Goal: Task Accomplishment & Management: Complete application form

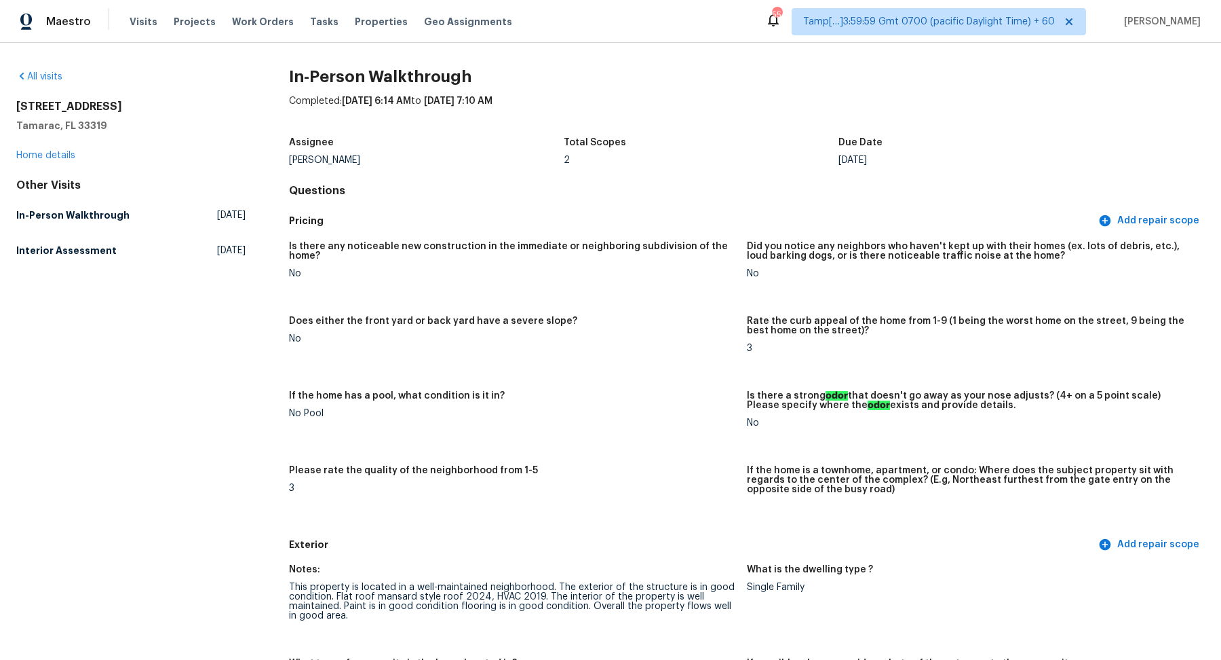
click at [44, 81] on div "All visits" at bounding box center [130, 77] width 229 height 14
click at [43, 77] on link "All visits" at bounding box center [39, 76] width 46 height 9
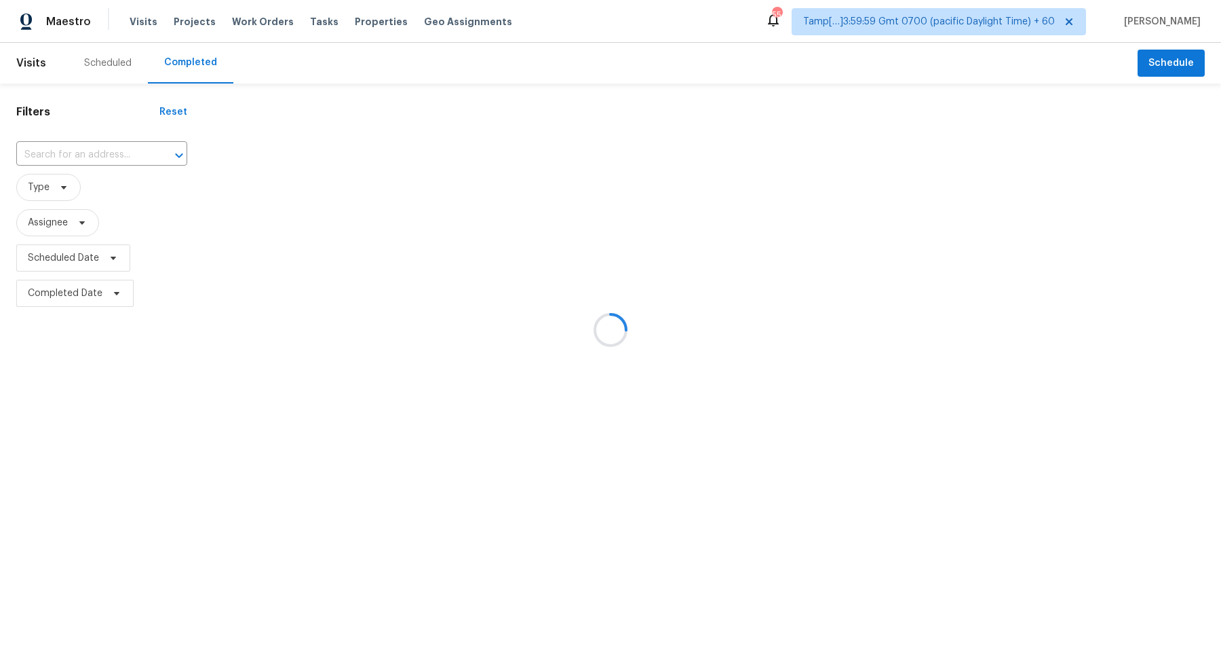
click at [58, 159] on div at bounding box center [610, 330] width 1221 height 660
click at [103, 155] on div at bounding box center [610, 330] width 1221 height 660
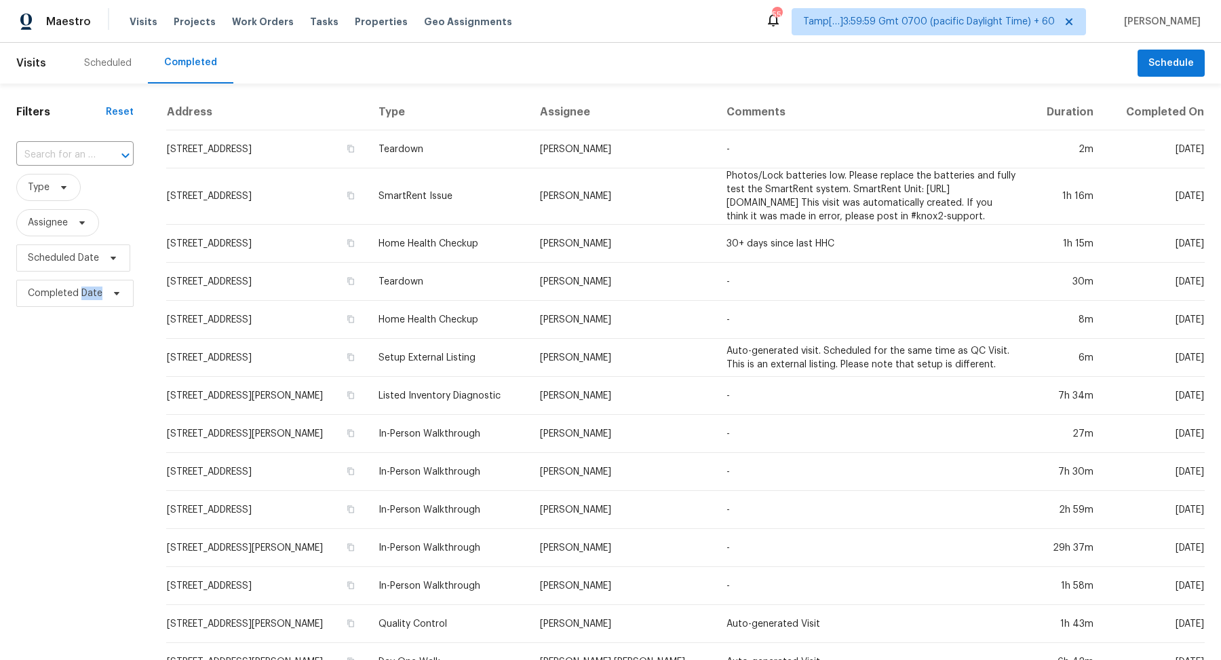
click at [103, 155] on div at bounding box center [115, 155] width 35 height 19
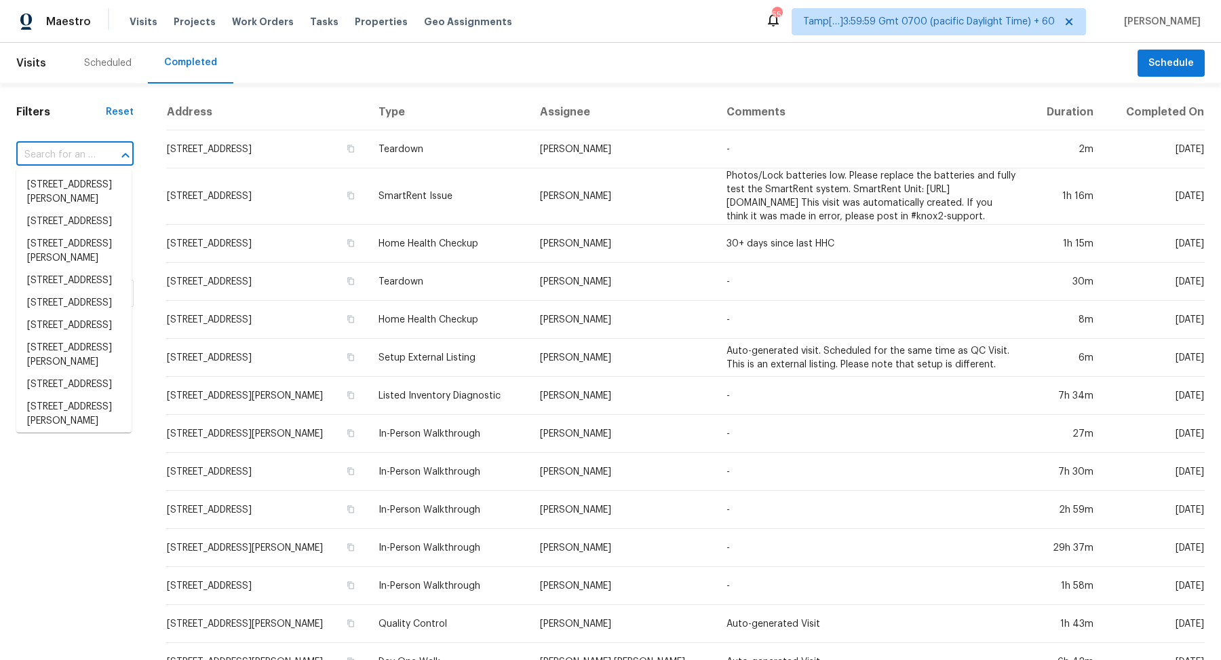
paste input "[STREET_ADDRESS]"
type input "[STREET_ADDRESS]"
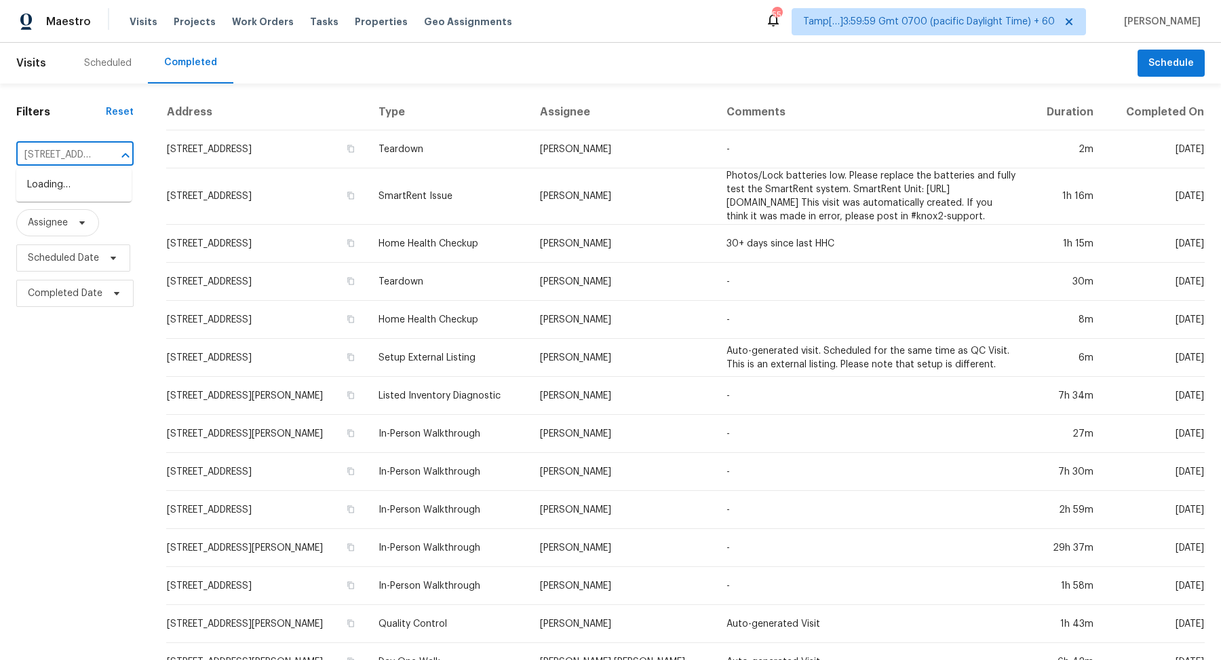
scroll to position [0, 134]
click at [41, 194] on li "[STREET_ADDRESS]" at bounding box center [73, 185] width 115 height 22
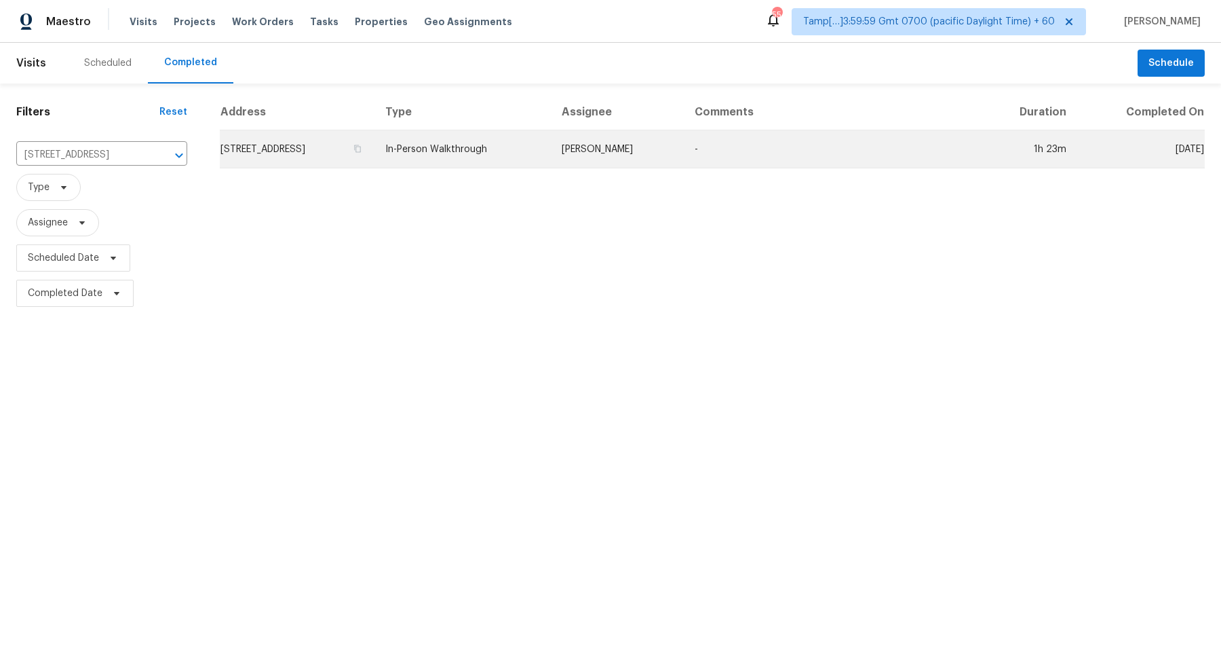
click at [349, 152] on td "5595 Westwind Dr, San Bernardino, CA 92407" at bounding box center [297, 149] width 155 height 38
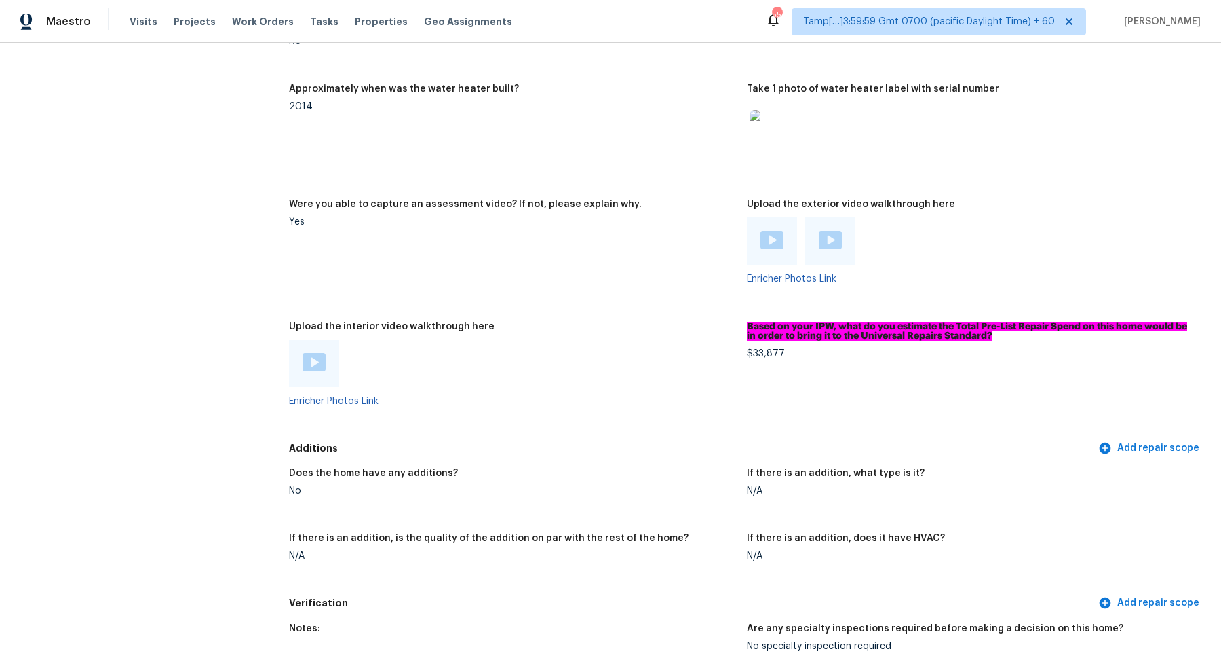
scroll to position [2462, 0]
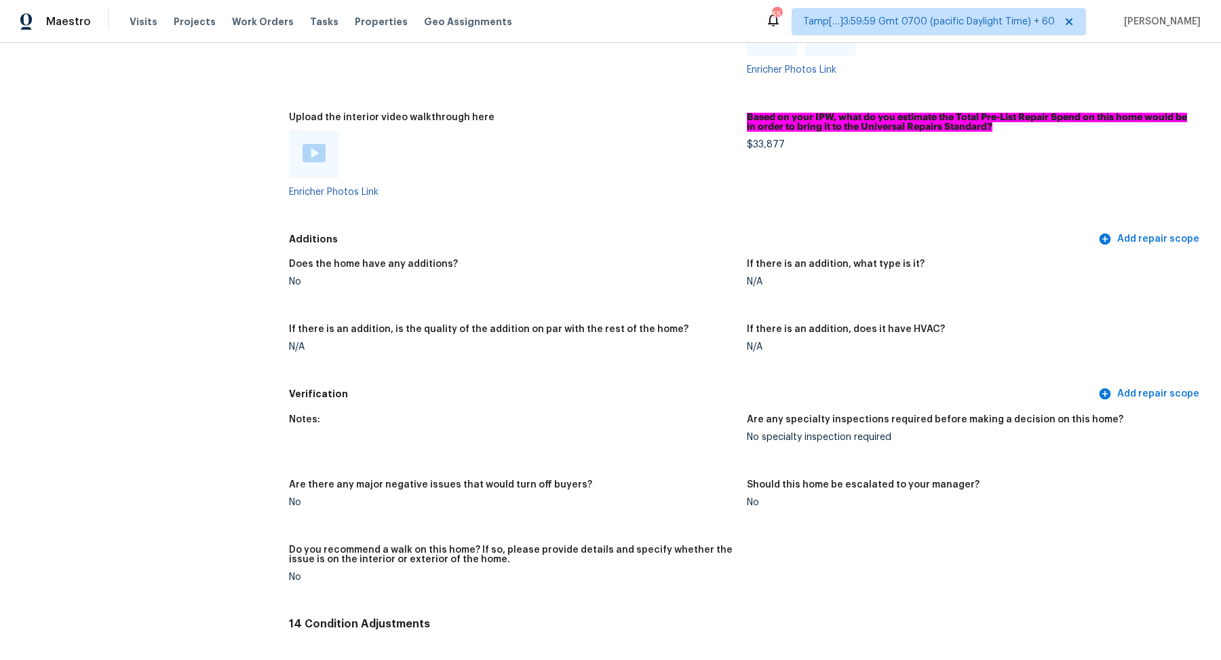
click at [312, 157] on img at bounding box center [314, 153] width 23 height 18
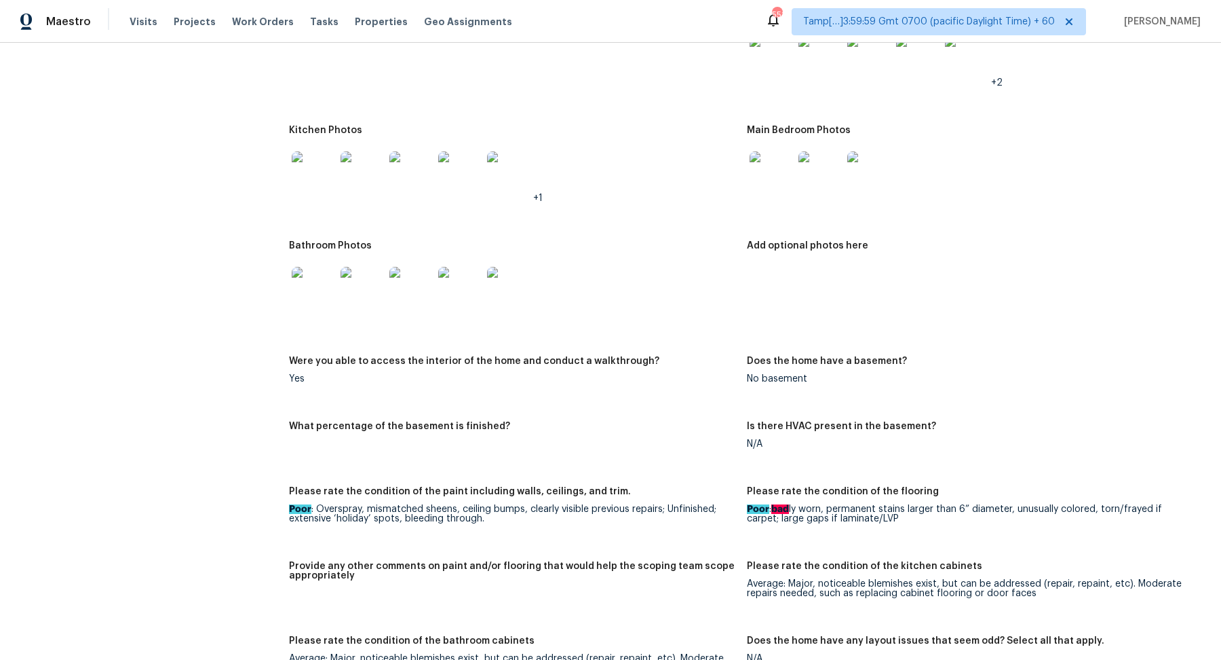
scroll to position [1335, 0]
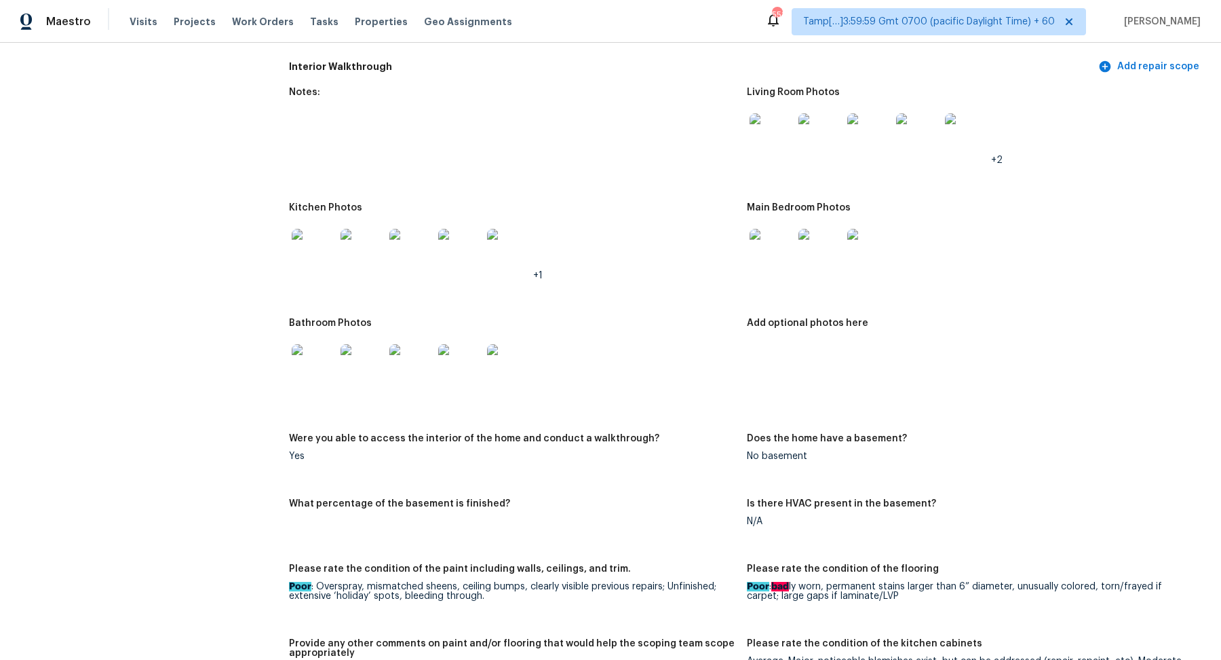
click at [770, 137] on img at bounding box center [771, 134] width 43 height 43
click at [782, 259] on img at bounding box center [771, 250] width 43 height 43
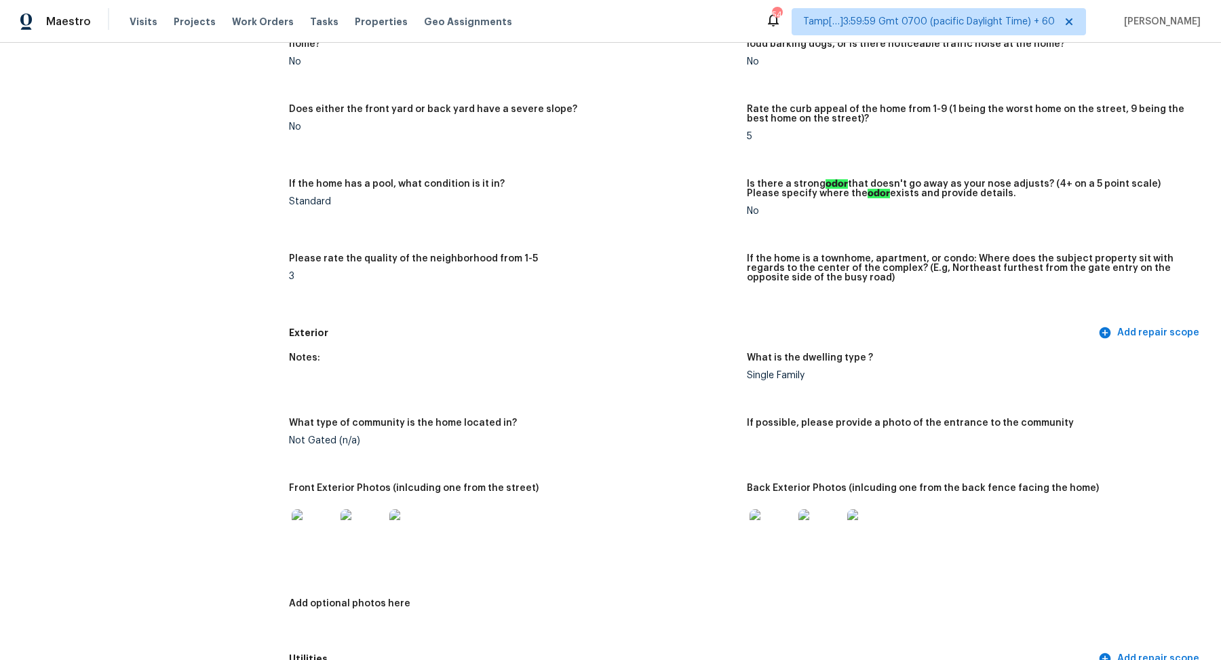
scroll to position [0, 0]
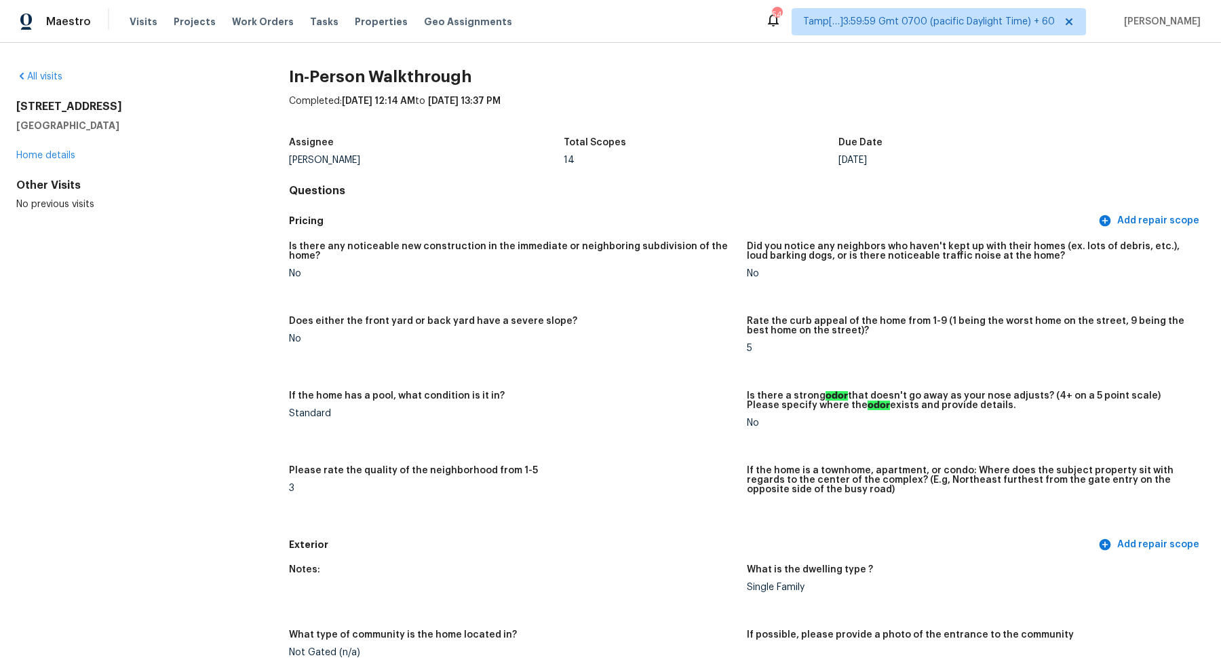
click at [73, 79] on div "All visits" at bounding box center [130, 77] width 229 height 14
click at [62, 79] on link "All visits" at bounding box center [39, 76] width 46 height 9
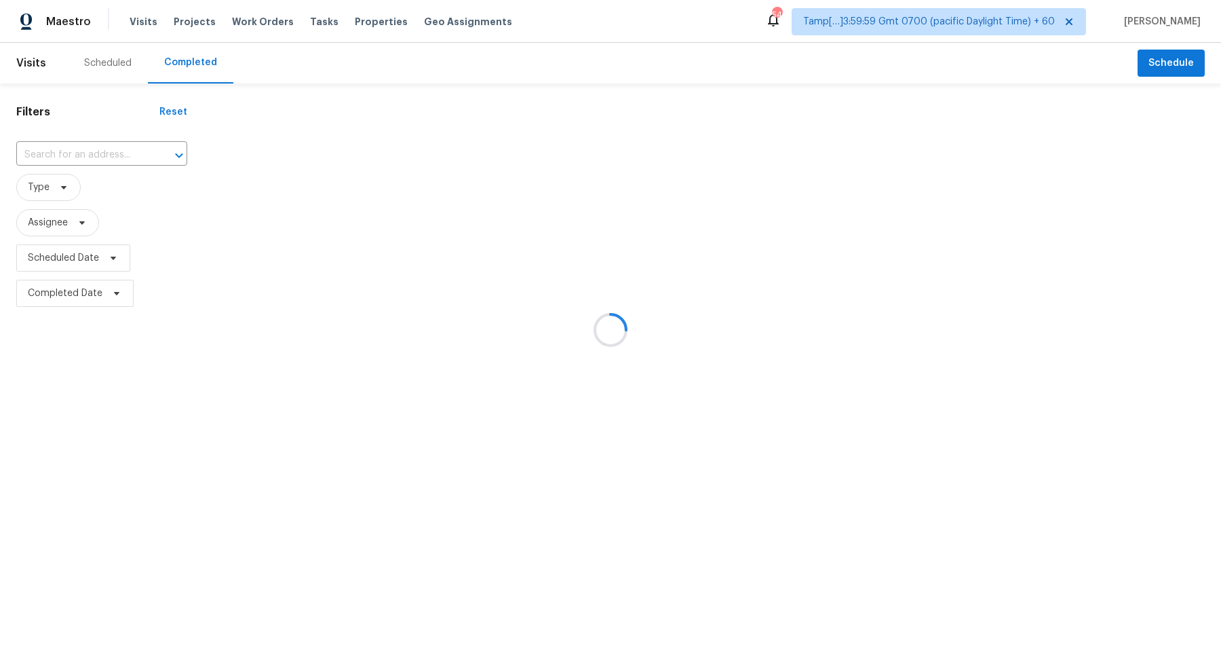
click at [100, 151] on div at bounding box center [610, 330] width 1221 height 660
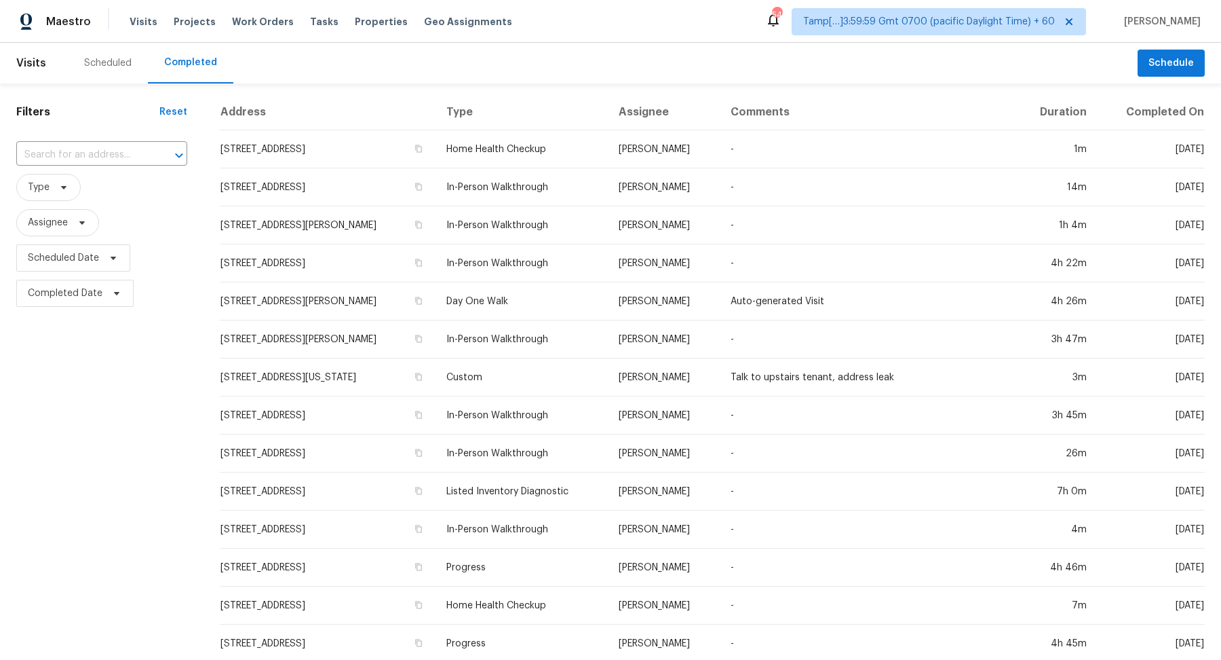
click at [100, 151] on input "text" at bounding box center [82, 155] width 133 height 21
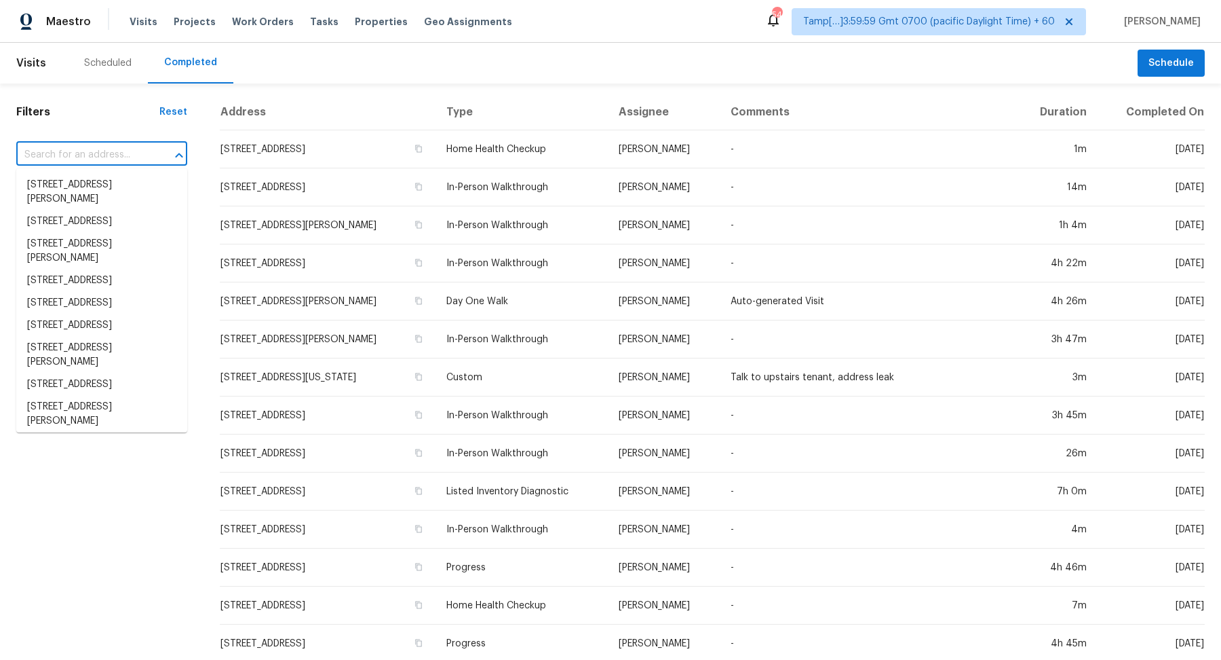
paste input "252 W Langsner St Englewood, FL, 34223"
type input "252 W Langsner St Englewood, FL, 34223"
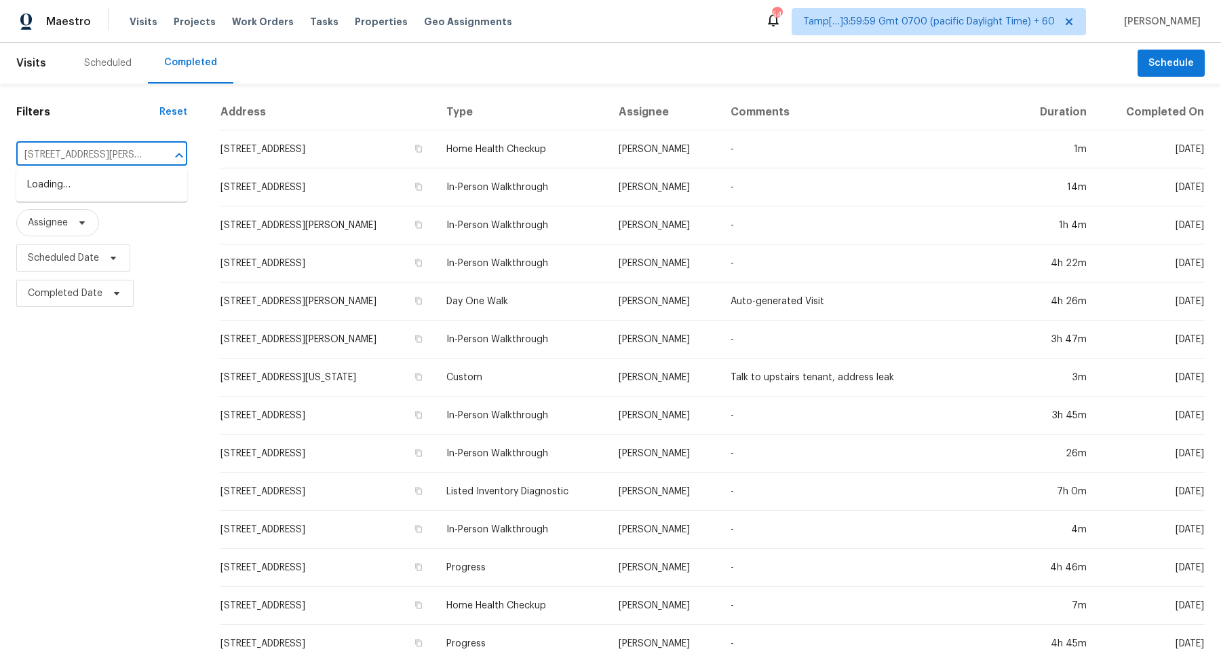
scroll to position [0, 58]
click at [73, 193] on li "252 W Langsner St, Englewood, FL 34223" at bounding box center [101, 192] width 171 height 37
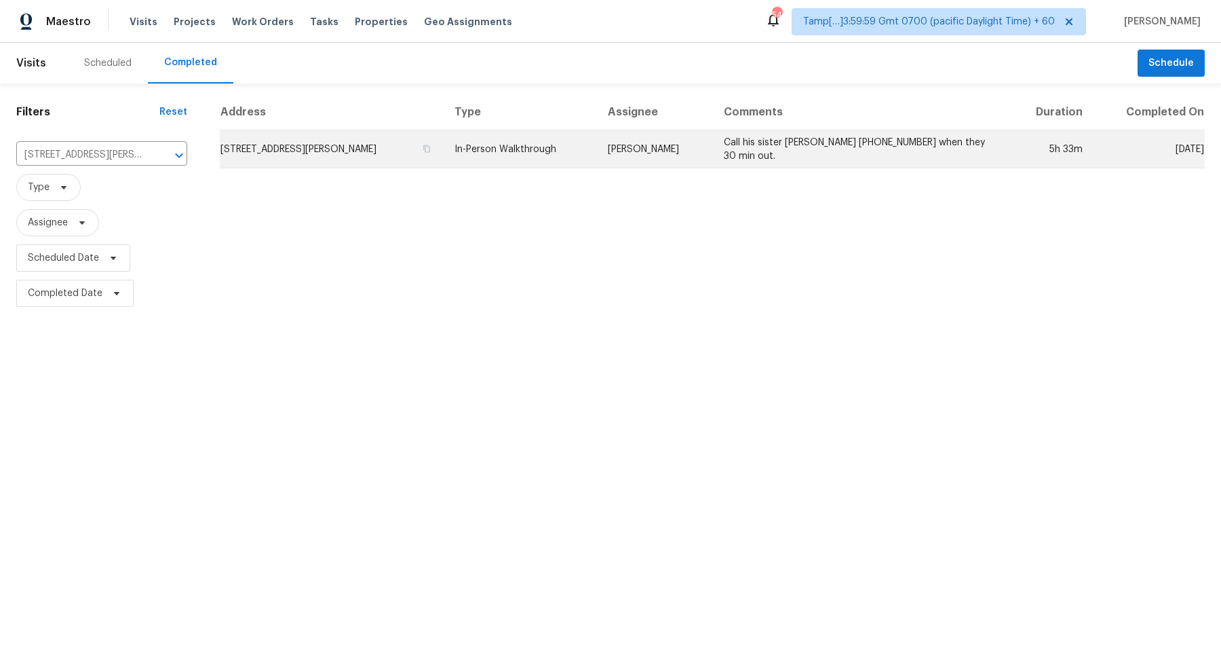
click at [381, 166] on td "252 W Langsner St, Englewood, FL 34223" at bounding box center [332, 149] width 224 height 38
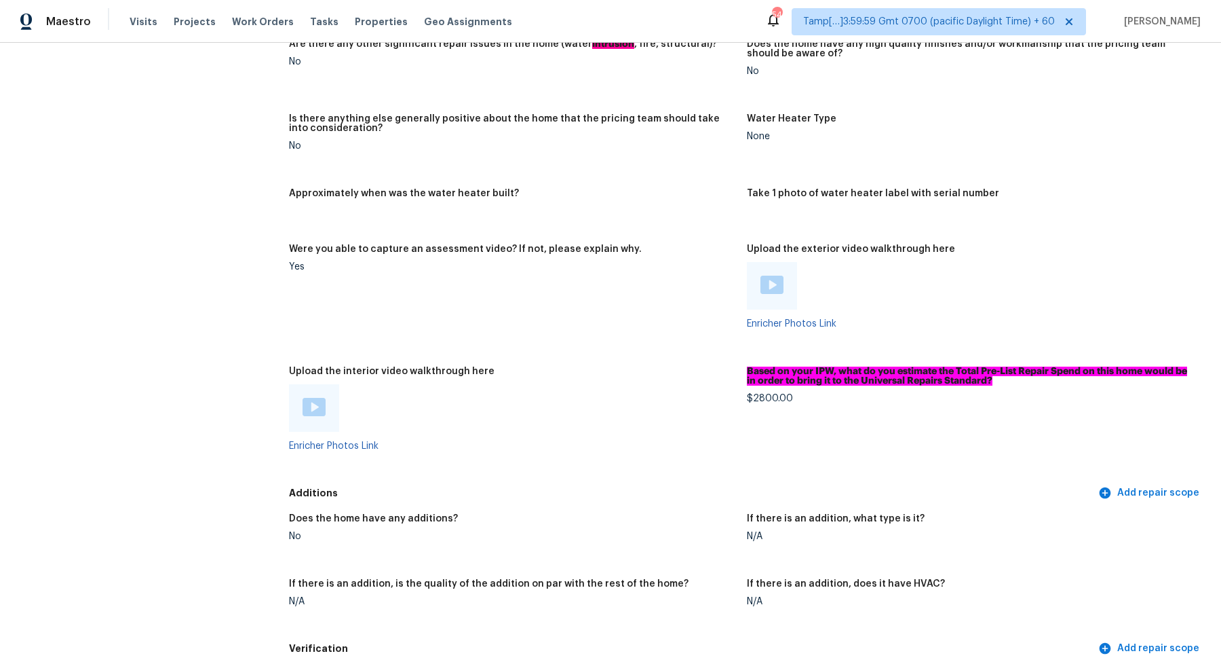
scroll to position [2740, 0]
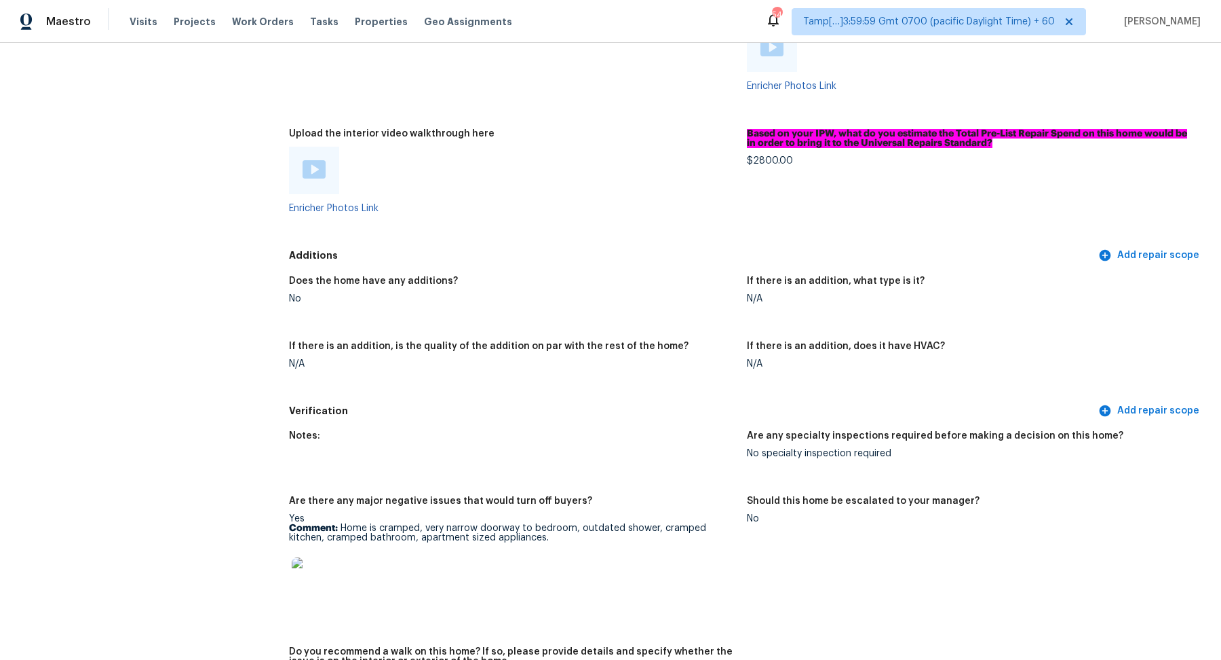
click at [313, 172] on img at bounding box center [314, 169] width 23 height 18
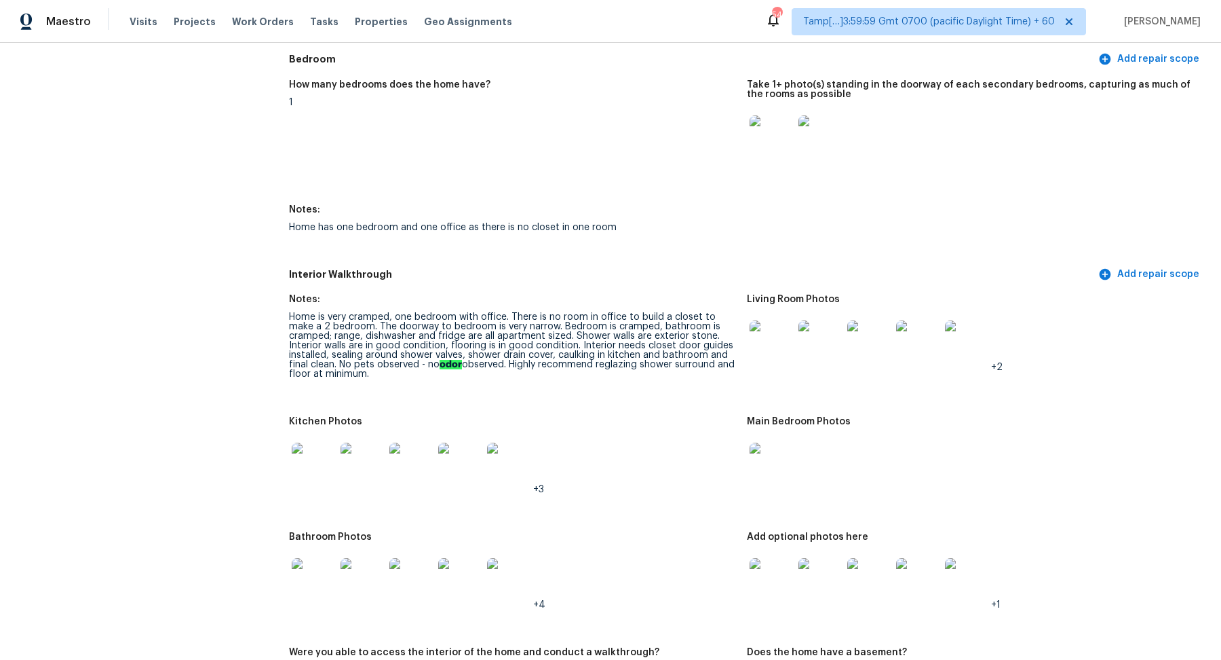
scroll to position [1417, 0]
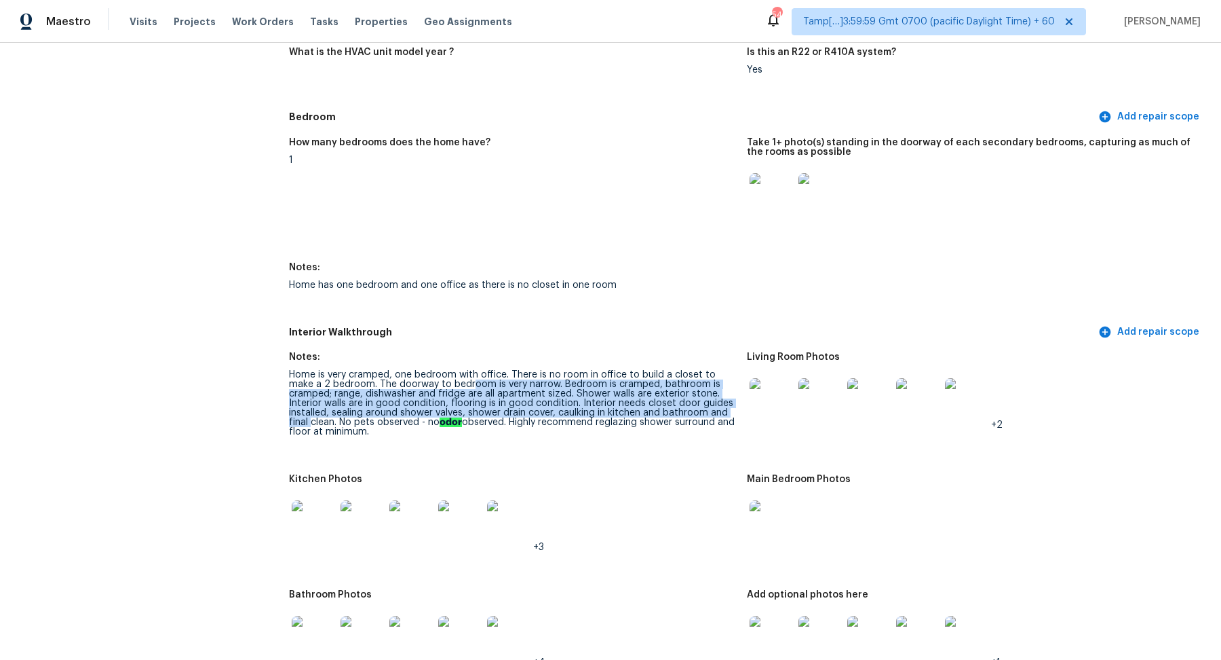
drag, startPoint x: 442, startPoint y: 383, endPoint x: 719, endPoint y: 413, distance: 278.5
click at [719, 413] on div "Home is very cramped, one bedroom with office. There is no room in office to bu…" at bounding box center [512, 403] width 447 height 66
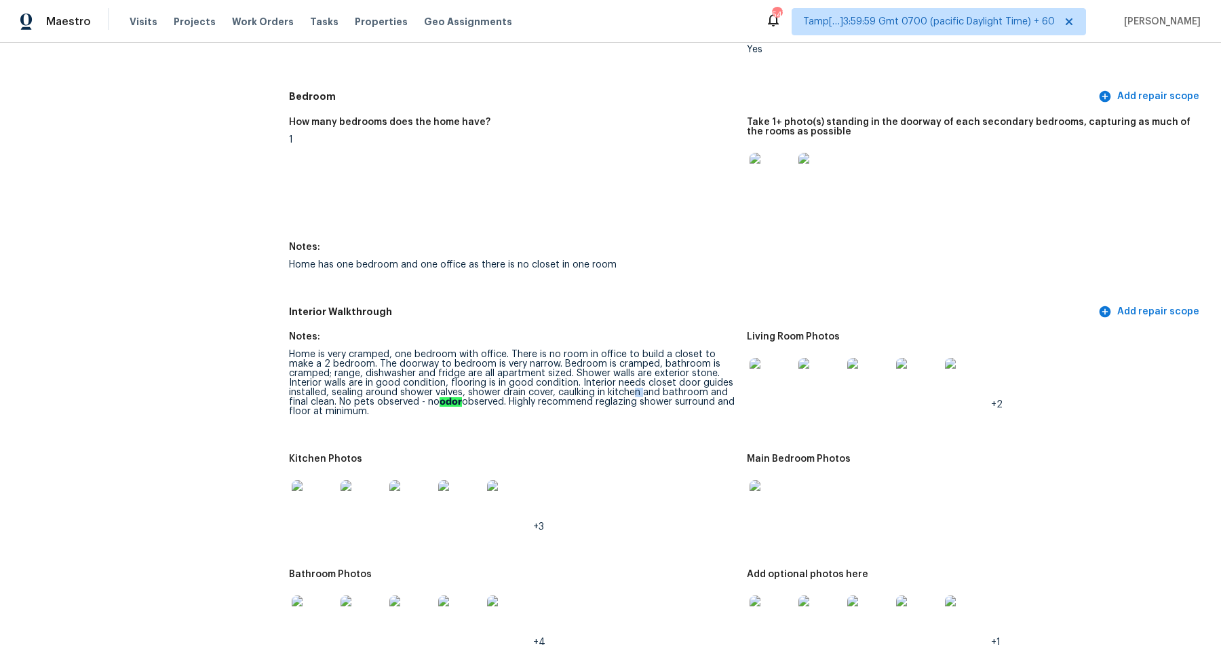
drag, startPoint x: 594, startPoint y: 391, endPoint x: 685, endPoint y: 391, distance: 91.6
click at [669, 391] on div "Home is very cramped, one bedroom with office. There is no room in office to bu…" at bounding box center [512, 382] width 447 height 66
click at [684, 391] on div "Home is very cramped, one bedroom with office. There is no room in office to bu…" at bounding box center [512, 382] width 447 height 66
click at [621, 457] on div "Kitchen Photos" at bounding box center [512, 463] width 447 height 18
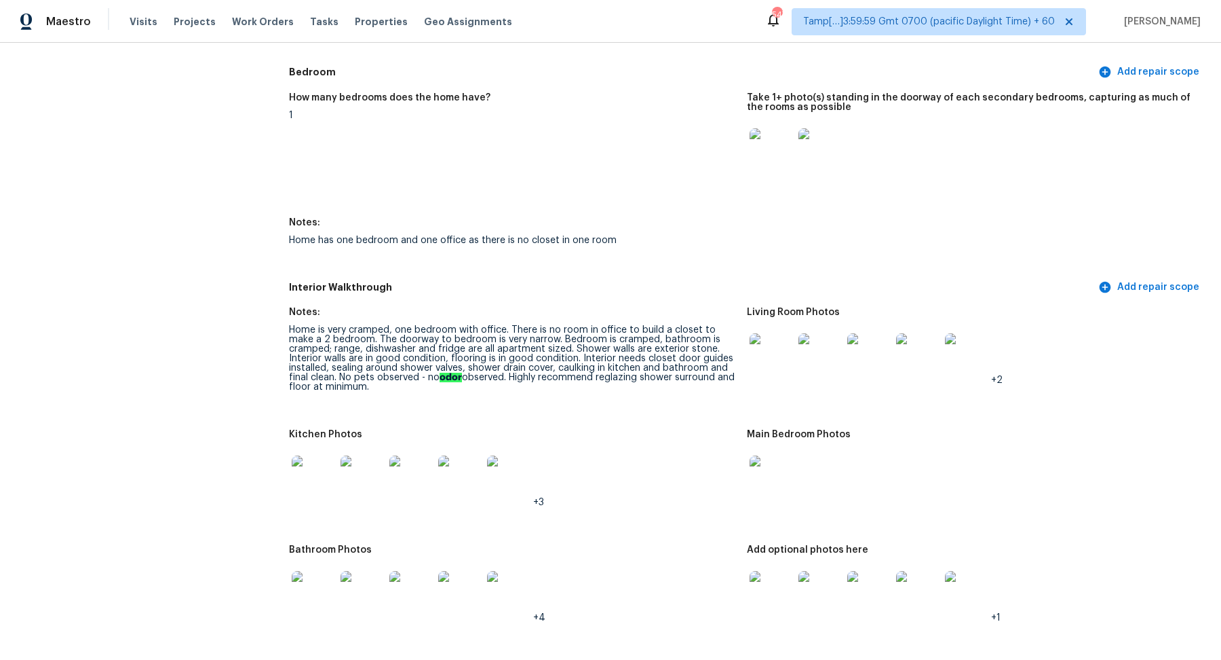
scroll to position [1463, 0]
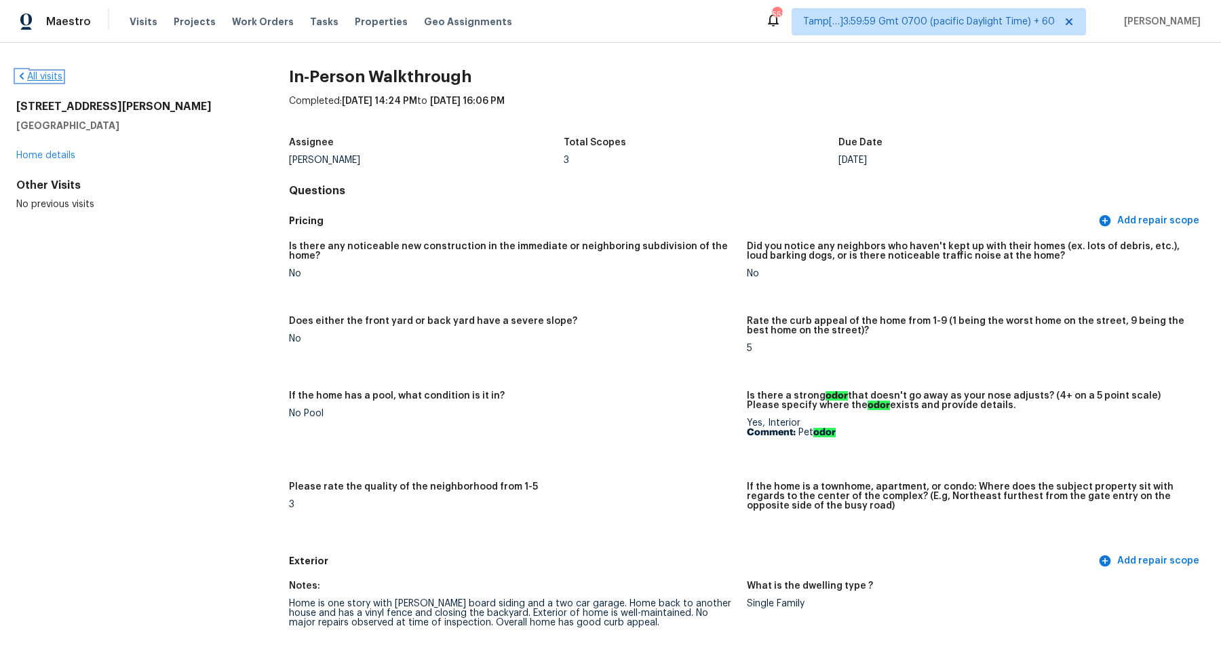
click at [50, 75] on link "All visits" at bounding box center [39, 76] width 46 height 9
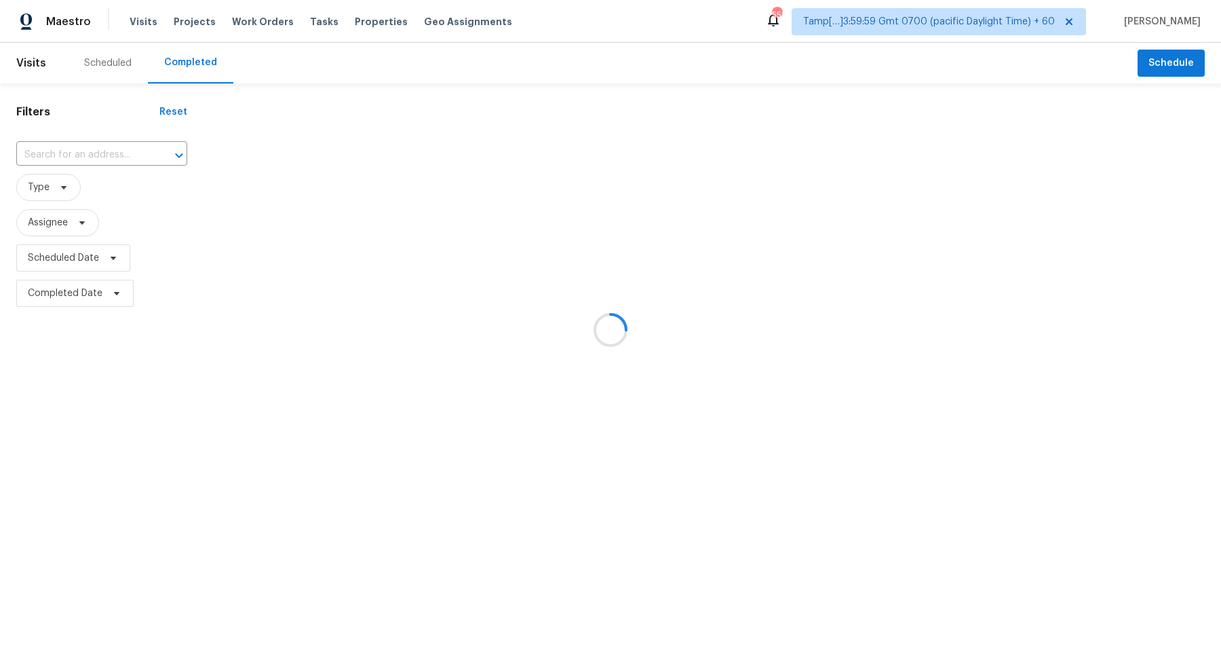
click at [96, 146] on div at bounding box center [610, 330] width 1221 height 660
click at [101, 155] on div at bounding box center [610, 330] width 1221 height 660
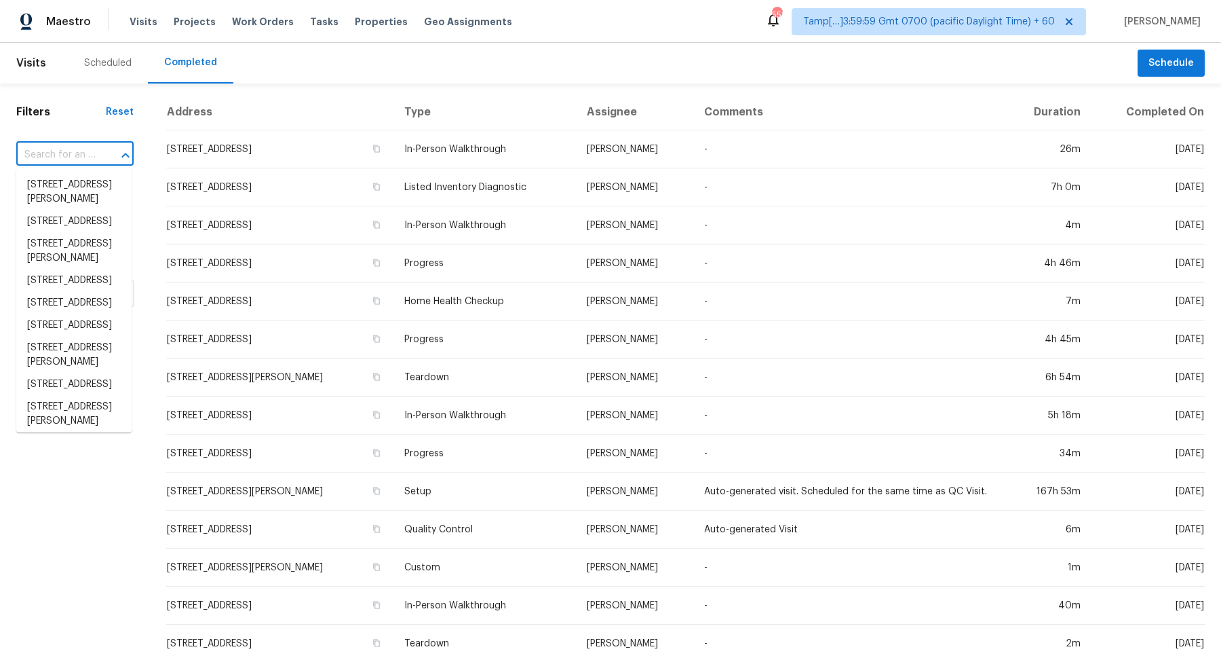
click at [73, 159] on input "text" at bounding box center [55, 155] width 79 height 21
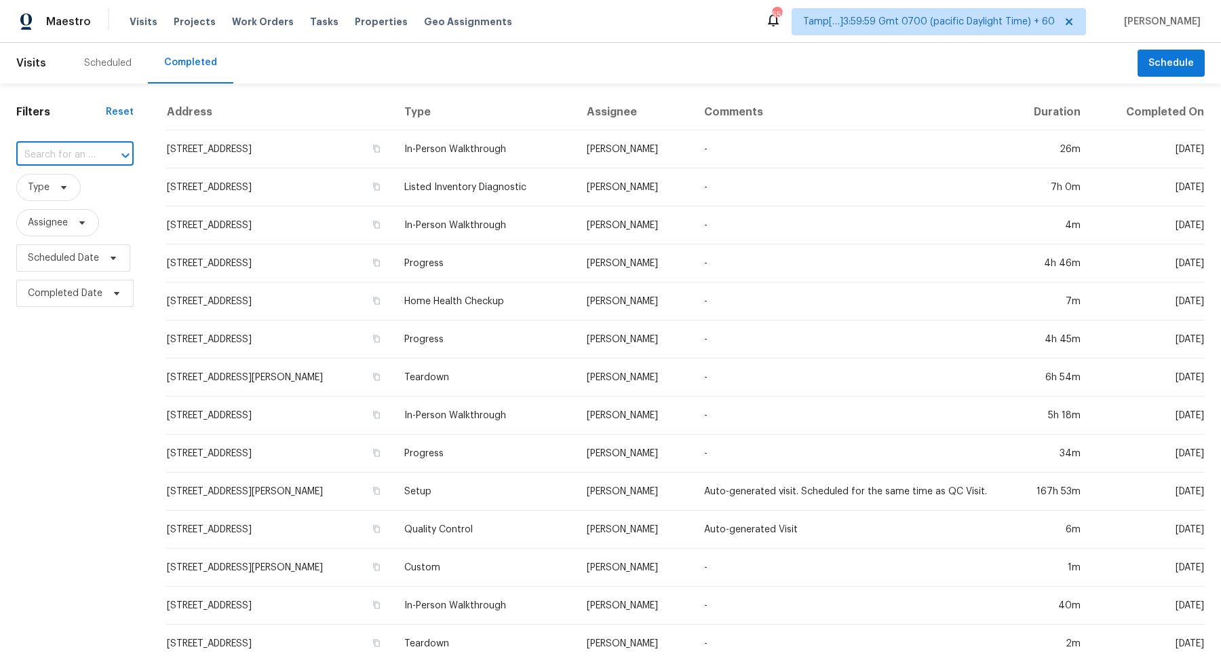
paste input "1021 Joselynn Dr Gastonia, NC, 28054"
type input "1021 Joselynn Dr Gastonia, NC, 28054"
click at [58, 194] on li "1021 Joselynn Dr, Gastonia, NC 28054" at bounding box center [73, 192] width 115 height 37
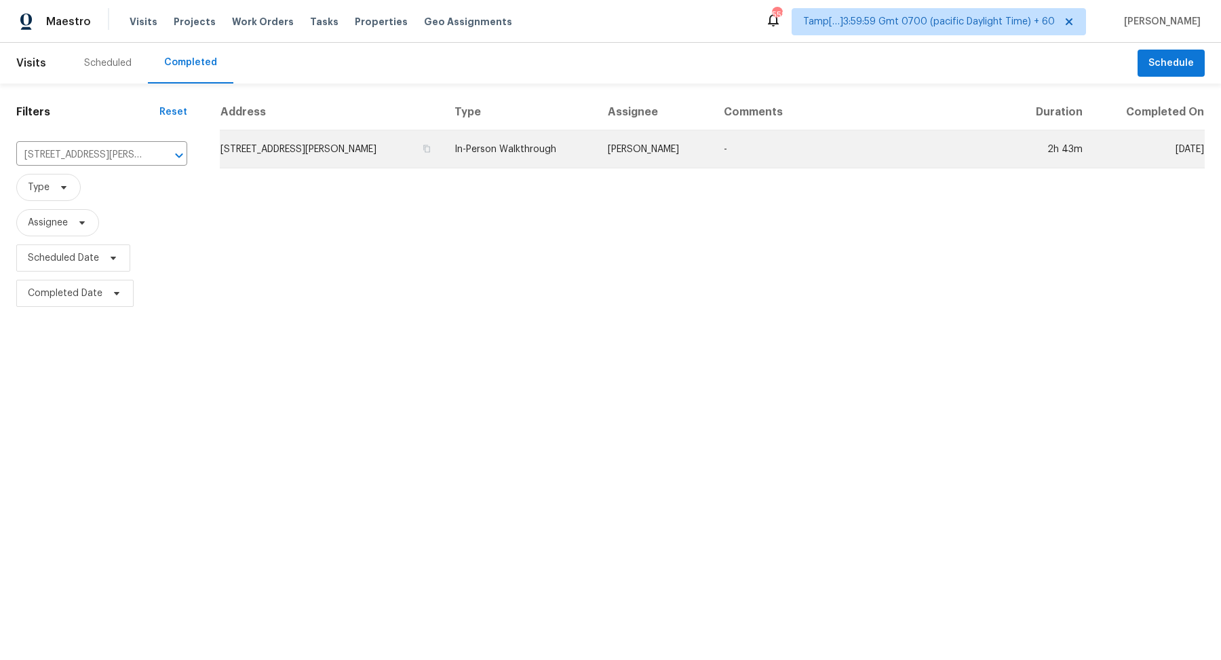
click at [326, 147] on td "1021 Joselynn Dr, Gastonia, NC 28054" at bounding box center [332, 149] width 224 height 38
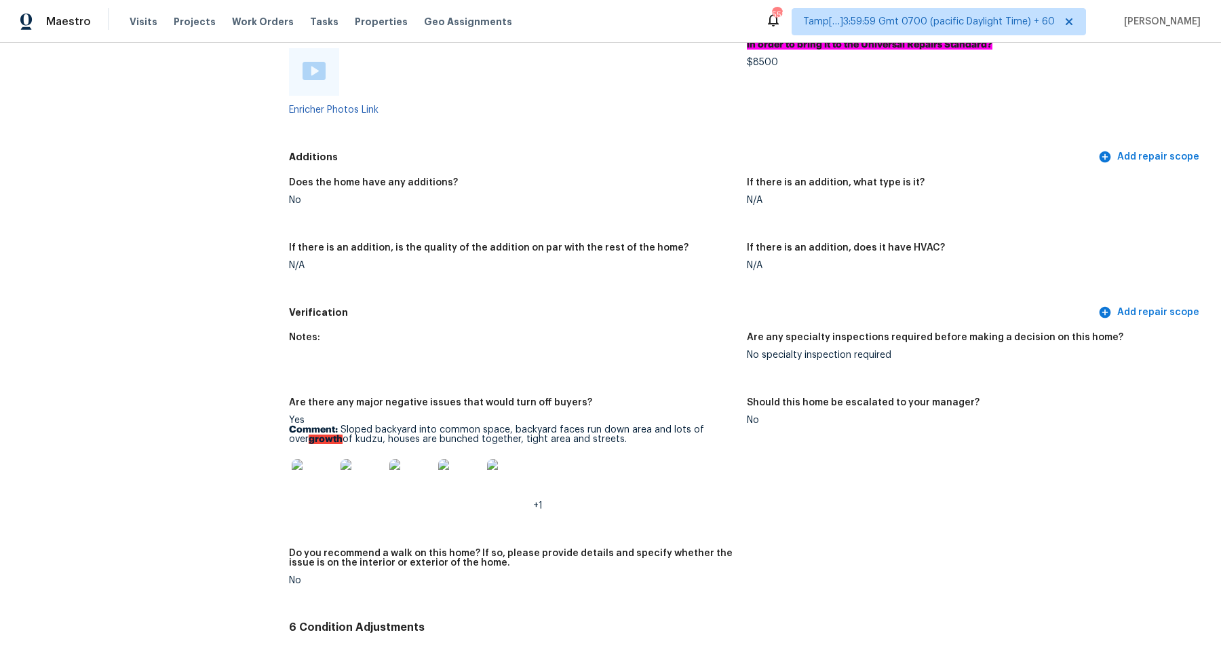
scroll to position [2600, 0]
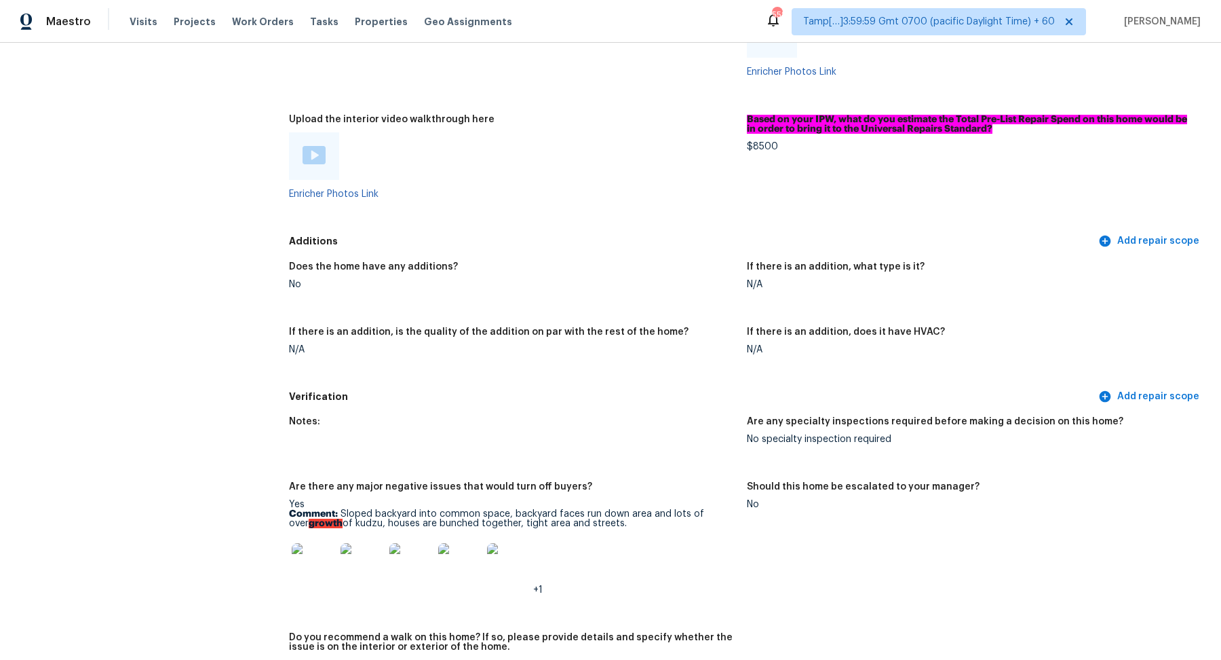
click at [318, 157] on div at bounding box center [314, 156] width 23 height 20
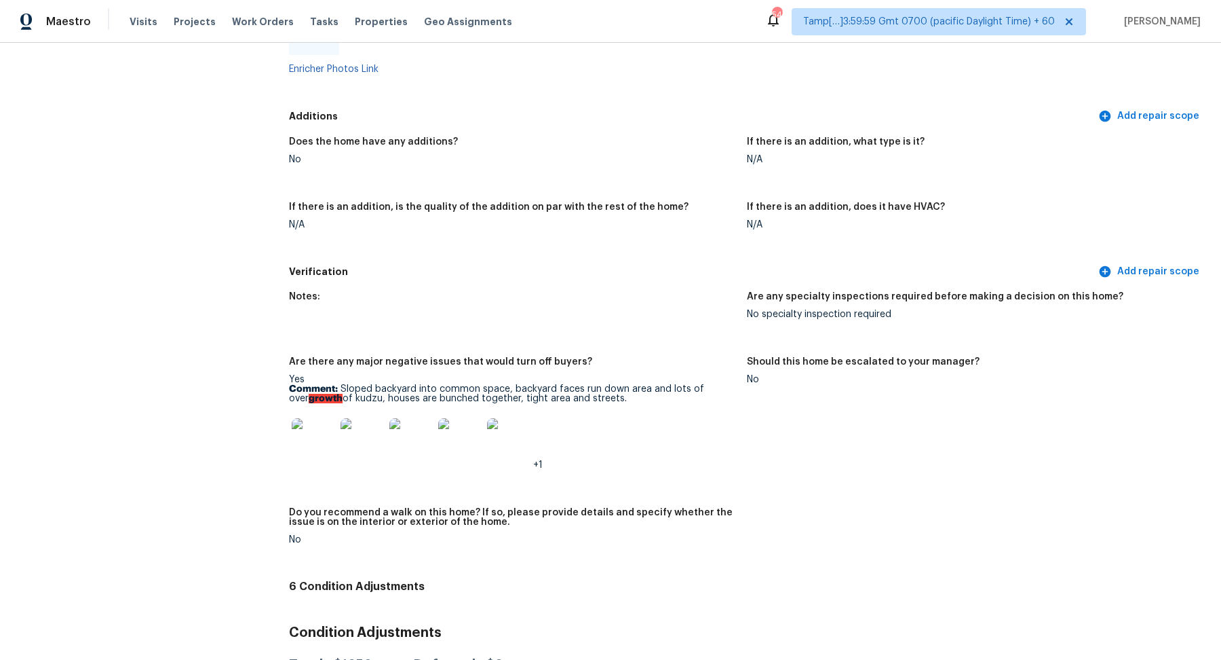
scroll to position [2948, 0]
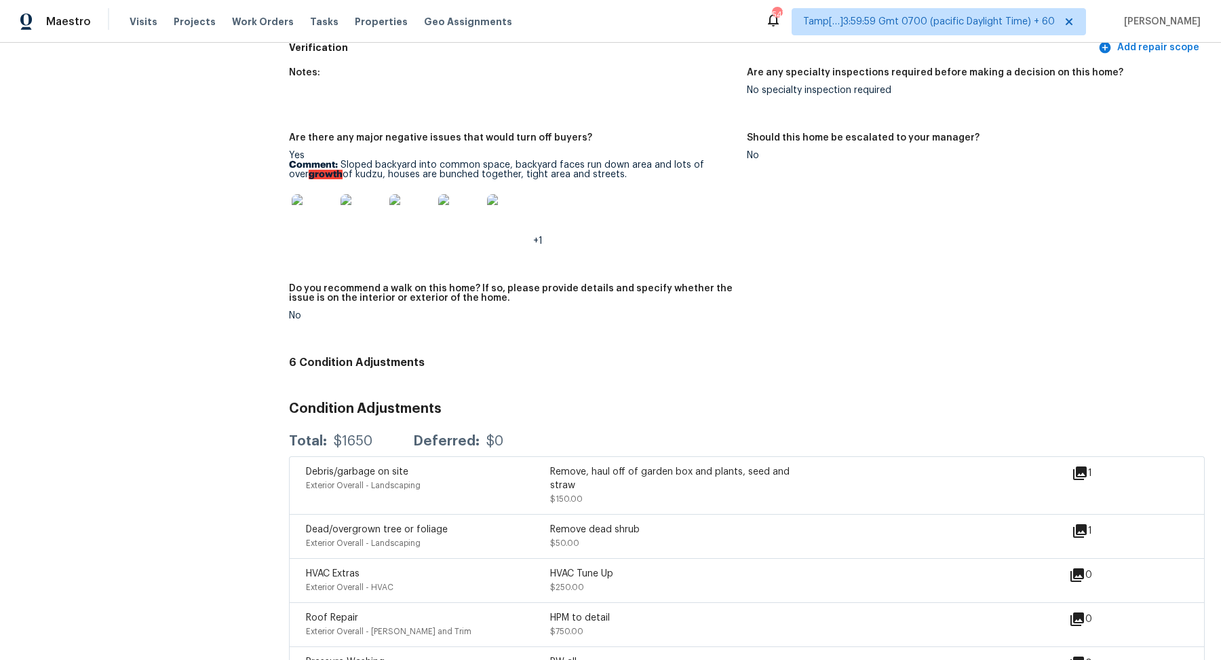
click at [318, 216] on img at bounding box center [313, 215] width 43 height 43
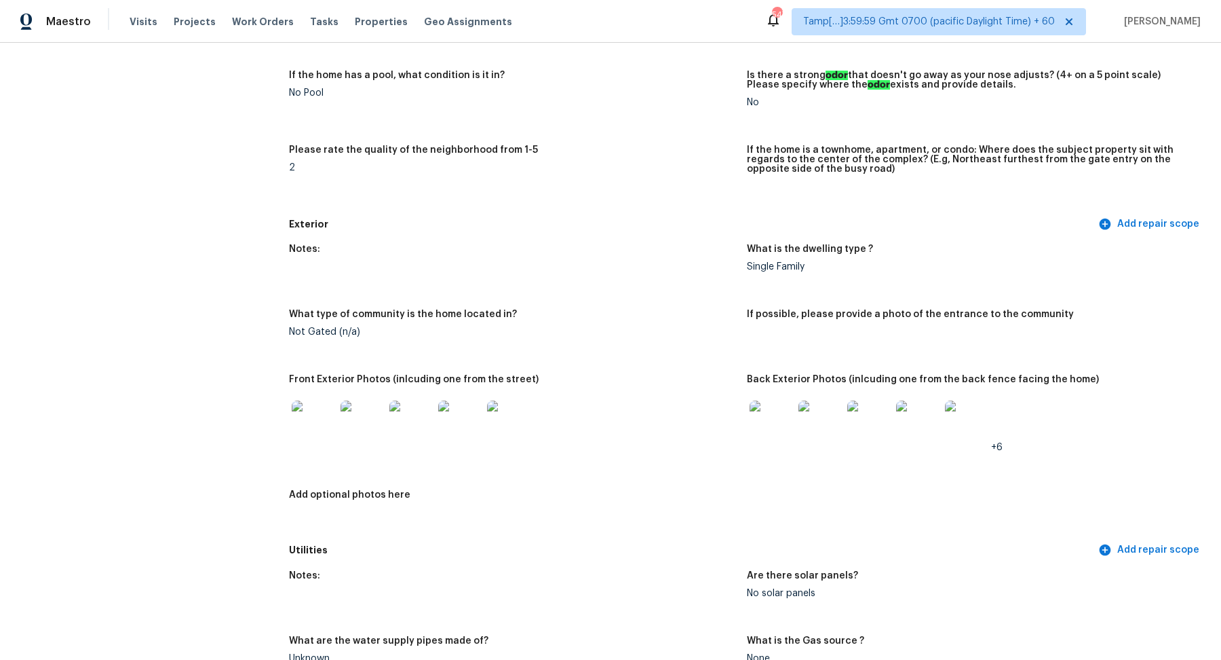
scroll to position [302, 0]
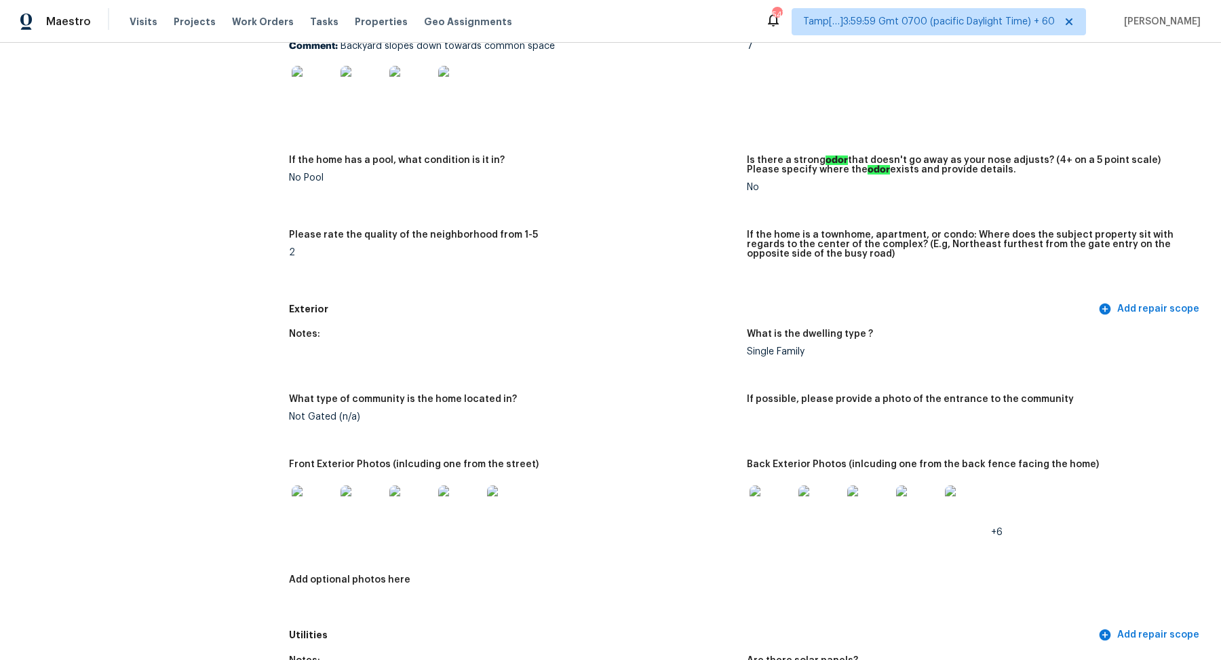
click at [670, 128] on figure "Does either the front yard or back yard have a severe slope? Yes Comment: Backy…" at bounding box center [518, 76] width 458 height 125
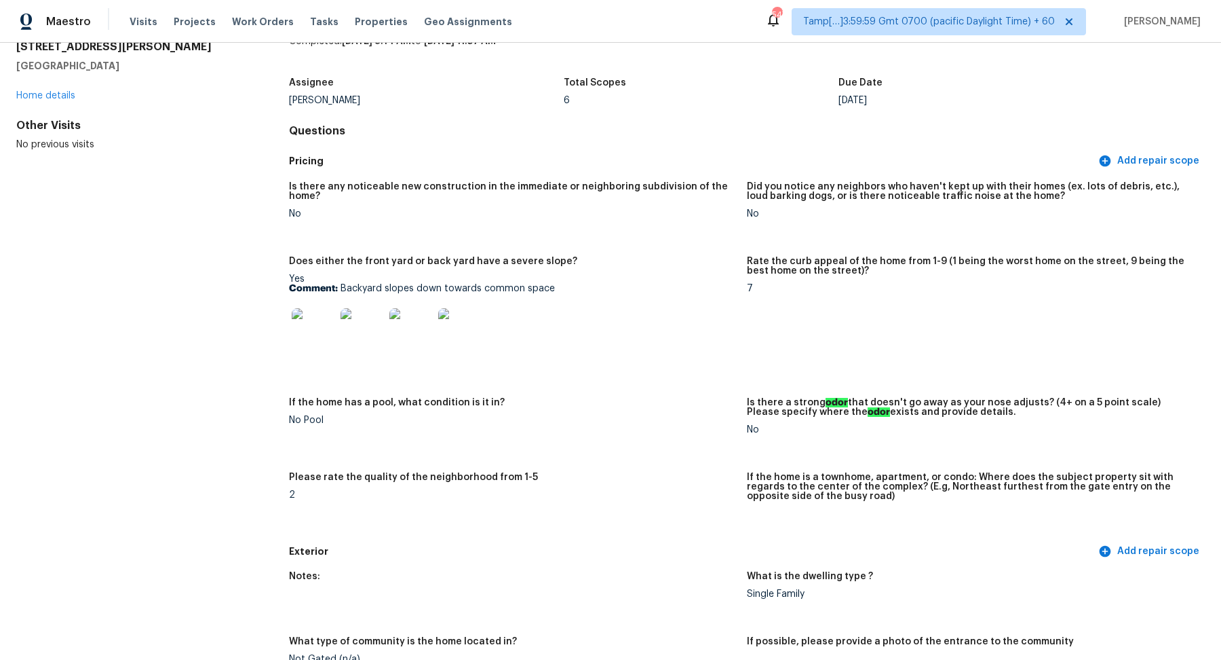
scroll to position [0, 0]
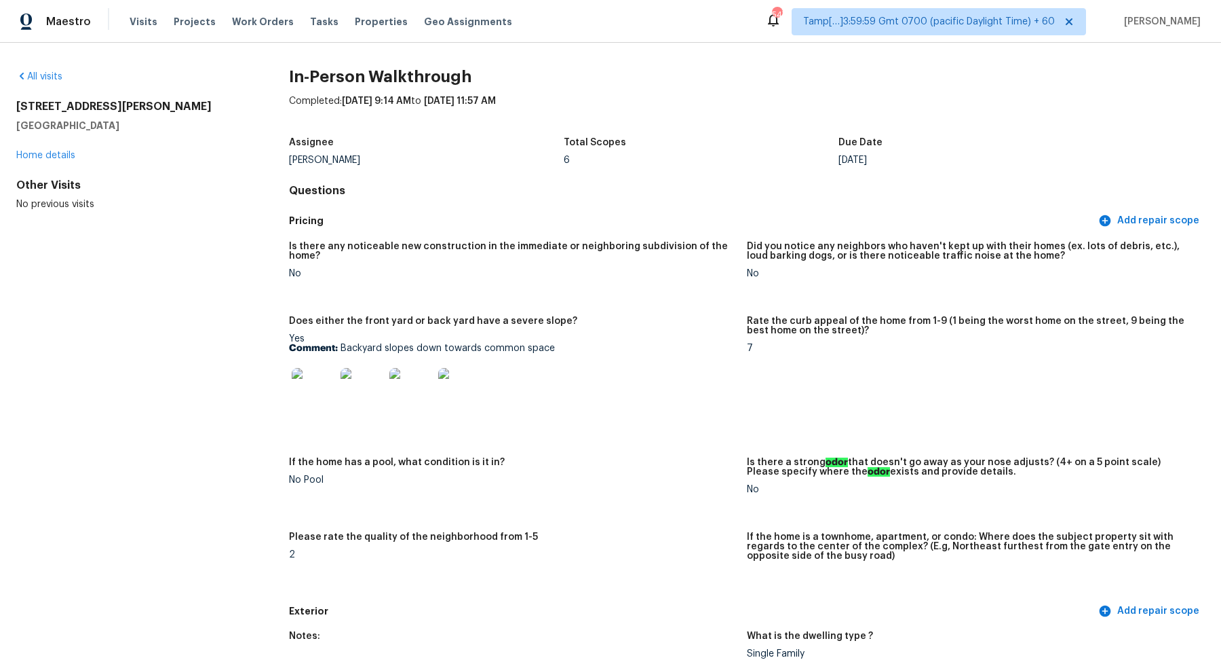
click at [51, 85] on div "All visits 1021 Joselynn Dr Gastonia, NC 28054 Home details Other Visits No pre…" at bounding box center [130, 140] width 229 height 141
click at [51, 83] on div "All visits 1021 Joselynn Dr Gastonia, NC 28054 Home details Other Visits No pre…" at bounding box center [130, 140] width 229 height 141
click at [50, 81] on link "All visits" at bounding box center [39, 76] width 46 height 9
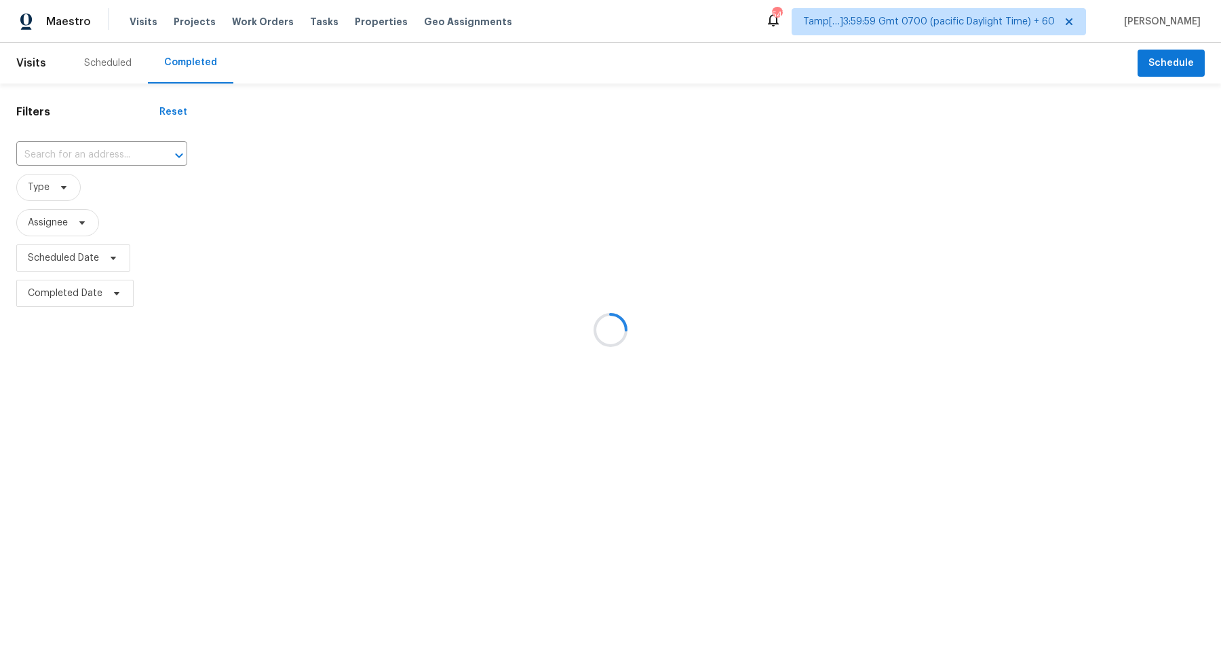
click at [79, 162] on div at bounding box center [610, 330] width 1221 height 660
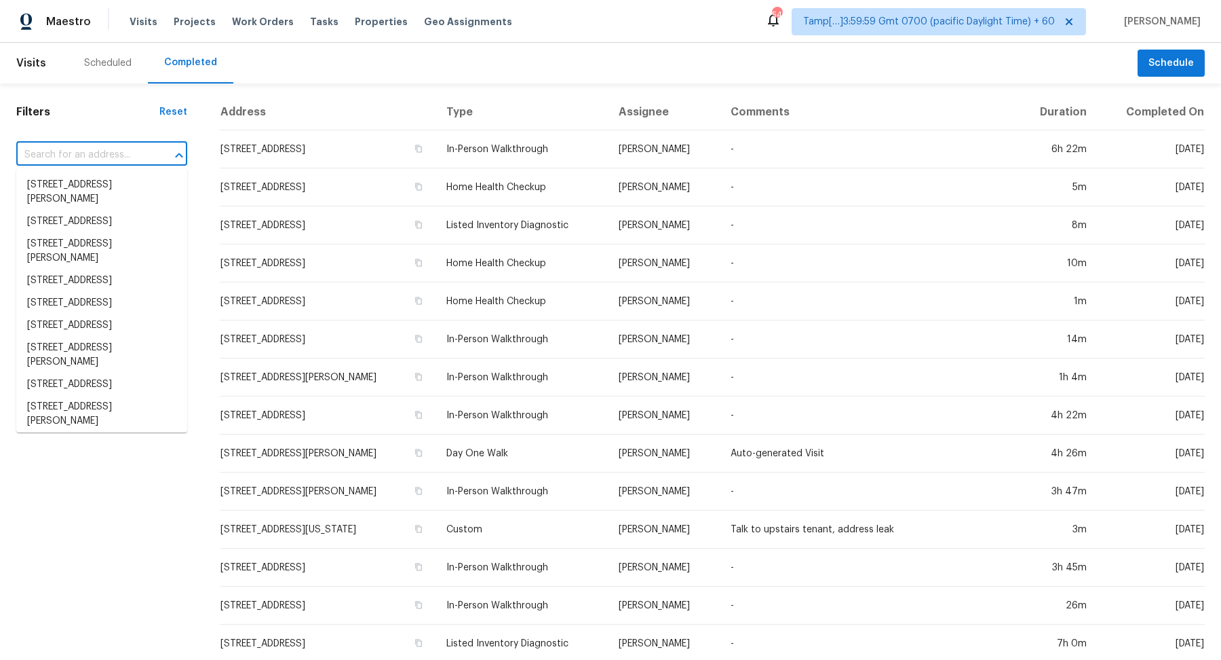
click at [128, 153] on input "text" at bounding box center [82, 155] width 133 height 21
paste input "2059 Langer St Charlotte, NC, 28214"
type input "2059 Langer St Charlotte, NC, 28214"
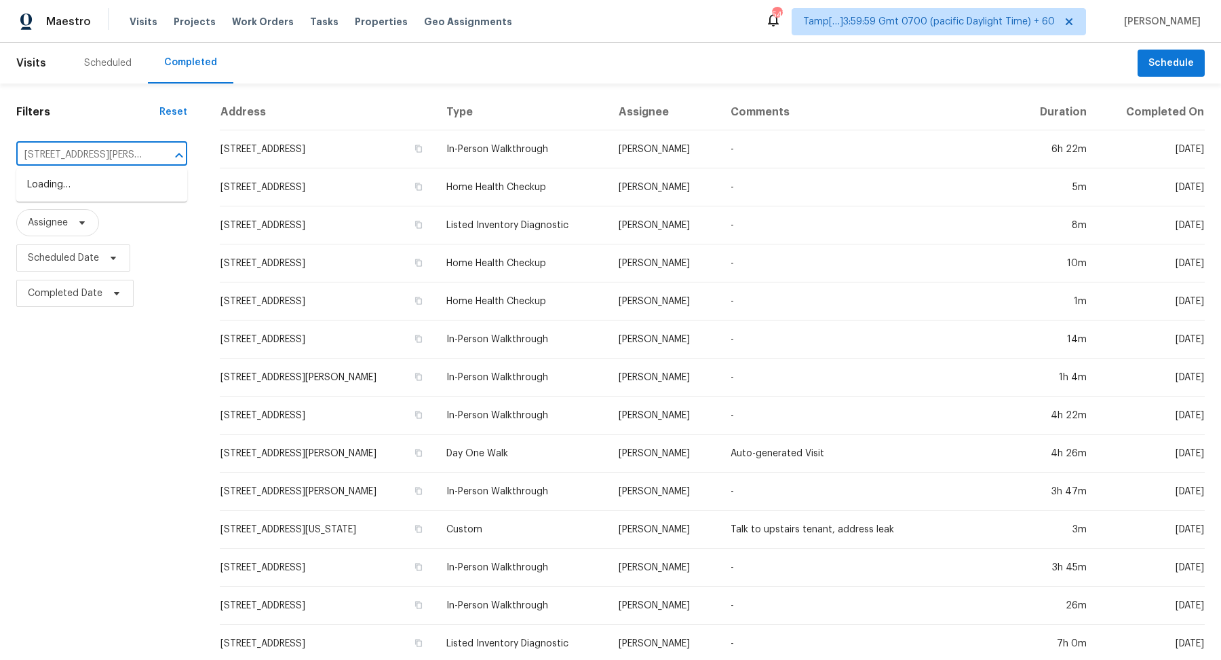
scroll to position [0, 37]
click at [76, 189] on li "2059 Langer St, Charlotte, NC 28214" at bounding box center [101, 192] width 171 height 37
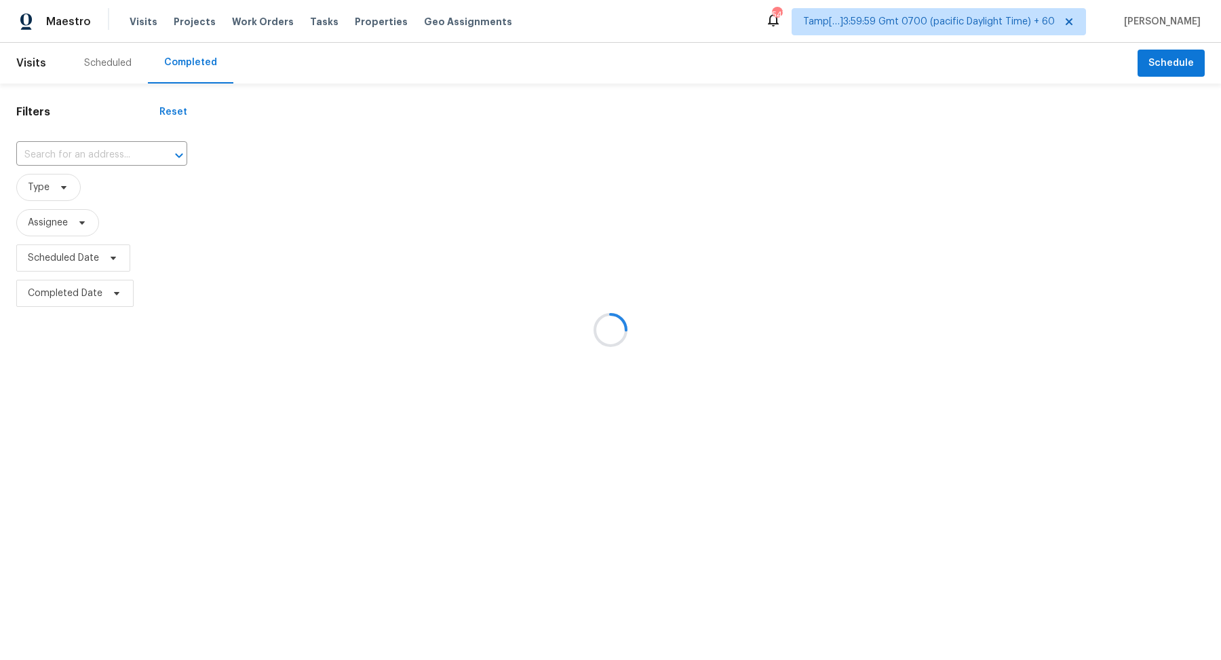
type input "2059 Langer St, Charlotte, NC 28214"
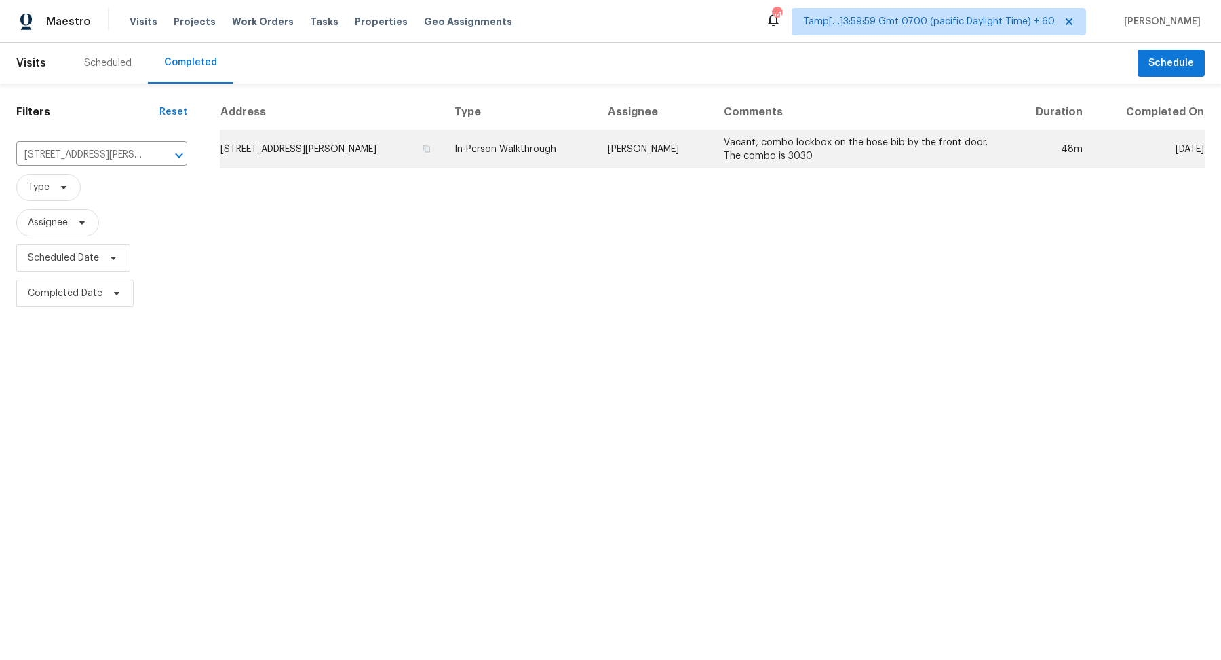
click at [316, 157] on td "2059 Langer St, Charlotte, NC 28214" at bounding box center [332, 149] width 224 height 38
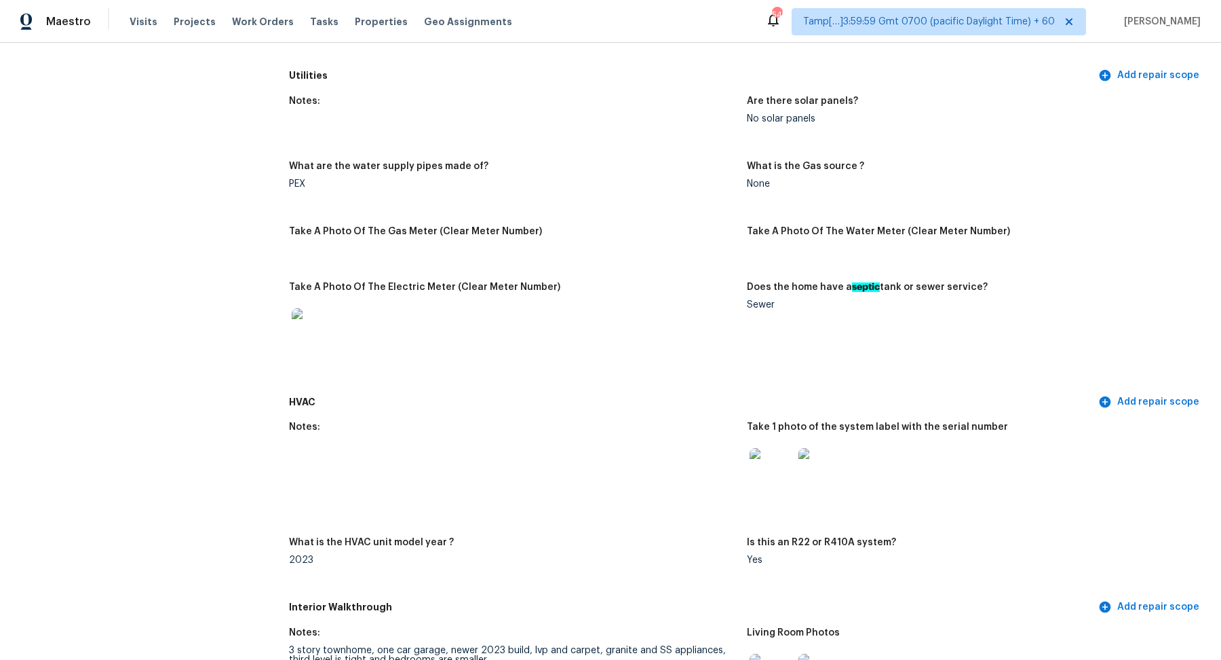
scroll to position [554, 0]
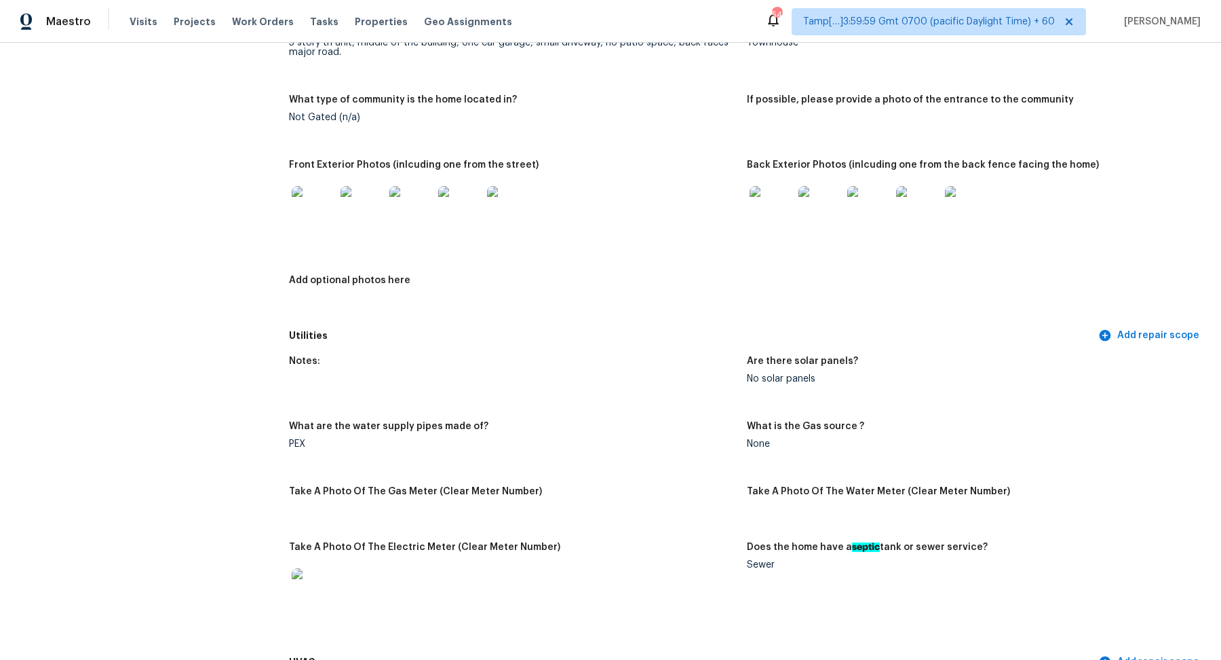
click at [822, 210] on img at bounding box center [820, 207] width 43 height 43
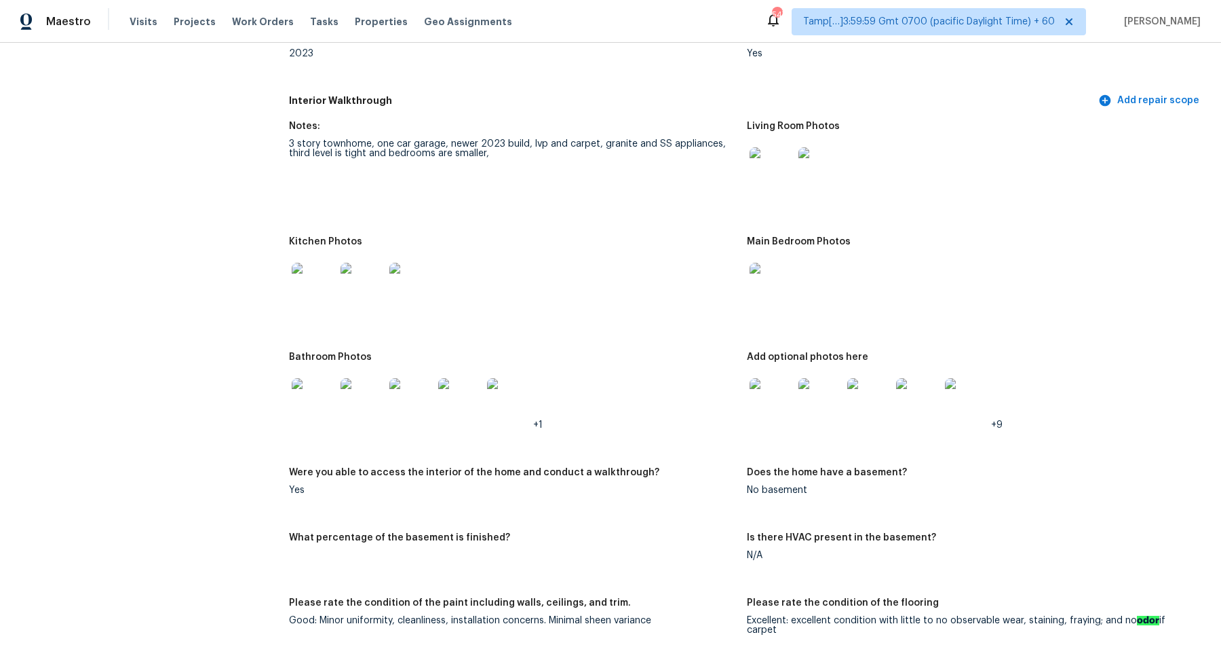
scroll to position [1485, 0]
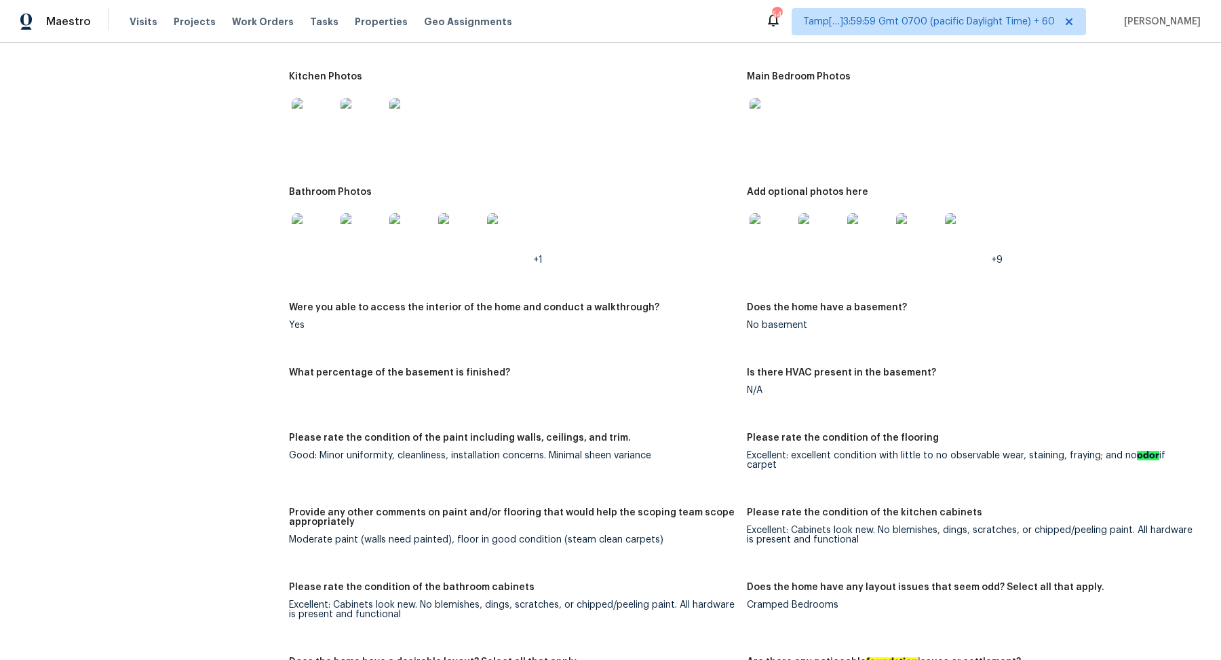
click at [318, 246] on img at bounding box center [313, 234] width 43 height 43
click at [763, 236] on img at bounding box center [771, 234] width 43 height 43
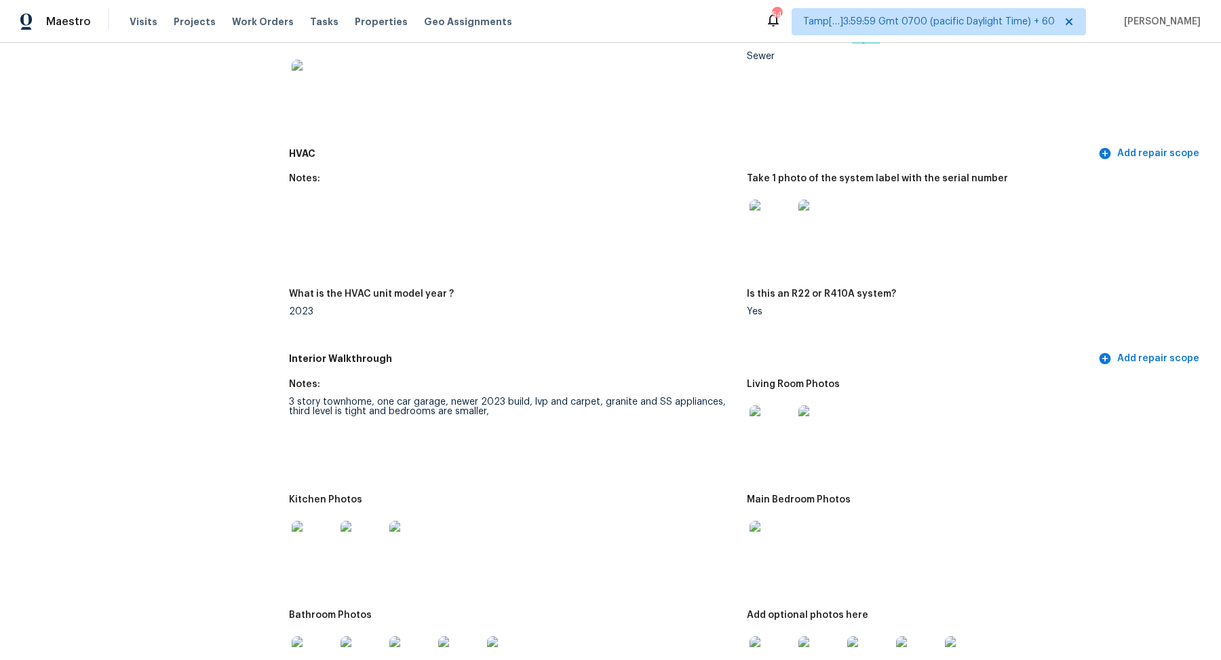
scroll to position [1299, 0]
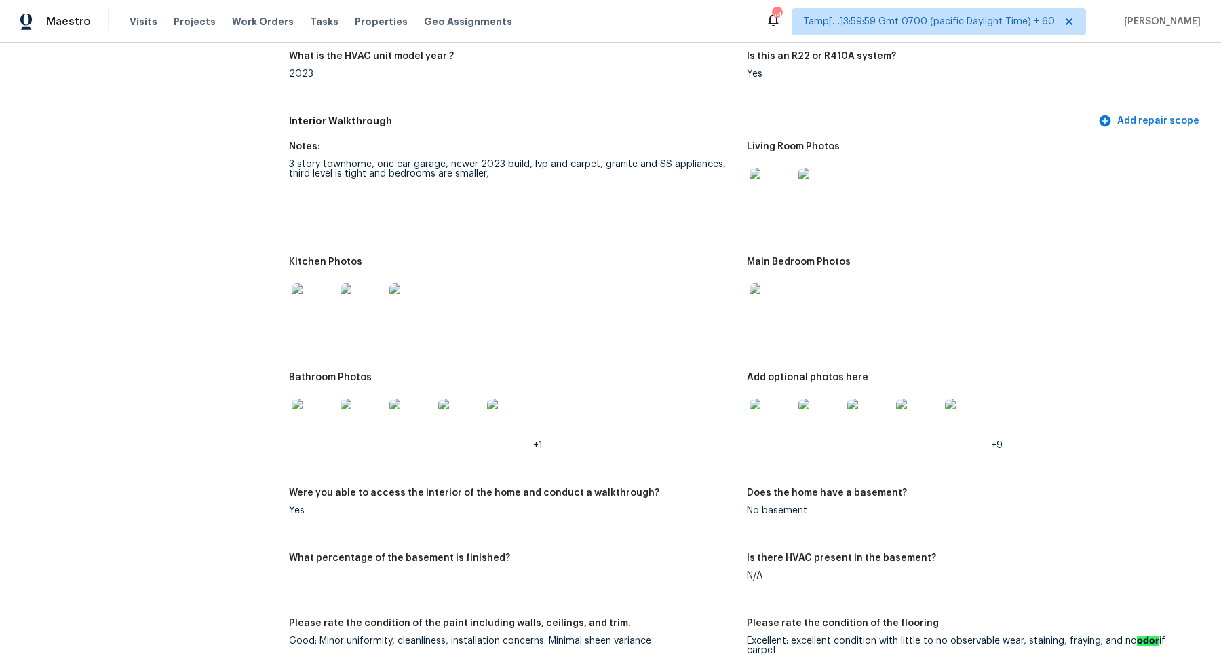
click at [306, 305] on img at bounding box center [313, 304] width 43 height 43
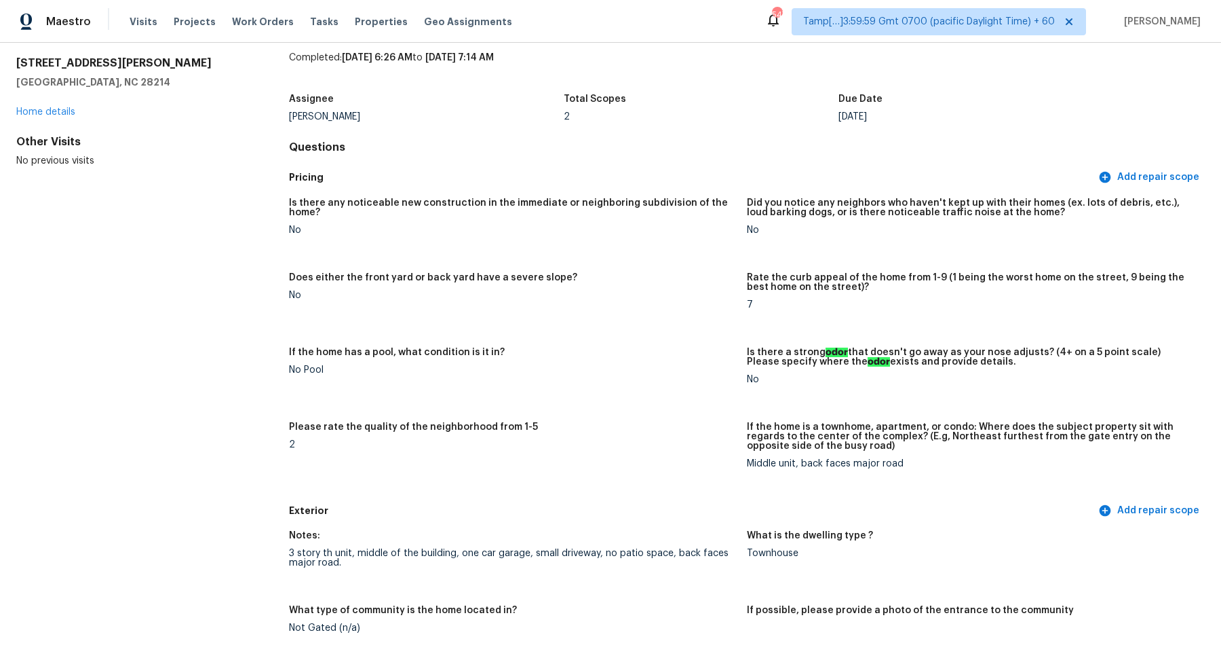
scroll to position [0, 0]
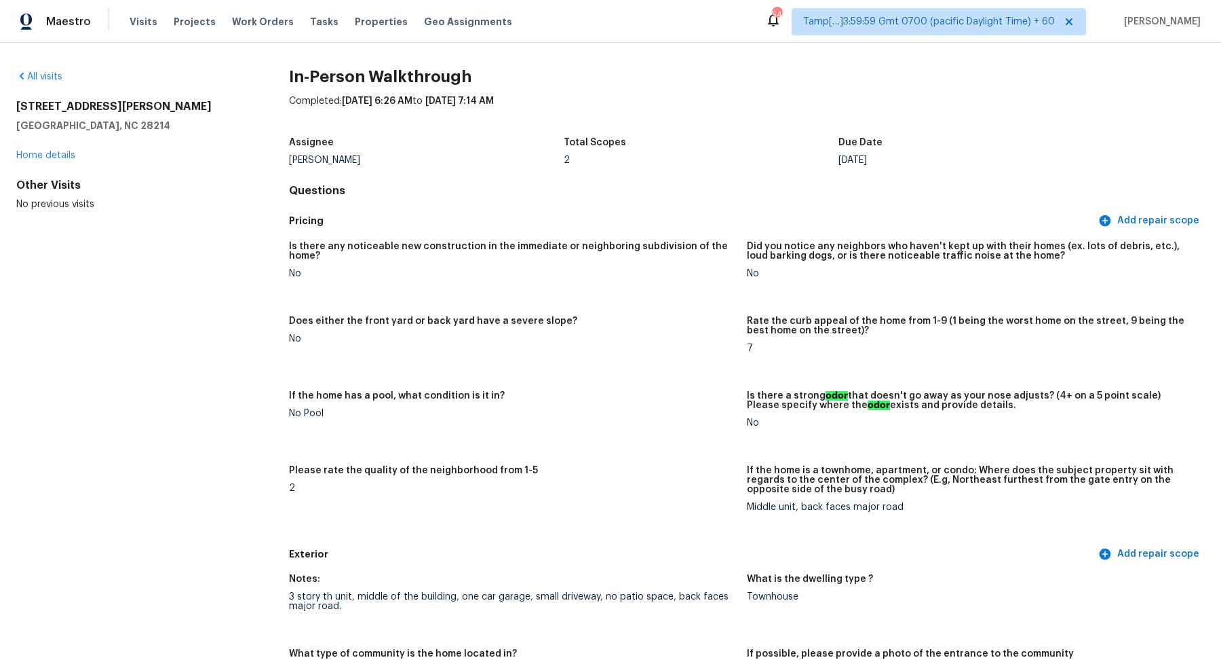
click at [36, 82] on div "All visits" at bounding box center [130, 77] width 229 height 14
click at [46, 73] on link "All visits" at bounding box center [39, 76] width 46 height 9
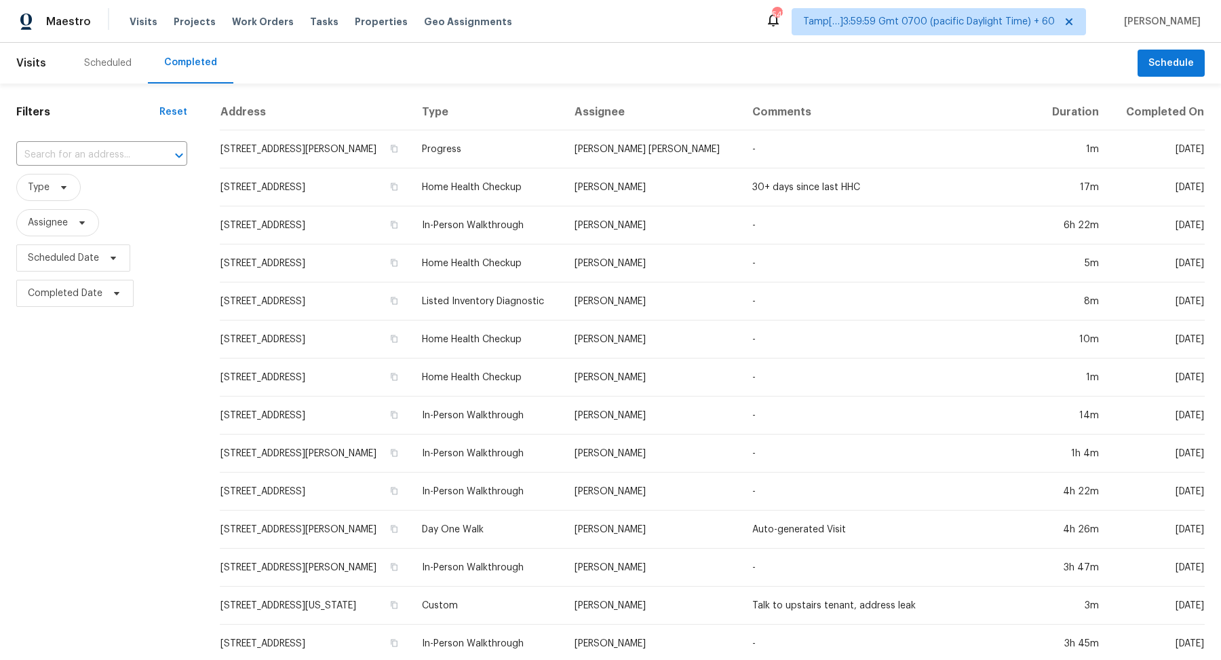
click at [77, 138] on div "Filters Reset ​ Type Assignee Scheduled Date Completed Date" at bounding box center [102, 504] width 204 height 843
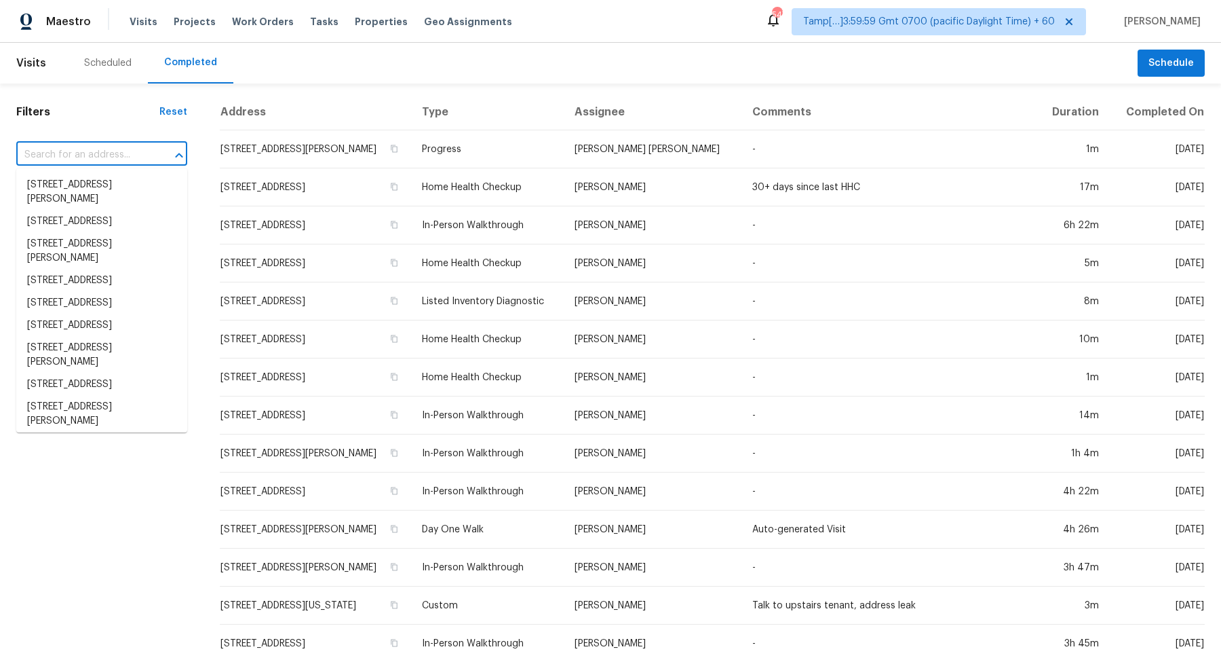
click at [81, 149] on input "text" at bounding box center [82, 155] width 133 height 21
paste input "1999 Brentwood Dr Alvin, TX, 77511"
type input "1999 Brentwood Dr Alvin, TX, 77511"
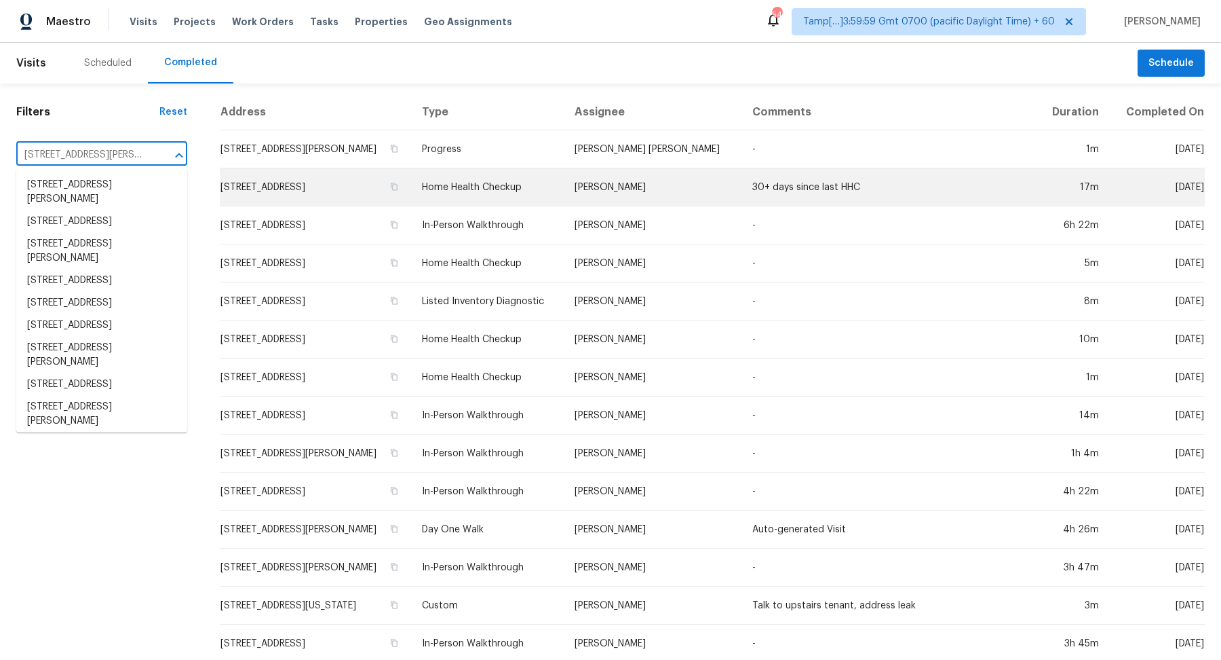
scroll to position [0, 29]
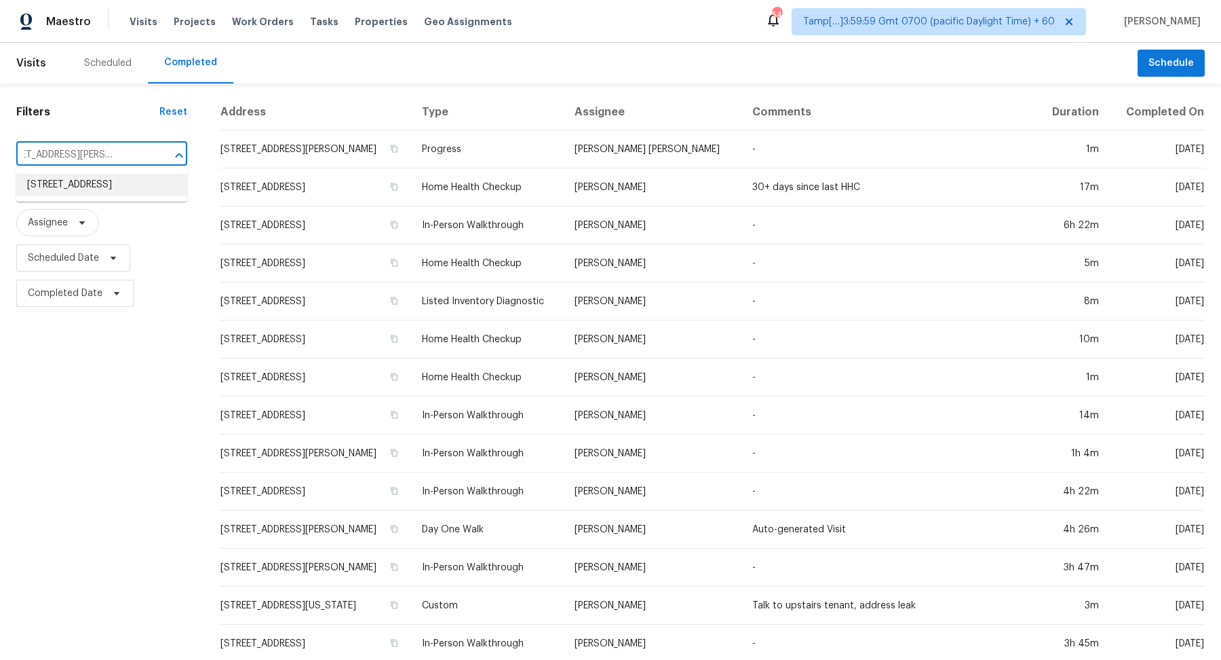
click at [98, 191] on li "1999 Brentwood Dr, Alvin, TX 77511" at bounding box center [101, 185] width 171 height 22
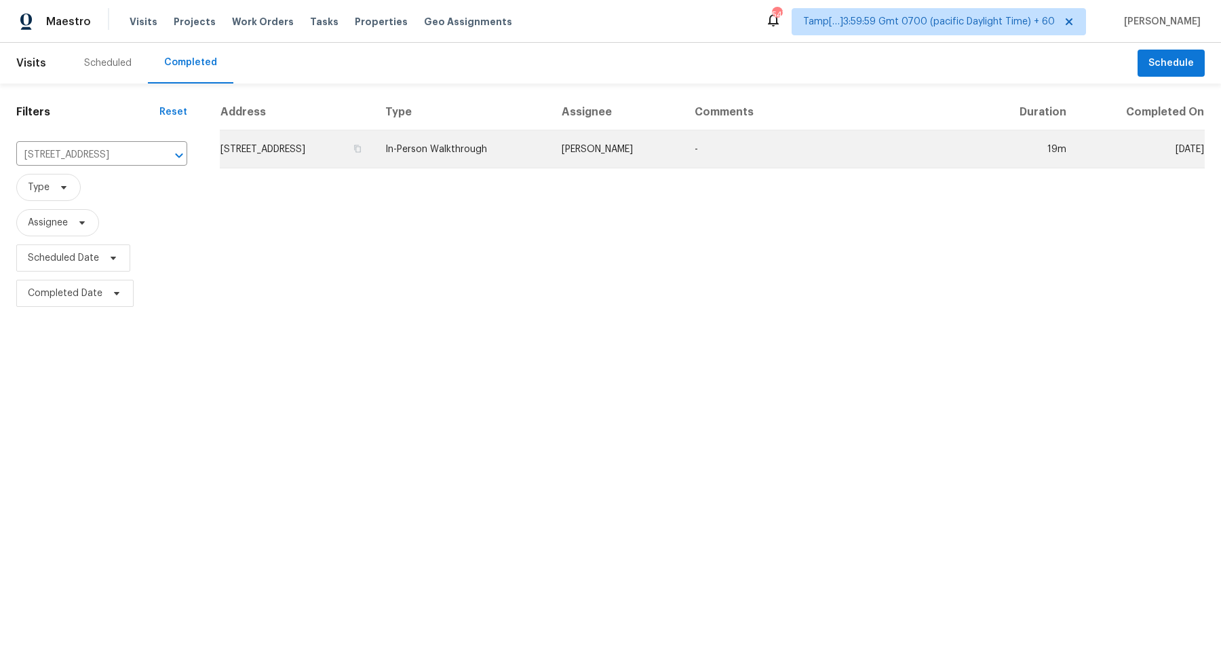
click at [345, 163] on td "1999 Brentwood Dr, Alvin, TX 77511" at bounding box center [297, 149] width 155 height 38
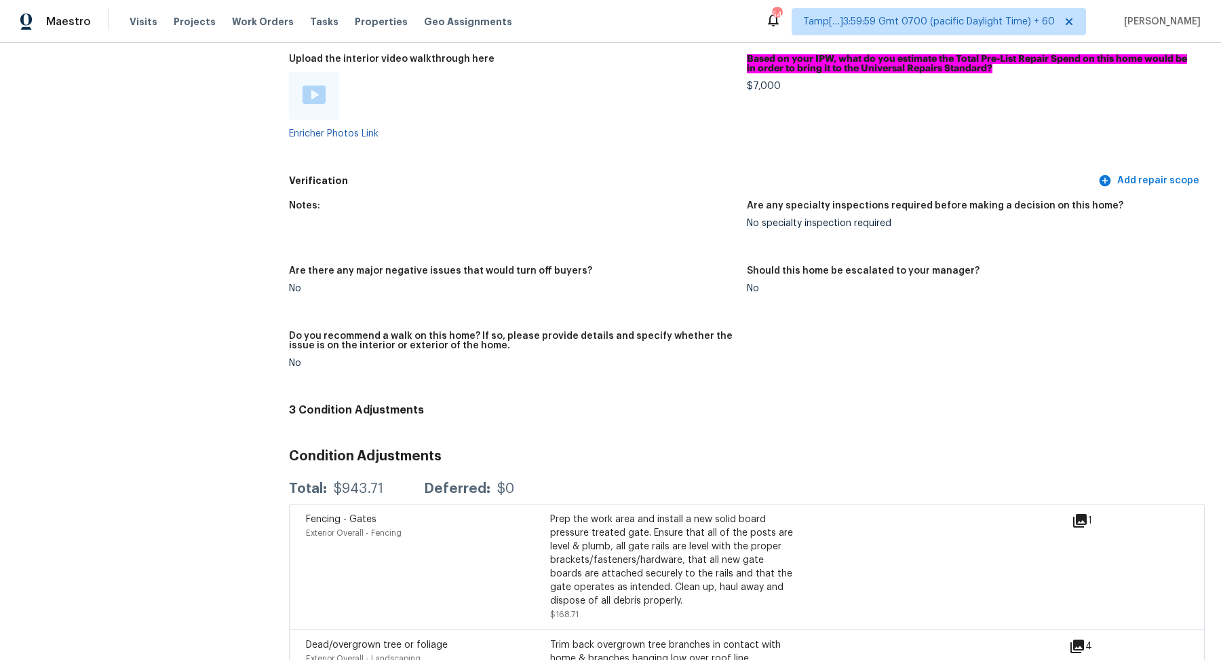
scroll to position [2785, 0]
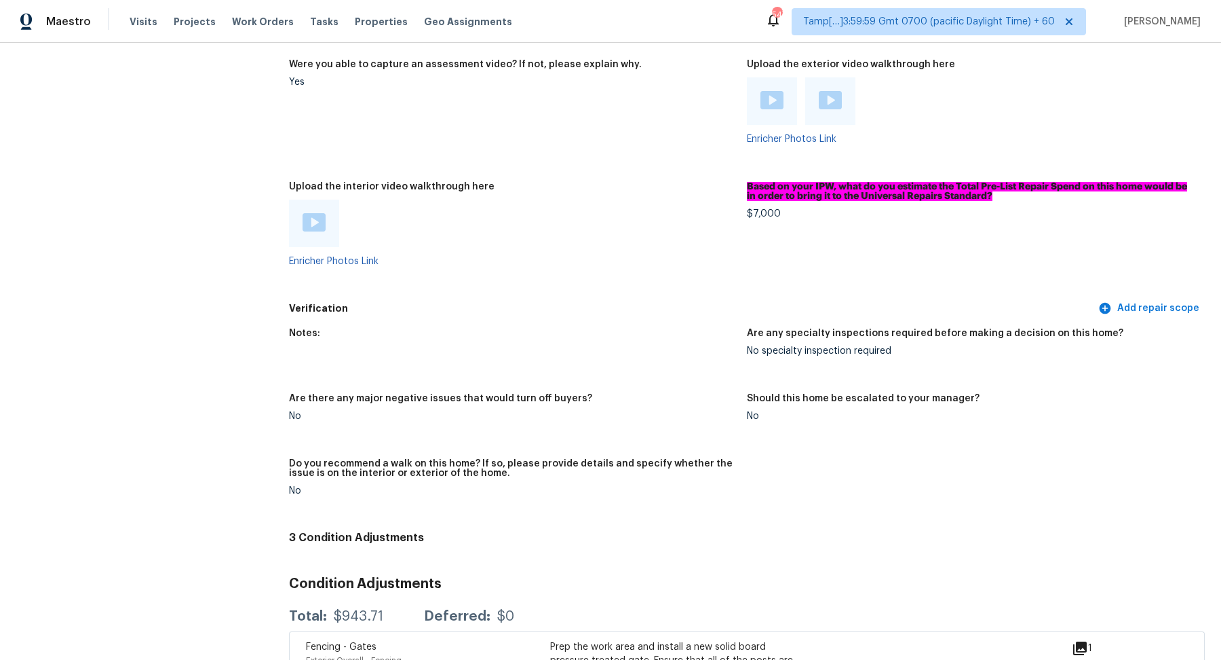
click at [323, 213] on img at bounding box center [314, 222] width 23 height 18
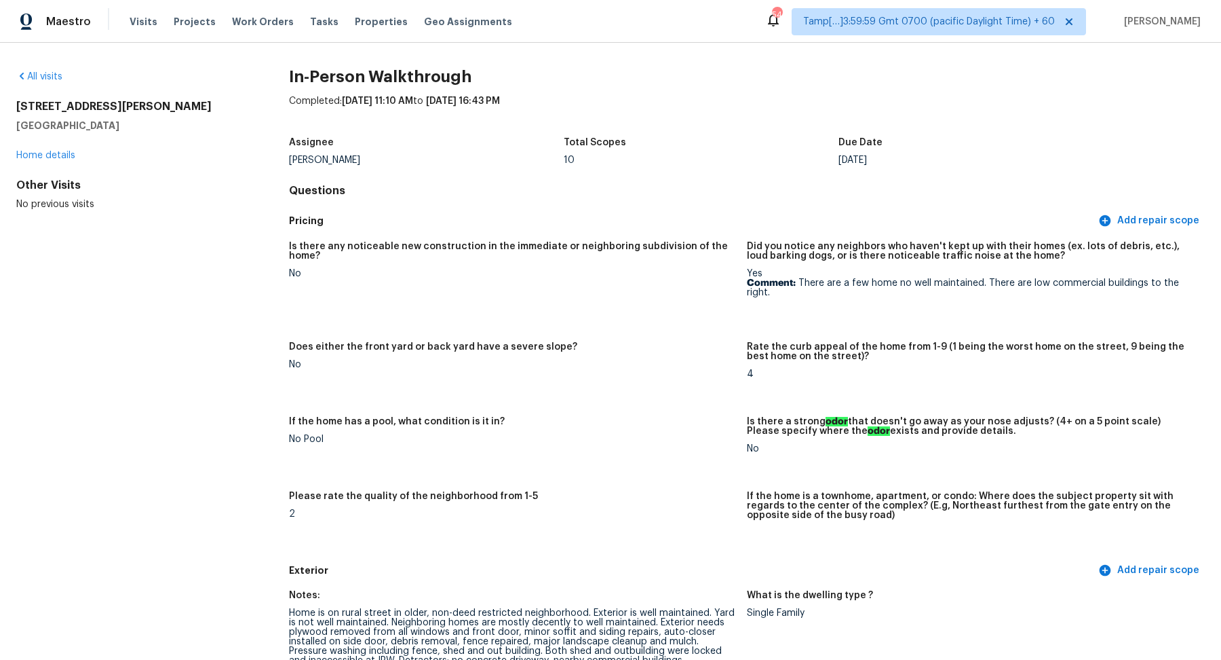
scroll to position [1463, 0]
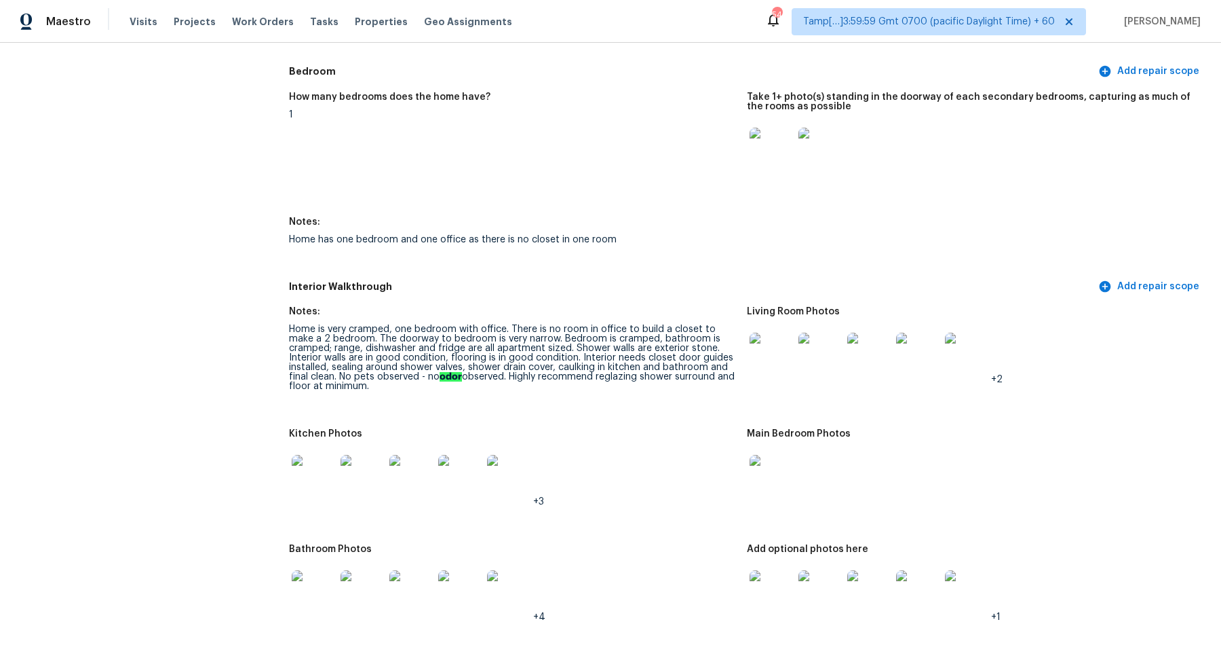
click at [778, 346] on img at bounding box center [771, 353] width 43 height 43
drag, startPoint x: 497, startPoint y: 339, endPoint x: 666, endPoint y: 341, distance: 169.6
click at [666, 341] on div "Home is very cramped, one bedroom with office. There is no room in office to bu…" at bounding box center [512, 357] width 447 height 66
drag, startPoint x: 590, startPoint y: 352, endPoint x: 687, endPoint y: 352, distance: 97.0
click at [687, 352] on div "Home is very cramped, one bedroom with office. There is no room in office to bu…" at bounding box center [512, 357] width 447 height 66
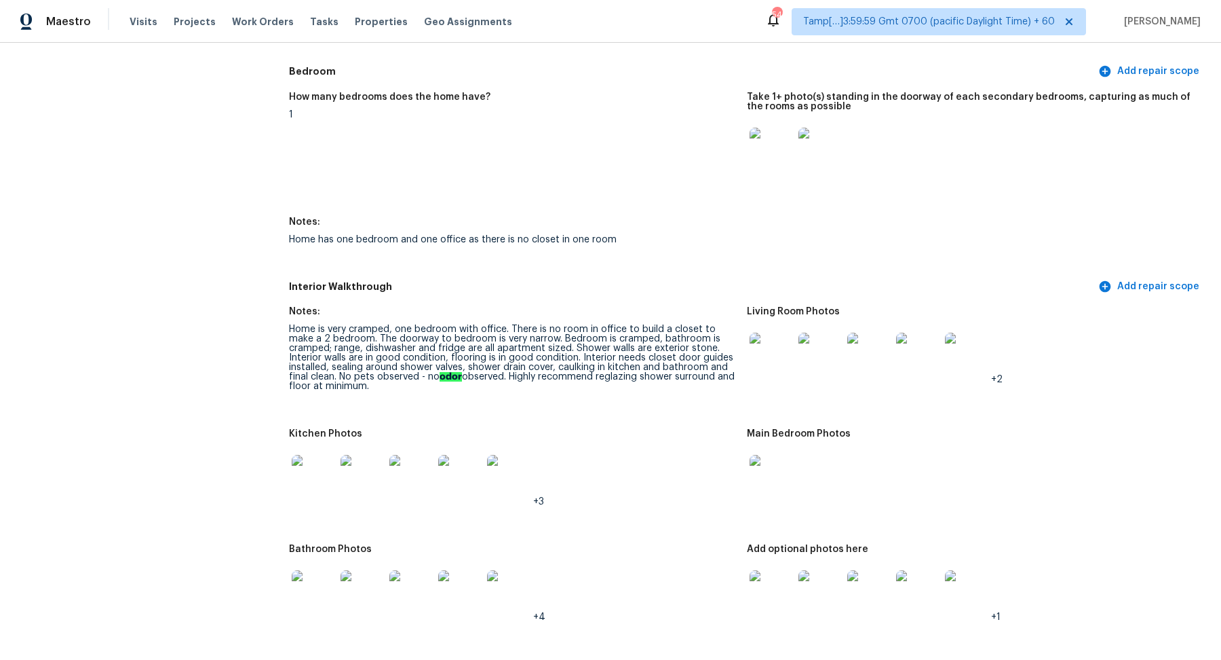
drag, startPoint x: 436, startPoint y: 349, endPoint x: 549, endPoint y: 349, distance: 113.3
click at [549, 349] on div "Home is very cramped, one bedroom with office. There is no room in office to bu…" at bounding box center [512, 357] width 447 height 66
drag, startPoint x: 563, startPoint y: 350, endPoint x: 656, endPoint y: 350, distance: 93.0
click at [656, 350] on div "Home is very cramped, one bedroom with office. There is no room in office to bu…" at bounding box center [512, 357] width 447 height 66
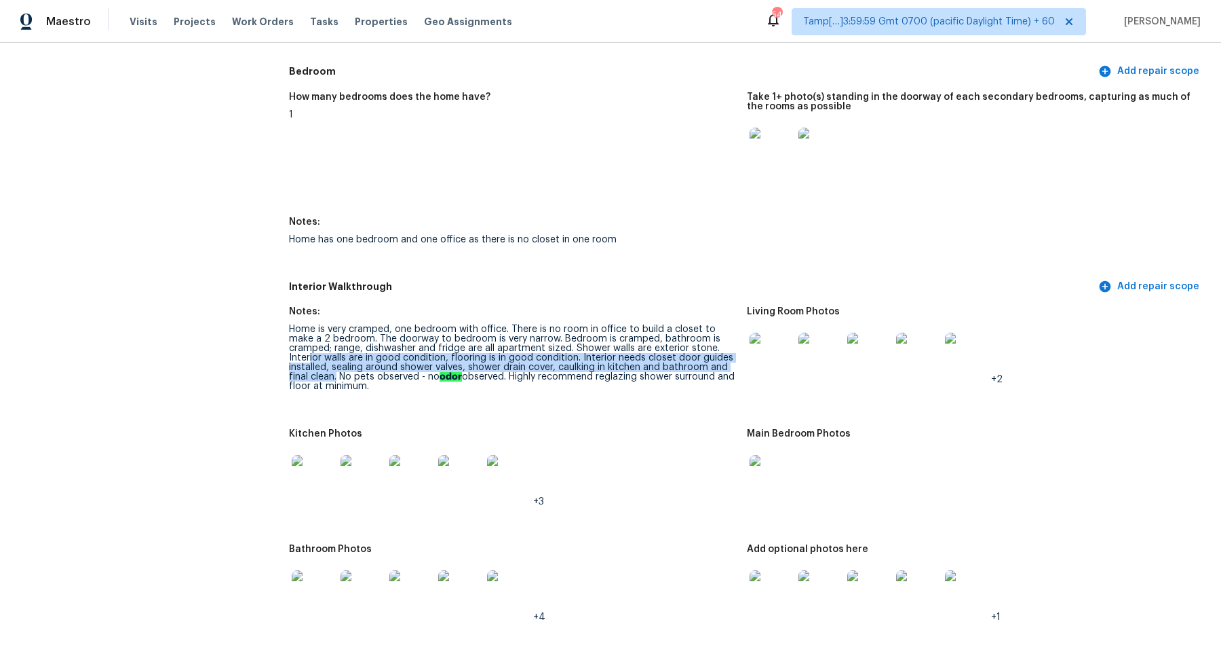
drag, startPoint x: 691, startPoint y: 351, endPoint x: 744, endPoint y: 362, distance: 54.2
click at [744, 362] on figure "Notes: Home is very cramped, one bedroom with office. There is no room in offic…" at bounding box center [518, 360] width 458 height 106
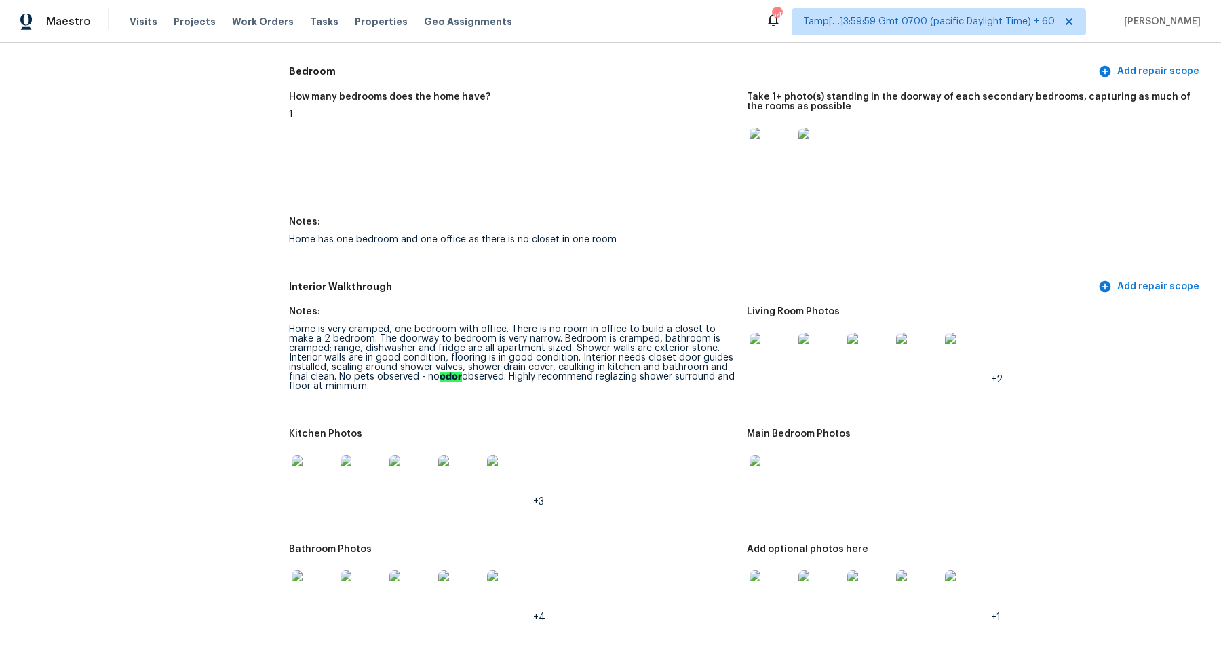
click at [633, 361] on div "Home is very cramped, one bedroom with office. There is no room in office to bu…" at bounding box center [512, 357] width 447 height 66
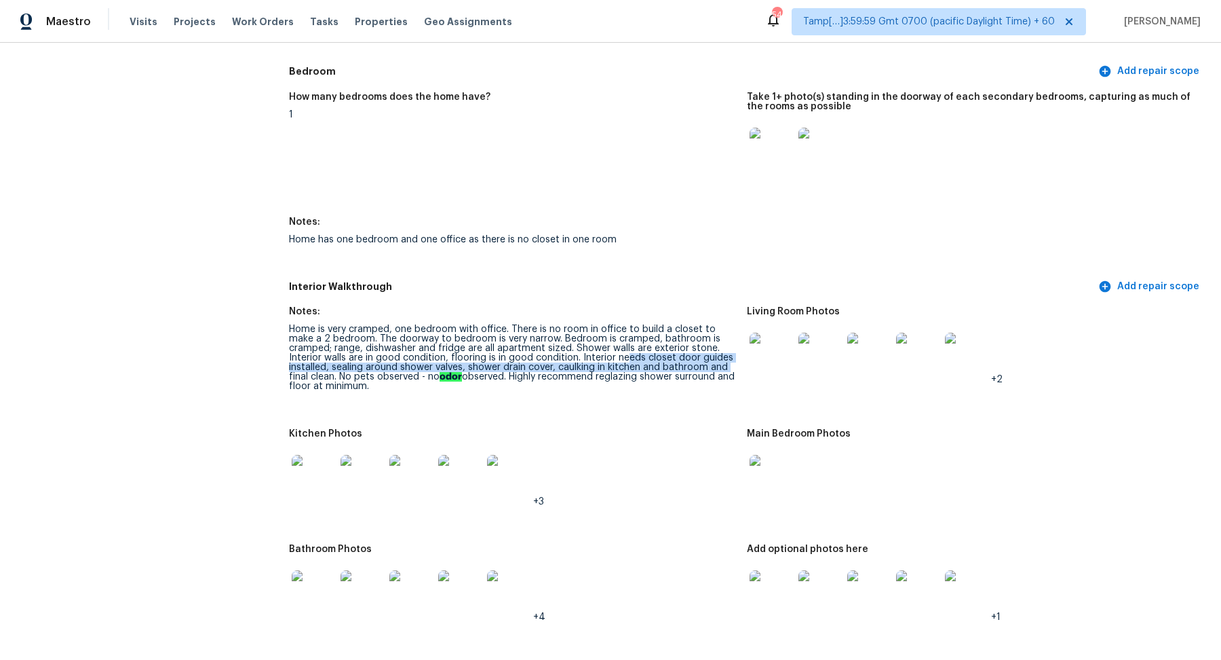
drag, startPoint x: 566, startPoint y: 358, endPoint x: 685, endPoint y: 368, distance: 119.1
click at [685, 368] on div "Home is very cramped, one bedroom with office. There is no room in office to bu…" at bounding box center [512, 357] width 447 height 66
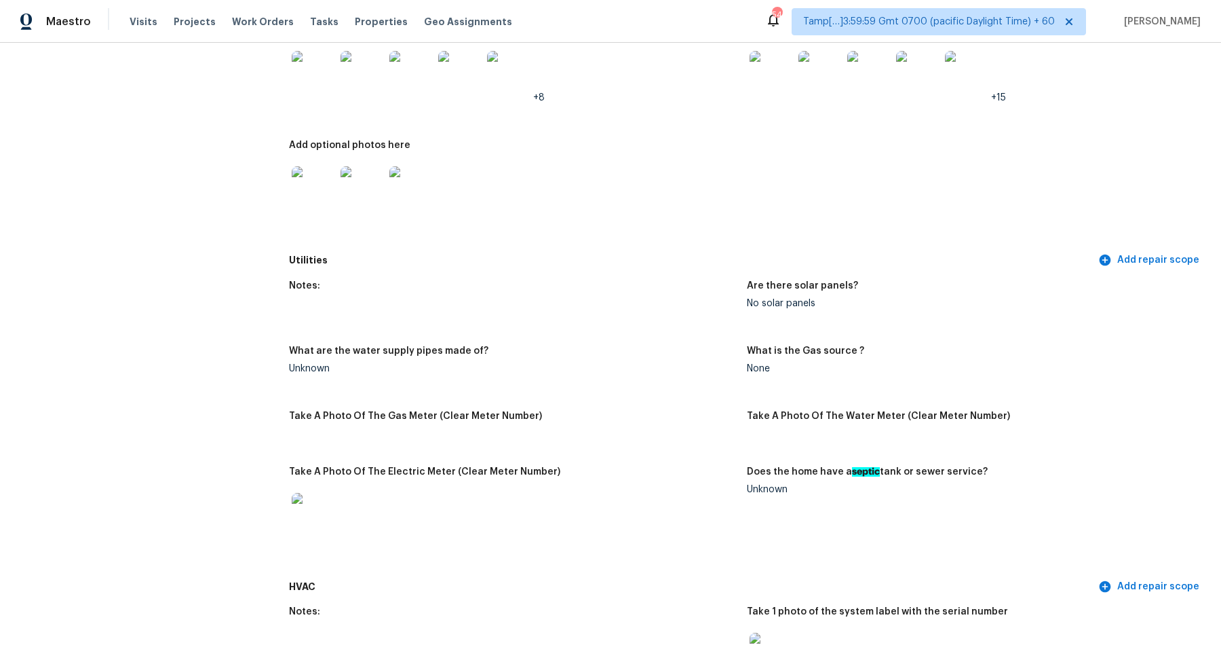
scroll to position [364, 0]
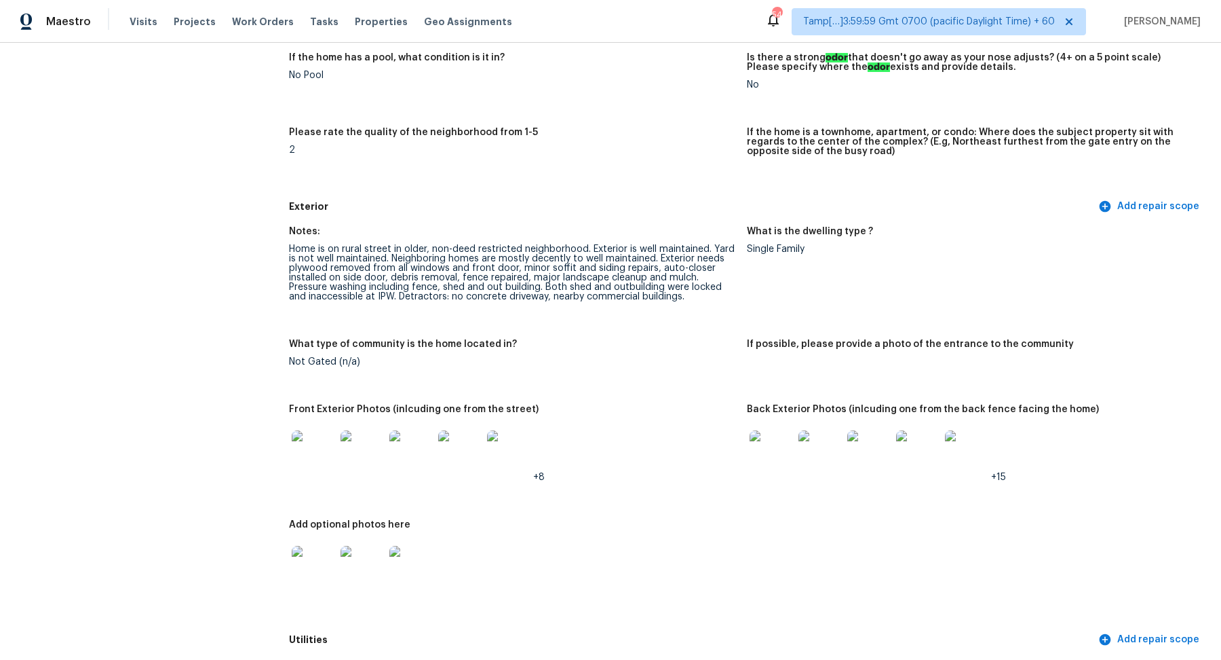
click at [760, 455] on img at bounding box center [771, 451] width 43 height 43
click at [322, 438] on img at bounding box center [313, 451] width 43 height 43
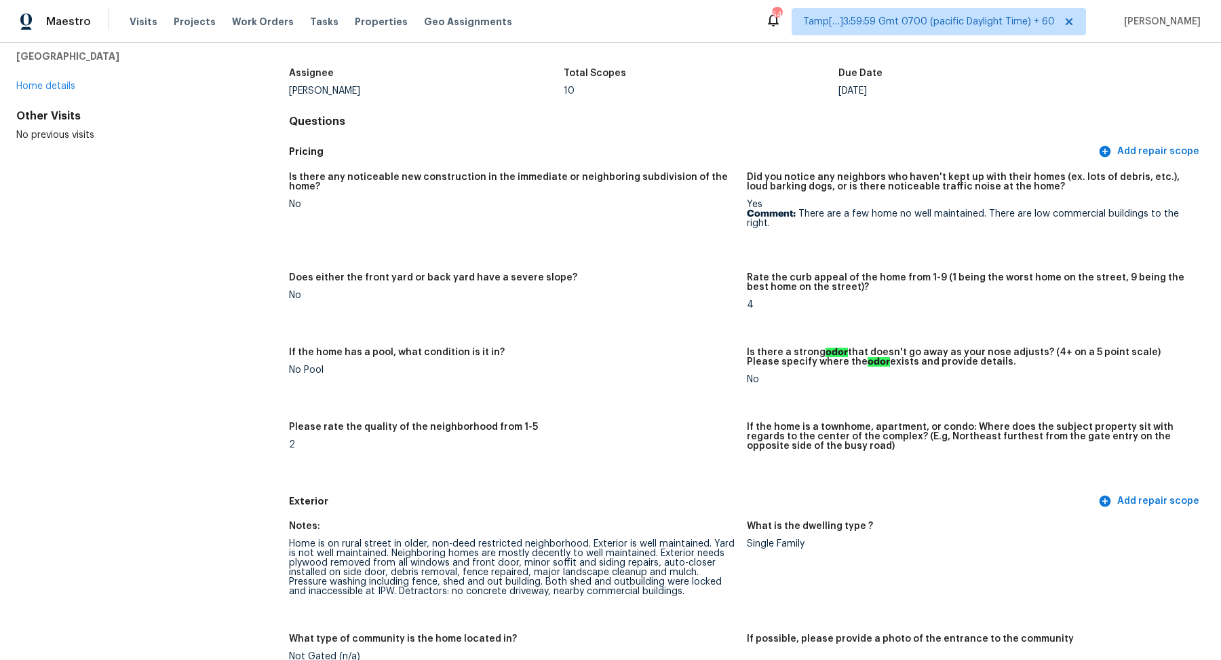
scroll to position [0, 0]
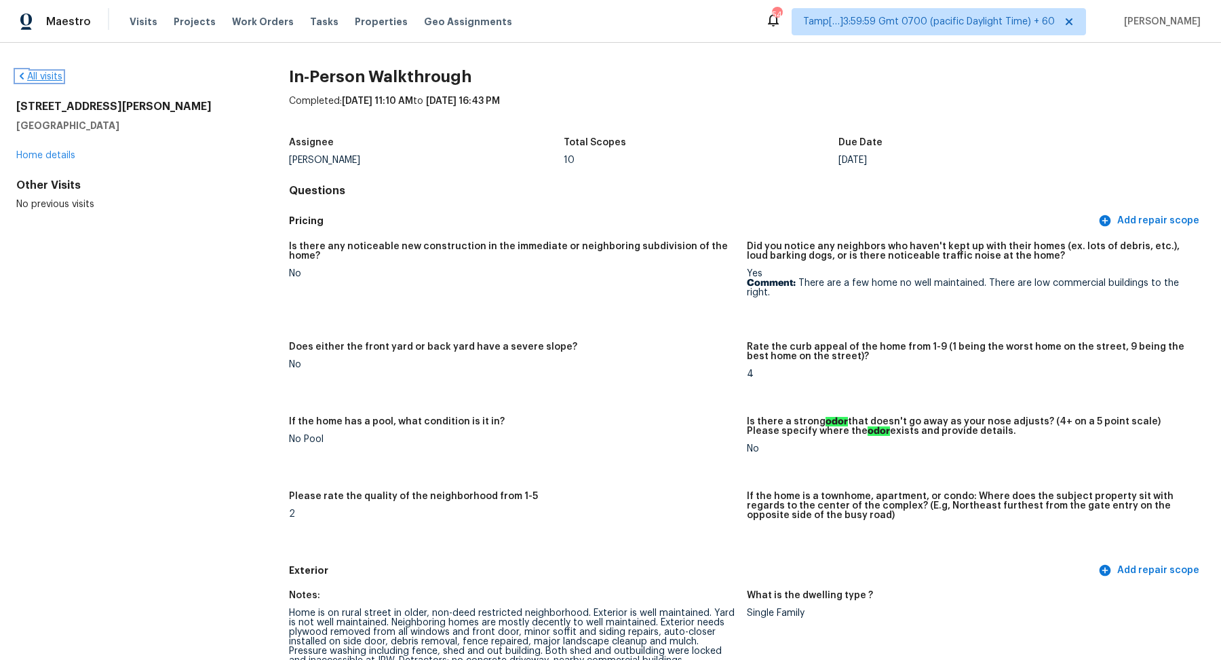
click at [34, 72] on link "All visits" at bounding box center [39, 76] width 46 height 9
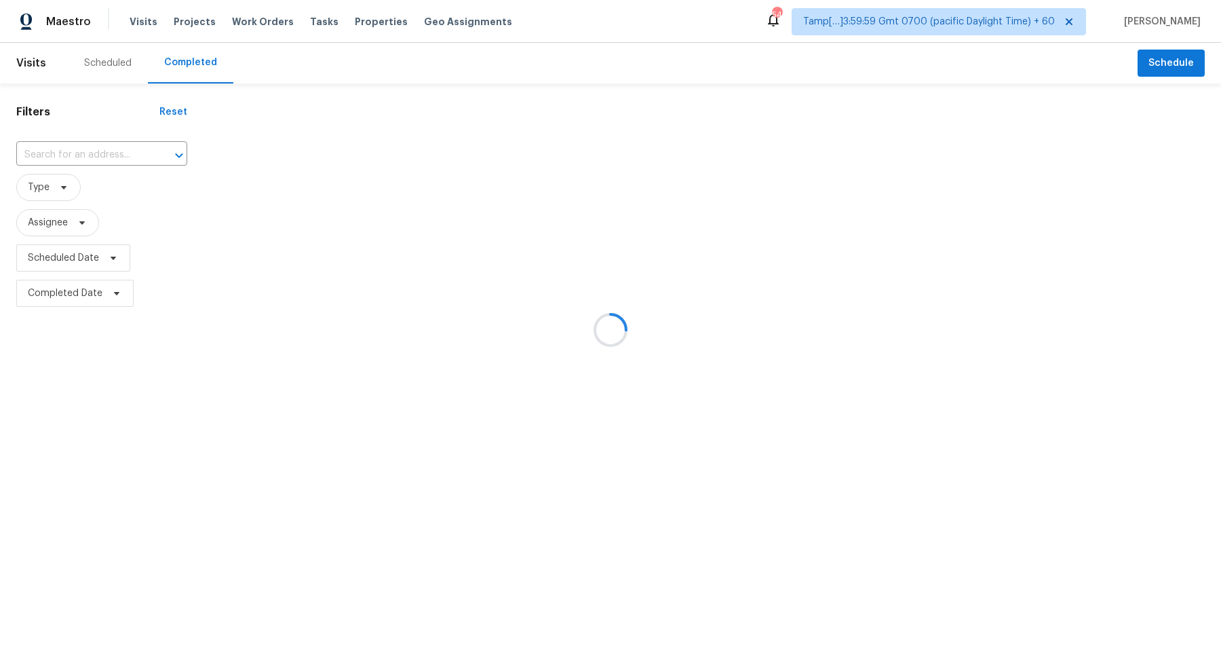
click at [94, 172] on div at bounding box center [610, 330] width 1221 height 660
click at [95, 165] on div at bounding box center [610, 330] width 1221 height 660
click at [115, 151] on div at bounding box center [610, 330] width 1221 height 660
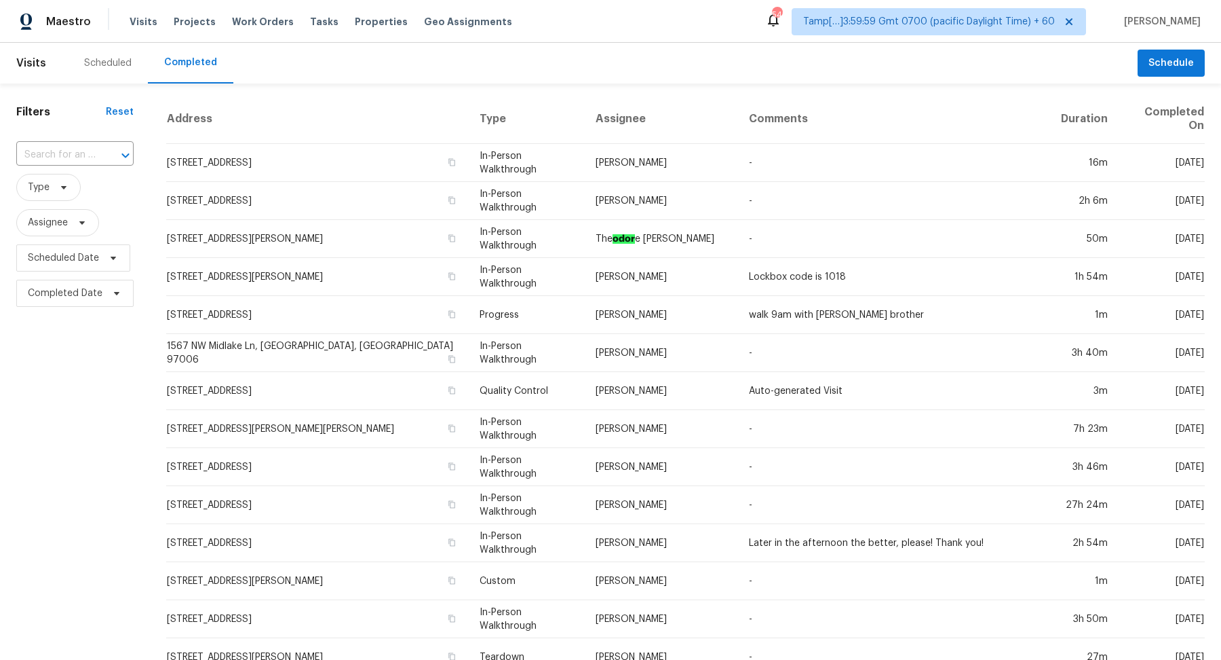
click at [117, 151] on icon "Open" at bounding box center [125, 155] width 16 height 16
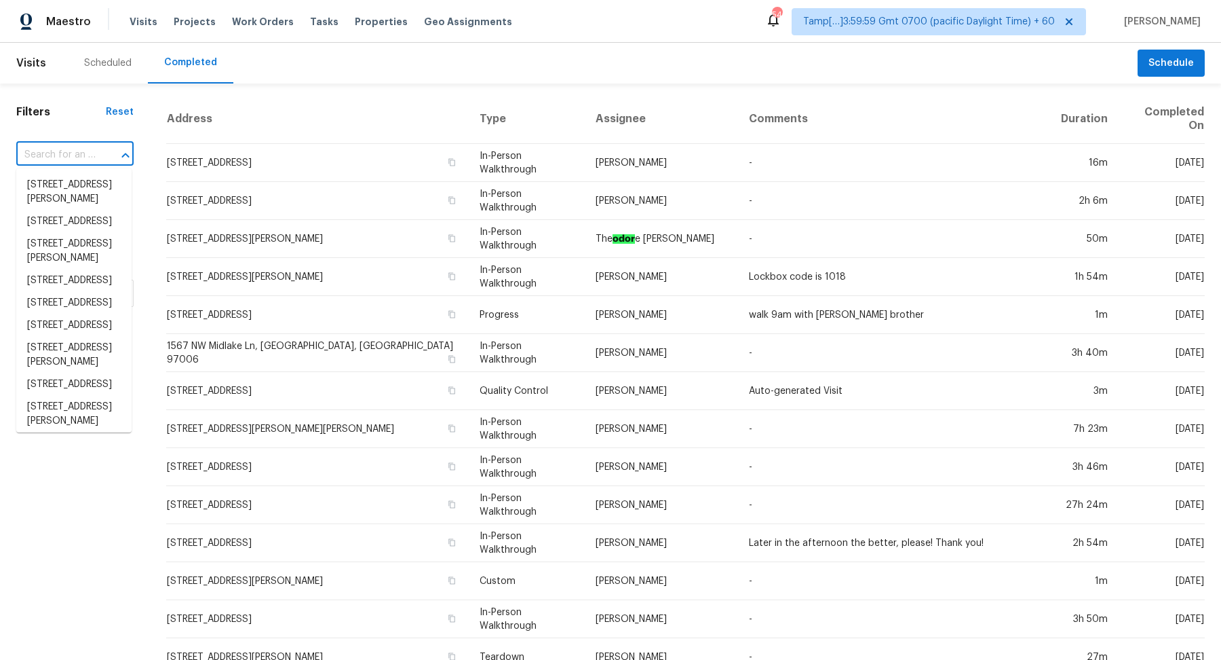
paste input "6906 Shangrila Way Riverdale, GA, 30296"
type input "6906 Shangrila Way Riverdale, GA, 30296"
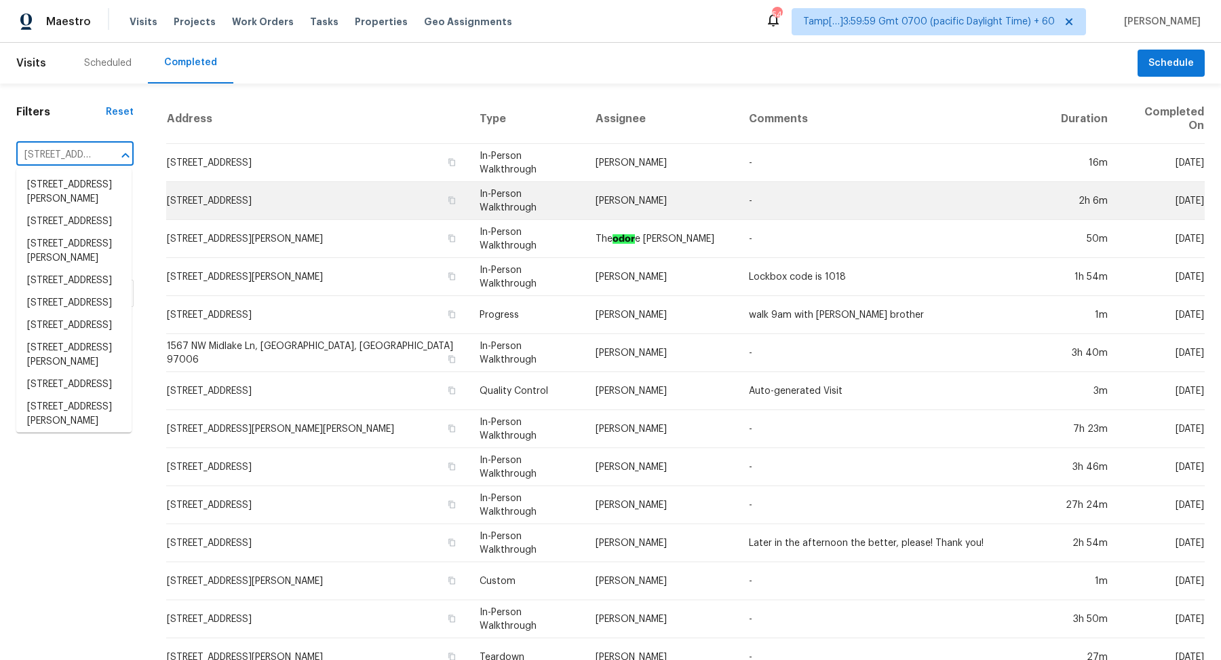
scroll to position [0, 117]
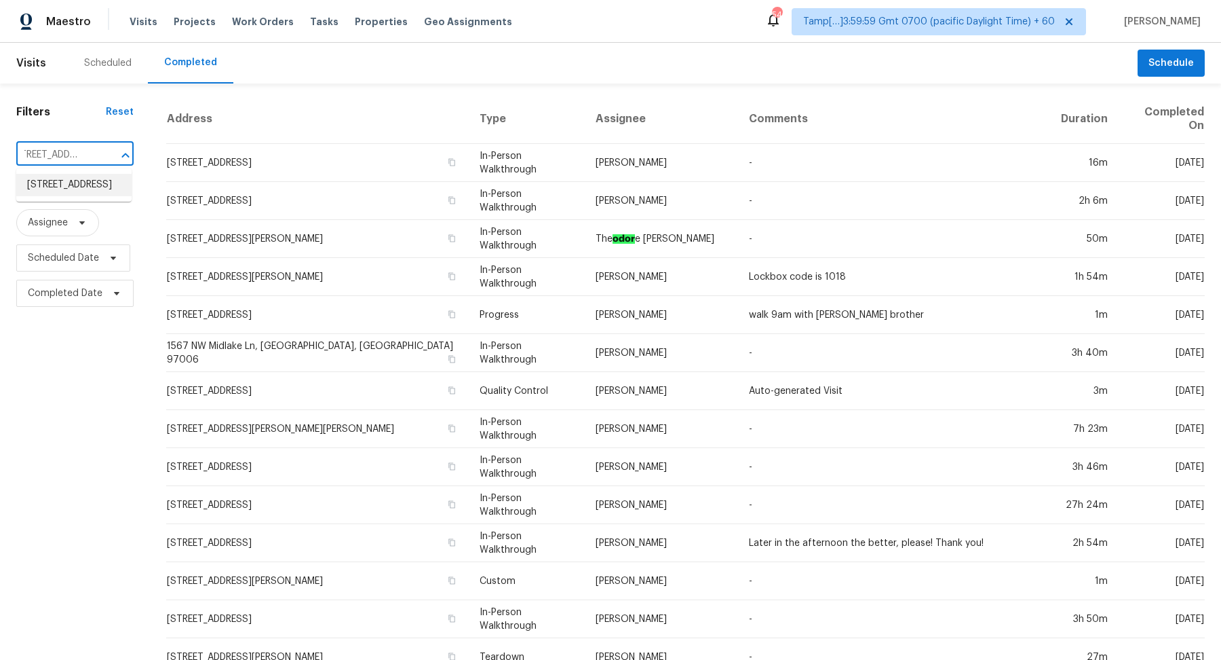
click at [43, 189] on li "6906 Shangrila Way, Riverdale, GA 30296" at bounding box center [73, 185] width 115 height 22
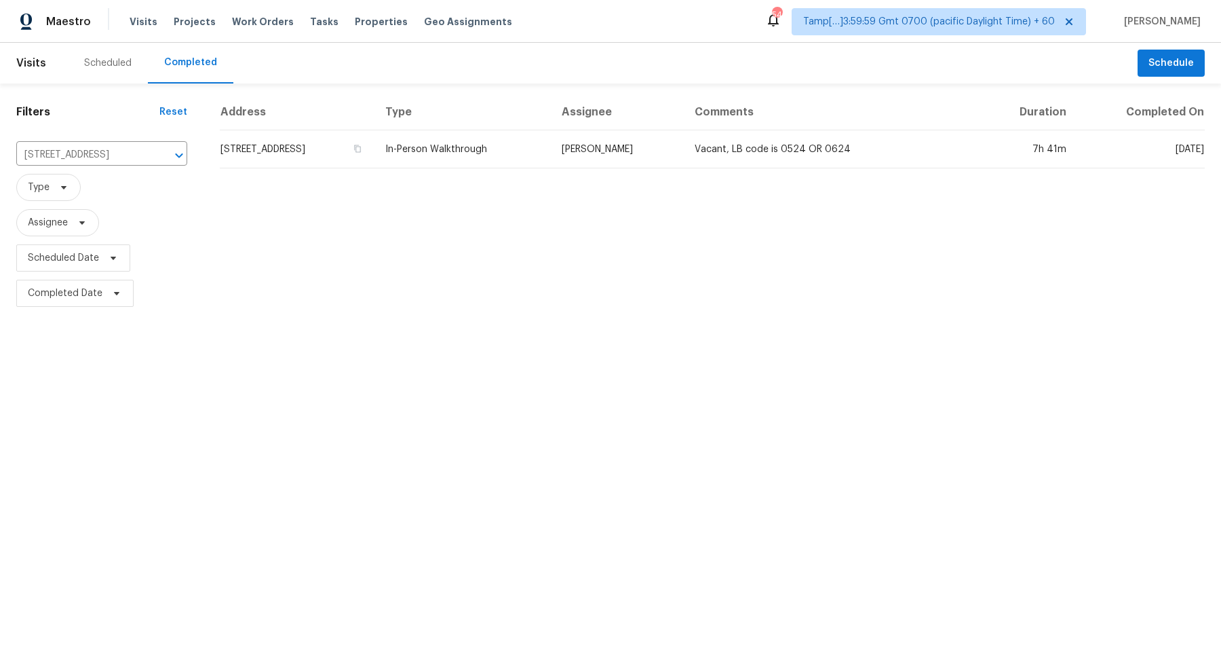
click at [294, 161] on td "6906 Shangrila Way, Riverdale, GA 30296" at bounding box center [297, 149] width 155 height 38
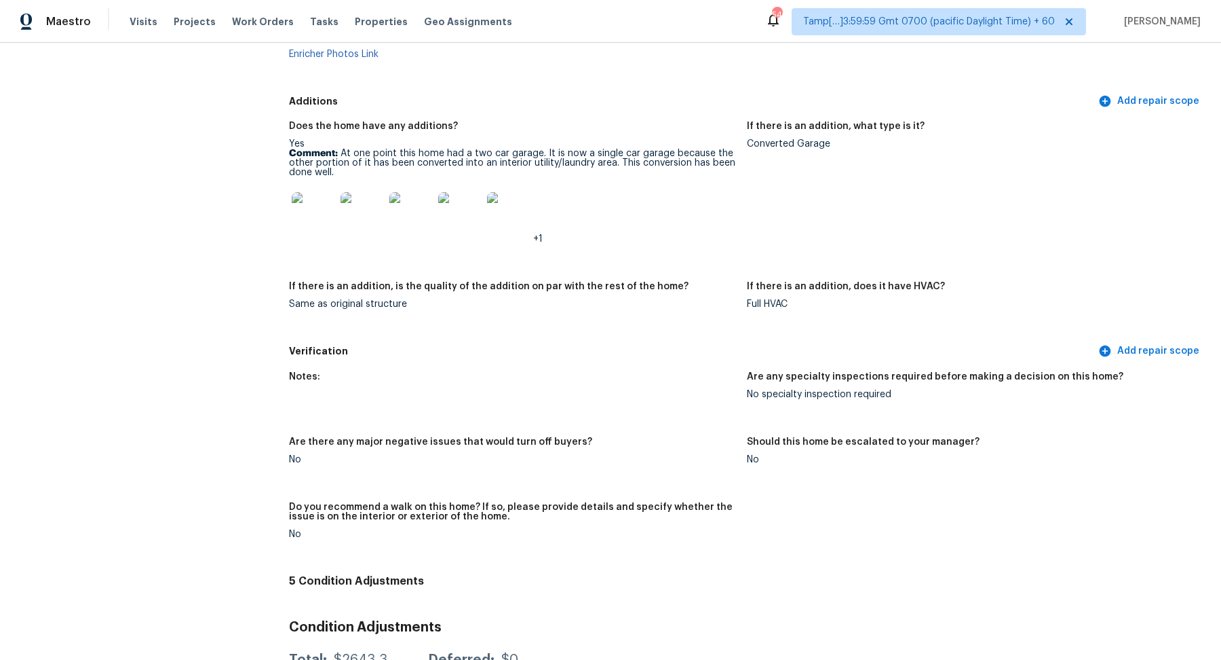
scroll to position [3291, 0]
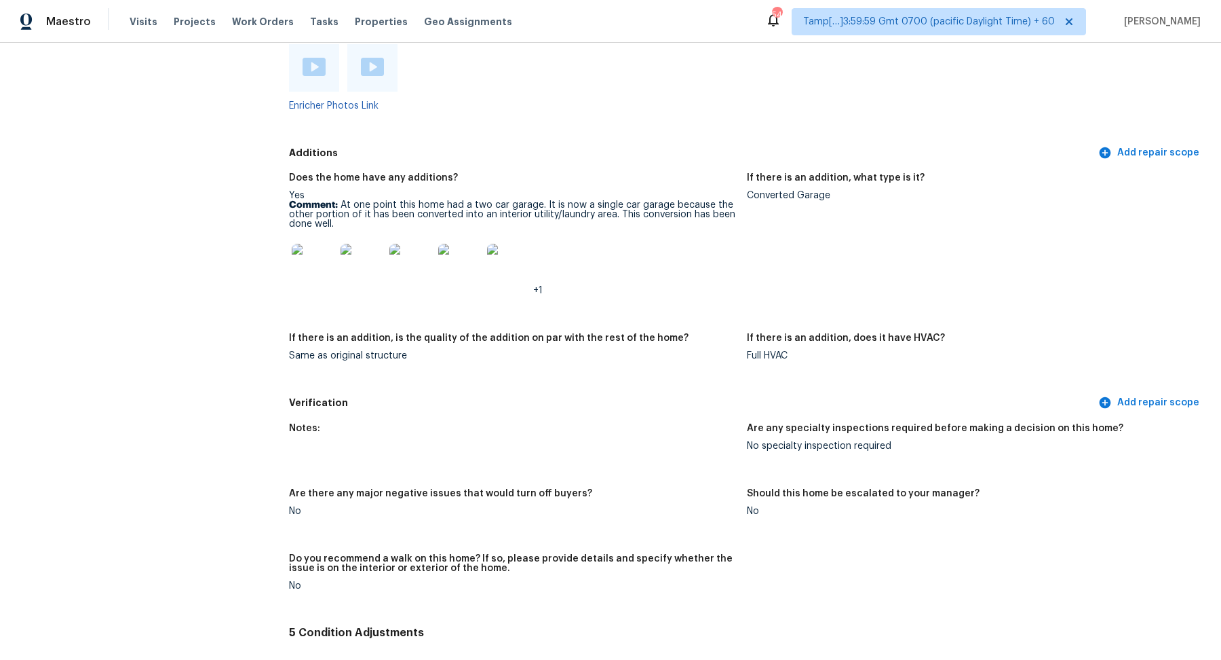
click at [322, 69] on div at bounding box center [314, 68] width 23 height 20
click at [374, 59] on img at bounding box center [372, 67] width 23 height 18
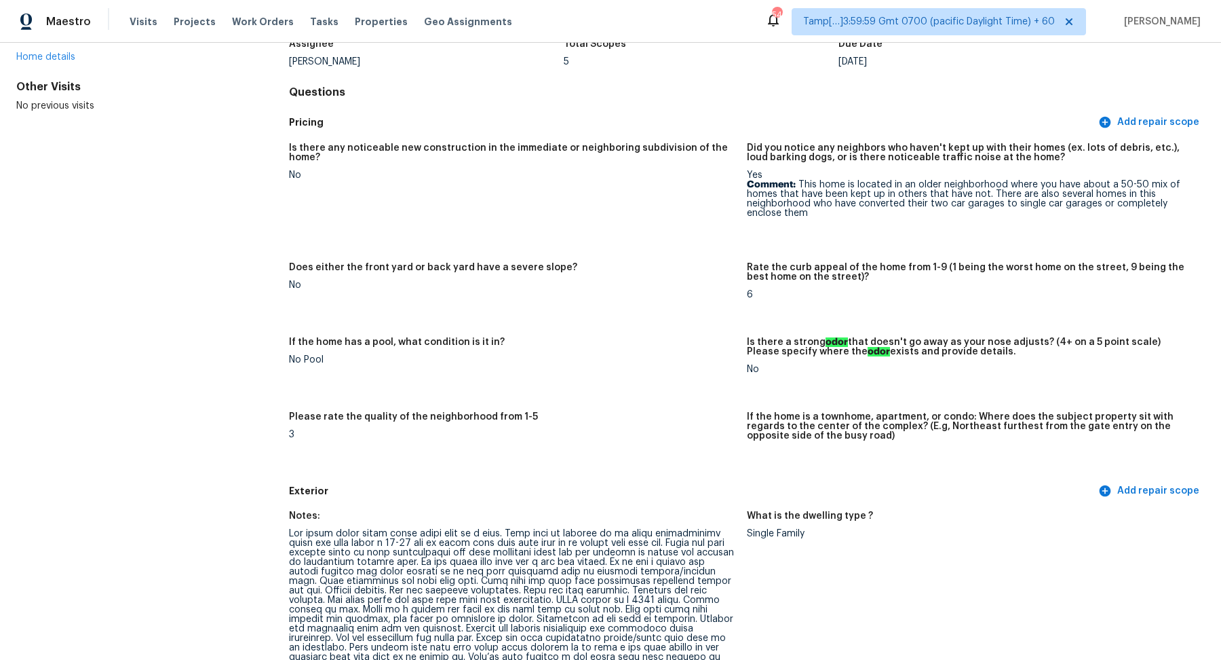
scroll to position [288, 0]
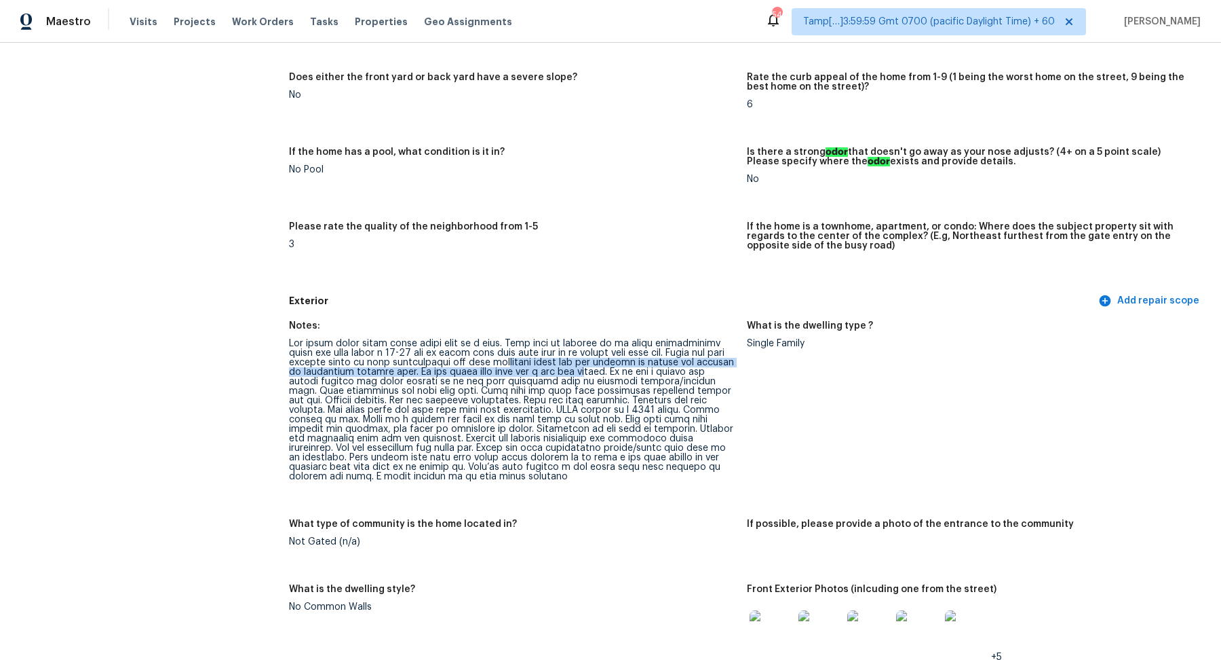
drag, startPoint x: 548, startPoint y: 361, endPoint x: 634, endPoint y: 374, distance: 87.1
click at [634, 374] on div at bounding box center [512, 410] width 447 height 142
click at [761, 379] on figure "What is the dwelling type ? Single Family" at bounding box center [976, 412] width 458 height 182
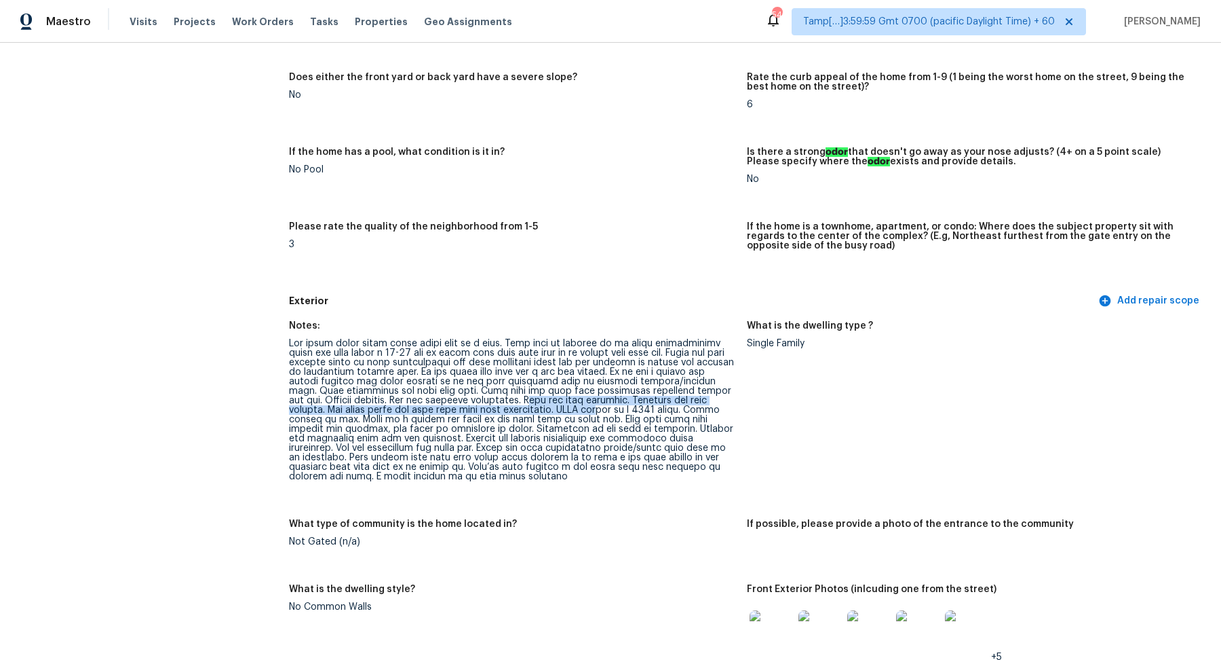
drag, startPoint x: 498, startPoint y: 398, endPoint x: 579, endPoint y: 409, distance: 81.5
click at [579, 409] on div at bounding box center [512, 410] width 447 height 142
click at [396, 415] on div at bounding box center [512, 410] width 447 height 142
drag, startPoint x: 301, startPoint y: 410, endPoint x: 446, endPoint y: 410, distance: 144.5
click at [446, 410] on div at bounding box center [512, 410] width 447 height 142
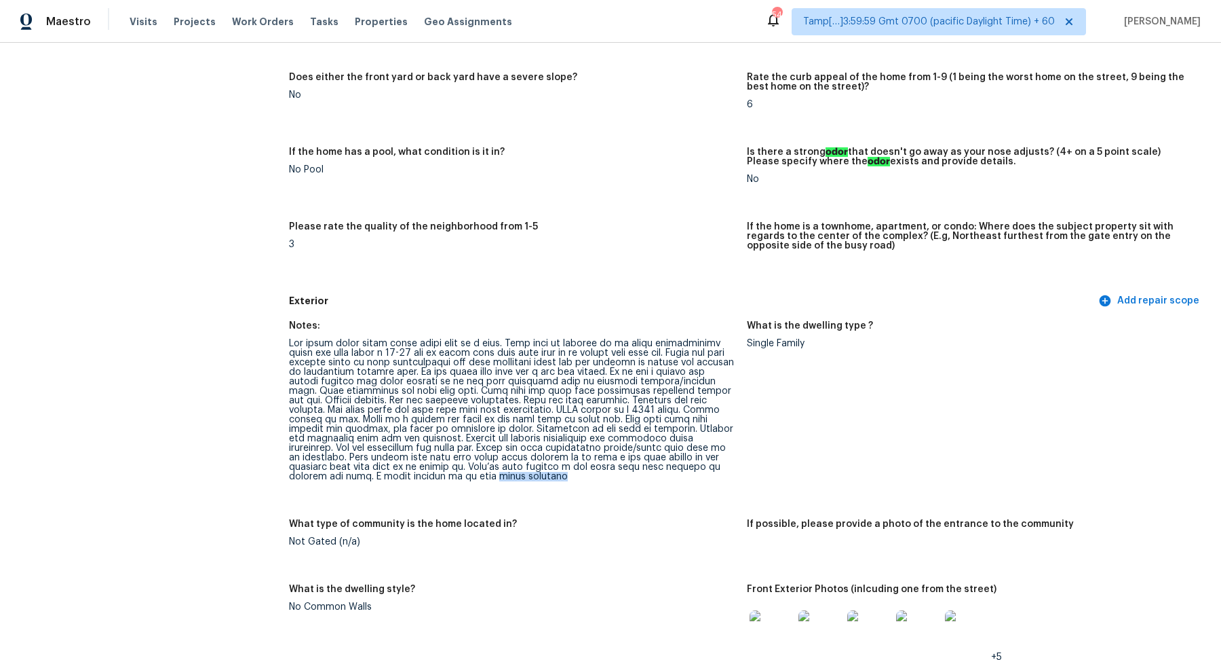
drag, startPoint x: 413, startPoint y: 478, endPoint x: 520, endPoint y: 478, distance: 107.9
click at [520, 478] on div at bounding box center [512, 410] width 447 height 142
copy div "stump grinding"
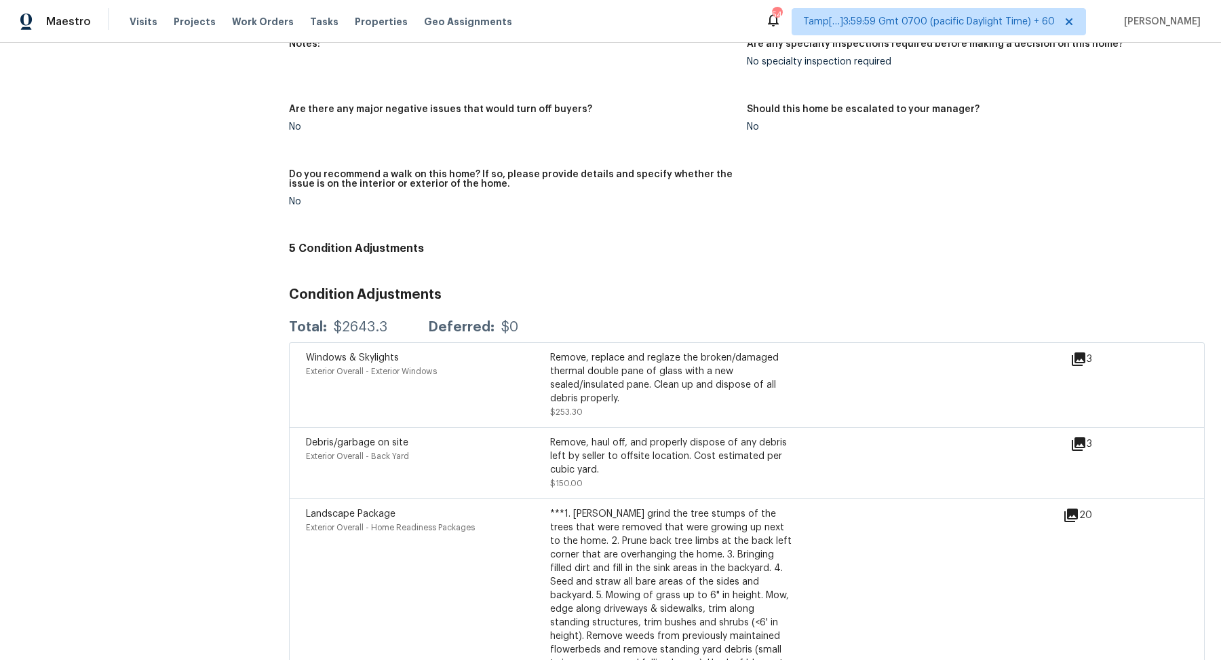
scroll to position [3925, 0]
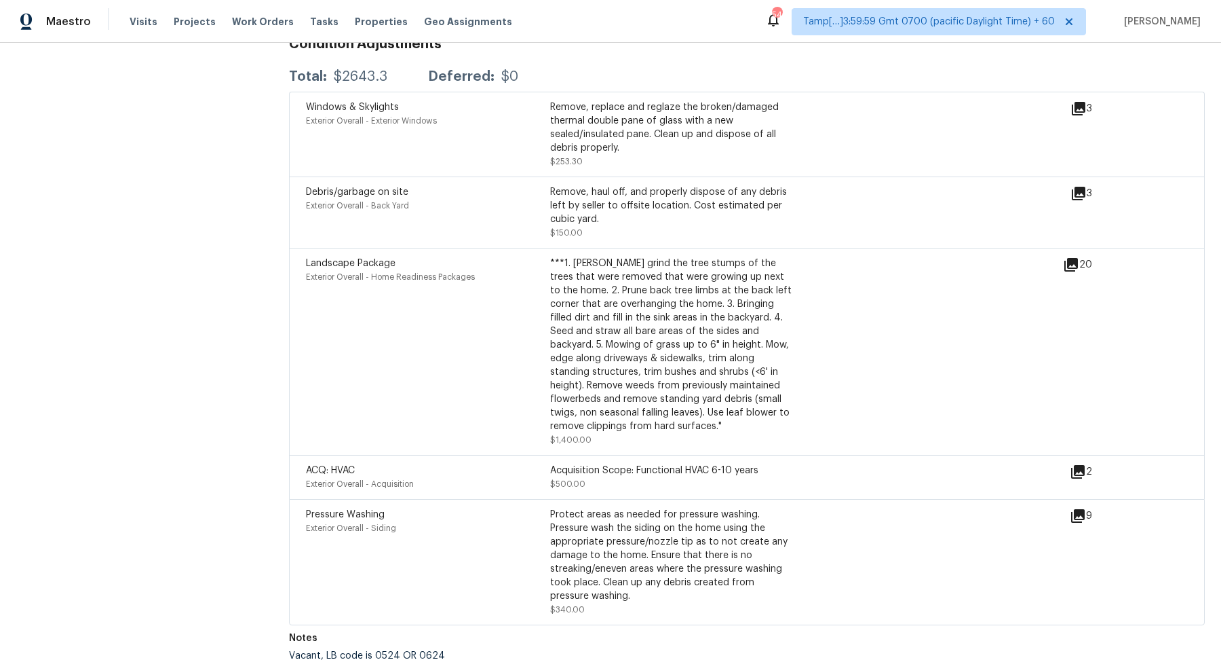
click at [1071, 258] on icon at bounding box center [1072, 265] width 14 height 14
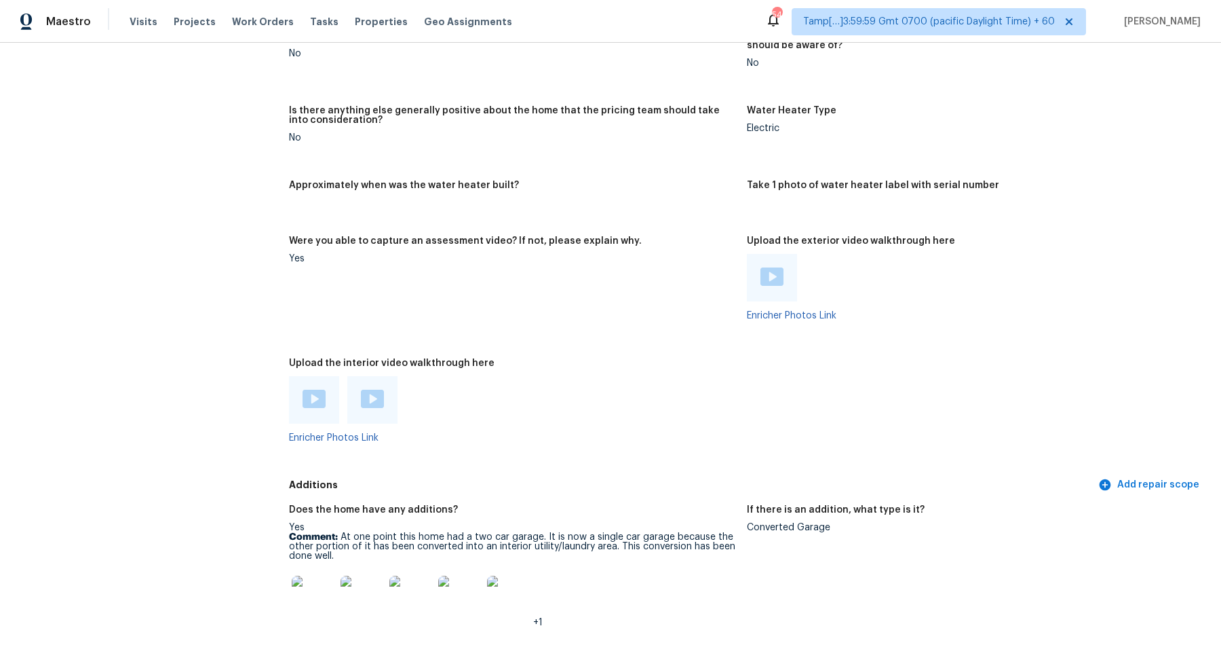
scroll to position [3052, 0]
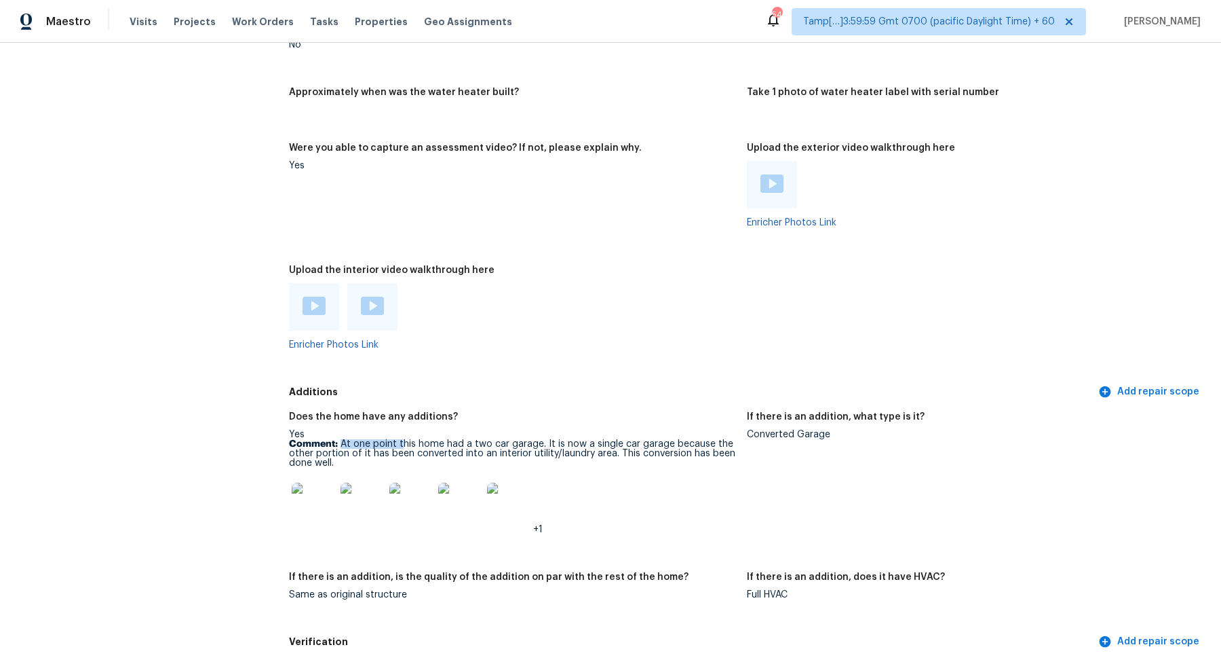
drag, startPoint x: 341, startPoint y: 435, endPoint x: 489, endPoint y: 436, distance: 148.6
click at [489, 439] on p "Comment: At one point this home had a two car garage. It is now a single car ga…" at bounding box center [512, 453] width 447 height 28
click at [593, 476] on div "+1" at bounding box center [512, 504] width 447 height 60
drag, startPoint x: 343, startPoint y: 445, endPoint x: 533, endPoint y: 449, distance: 190.0
click at [533, 449] on p "Comment: At one point this home had a two car garage. It is now a single car ga…" at bounding box center [512, 453] width 447 height 28
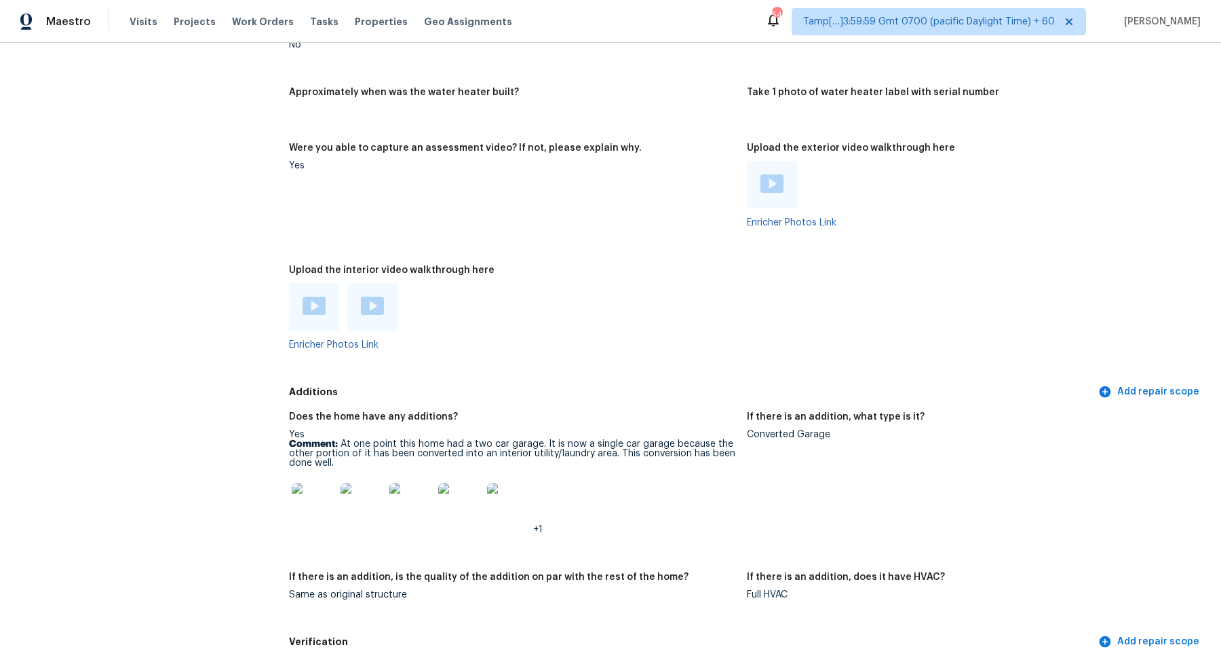
click at [652, 456] on p "Comment: At one point this home had a two car garage. It is now a single car ga…" at bounding box center [512, 453] width 447 height 28
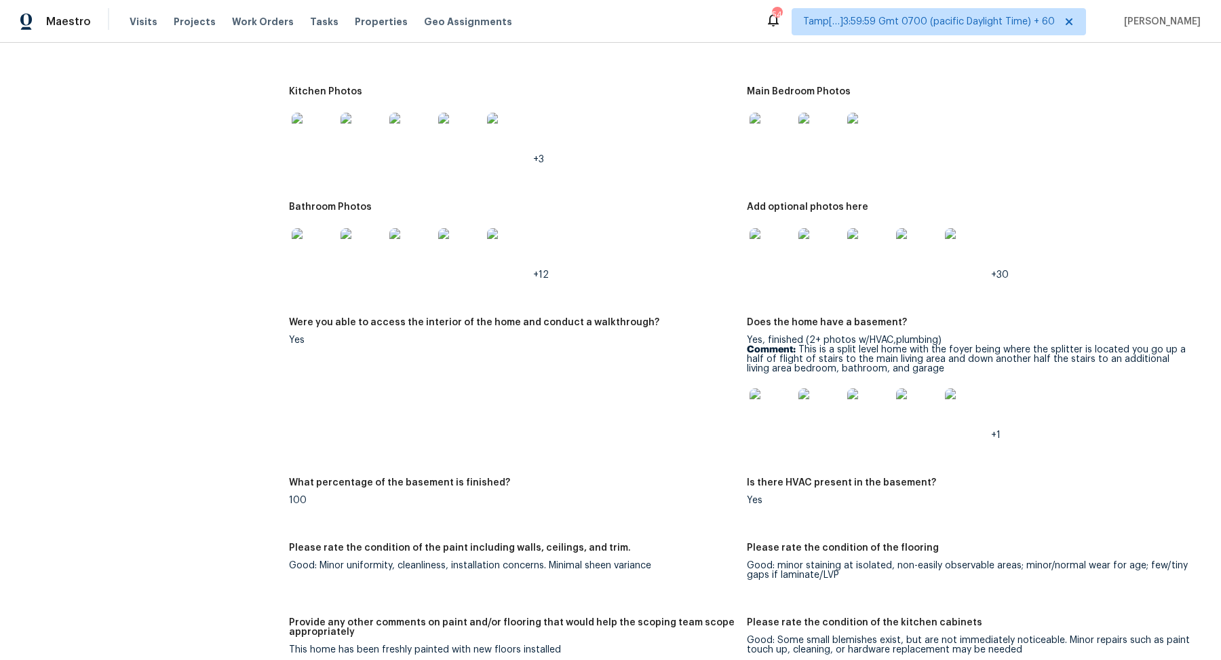
scroll to position [2133, 0]
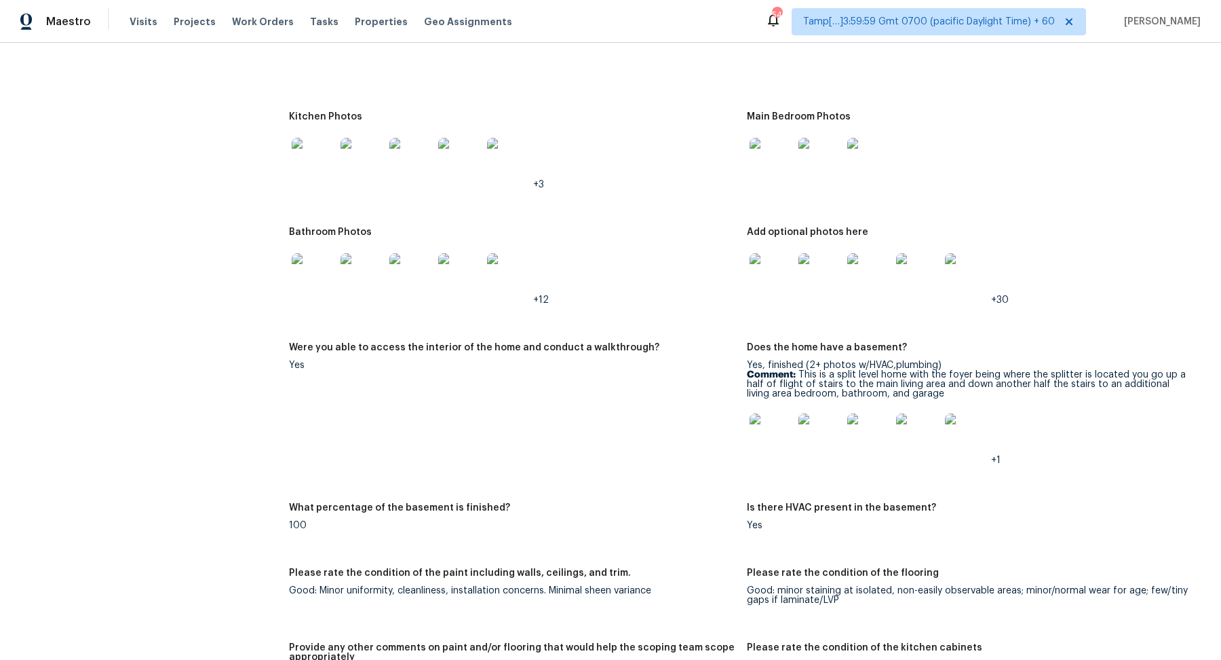
click at [818, 370] on p "Comment: This is a split level home with the foyer being where the splitter is …" at bounding box center [970, 384] width 447 height 28
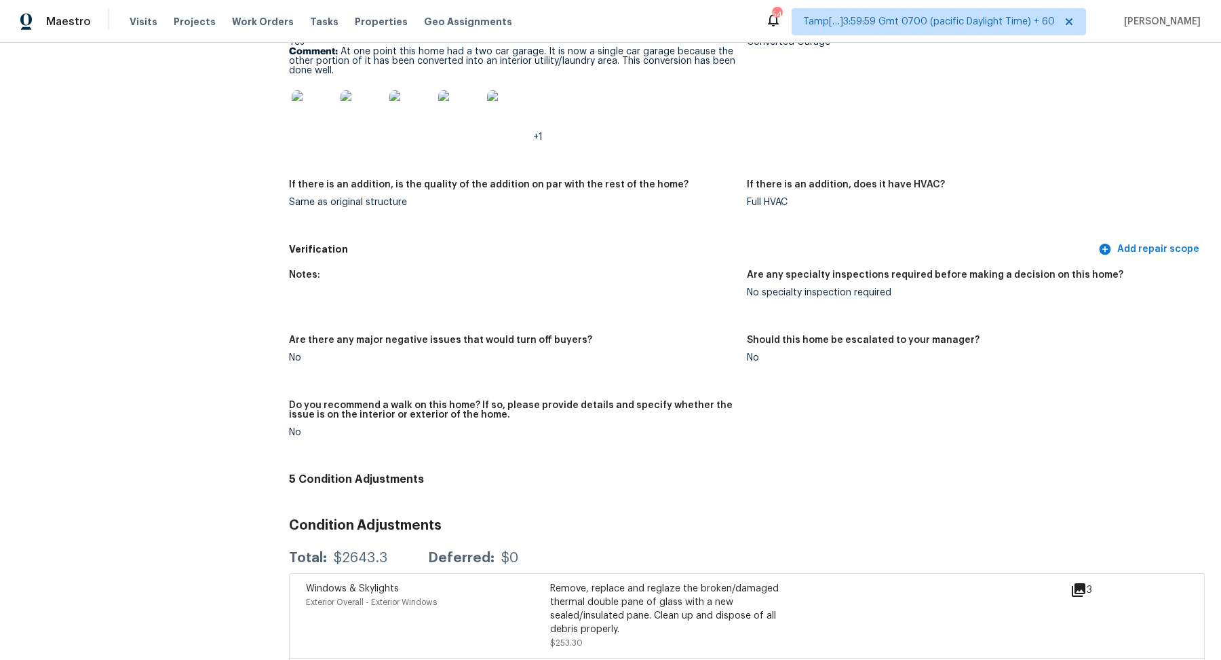
scroll to position [3404, 0]
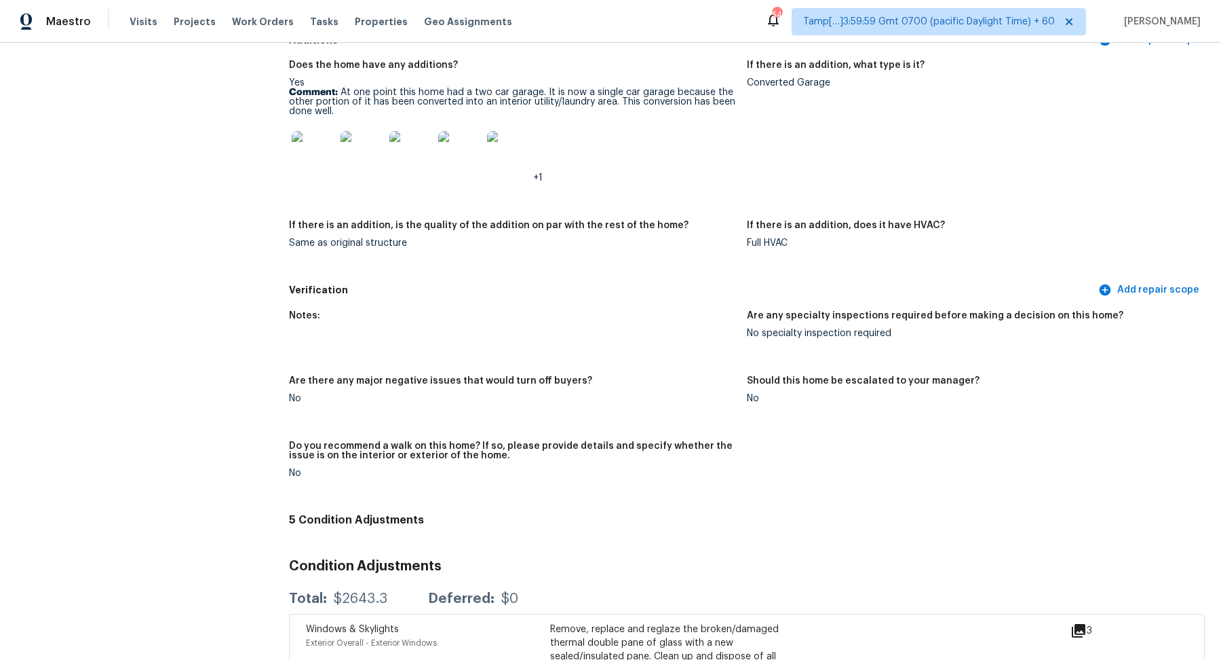
click at [323, 164] on img at bounding box center [313, 152] width 43 height 43
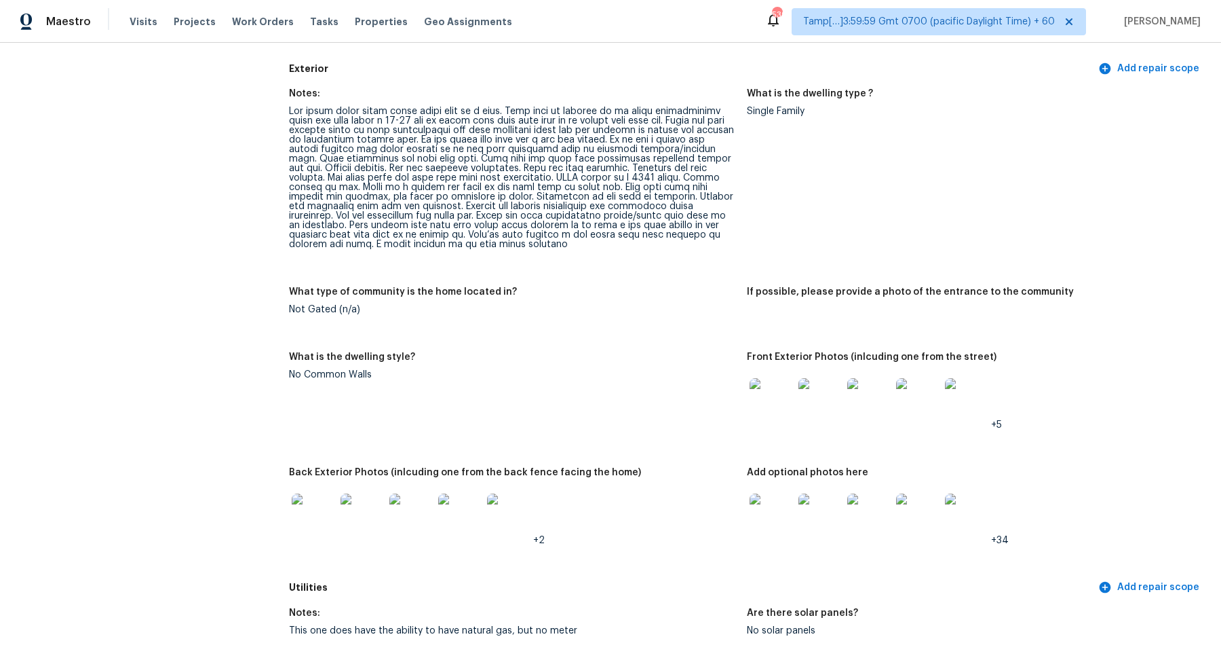
scroll to position [0, 0]
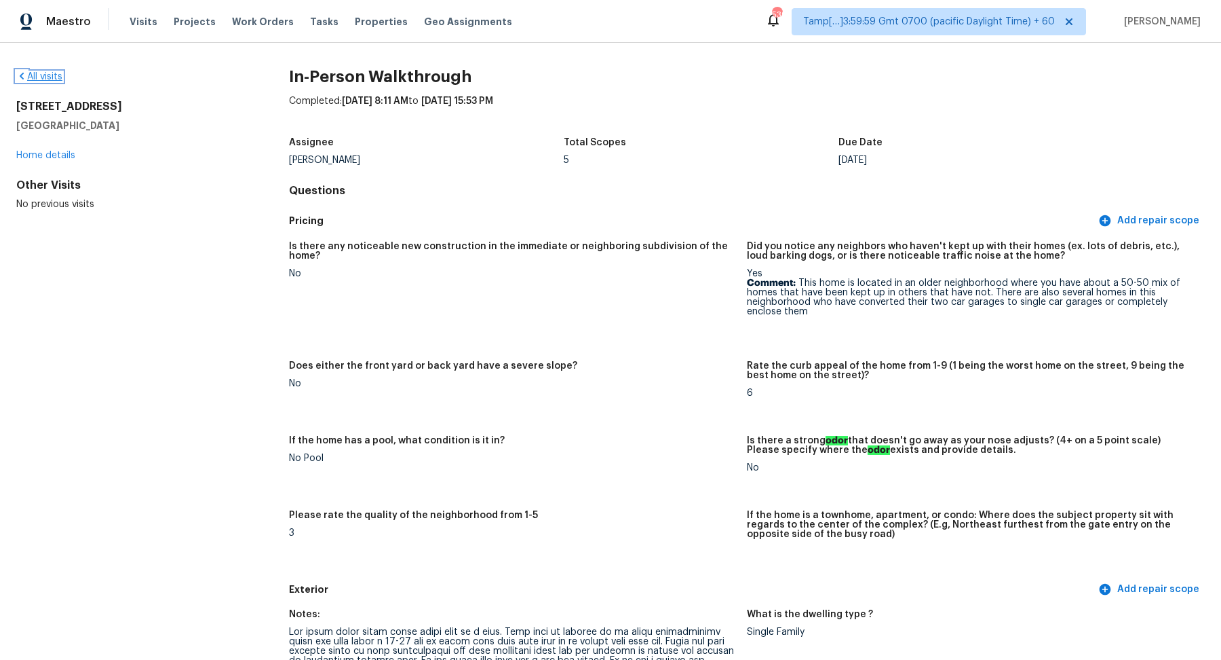
click at [37, 77] on link "All visits" at bounding box center [39, 76] width 46 height 9
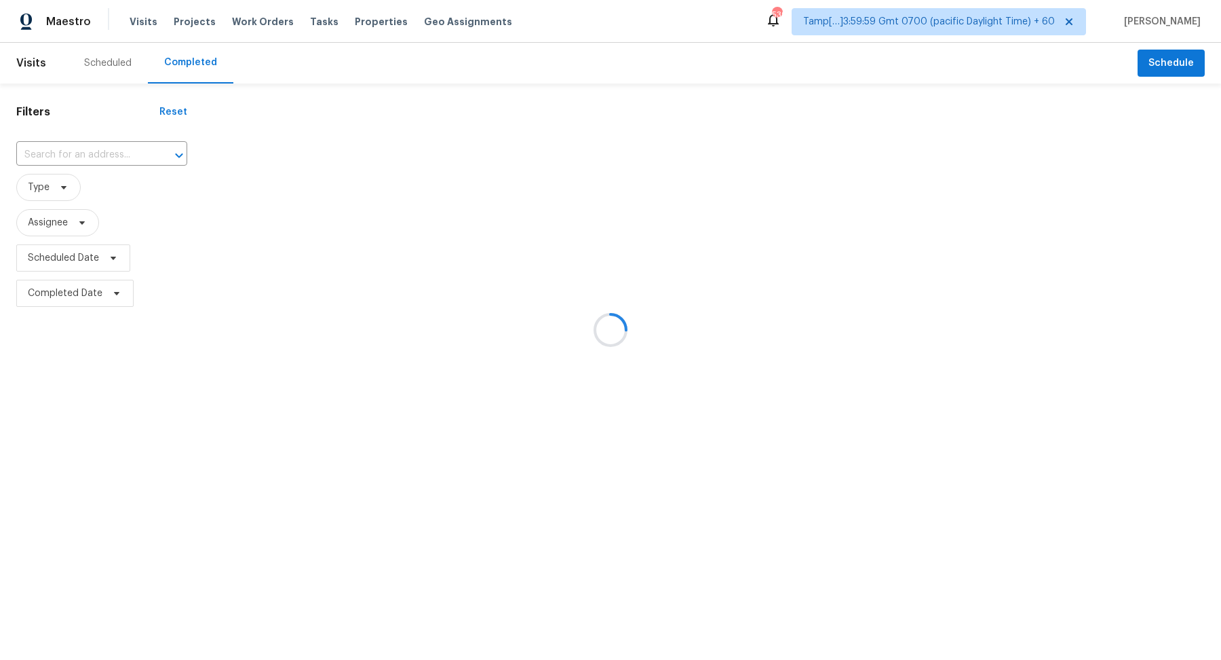
click at [85, 134] on div at bounding box center [610, 330] width 1221 height 660
click at [85, 147] on div at bounding box center [610, 330] width 1221 height 660
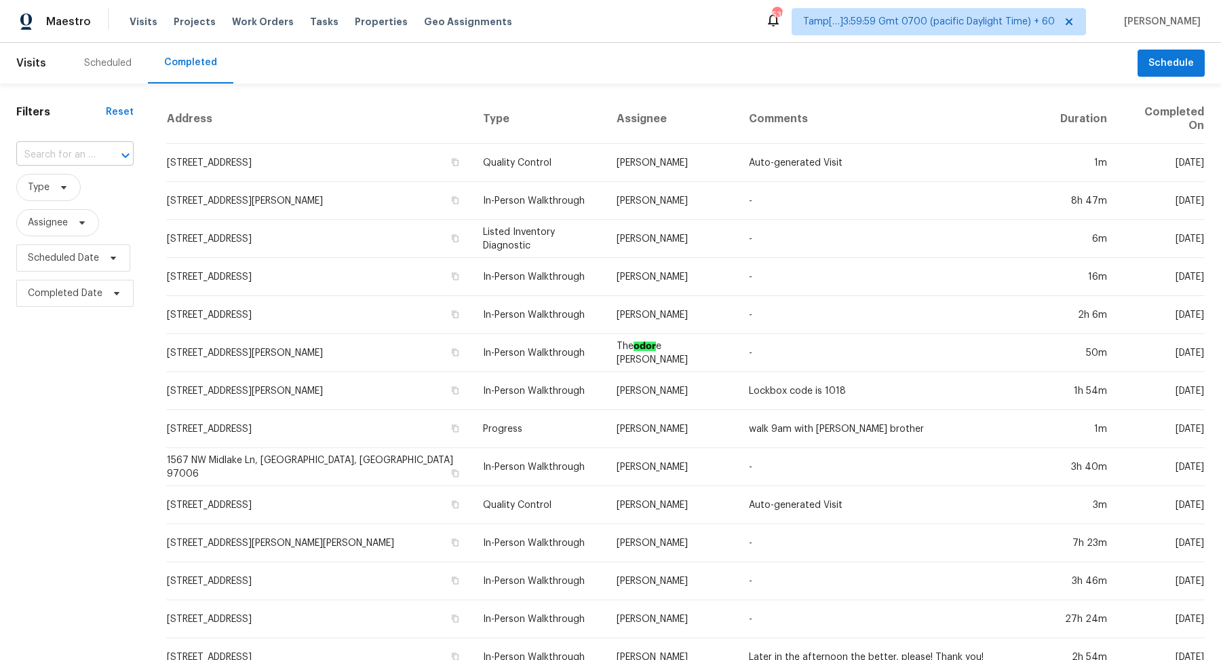
click at [58, 159] on input "text" at bounding box center [55, 155] width 79 height 21
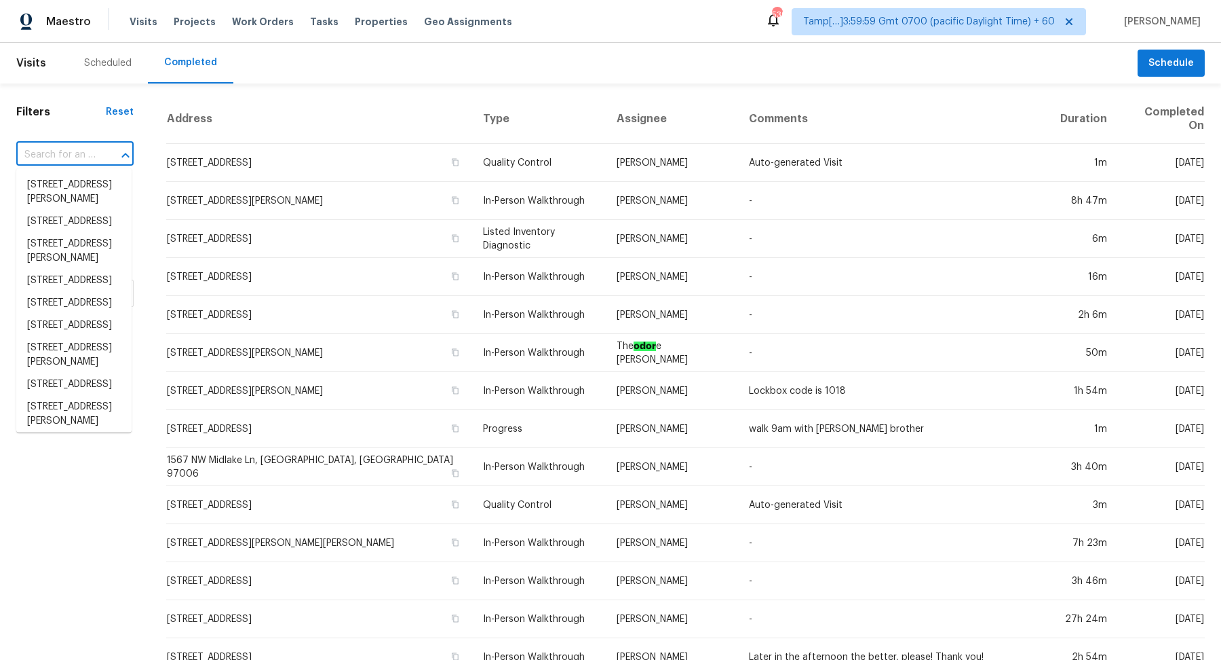
paste input "15728 SW 69th Ln, Miami, FL 33193"
type input "15728 SW 69th Ln, Miami, FL 33193"
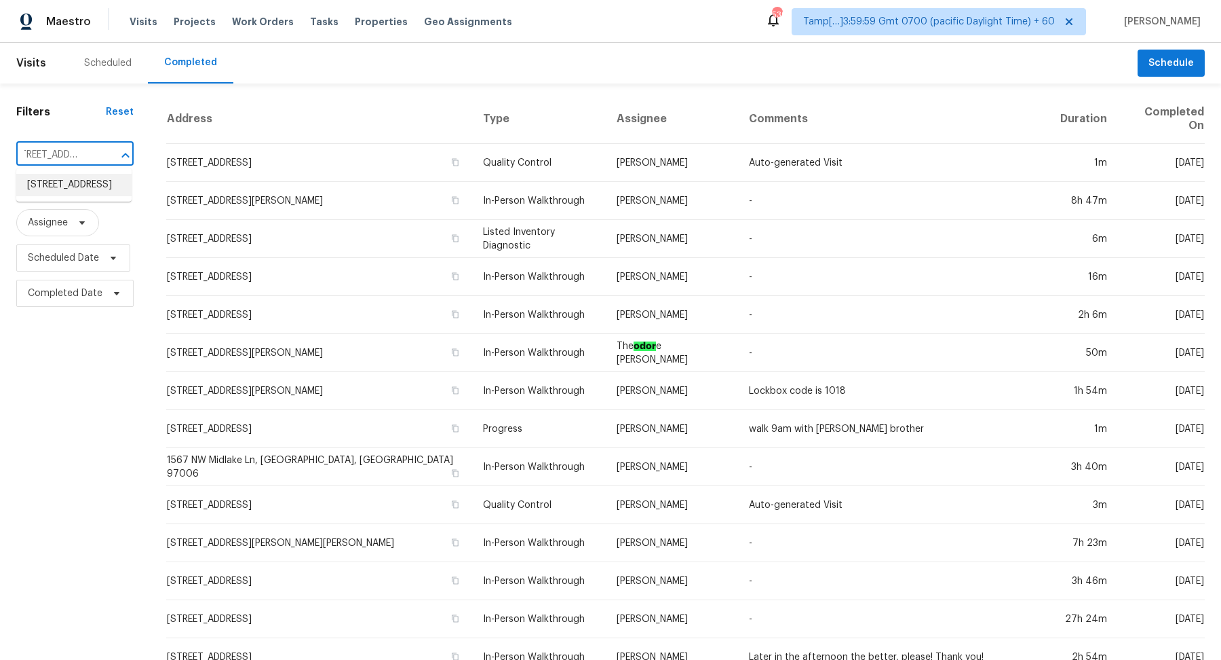
click at [54, 191] on li "15728 SW 69th Ln, Miami, FL 33193" at bounding box center [73, 185] width 115 height 22
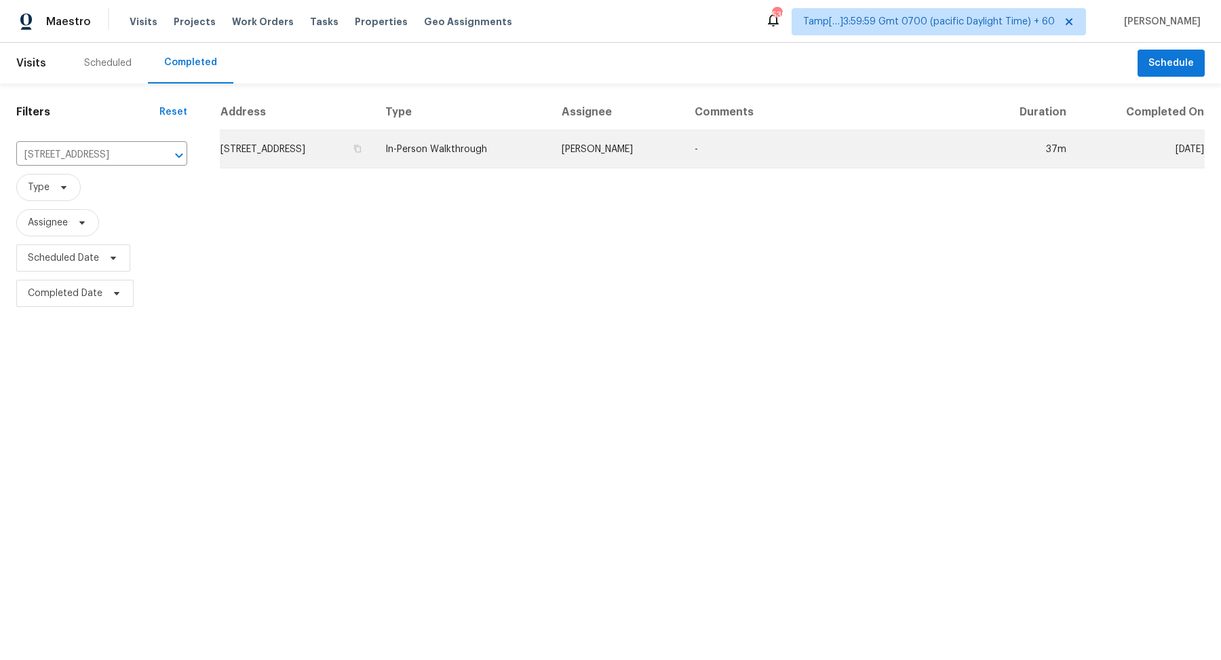
click at [299, 147] on td "15728 SW 69th Ln, Miami, FL 33193" at bounding box center [297, 149] width 155 height 38
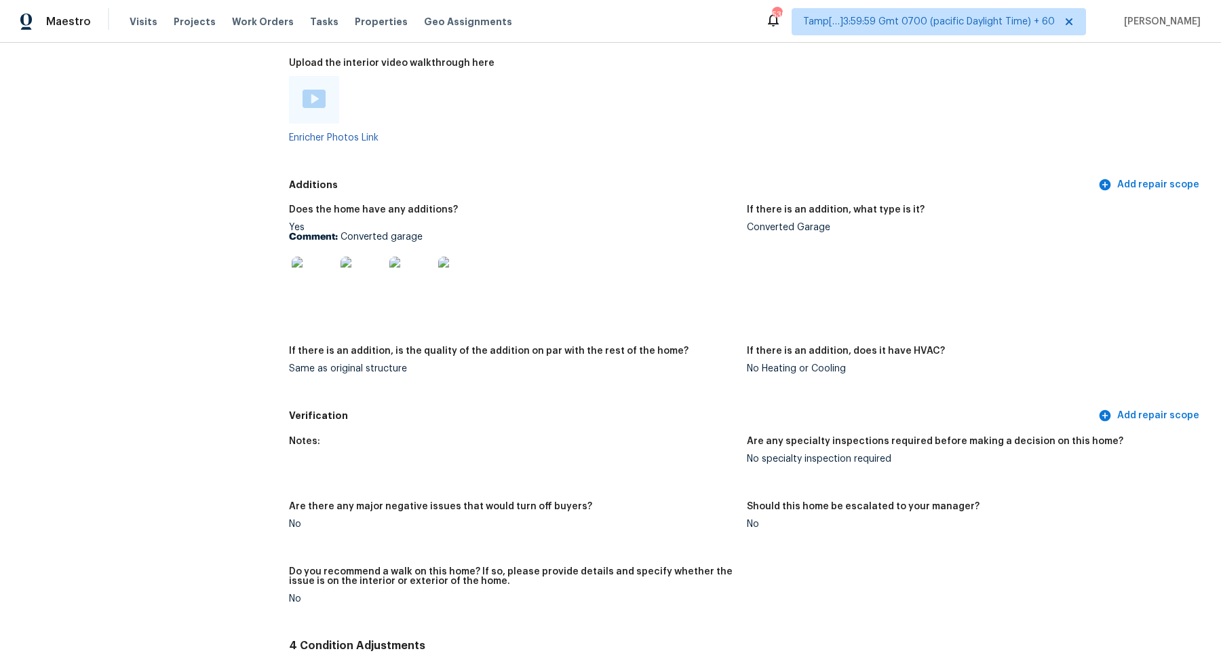
scroll to position [2665, 0]
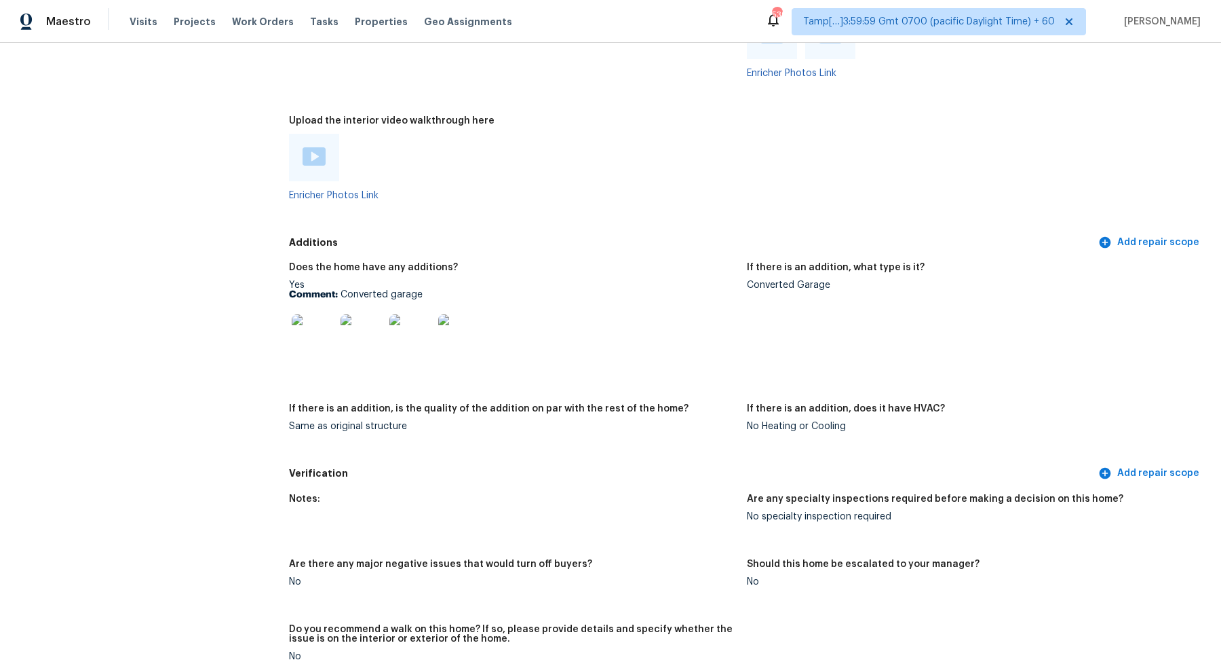
click at [328, 339] on img at bounding box center [313, 335] width 43 height 43
click at [309, 152] on img at bounding box center [314, 156] width 23 height 18
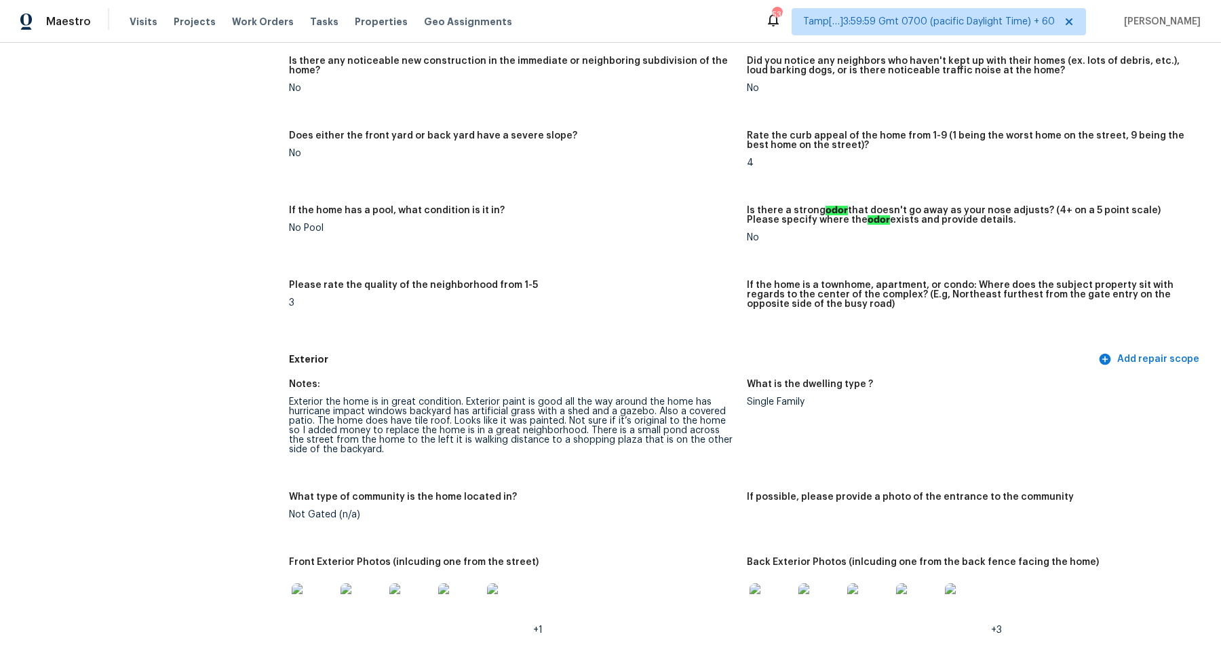
scroll to position [321, 0]
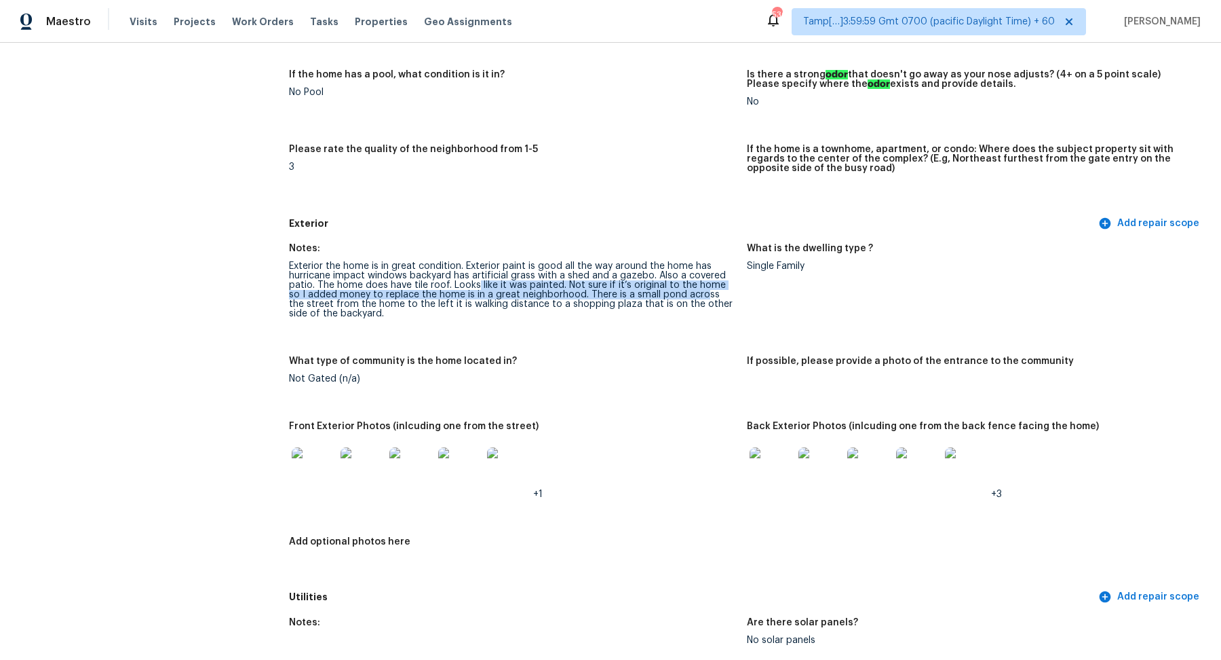
drag, startPoint x: 476, startPoint y: 289, endPoint x: 683, endPoint y: 294, distance: 207.0
click at [683, 294] on div "Exterior the home is in great condition. Exterior paint is good all the way aro…" at bounding box center [512, 289] width 447 height 57
drag, startPoint x: 578, startPoint y: 297, endPoint x: 697, endPoint y: 297, distance: 118.7
click at [698, 297] on div "Exterior the home is in great condition. Exterior paint is good all the way aro…" at bounding box center [512, 289] width 447 height 57
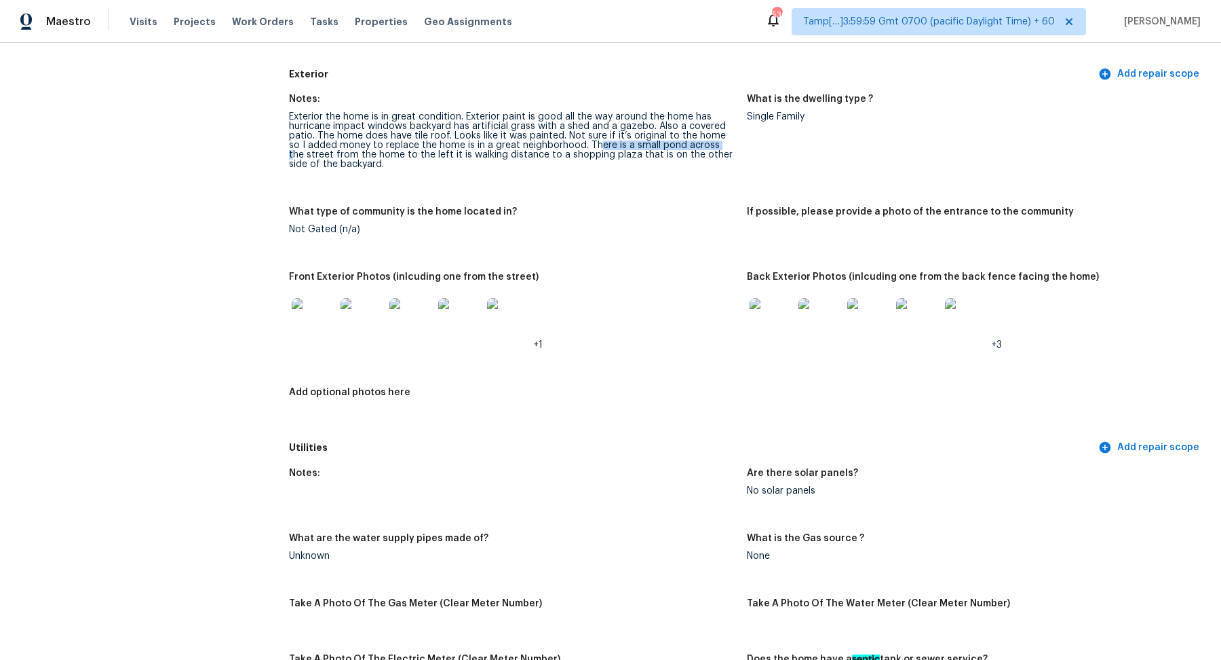
click at [334, 325] on img at bounding box center [313, 319] width 43 height 43
click at [778, 318] on img at bounding box center [771, 319] width 43 height 43
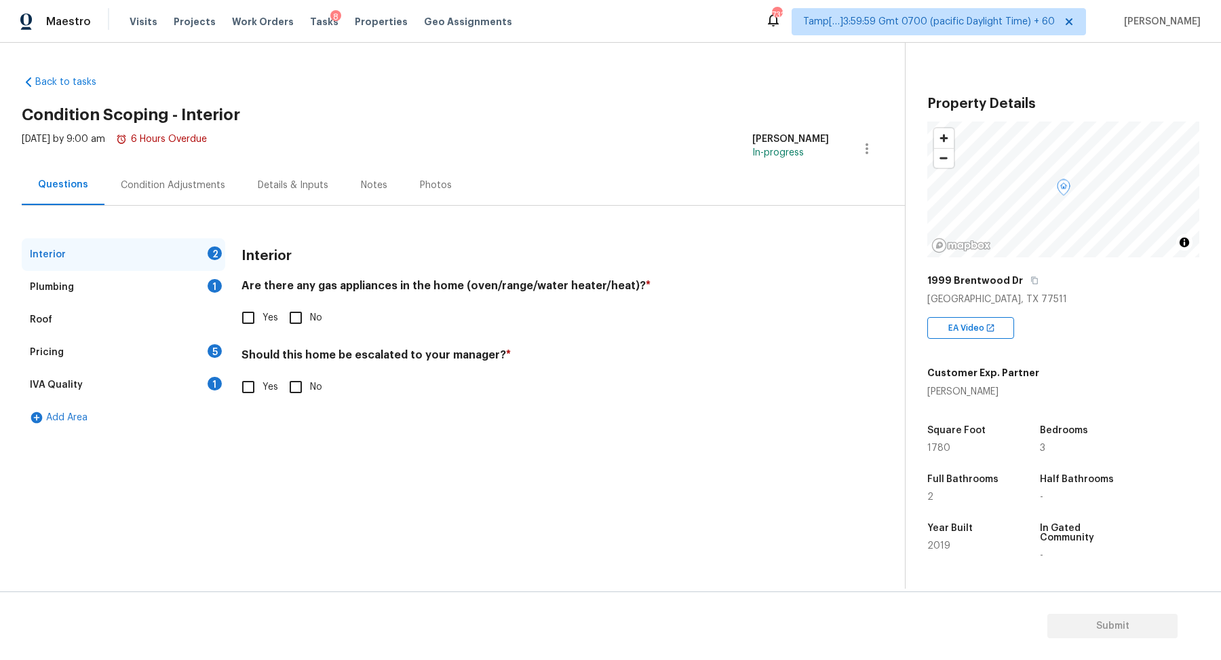
click at [301, 313] on input "No" at bounding box center [296, 317] width 28 height 28
checkbox input "true"
click at [256, 368] on h4 "Should this home be escalated to your manager? *" at bounding box center [536, 358] width 588 height 19
click at [256, 375] on input "Yes" at bounding box center [248, 387] width 28 height 28
checkbox input "true"
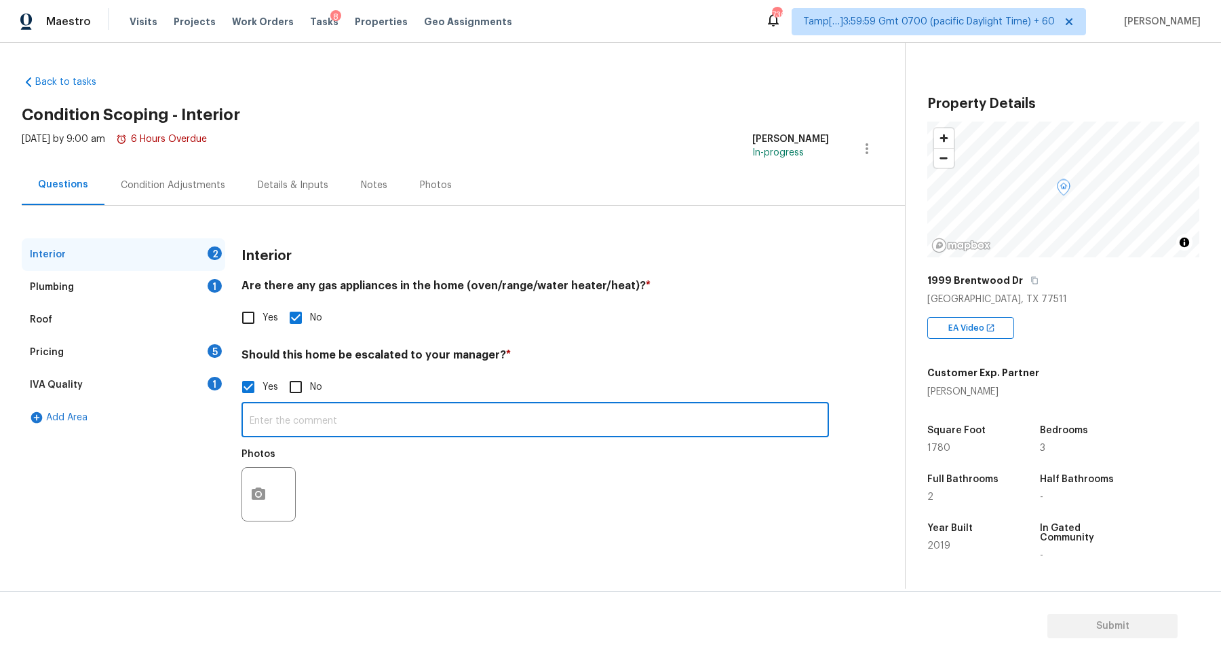
click at [378, 415] on input "text" at bounding box center [536, 421] width 588 height 32
click at [316, 390] on span "No" at bounding box center [316, 387] width 12 height 14
click at [310, 390] on input "No" at bounding box center [296, 387] width 28 height 28
checkbox input "true"
checkbox input "false"
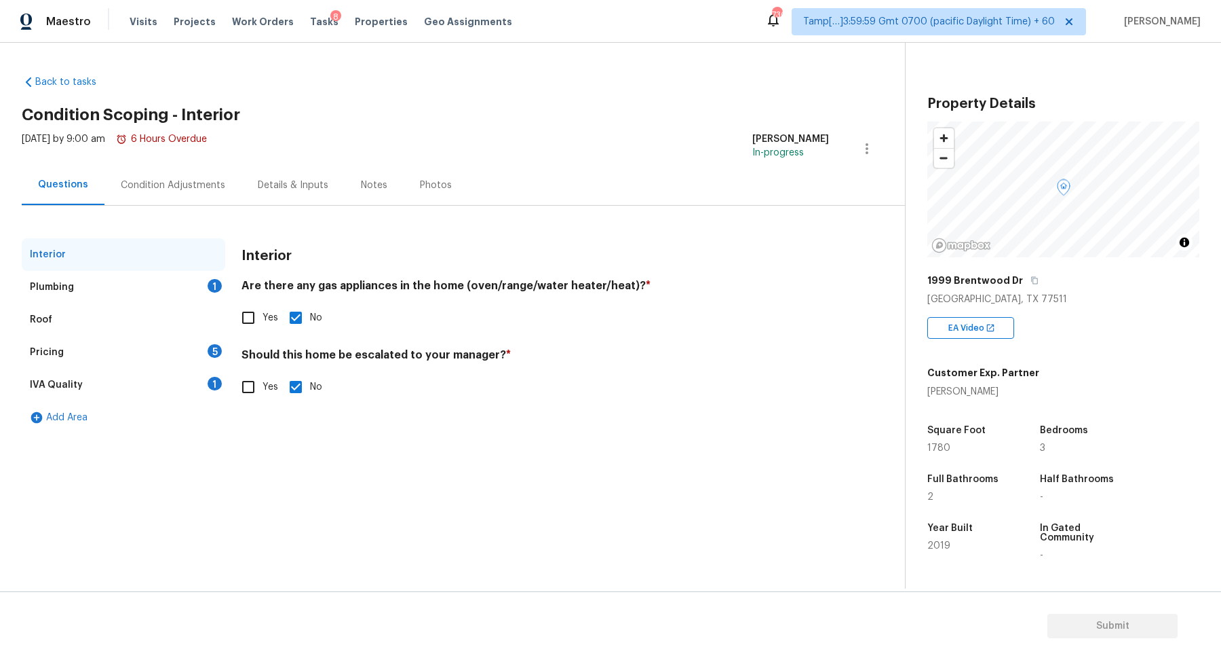
click at [222, 279] on div "Plumbing 1" at bounding box center [124, 287] width 204 height 33
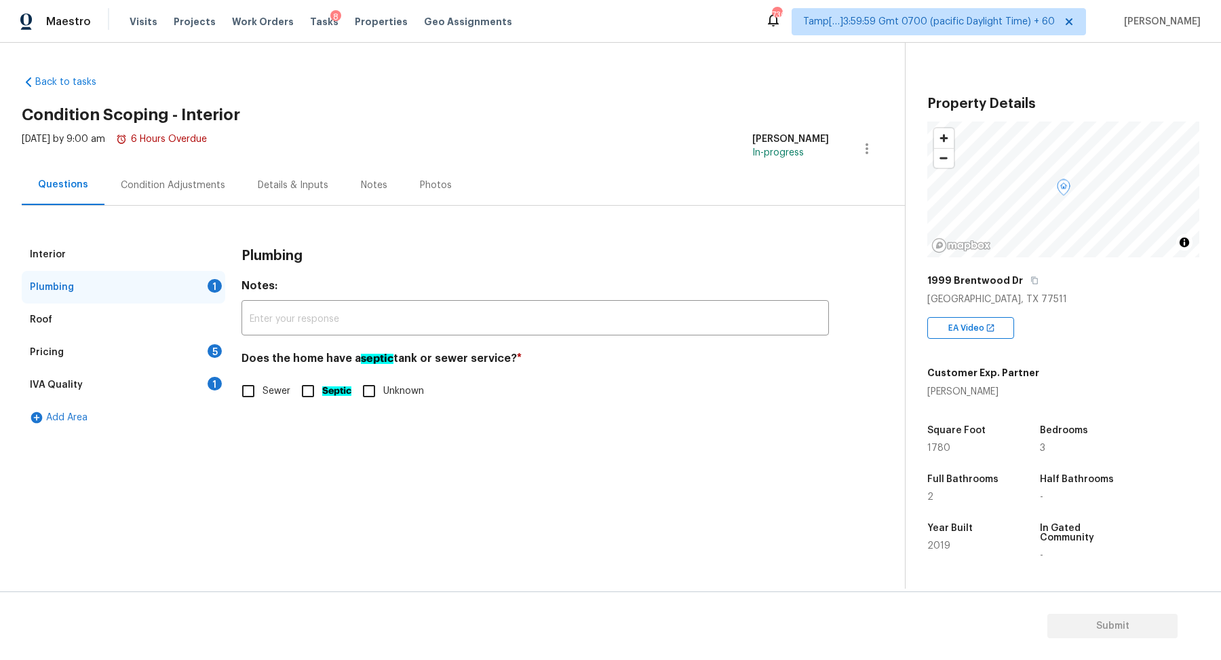
click at [275, 397] on label "Sewer" at bounding box center [262, 391] width 56 height 28
click at [263, 397] on input "Sewer" at bounding box center [248, 391] width 28 height 28
checkbox input "true"
click at [214, 358] on div "Pricing 5" at bounding box center [124, 352] width 204 height 33
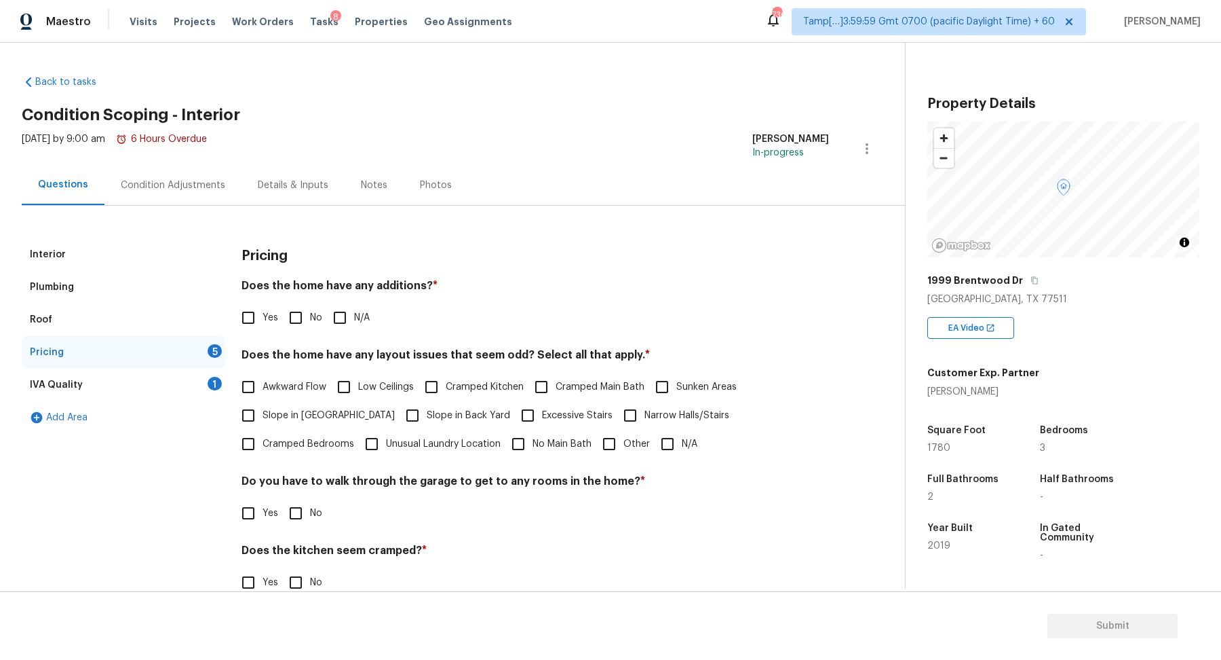
click at [313, 320] on span "No" at bounding box center [316, 318] width 12 height 14
click at [310, 320] on input "No" at bounding box center [296, 317] width 28 height 28
checkbox input "true"
click at [277, 423] on label "Slope in Front Yard" at bounding box center [314, 415] width 161 height 28
click at [263, 423] on input "Slope in Front Yard" at bounding box center [248, 415] width 28 height 28
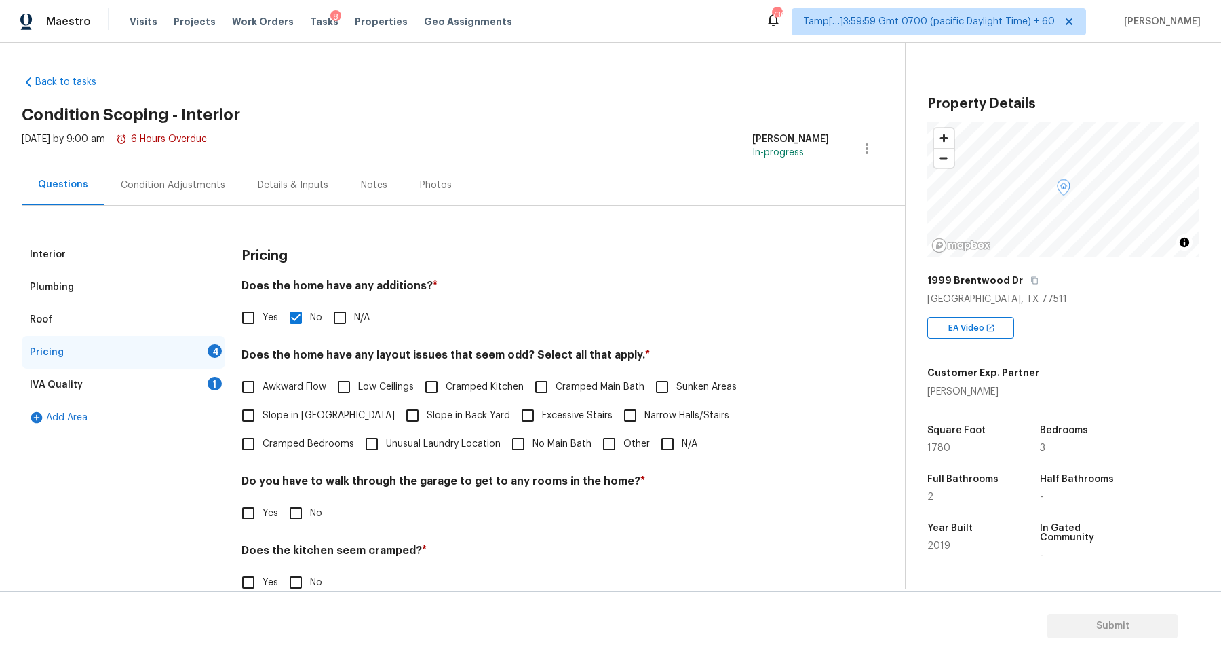
checkbox input "true"
click at [438, 410] on span "Slope in Back Yard" at bounding box center [468, 417] width 83 height 14
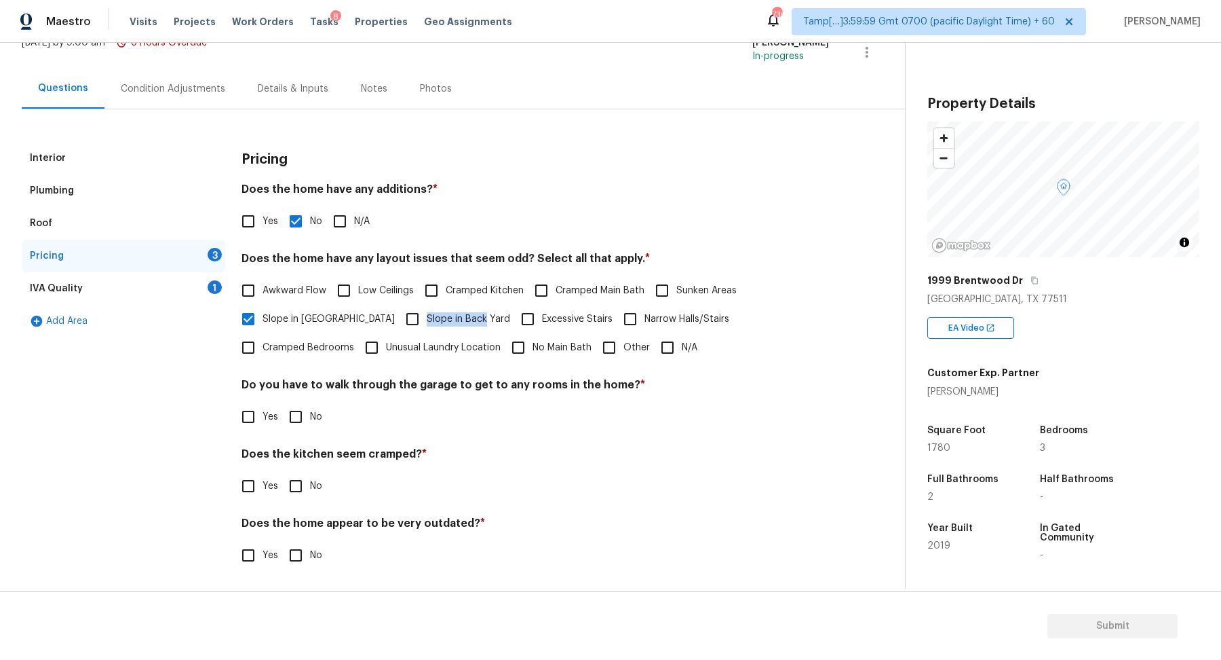
click at [398, 307] on input "Slope in Back Yard" at bounding box center [412, 319] width 28 height 28
checkbox input "true"
click at [284, 434] on div "Pricing Does the home have any additions? * Yes No N/A Does the home have any l…" at bounding box center [536, 364] width 588 height 445
click at [301, 410] on input "No" at bounding box center [296, 416] width 28 height 28
checkbox input "true"
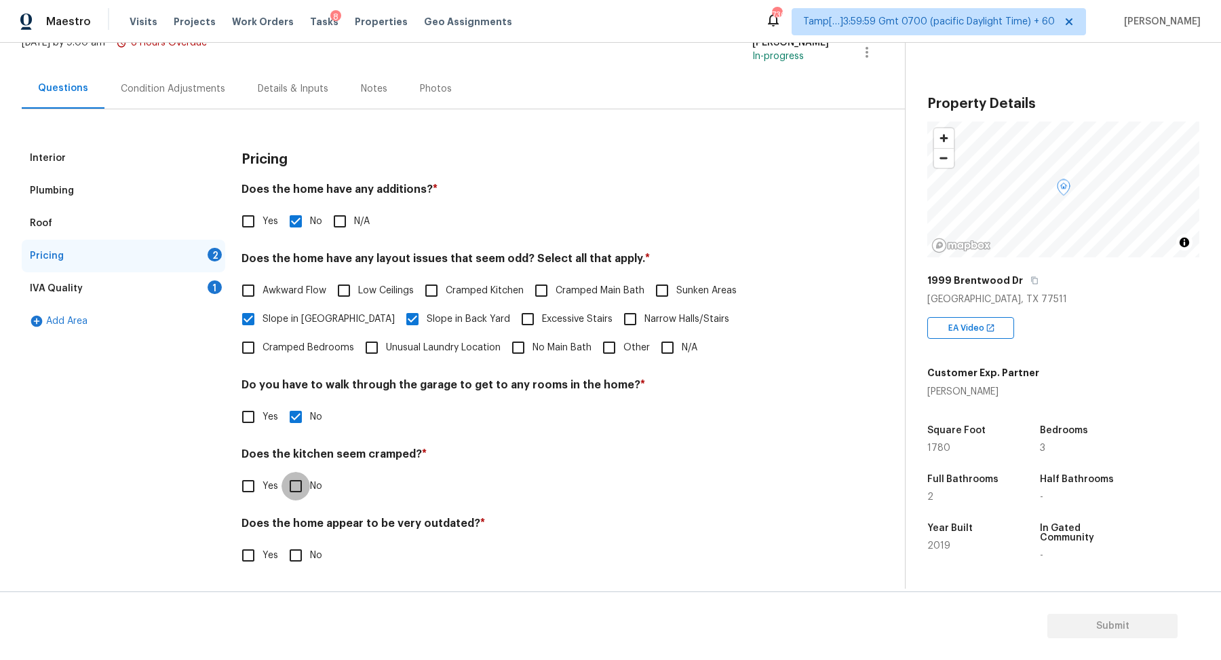
click at [282, 472] on input "No" at bounding box center [296, 486] width 28 height 28
checkbox input "true"
click at [282, 542] on input "No" at bounding box center [296, 556] width 28 height 28
checkbox input "true"
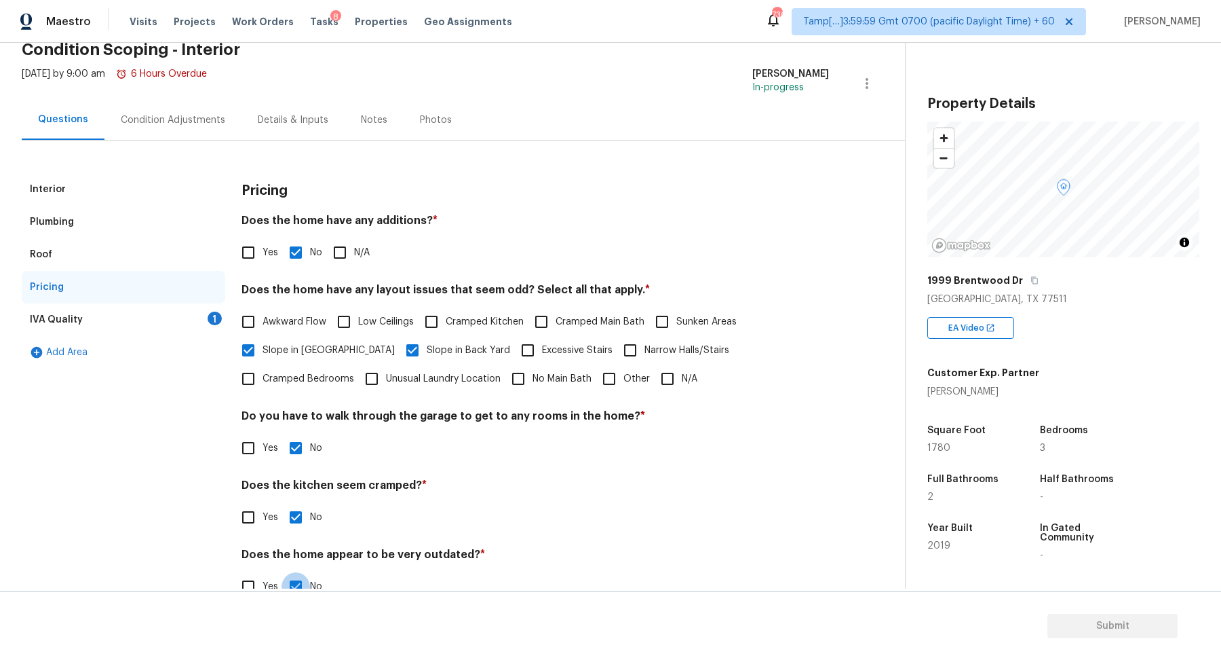
scroll to position [49, 0]
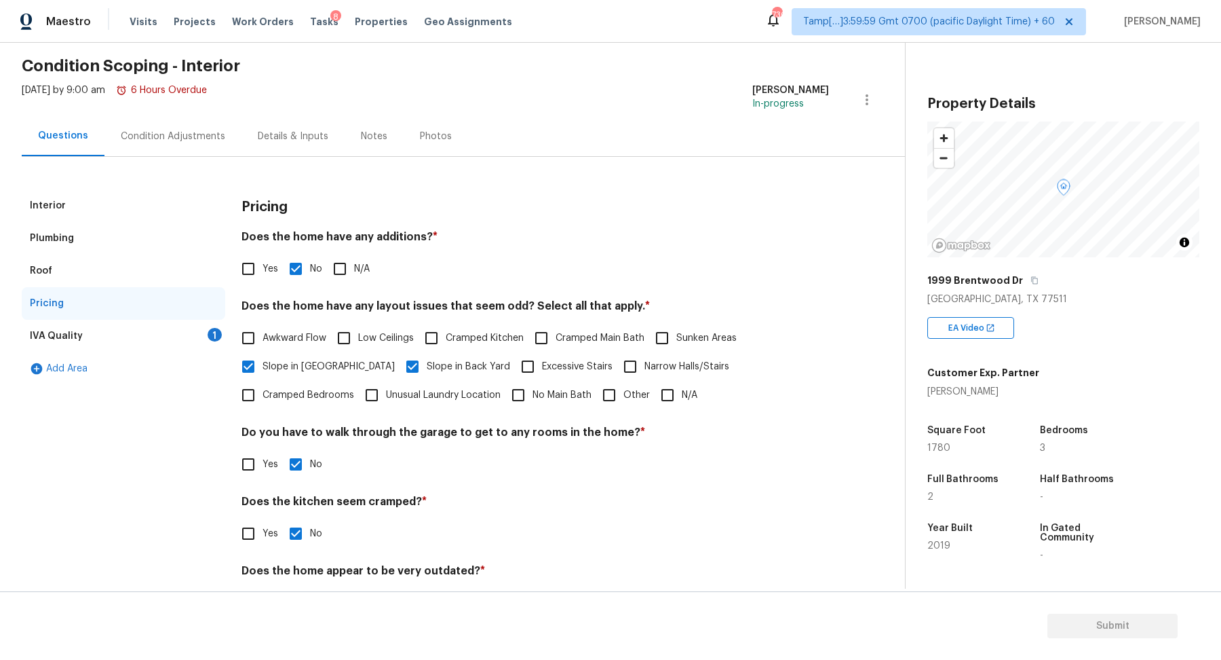
click at [198, 332] on div "IVA Quality 1" at bounding box center [124, 336] width 204 height 33
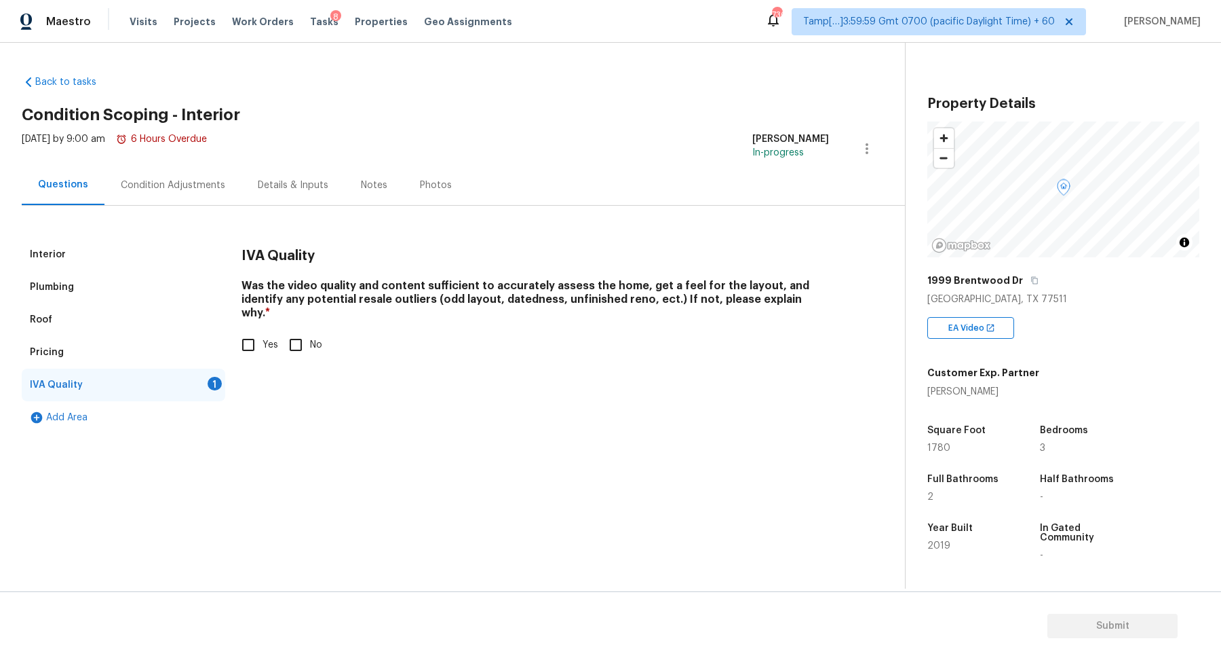
scroll to position [0, 0]
click at [282, 330] on input "No" at bounding box center [296, 344] width 28 height 28
checkbox input "true"
click at [268, 339] on span "Yes" at bounding box center [271, 346] width 16 height 14
click at [263, 332] on input "Yes" at bounding box center [248, 346] width 28 height 28
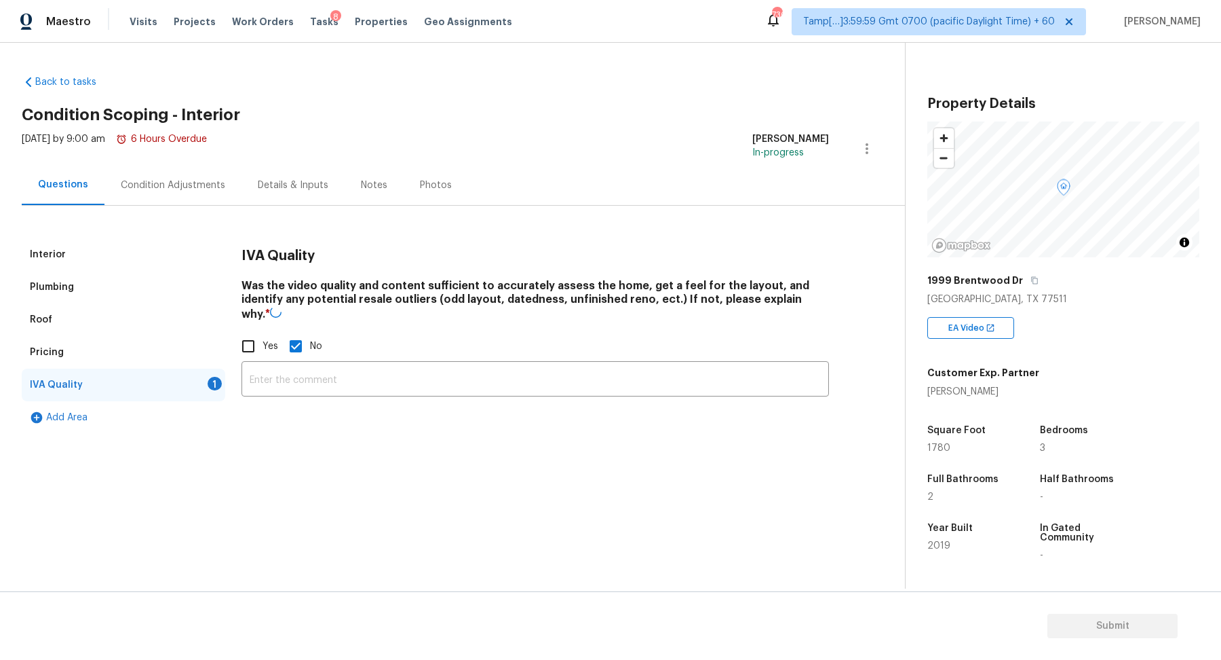
checkbox input "true"
checkbox input "false"
click at [95, 267] on div "Interior" at bounding box center [124, 254] width 204 height 33
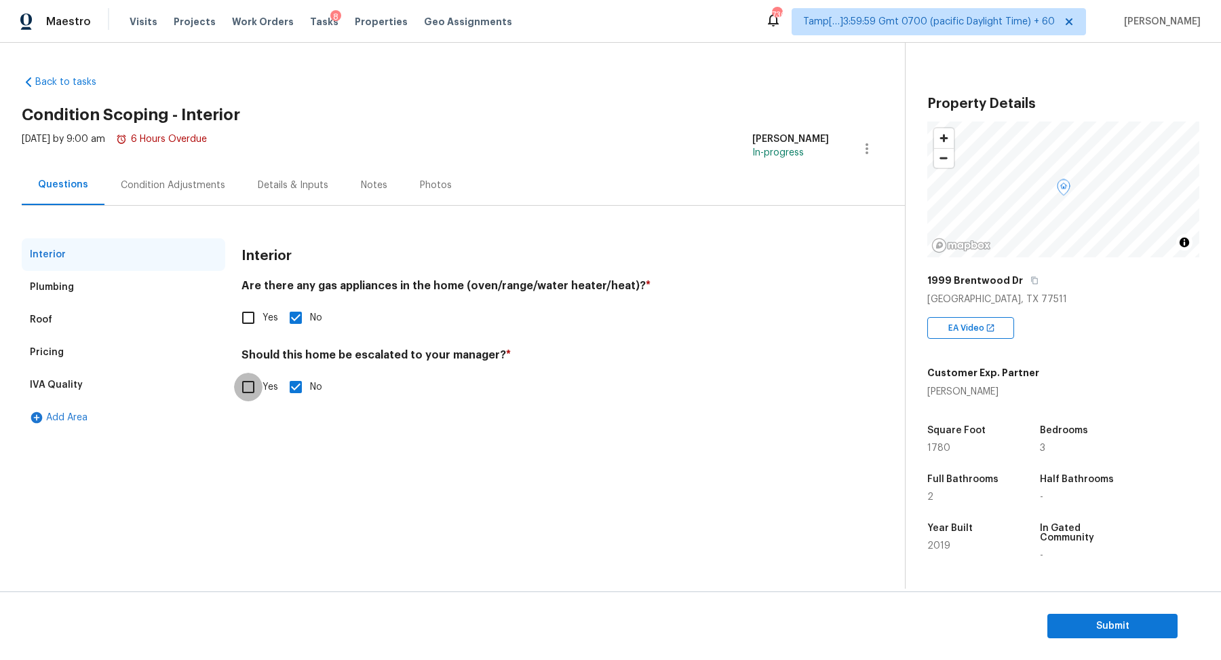
click at [248, 374] on input "Yes" at bounding box center [248, 387] width 28 height 28
checkbox input "true"
click at [301, 384] on input "No" at bounding box center [296, 387] width 28 height 28
checkbox input "true"
checkbox input "false"
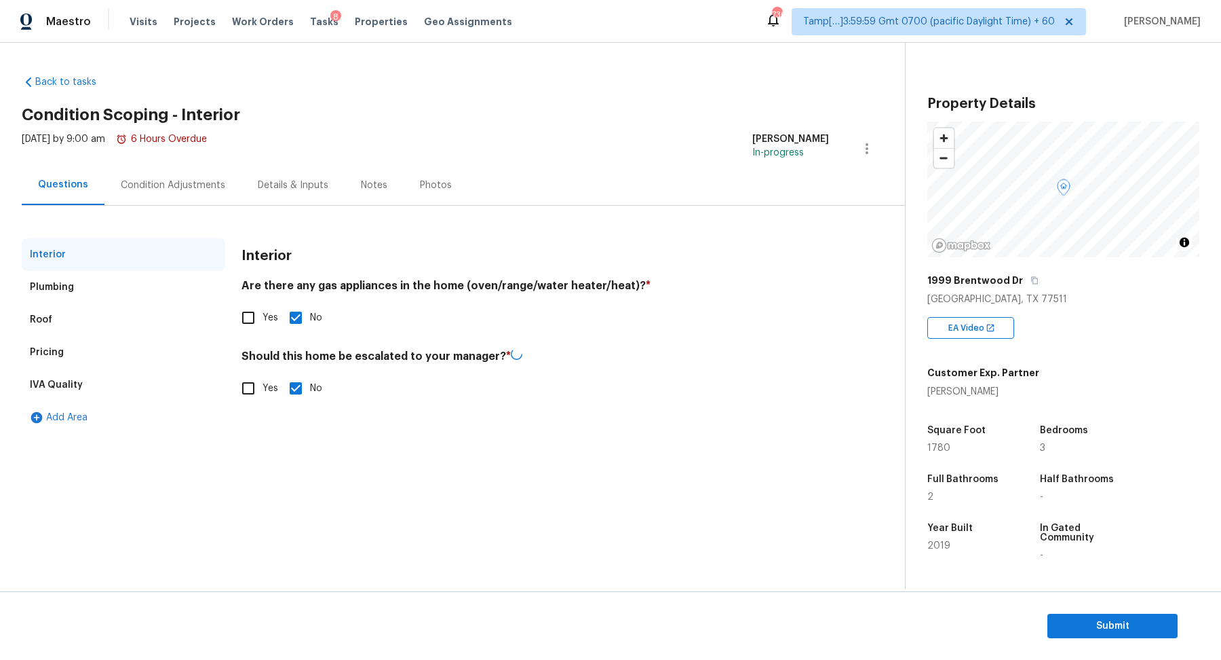
click at [264, 303] on label "Yes" at bounding box center [256, 317] width 44 height 28
click at [263, 303] on input "Yes" at bounding box center [248, 317] width 28 height 28
checkbox input "true"
checkbox input "false"
click at [187, 187] on div "Condition Adjustments" at bounding box center [173, 185] width 104 height 14
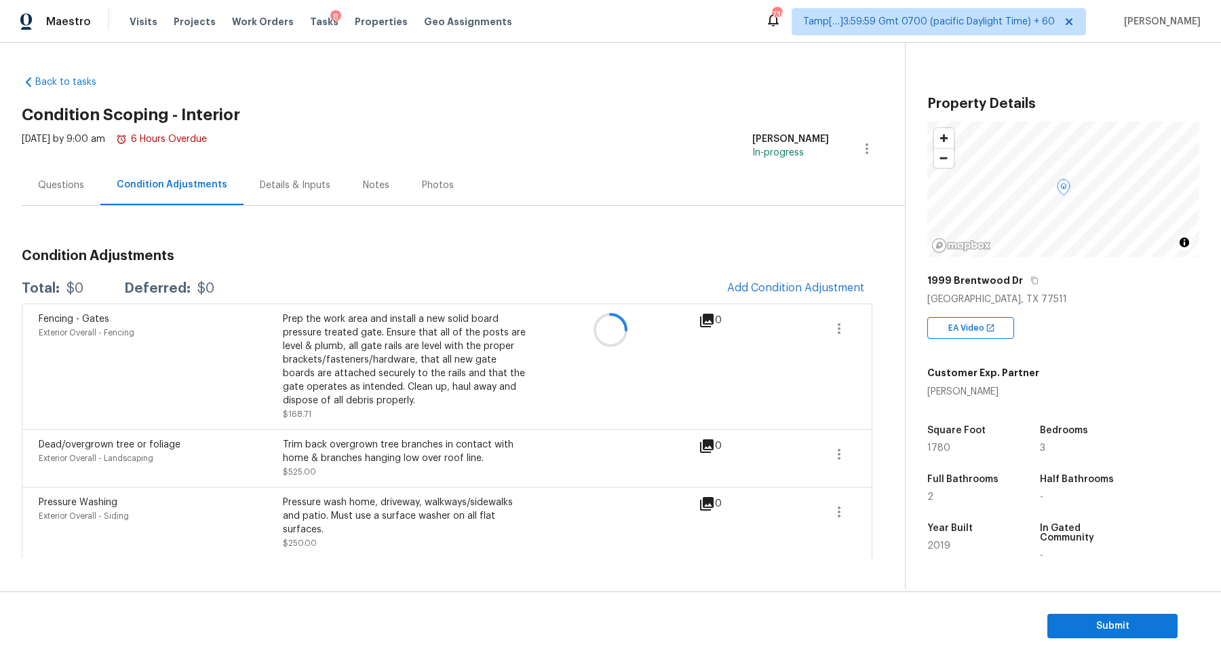
click at [810, 294] on div at bounding box center [610, 330] width 1221 height 660
click at [798, 287] on div at bounding box center [610, 330] width 1221 height 660
click at [786, 287] on span "Add Condition Adjustment" at bounding box center [795, 288] width 137 height 12
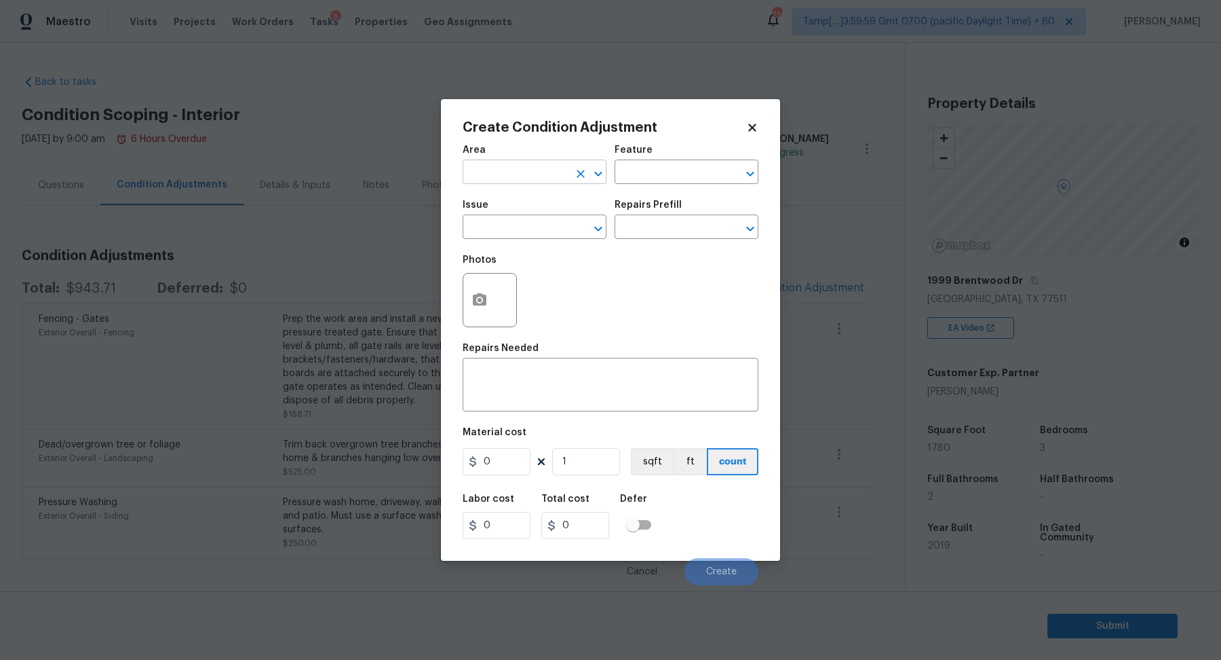
click at [533, 165] on input "text" at bounding box center [516, 173] width 106 height 21
click at [541, 229] on li "Interior Overall" at bounding box center [535, 225] width 144 height 22
type input "Interior Overall"
click at [541, 229] on input "text" at bounding box center [516, 228] width 106 height 21
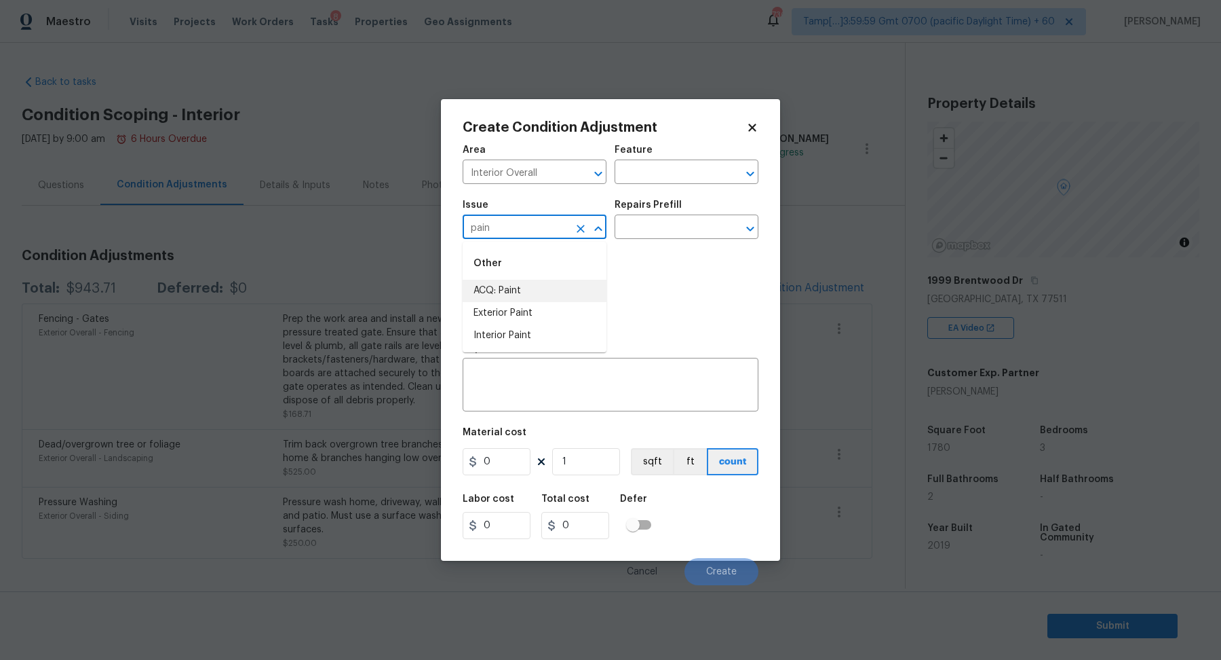
click at [566, 283] on li "ACQ: Paint" at bounding box center [535, 291] width 144 height 22
type input "ACQ: Paint"
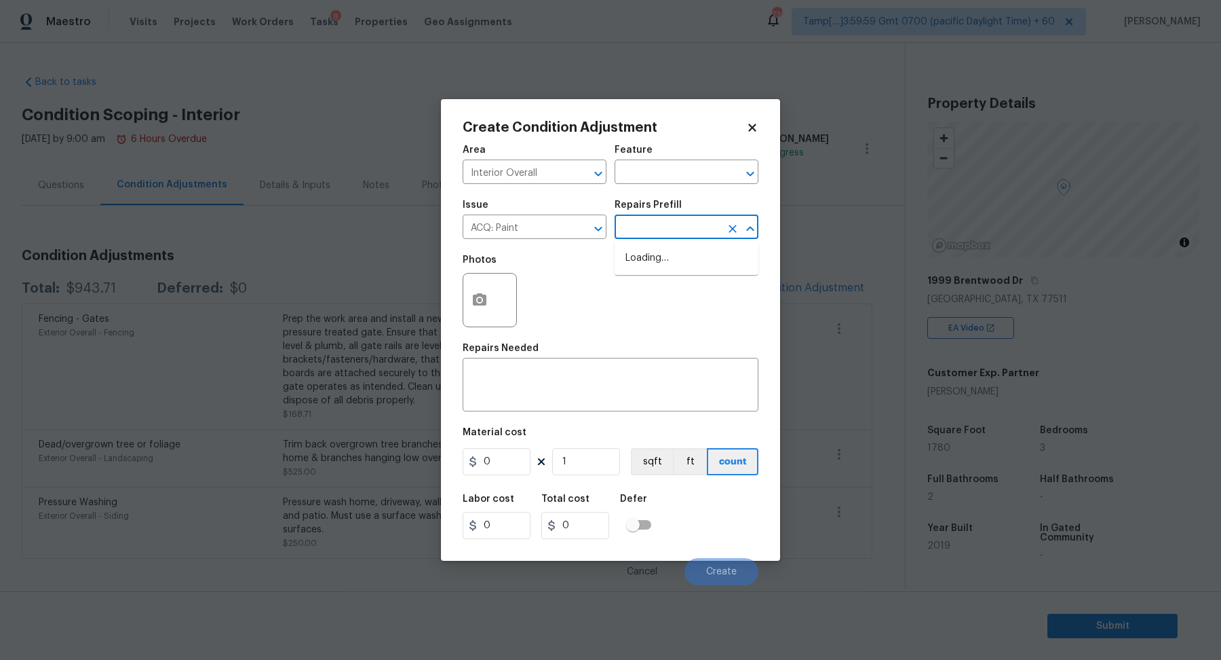
click at [708, 219] on input "text" at bounding box center [668, 228] width 106 height 21
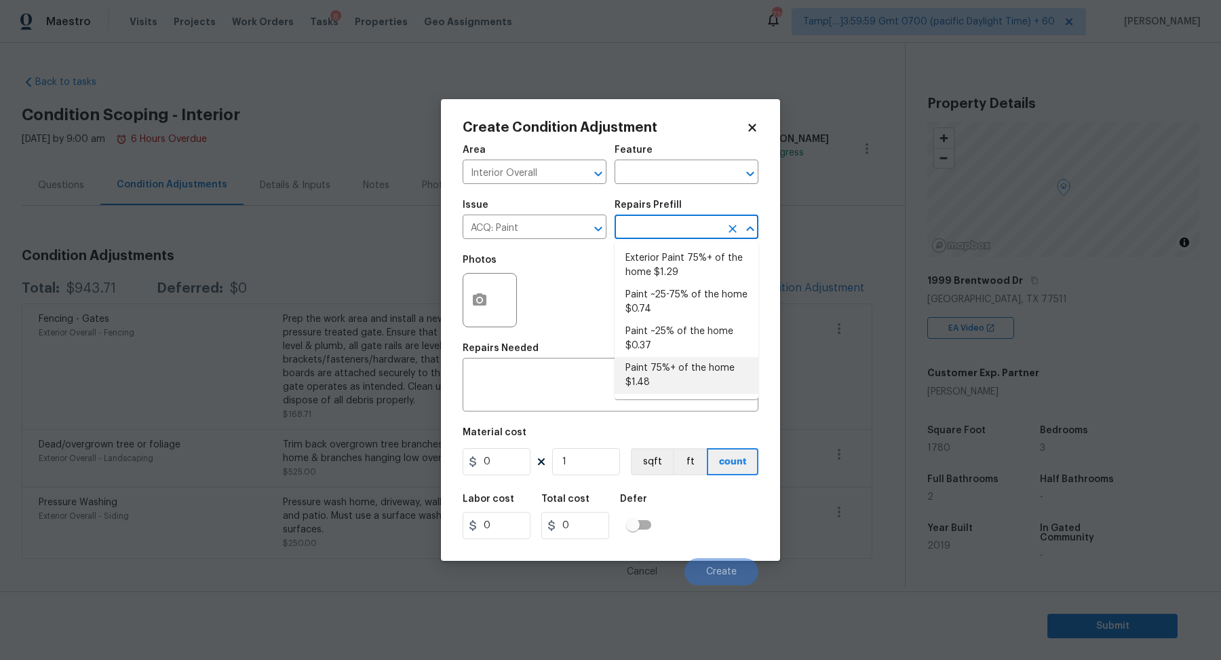
click at [654, 384] on li "Paint 75%+ of the home $1.48" at bounding box center [687, 375] width 144 height 37
type input "Acquisition"
type textarea "Acquisition Scope: 75%+ of the home will likely require interior paint"
type input "1.48"
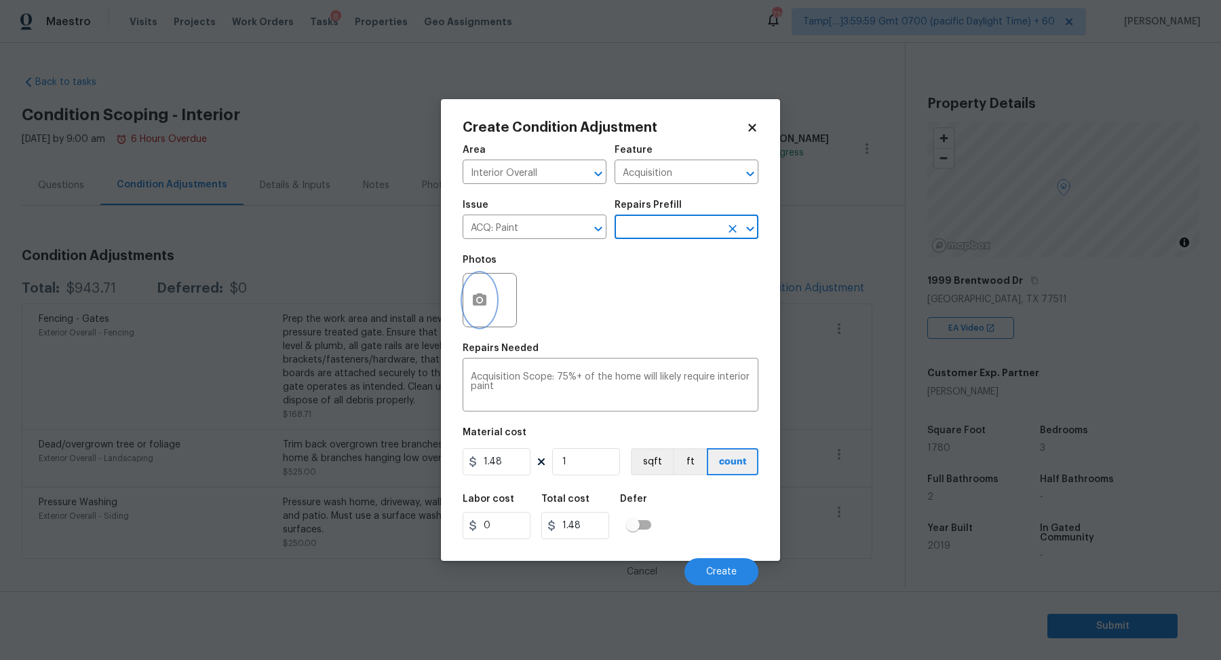
click at [493, 307] on button "button" at bounding box center [479, 299] width 33 height 53
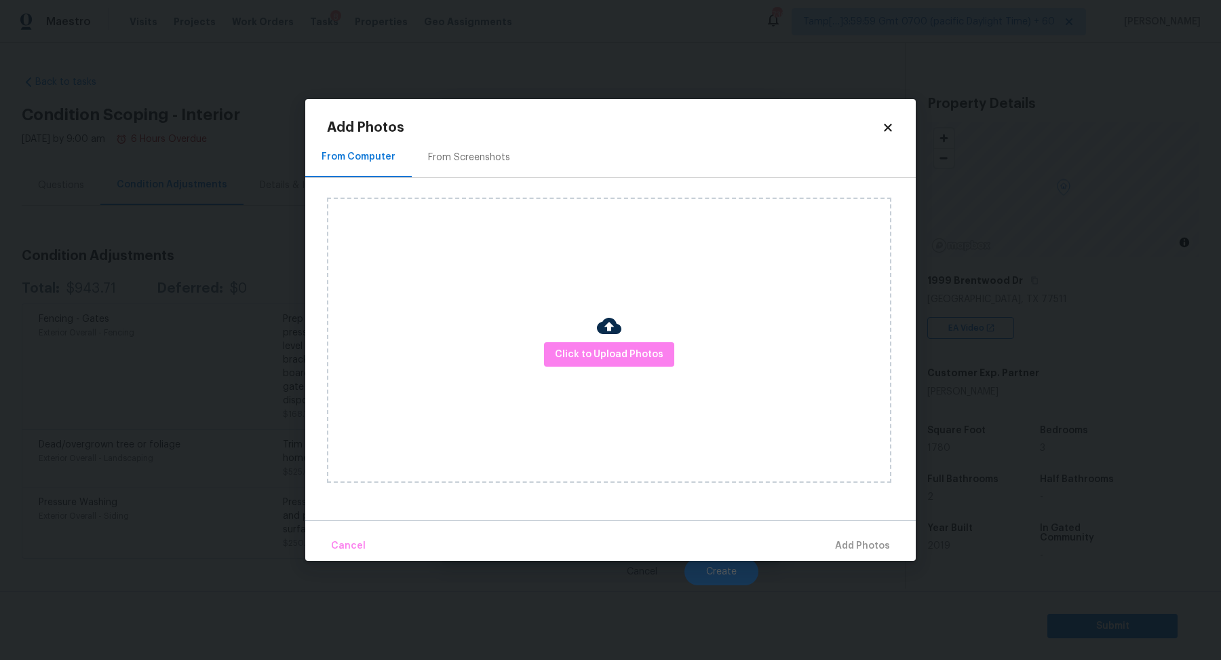
click at [485, 149] on div "From Screenshots" at bounding box center [469, 157] width 115 height 40
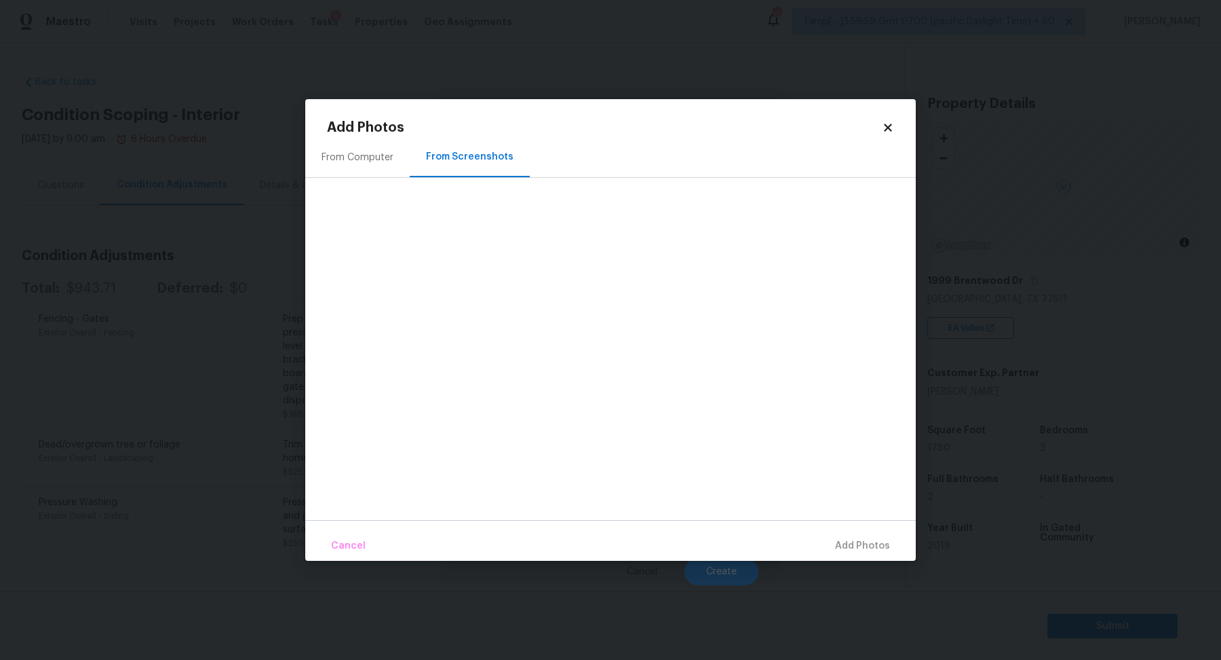
click at [354, 157] on div "From Computer" at bounding box center [358, 158] width 72 height 14
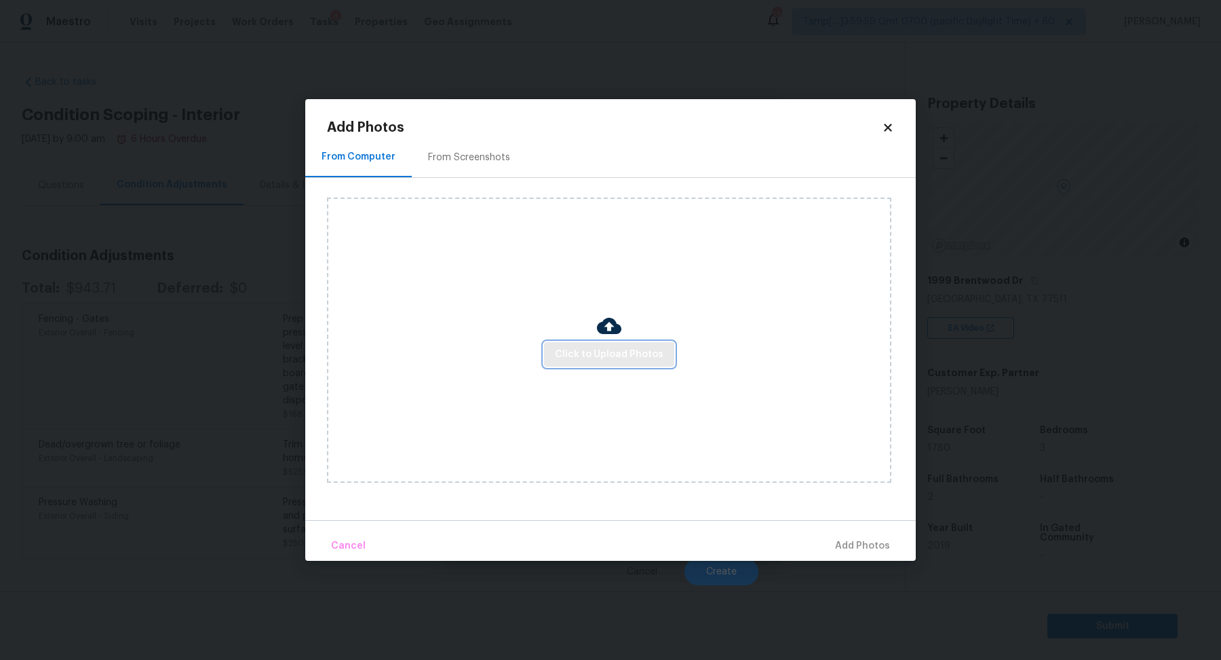
click at [602, 362] on span "Click to Upload Photos" at bounding box center [609, 354] width 109 height 17
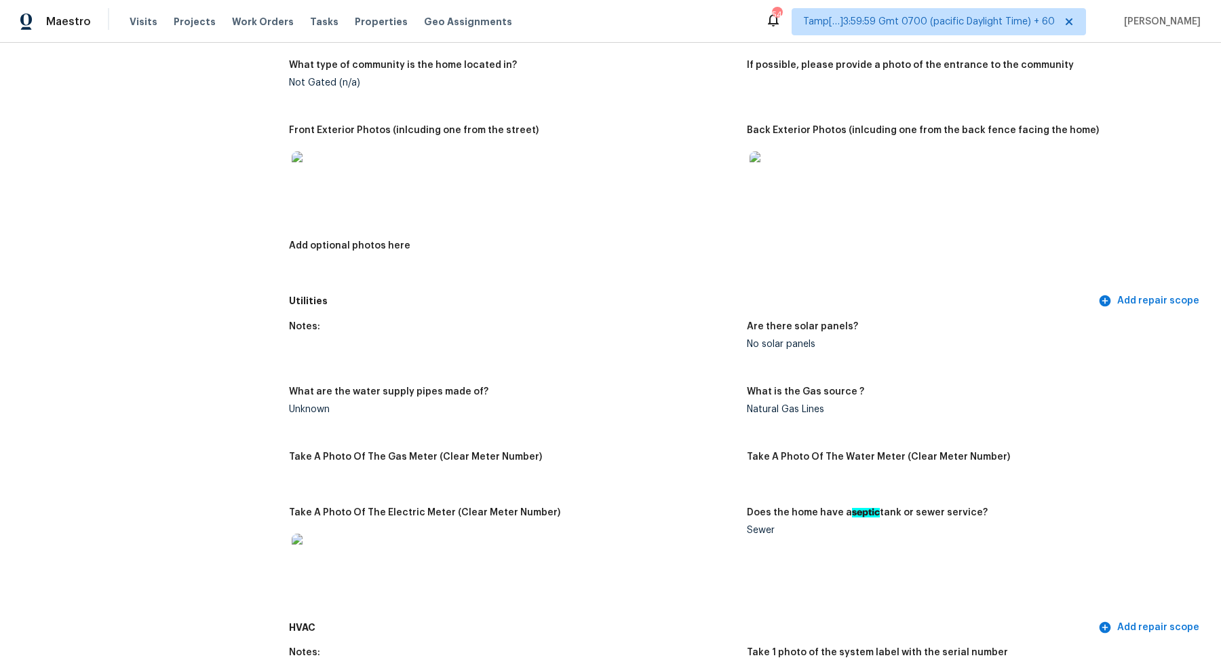
scroll to position [633, 0]
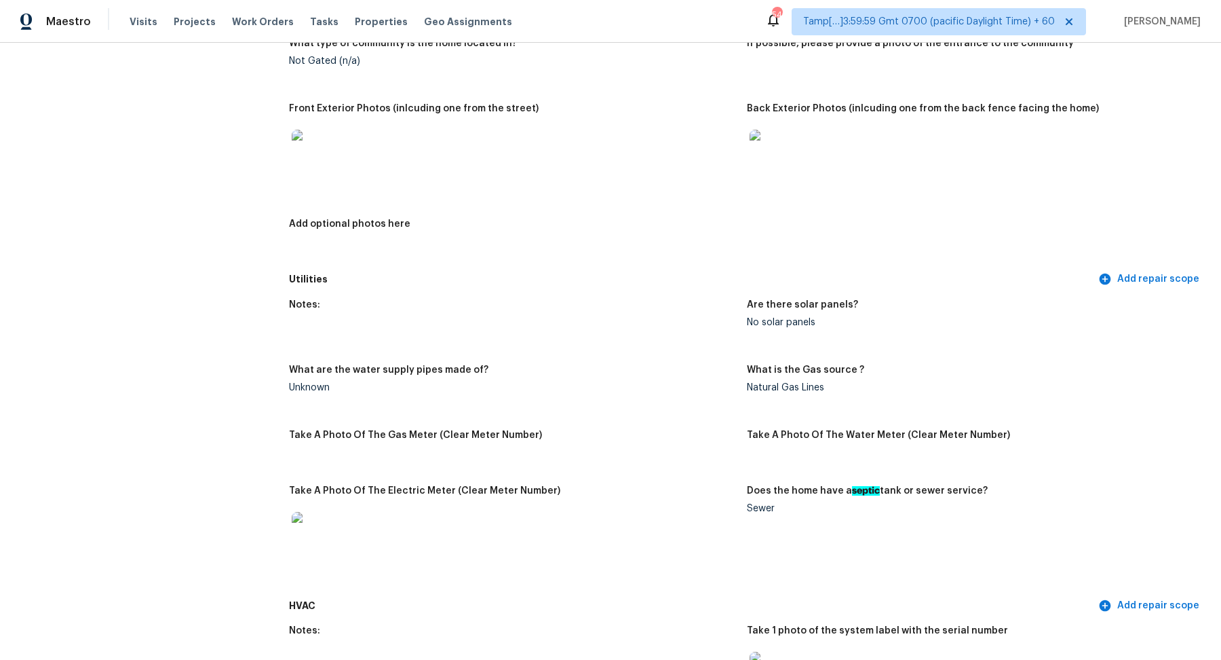
click at [758, 159] on img at bounding box center [771, 151] width 43 height 43
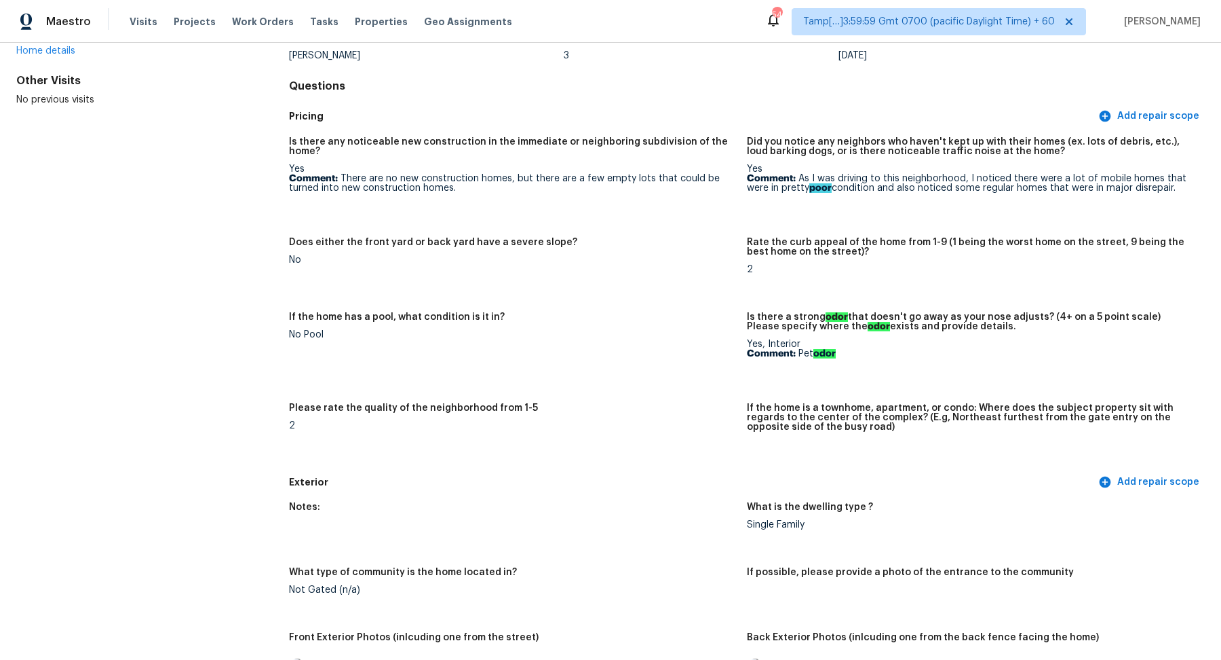
scroll to position [0, 0]
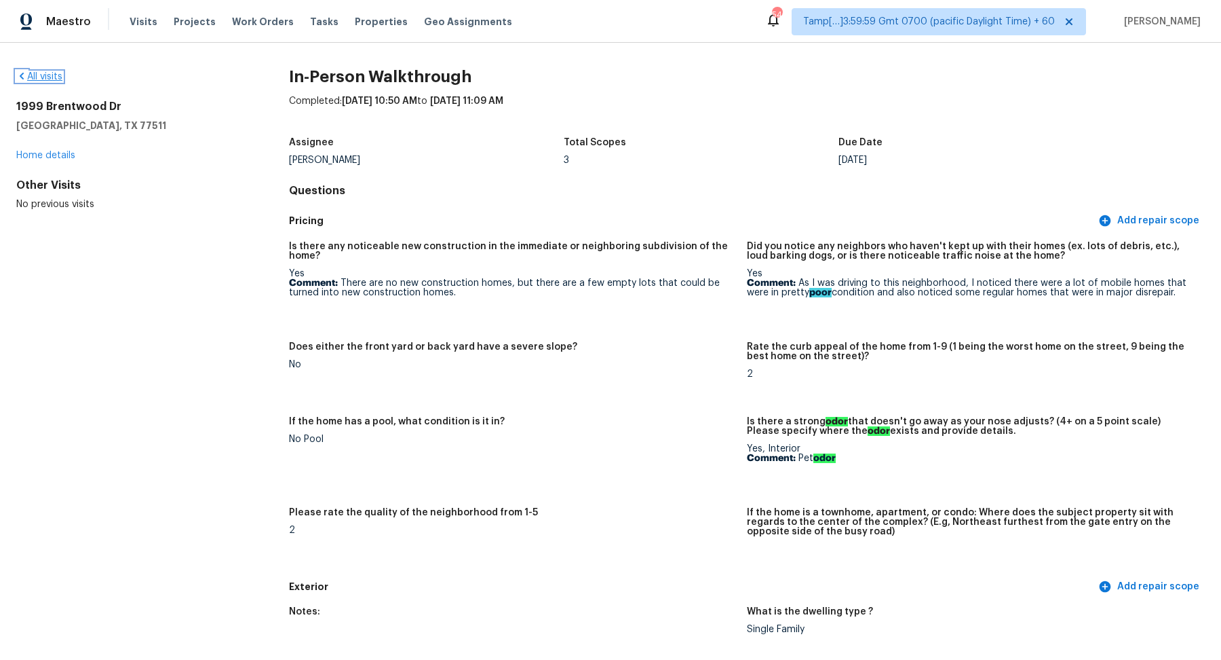
click at [44, 78] on link "All visits" at bounding box center [39, 76] width 46 height 9
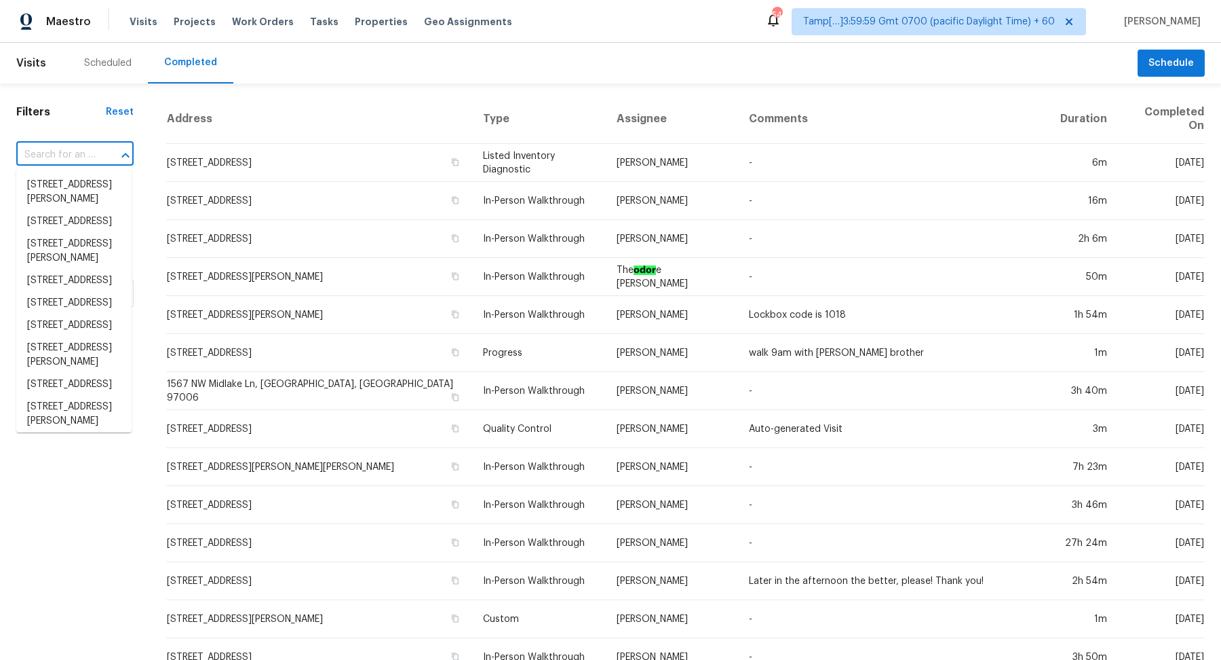
click at [82, 145] on input "text" at bounding box center [55, 155] width 79 height 21
paste input "3914 Kenas St West Palm Beach, FL, 33403"
type input "3914 Kenas St West Palm Beach, FL, 33403"
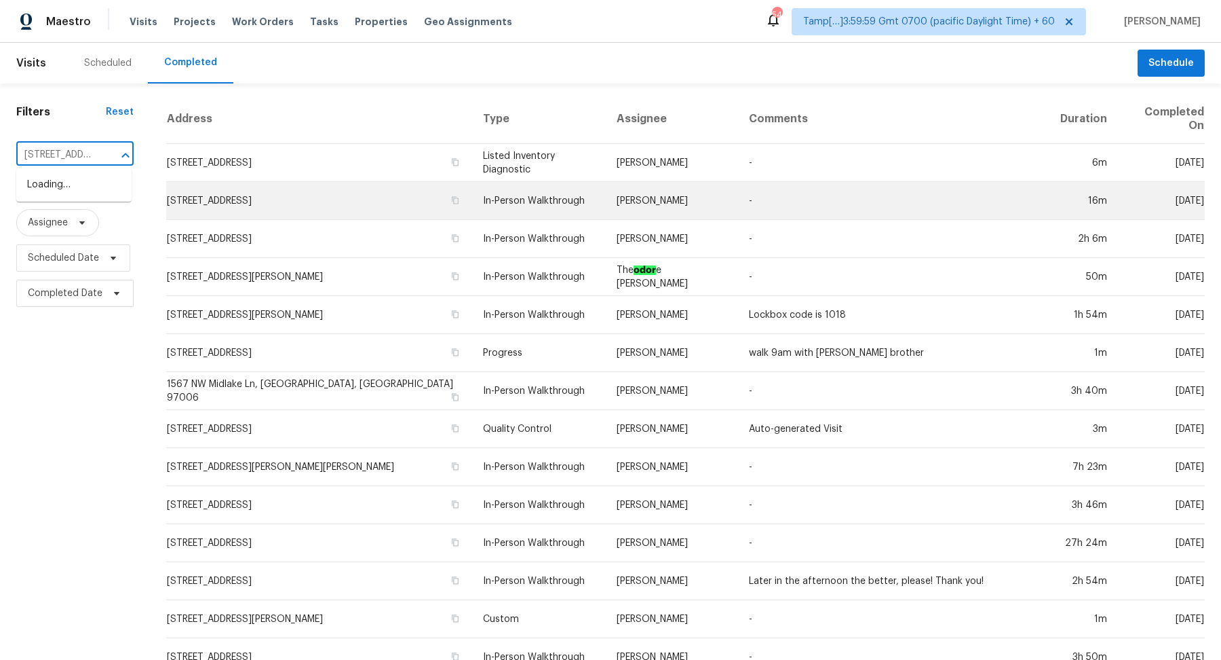
scroll to position [0, 121]
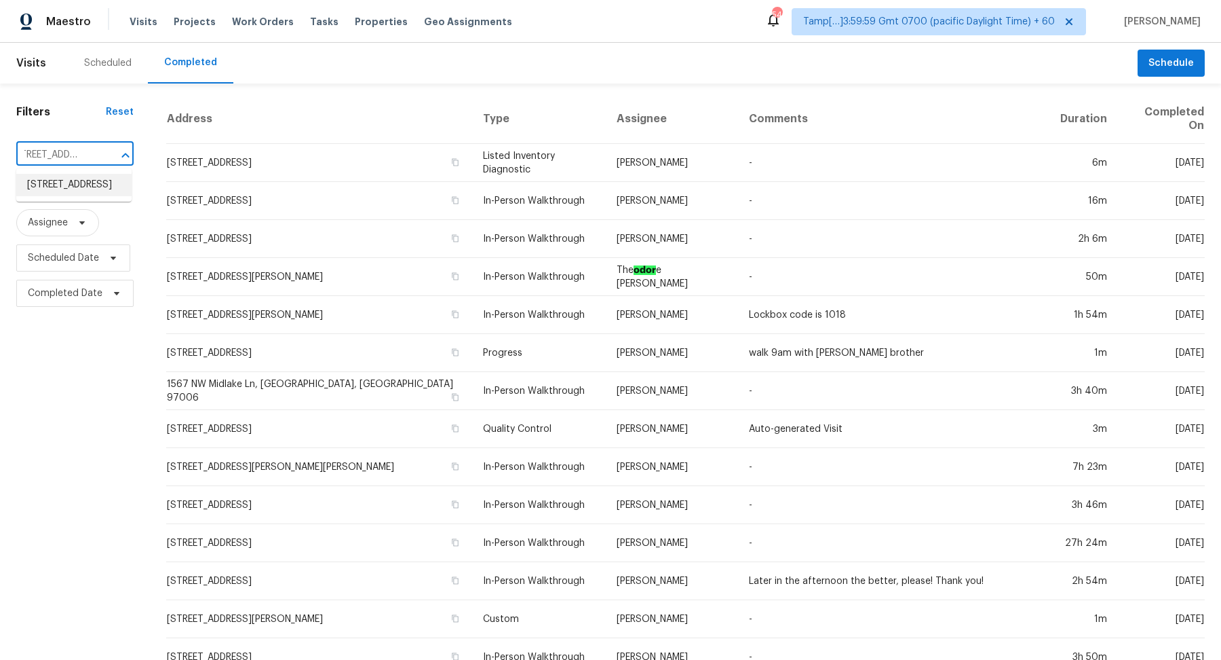
click at [57, 191] on li "3914 Kenas St, West Palm Beach, FL 33403" at bounding box center [73, 185] width 115 height 22
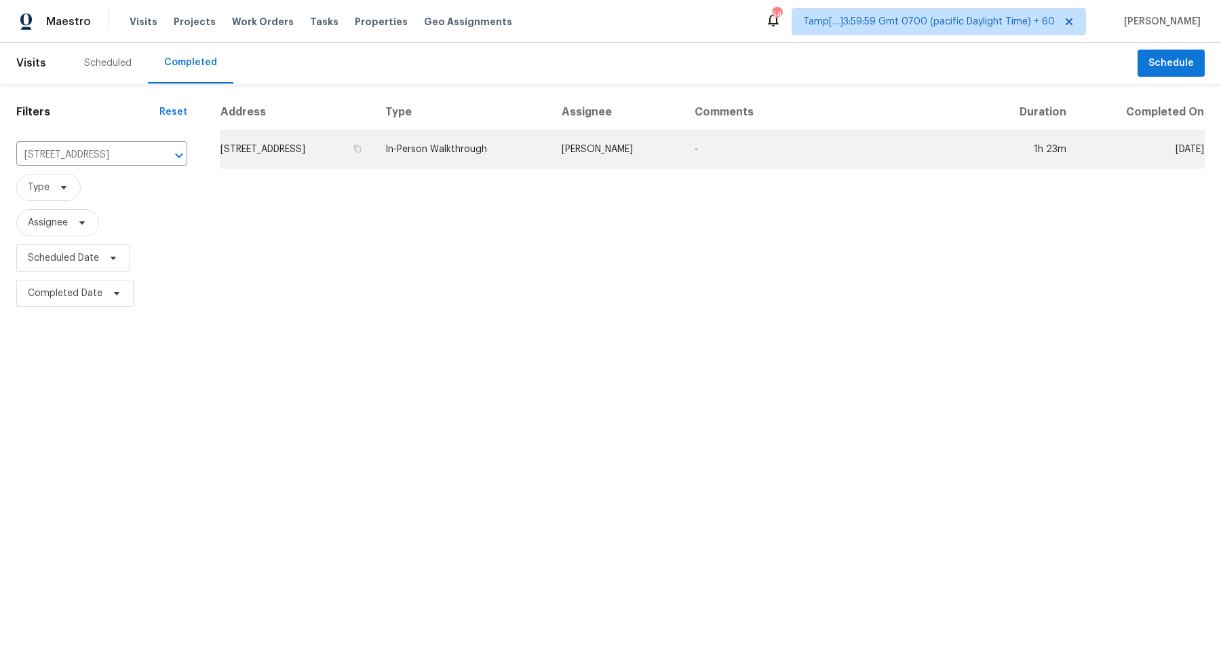
click at [324, 159] on td "3914 Kenas St, West Palm Beach, FL 33403" at bounding box center [297, 149] width 155 height 38
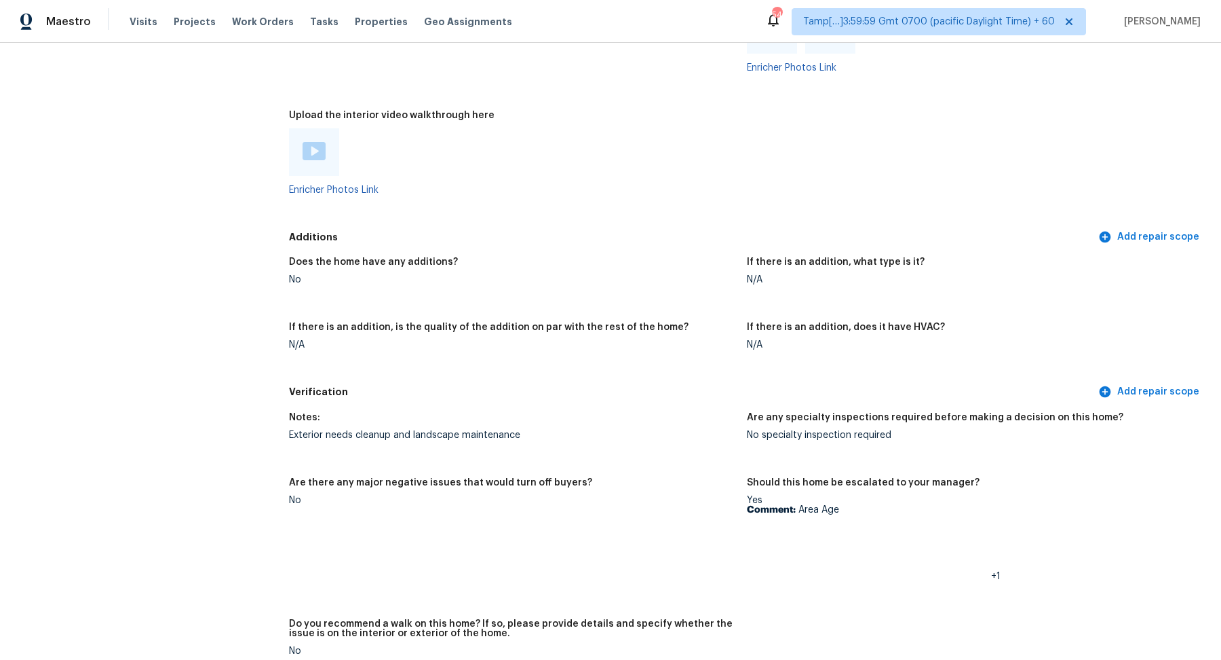
scroll to position [2433, 0]
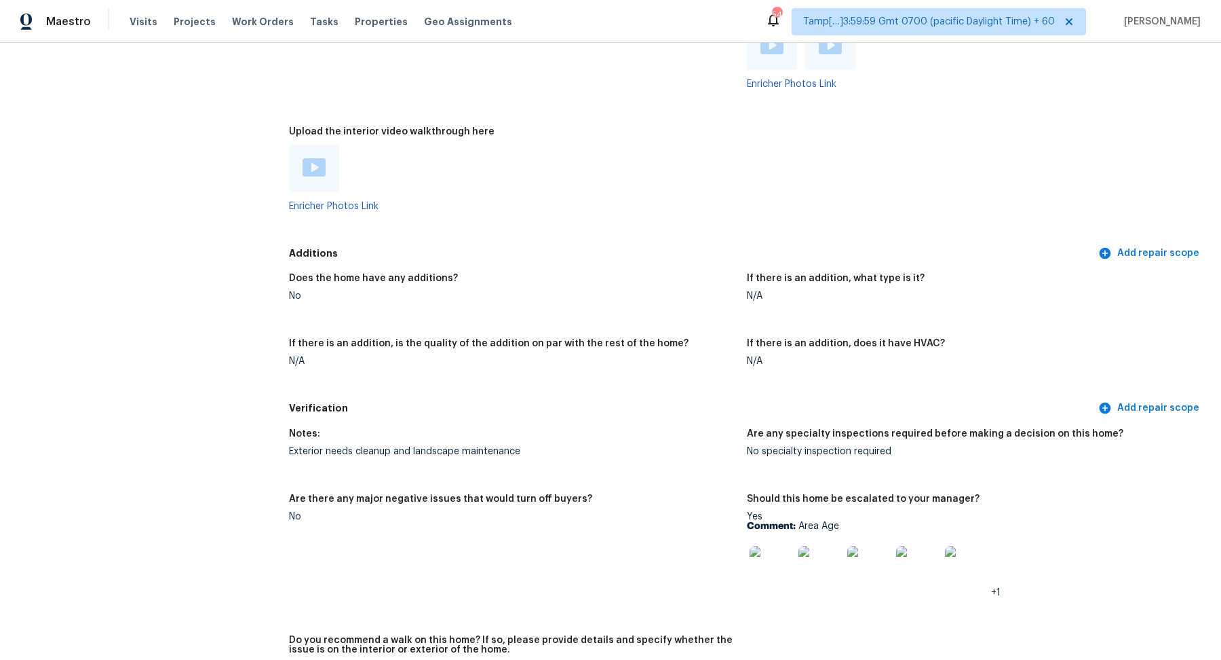
click at [311, 159] on img at bounding box center [314, 167] width 23 height 18
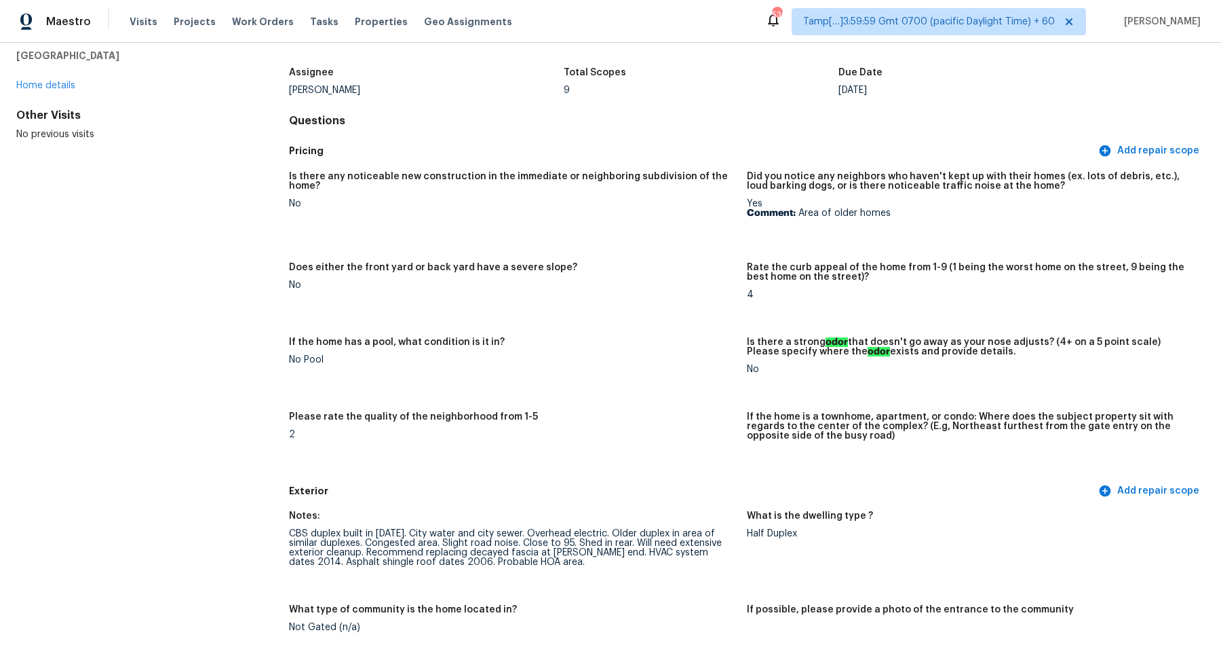
scroll to position [397, 0]
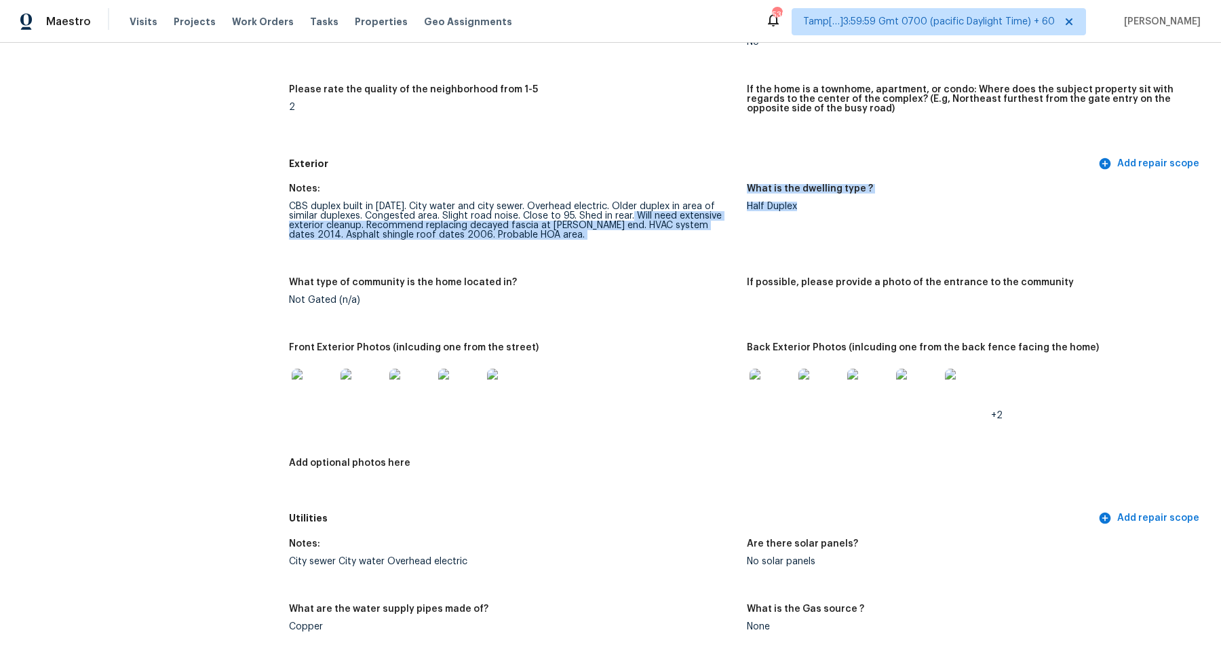
drag, startPoint x: 613, startPoint y: 220, endPoint x: 763, endPoint y: 220, distance: 150.0
click at [763, 220] on div "Notes: CBS duplex built in 1977. City water and city sewer. Overhead electric. …" at bounding box center [747, 341] width 916 height 330
click at [596, 242] on figure "Notes: CBS duplex built in 1977. City water and city sewer. Overhead electric. …" at bounding box center [518, 222] width 458 height 77
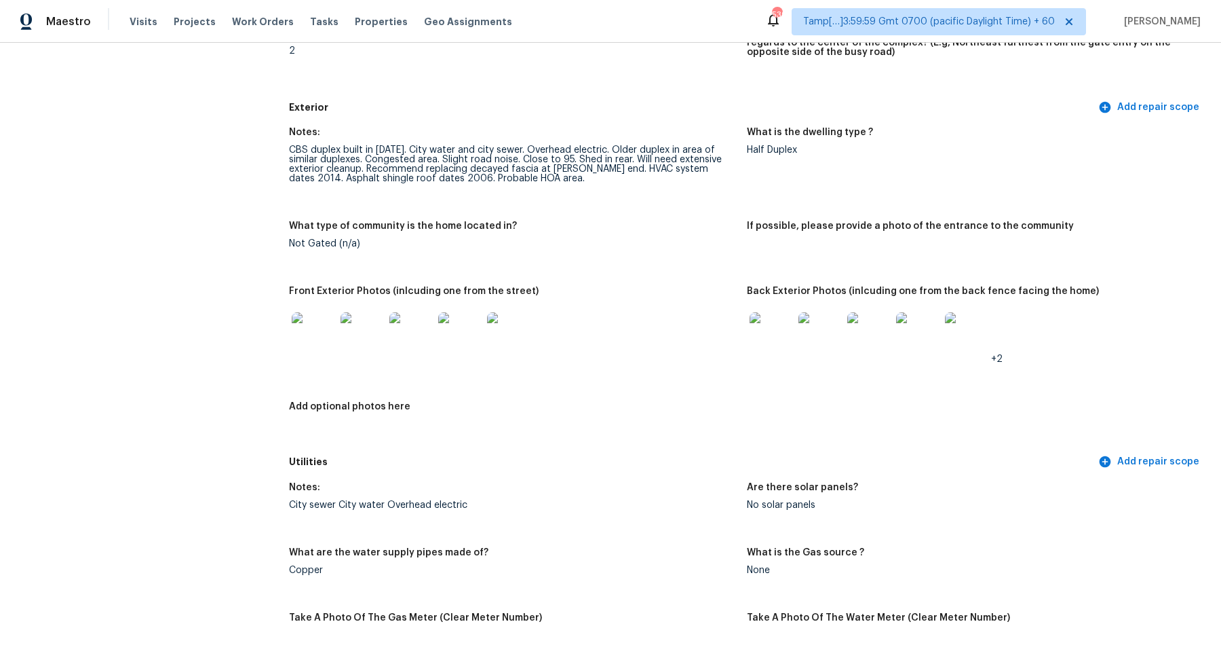
scroll to position [546, 0]
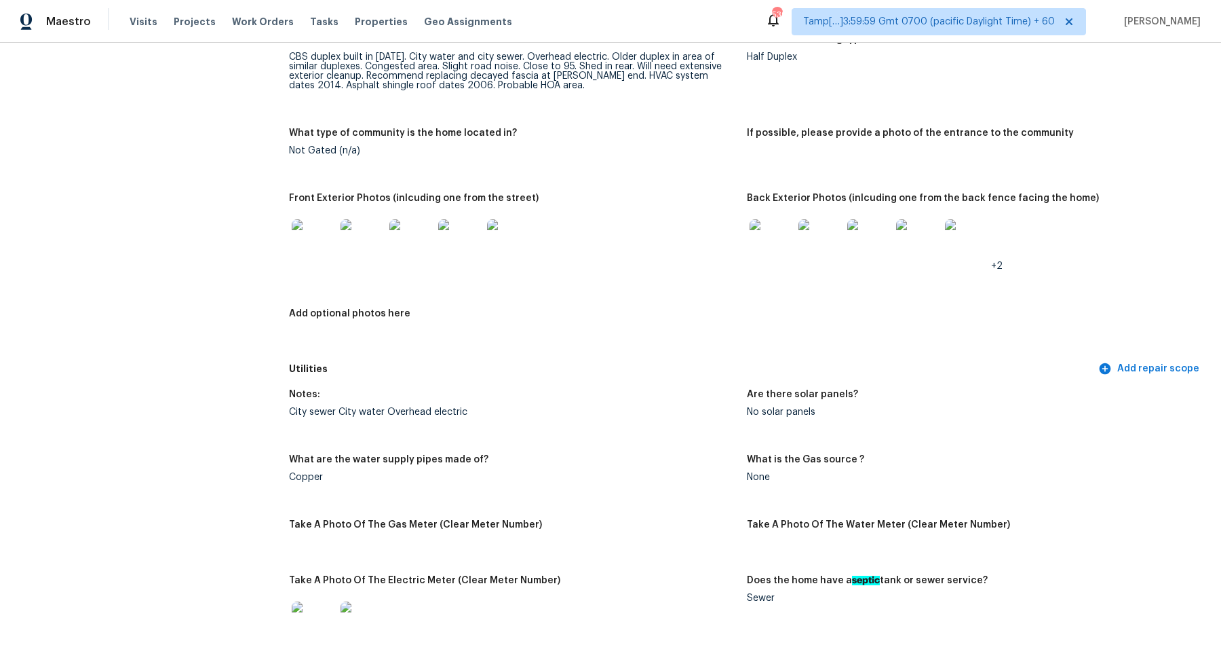
click at [322, 248] on img at bounding box center [313, 240] width 43 height 43
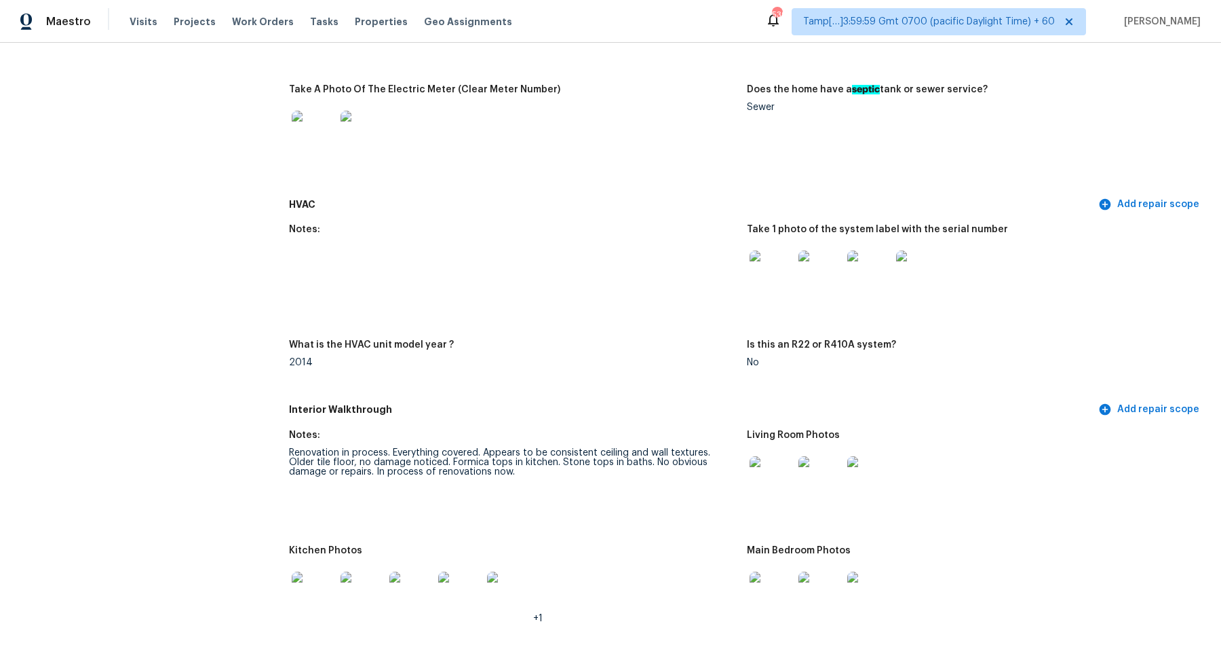
scroll to position [1127, 0]
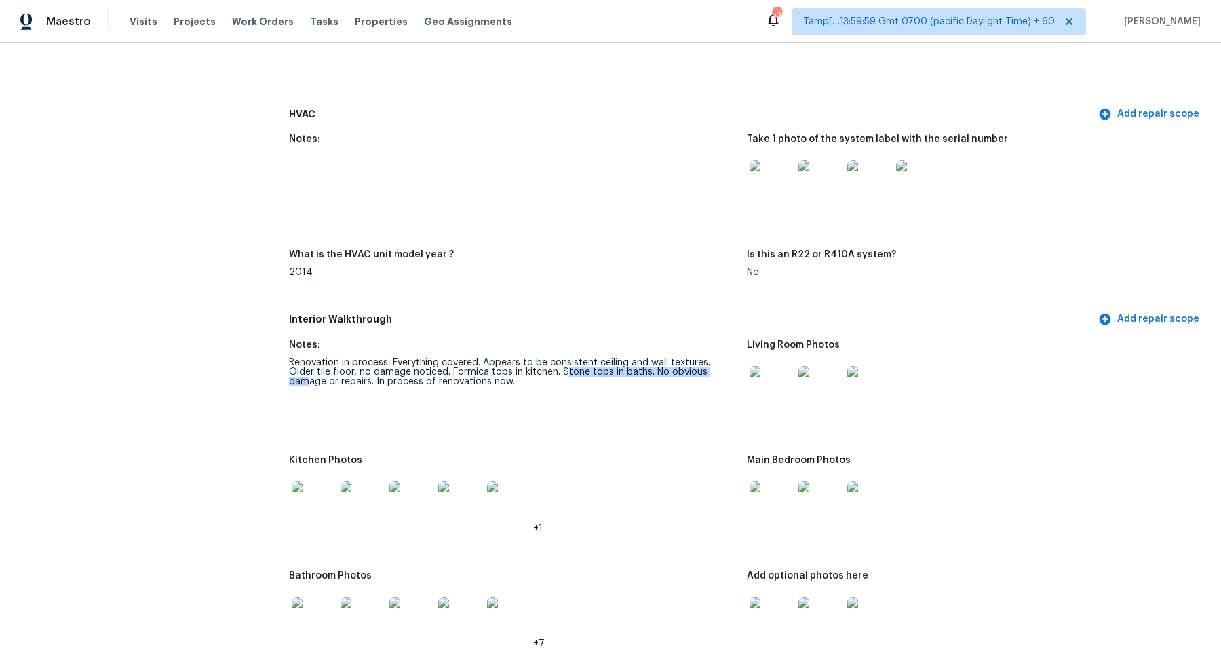
drag, startPoint x: 538, startPoint y: 370, endPoint x: 712, endPoint y: 370, distance: 173.7
click at [712, 370] on div "Renovation in process. Everything covered. Appears to be consistent ceiling and…" at bounding box center [512, 372] width 447 height 28
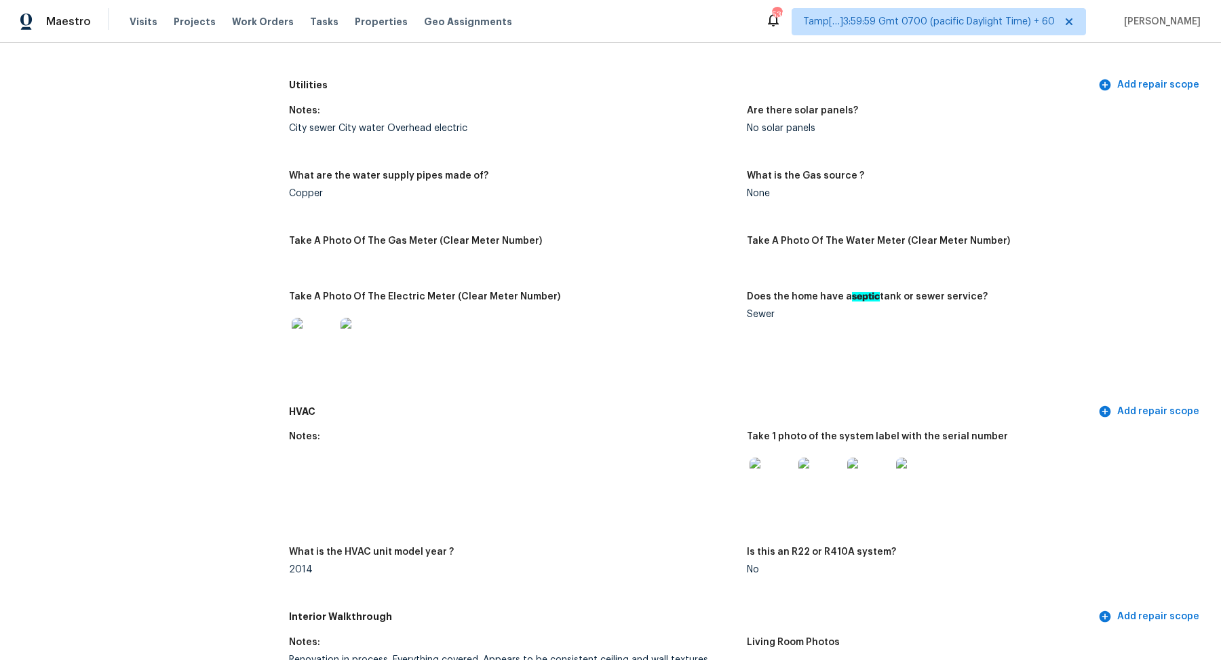
scroll to position [1125, 0]
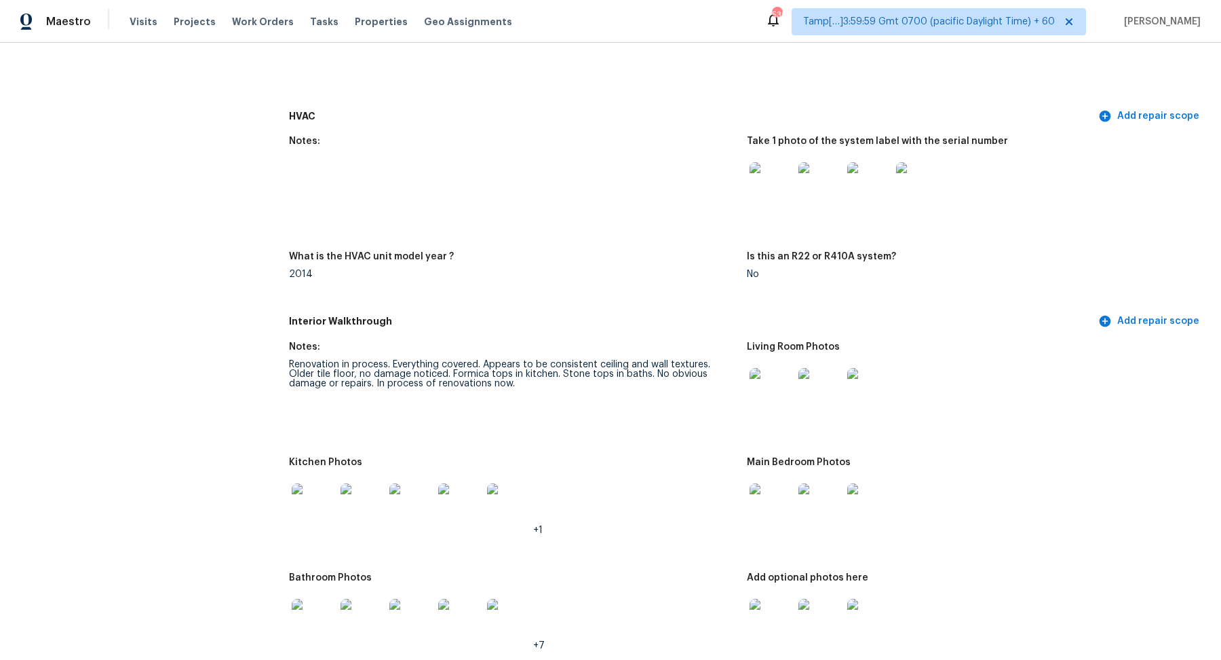
click at [763, 196] on img at bounding box center [771, 183] width 43 height 43
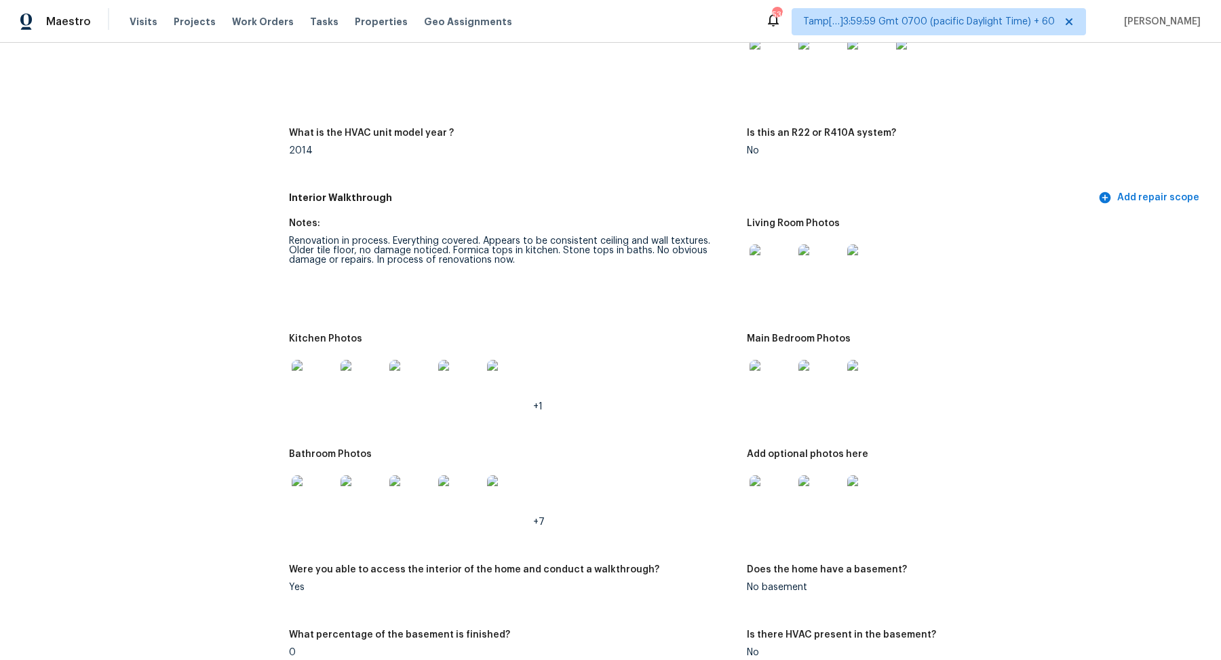
scroll to position [1301, 0]
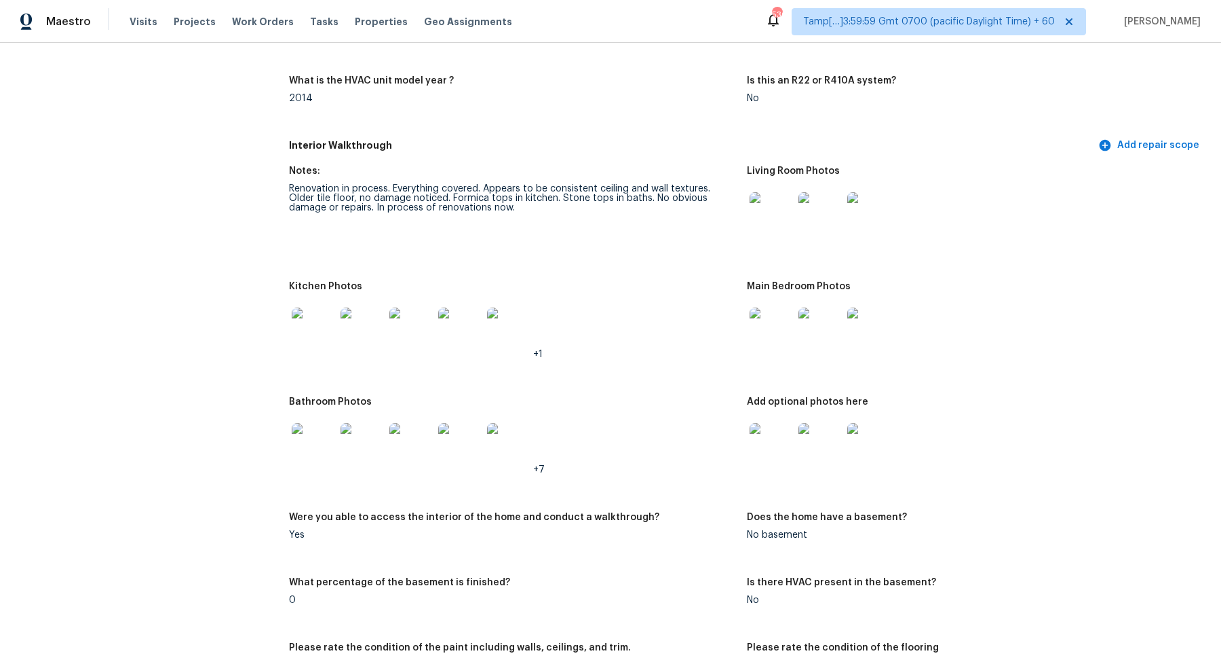
click at [325, 330] on img at bounding box center [313, 328] width 43 height 43
click at [326, 326] on img at bounding box center [313, 328] width 43 height 43
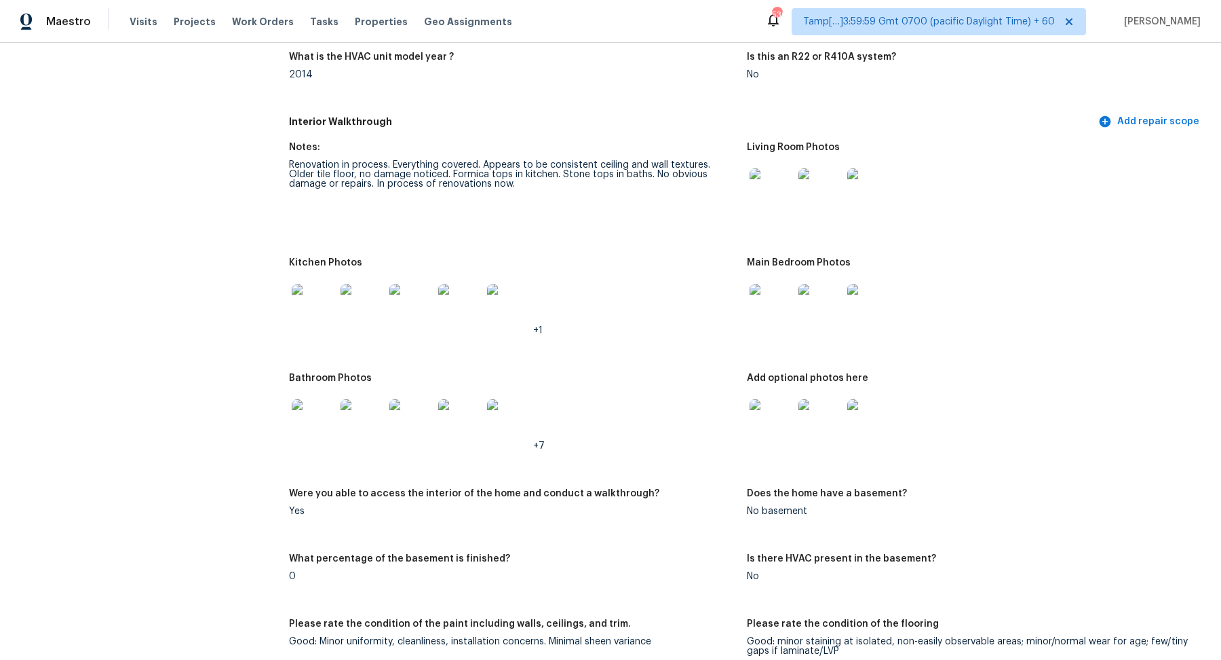
click at [328, 316] on img at bounding box center [313, 305] width 43 height 43
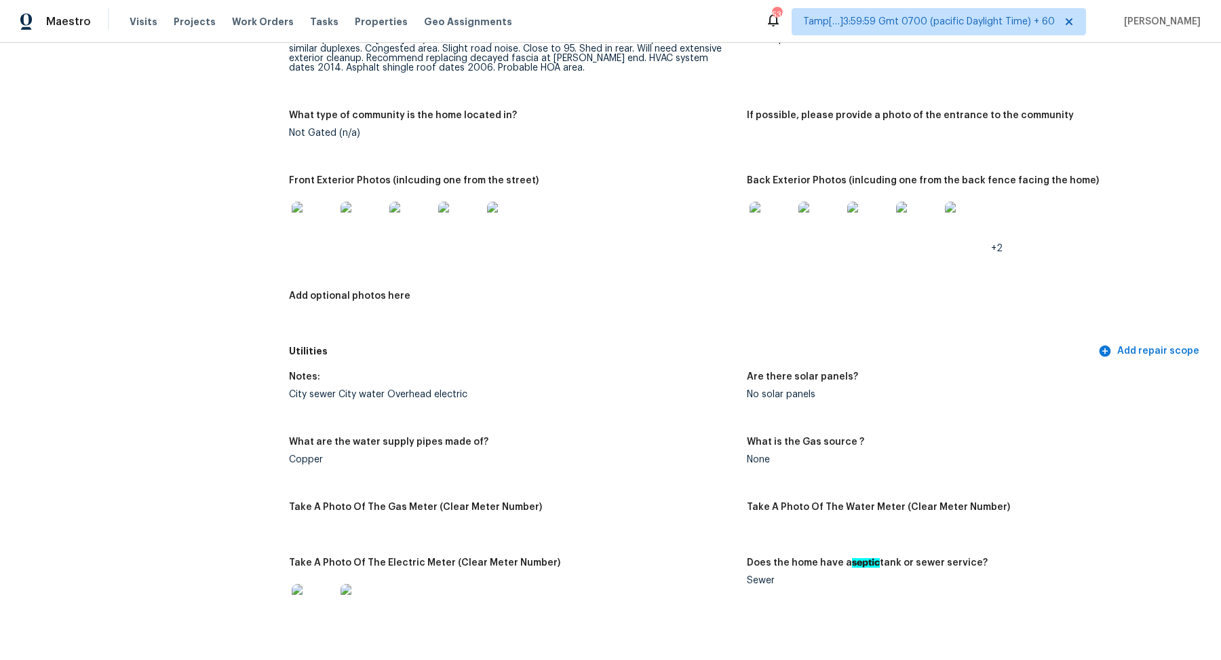
scroll to position [596, 0]
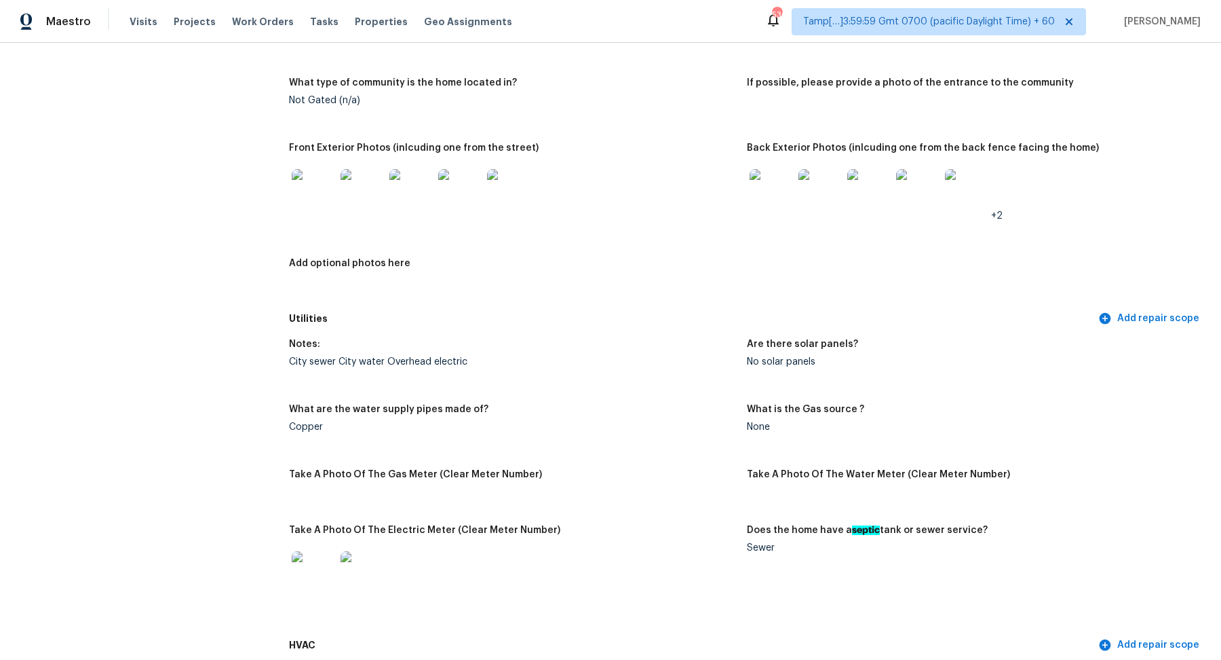
click at [319, 170] on img at bounding box center [313, 190] width 43 height 43
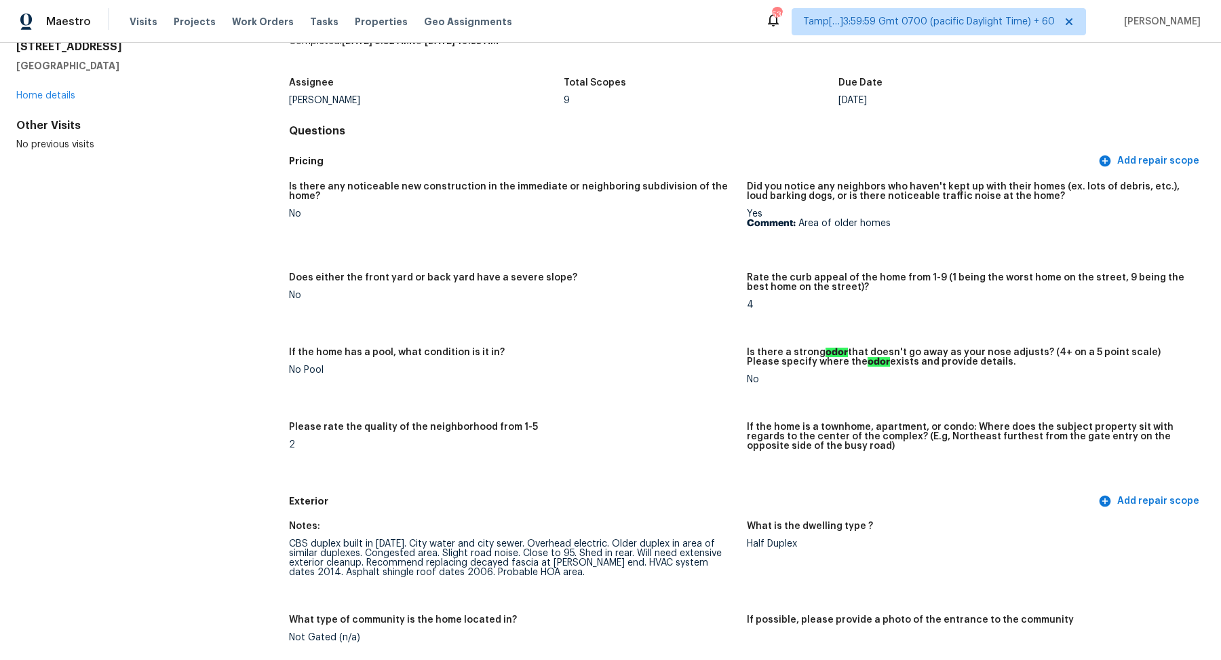
scroll to position [0, 0]
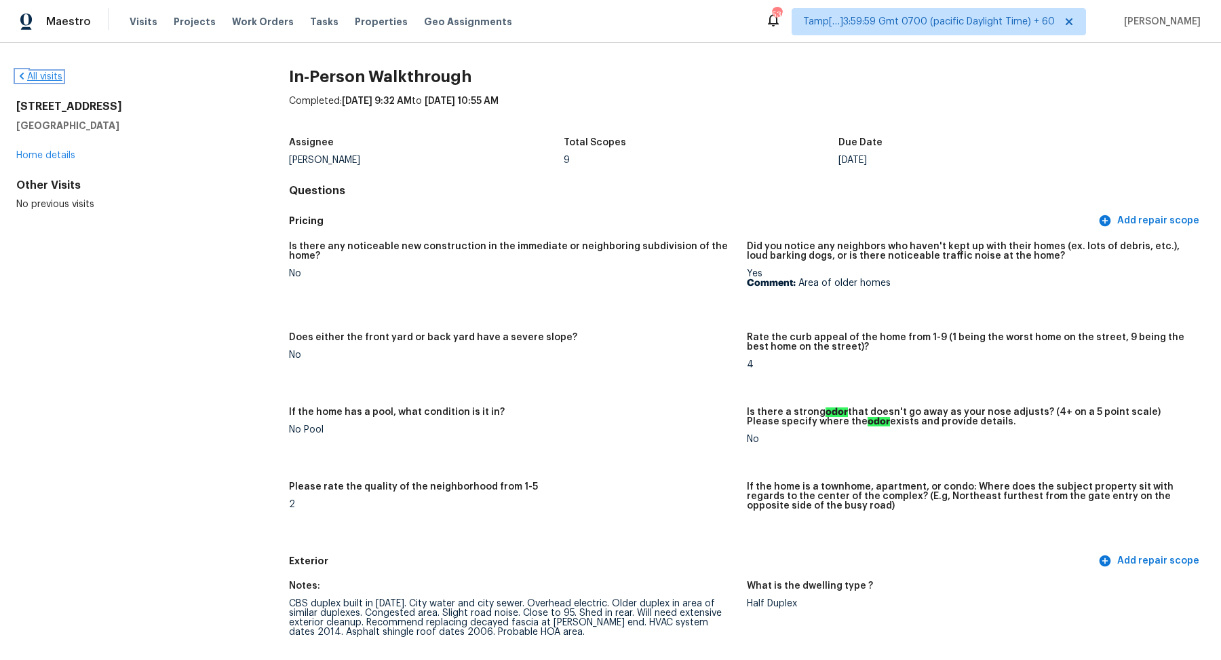
click at [52, 73] on link "All visits" at bounding box center [39, 76] width 46 height 9
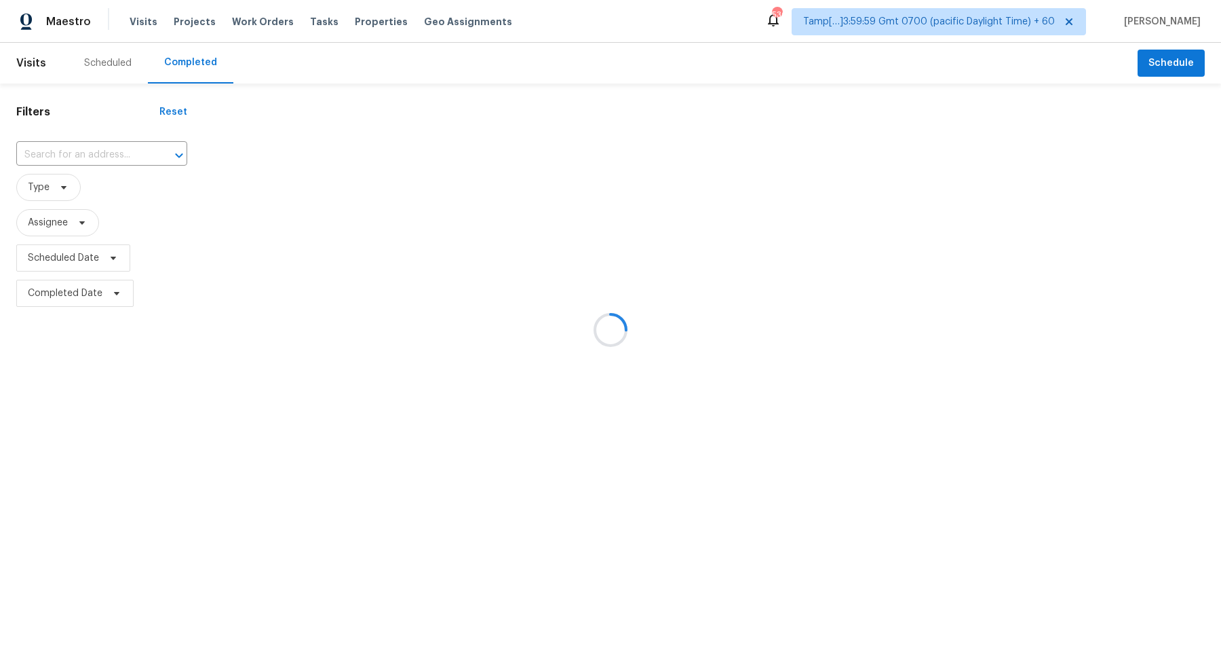
click at [79, 147] on div at bounding box center [610, 330] width 1221 height 660
click at [95, 153] on div at bounding box center [610, 330] width 1221 height 660
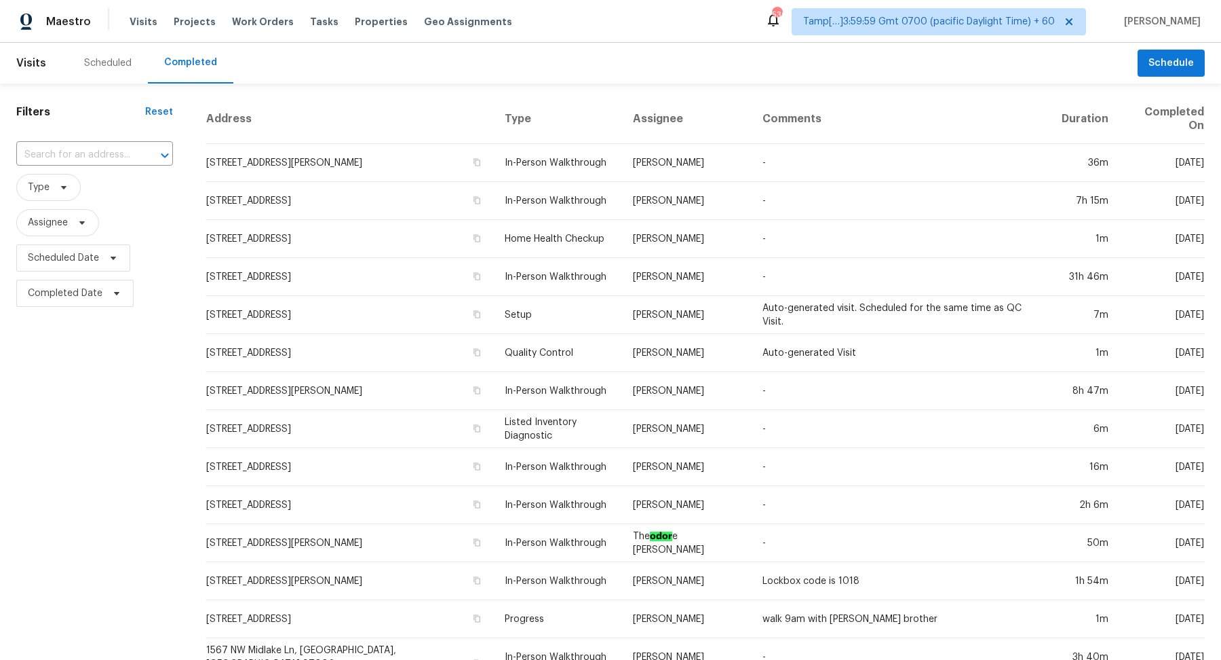
click at [95, 153] on input "text" at bounding box center [75, 155] width 119 height 21
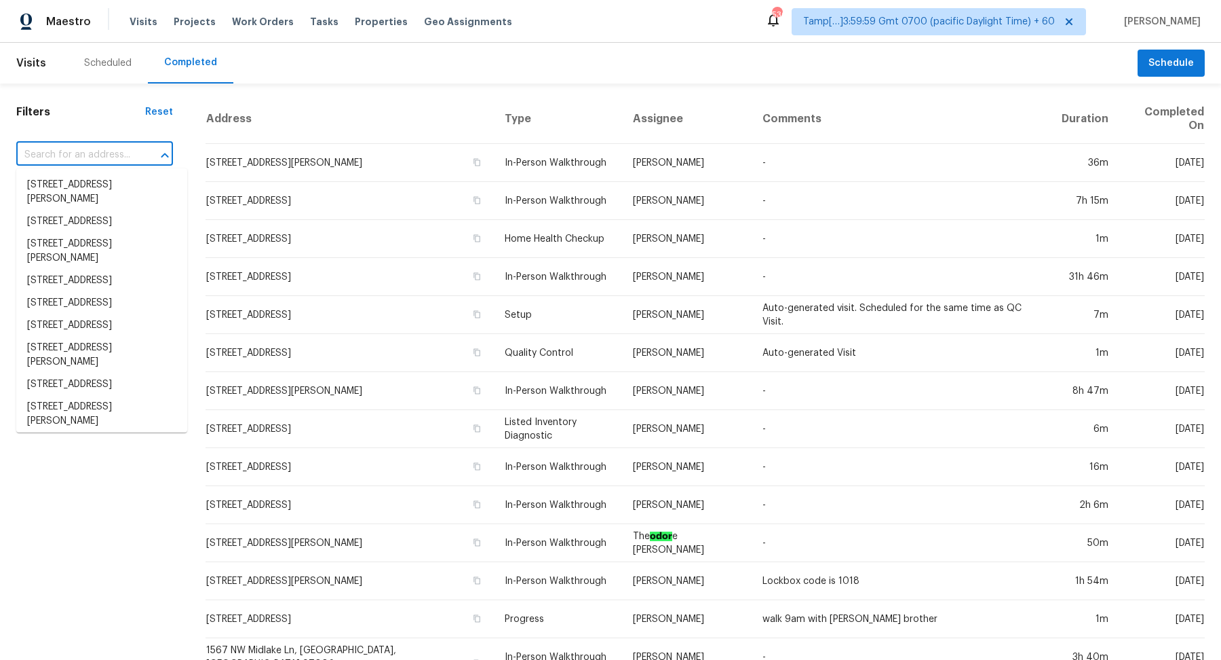
paste input "16427 Strong Box San Antonio, TX, 78247"
type input "16427 Strong Box San Antonio, TX, 78247"
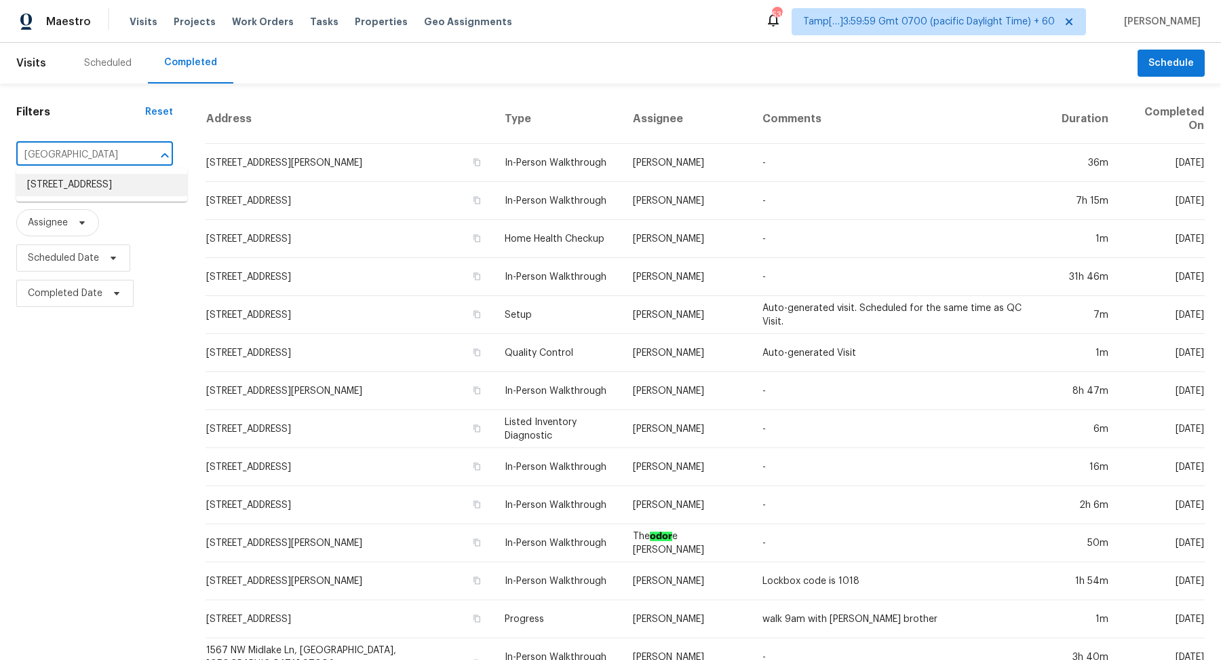
click at [66, 193] on li "16427 Strong Box, San Antonio, TX 78247" at bounding box center [101, 185] width 171 height 22
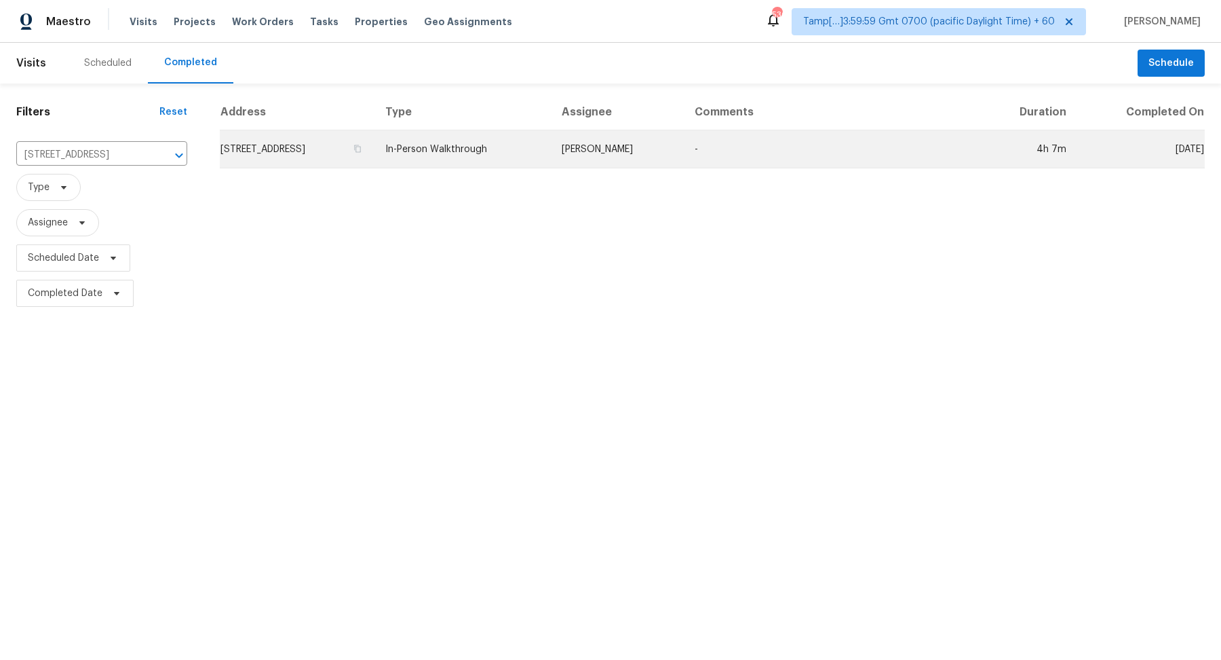
click at [313, 161] on td "16427 Strong Box, San Antonio, TX 78247" at bounding box center [297, 149] width 155 height 38
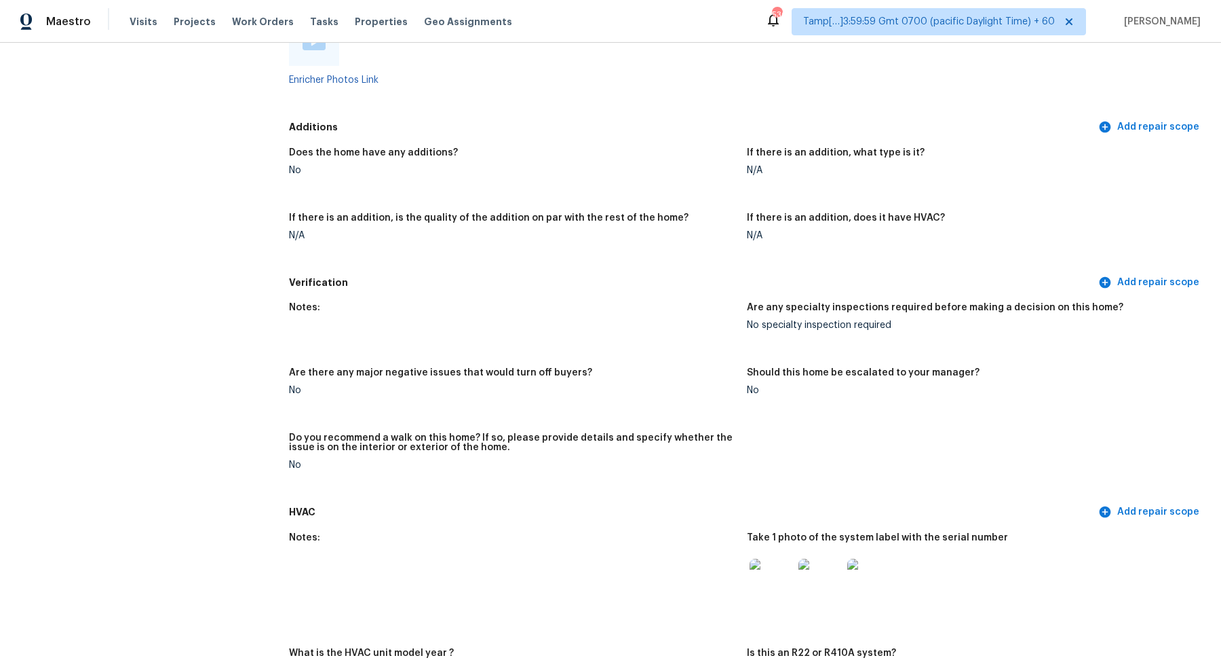
scroll to position [3093, 0]
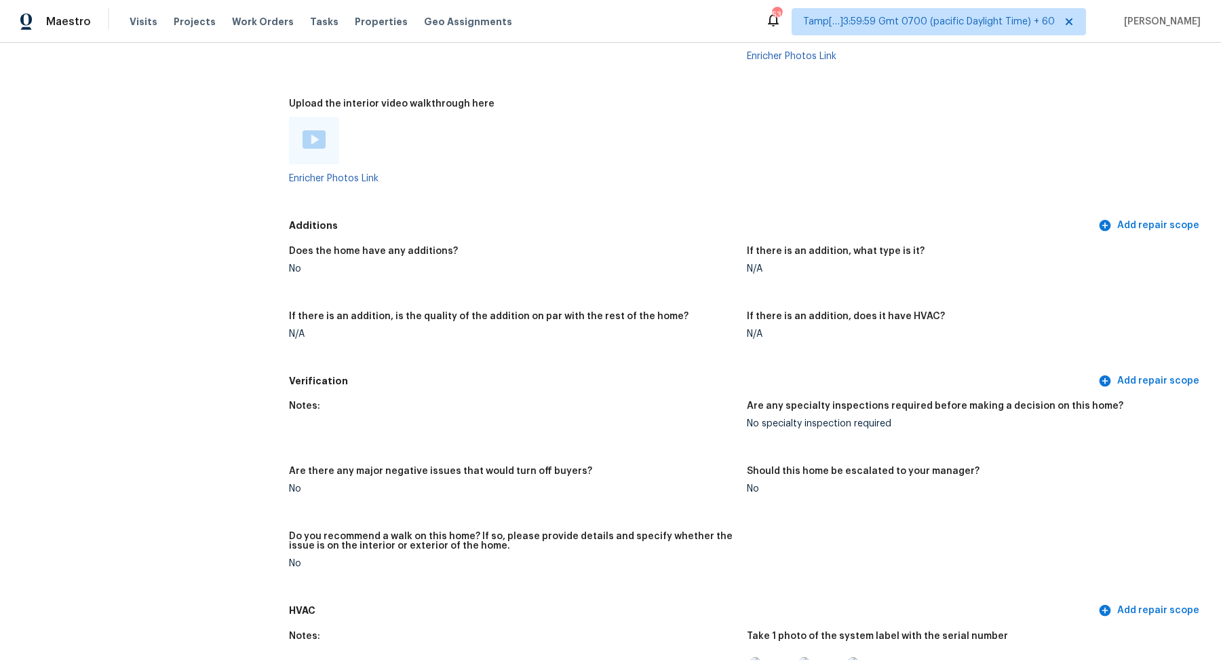
click at [300, 138] on div at bounding box center [314, 140] width 50 height 47
click at [312, 138] on img at bounding box center [314, 139] width 23 height 18
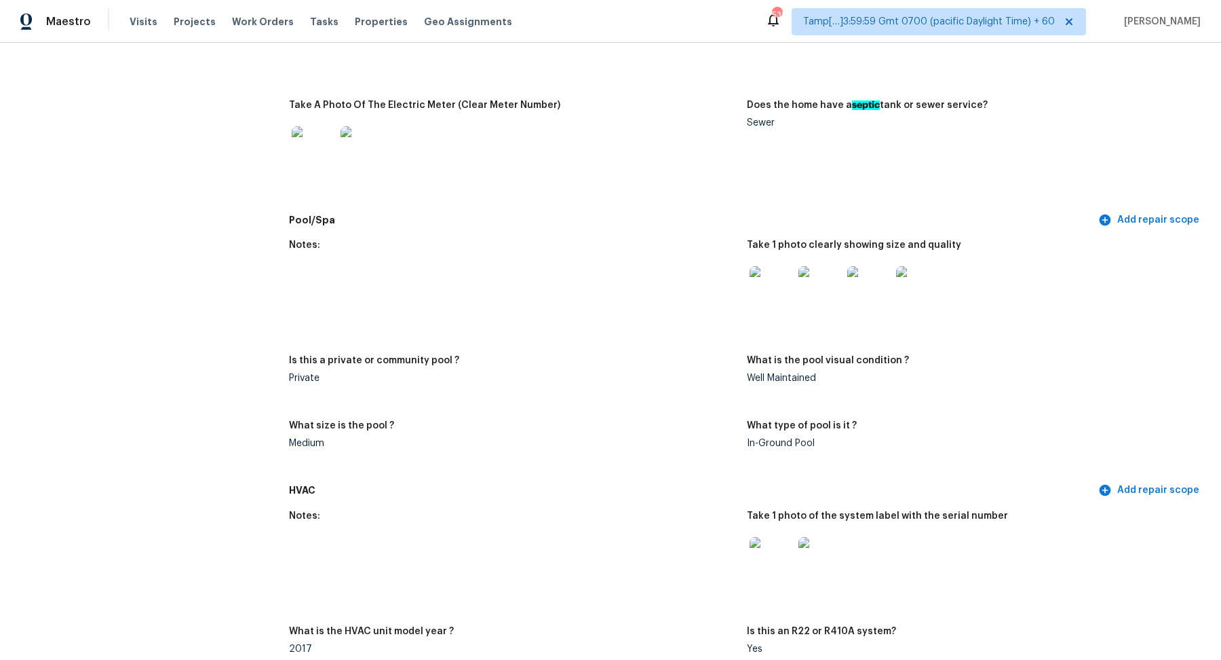
scroll to position [1125, 0]
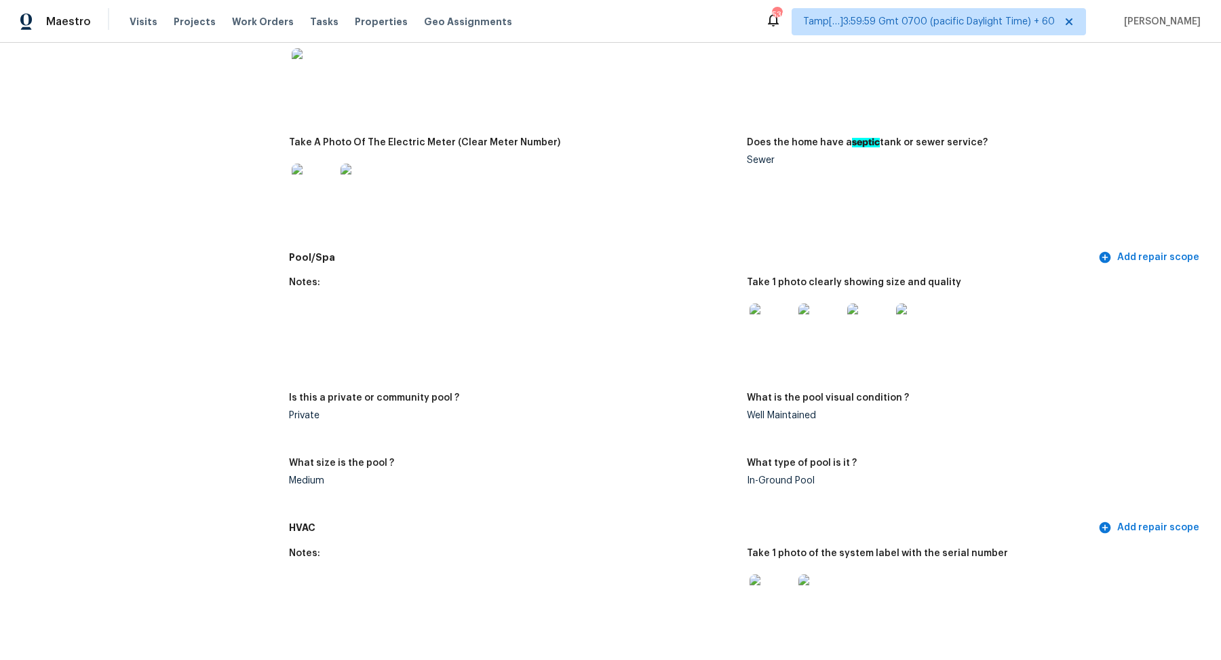
click at [767, 315] on img at bounding box center [771, 324] width 43 height 43
click at [772, 325] on img at bounding box center [771, 324] width 43 height 43
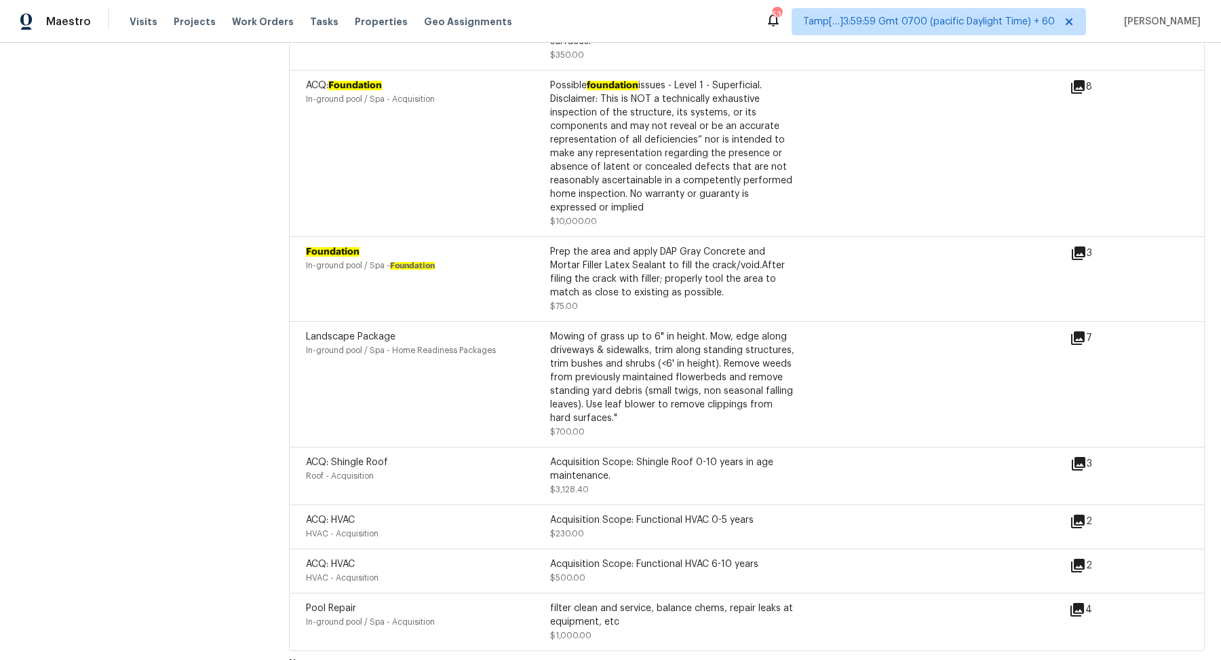
scroll to position [4117, 0]
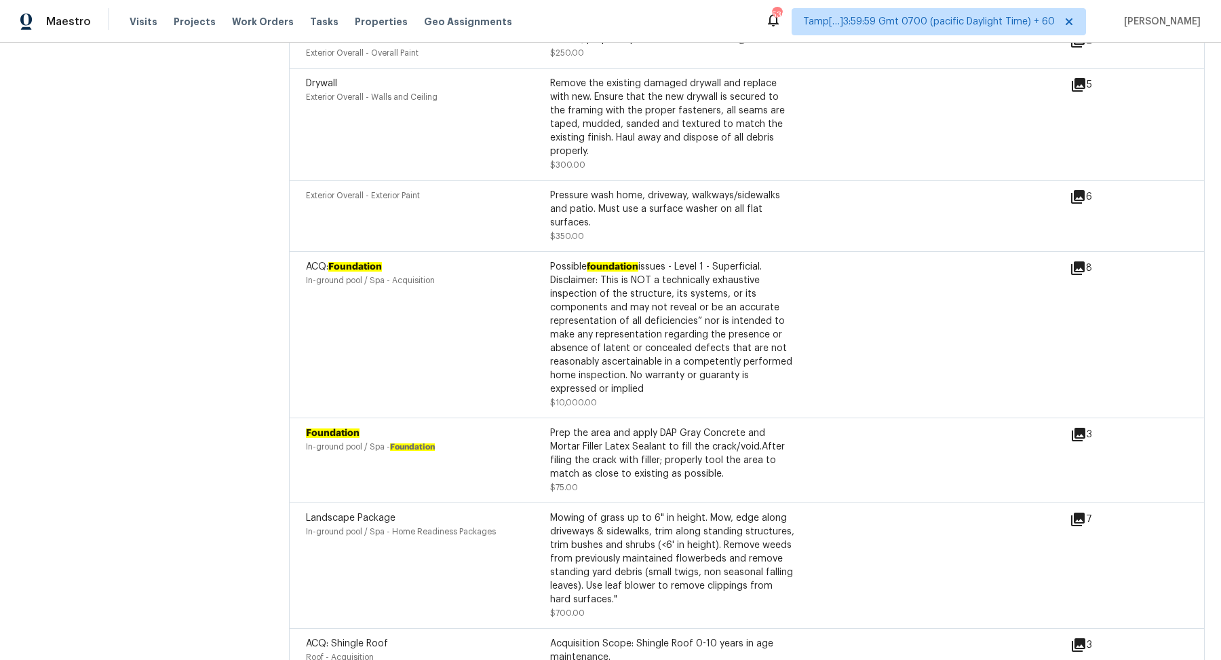
click at [1077, 260] on icon at bounding box center [1078, 268] width 16 height 16
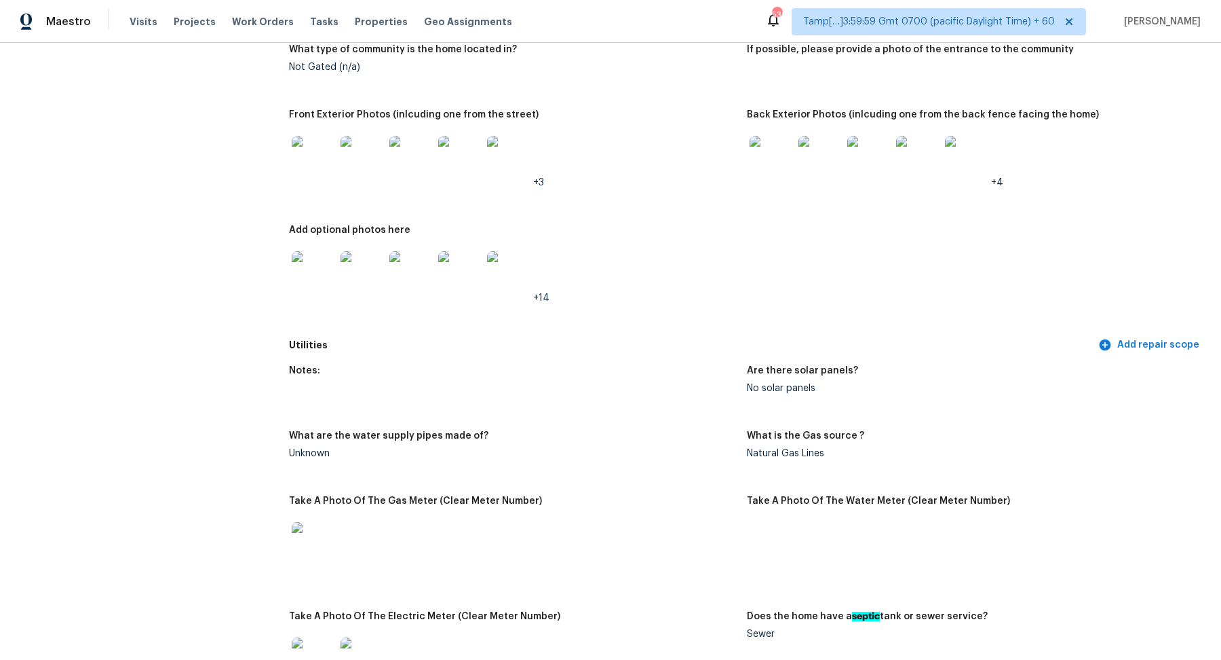
scroll to position [645, 0]
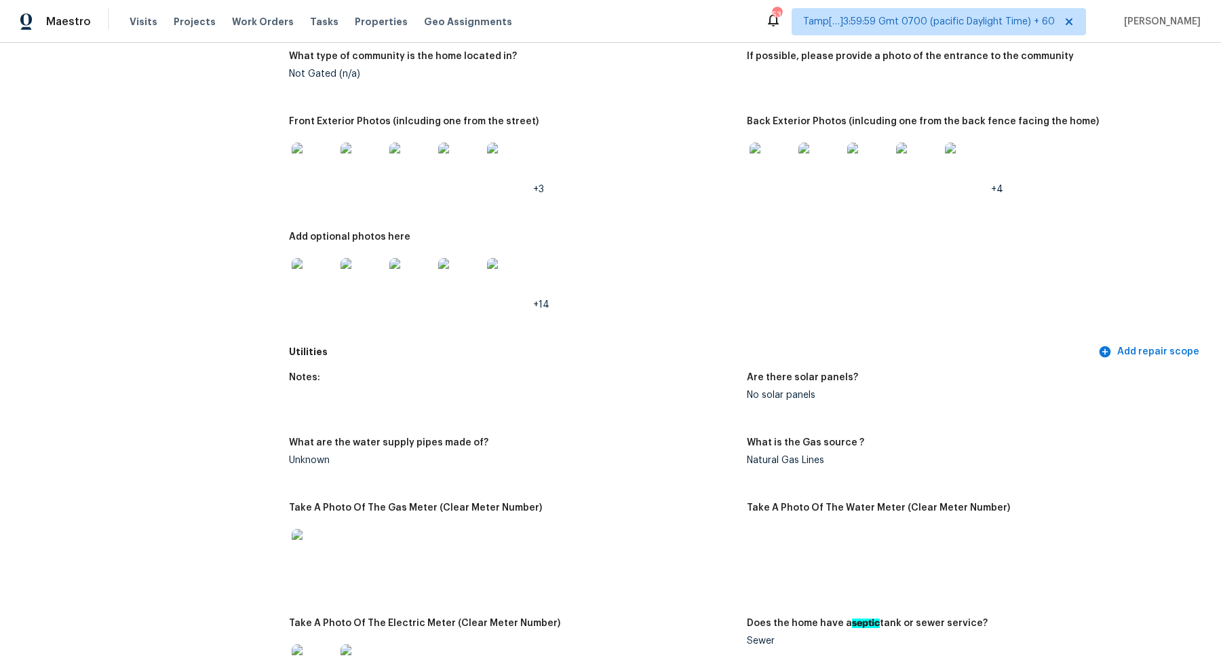
click at [832, 175] on img at bounding box center [820, 163] width 43 height 43
click at [408, 180] on img at bounding box center [410, 163] width 43 height 43
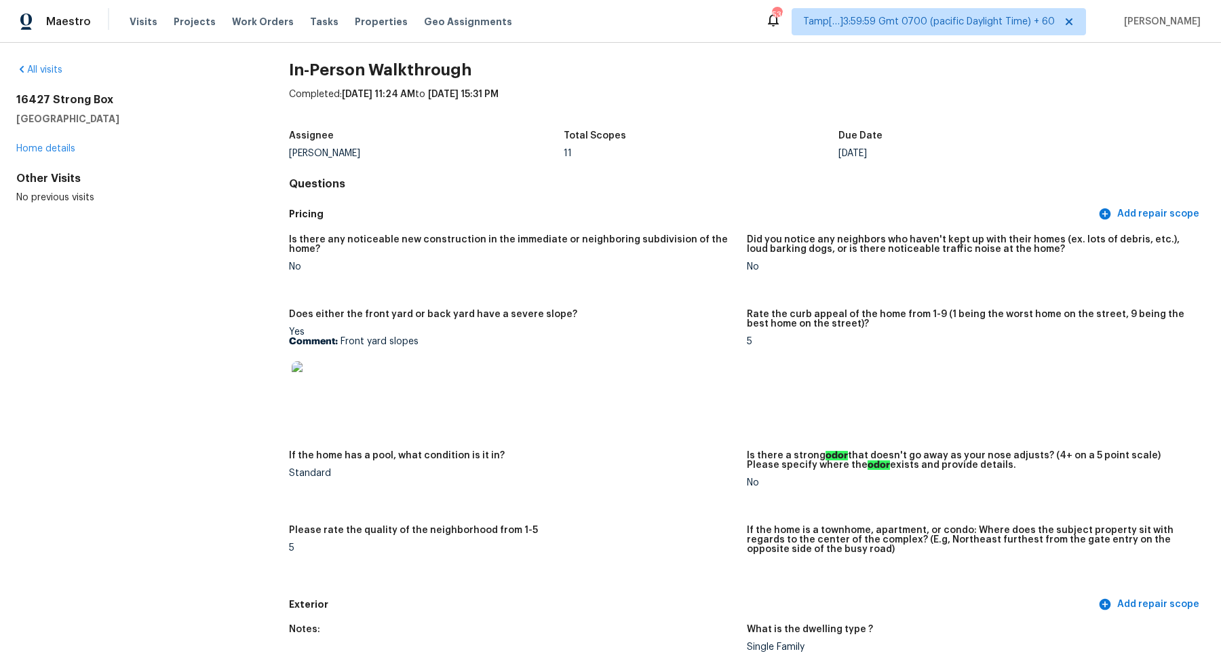
scroll to position [0, 0]
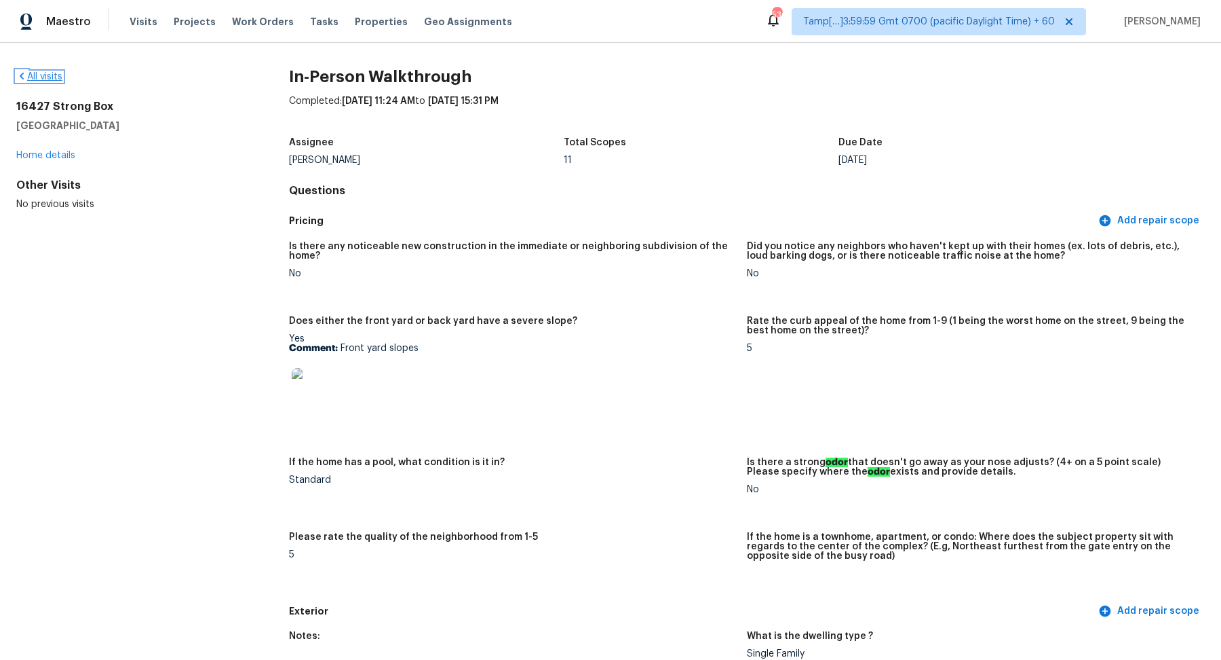
click at [53, 77] on link "All visits" at bounding box center [39, 76] width 46 height 9
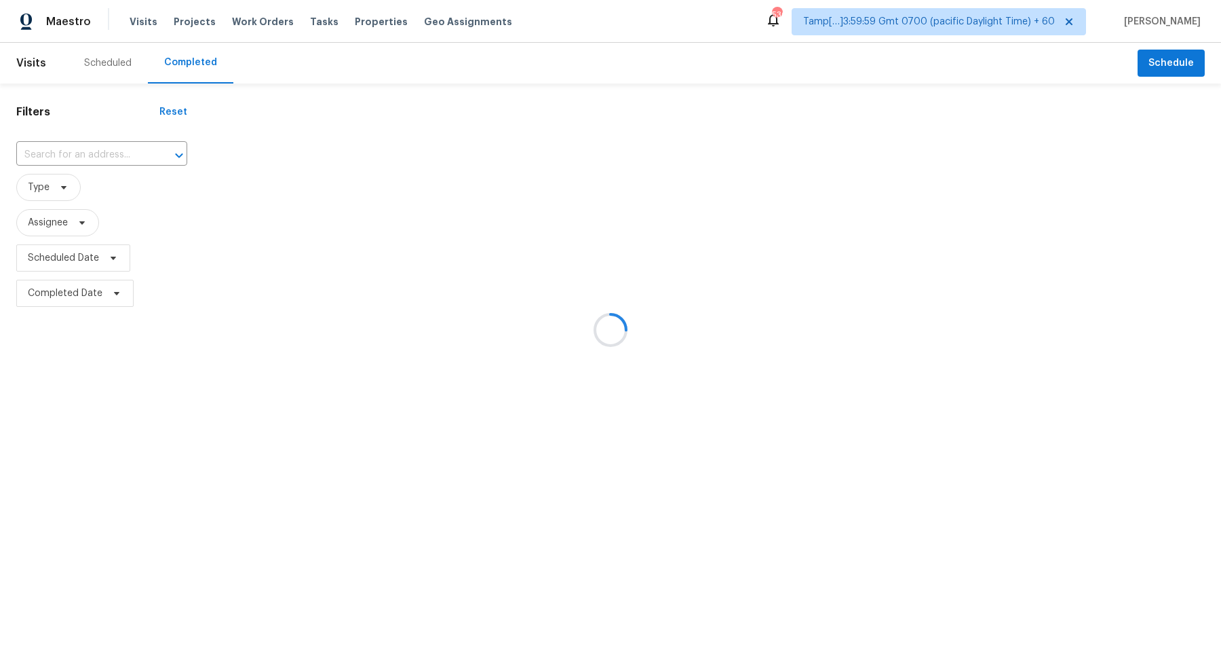
click at [107, 143] on div at bounding box center [610, 330] width 1221 height 660
click at [107, 147] on div at bounding box center [610, 330] width 1221 height 660
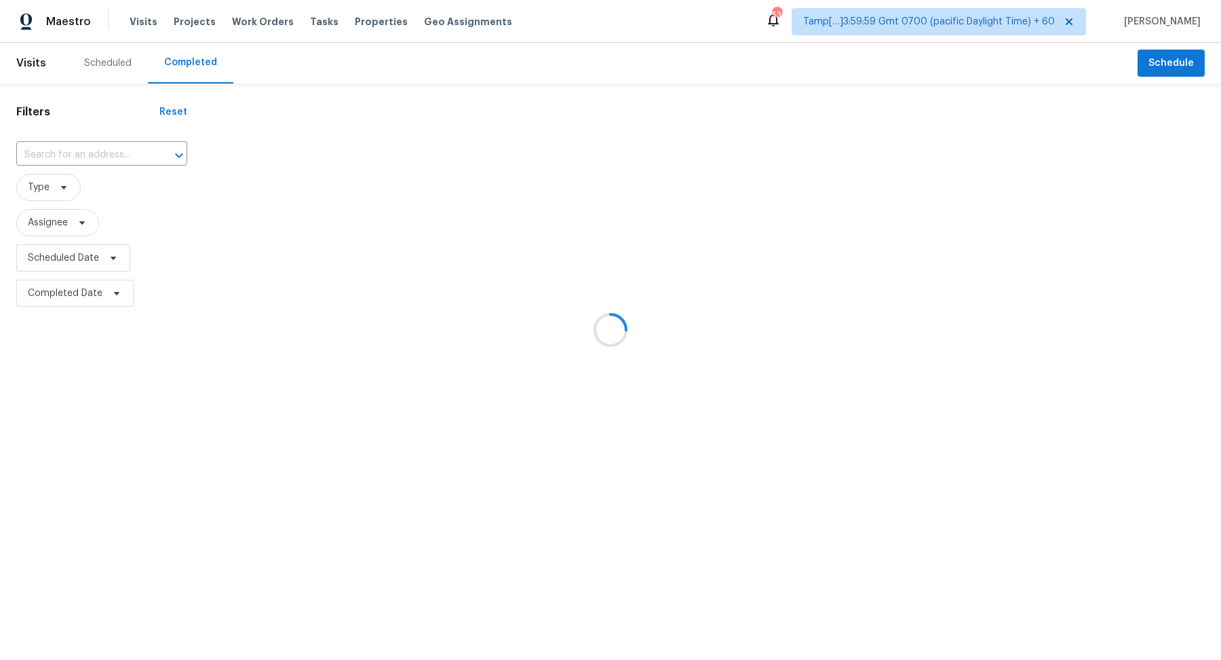
click at [107, 155] on div at bounding box center [610, 330] width 1221 height 660
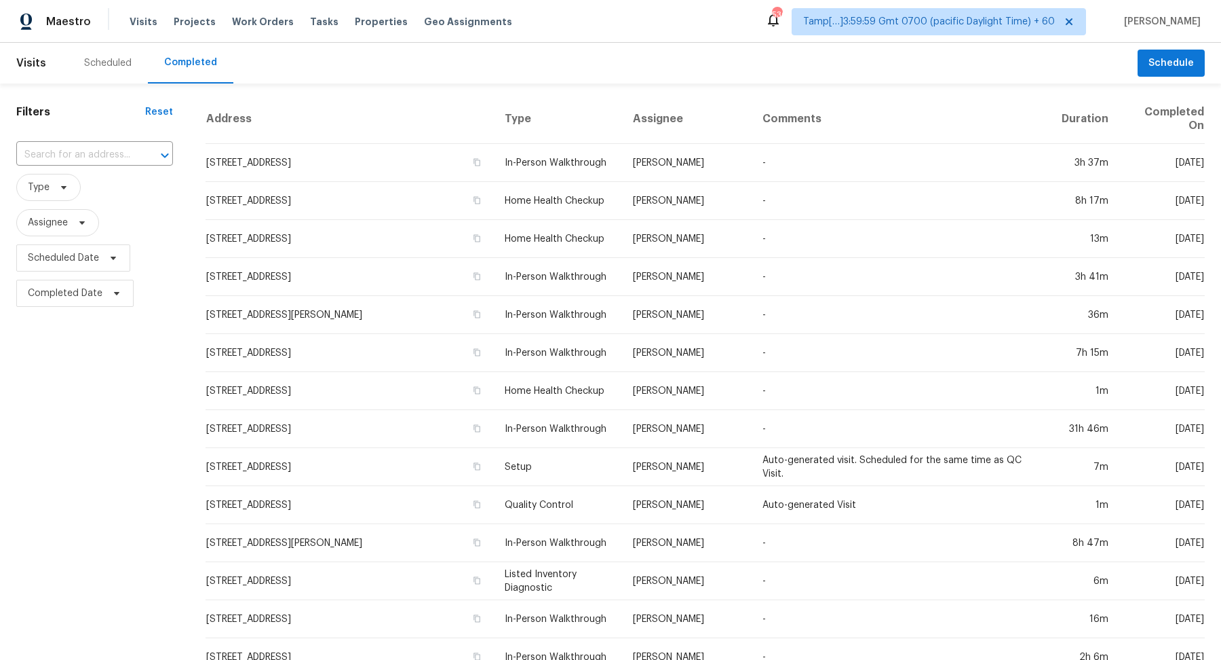
click at [107, 155] on input "text" at bounding box center [75, 155] width 119 height 21
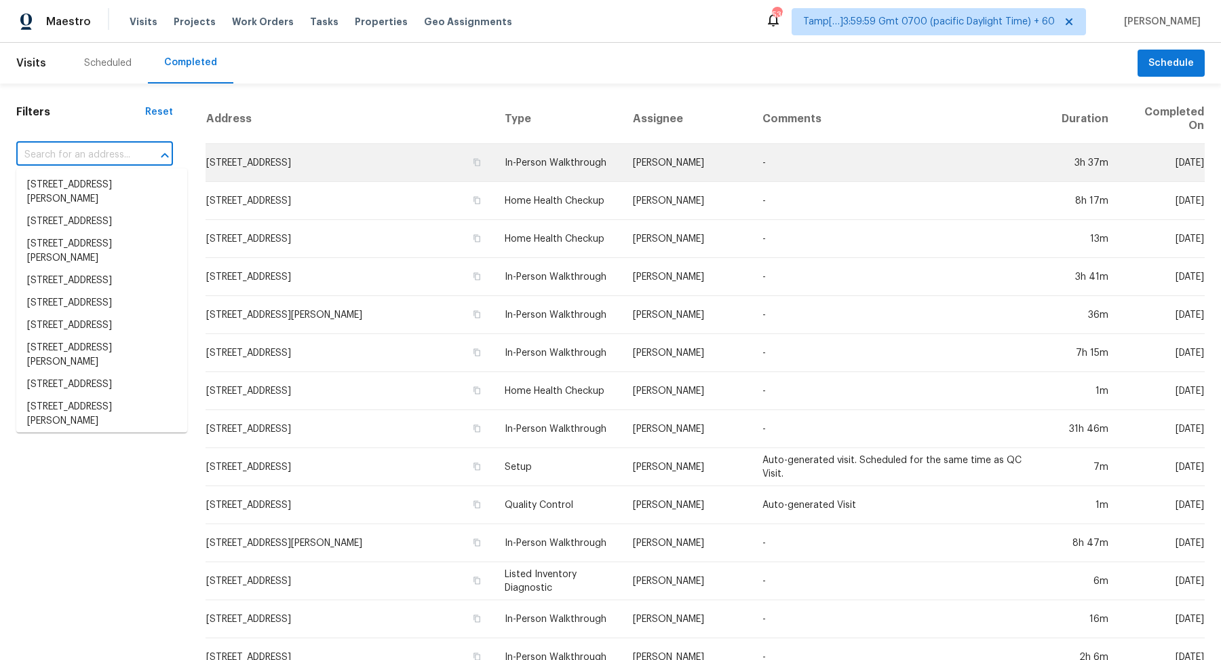
paste input "2949 S Corona St Englewood, CO, 80113"
type input "2949 S Corona St Englewood, CO, 80113"
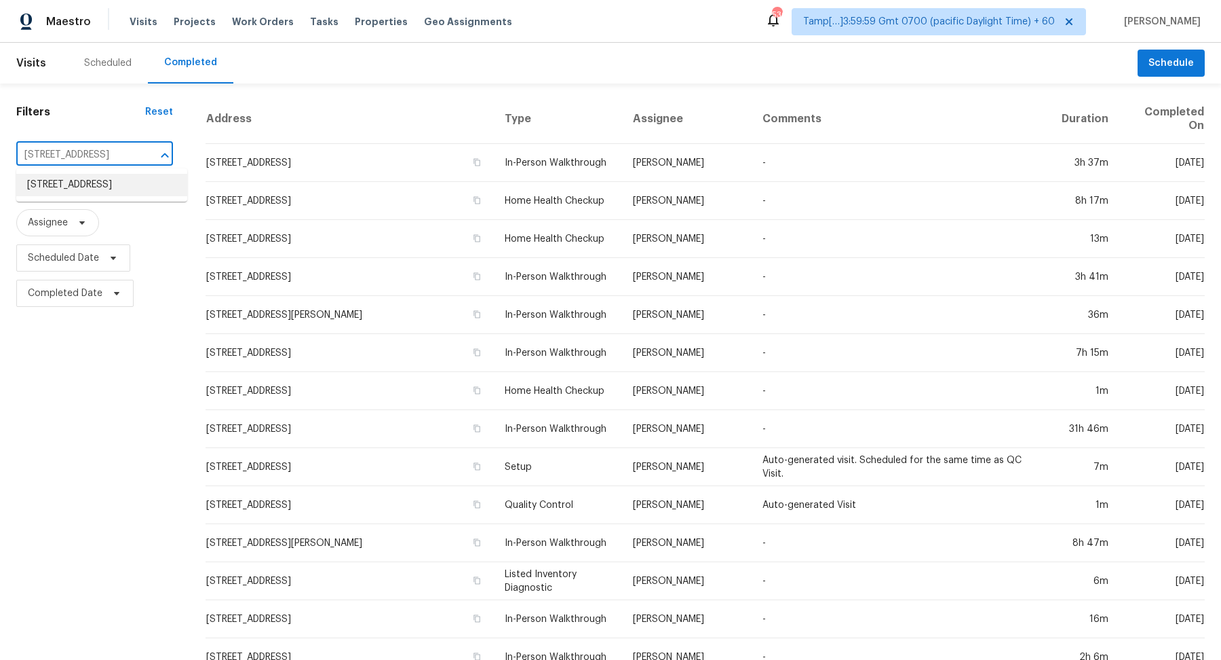
click at [68, 191] on li "2949 S Corona St, Englewood, CO 80113" at bounding box center [101, 185] width 171 height 22
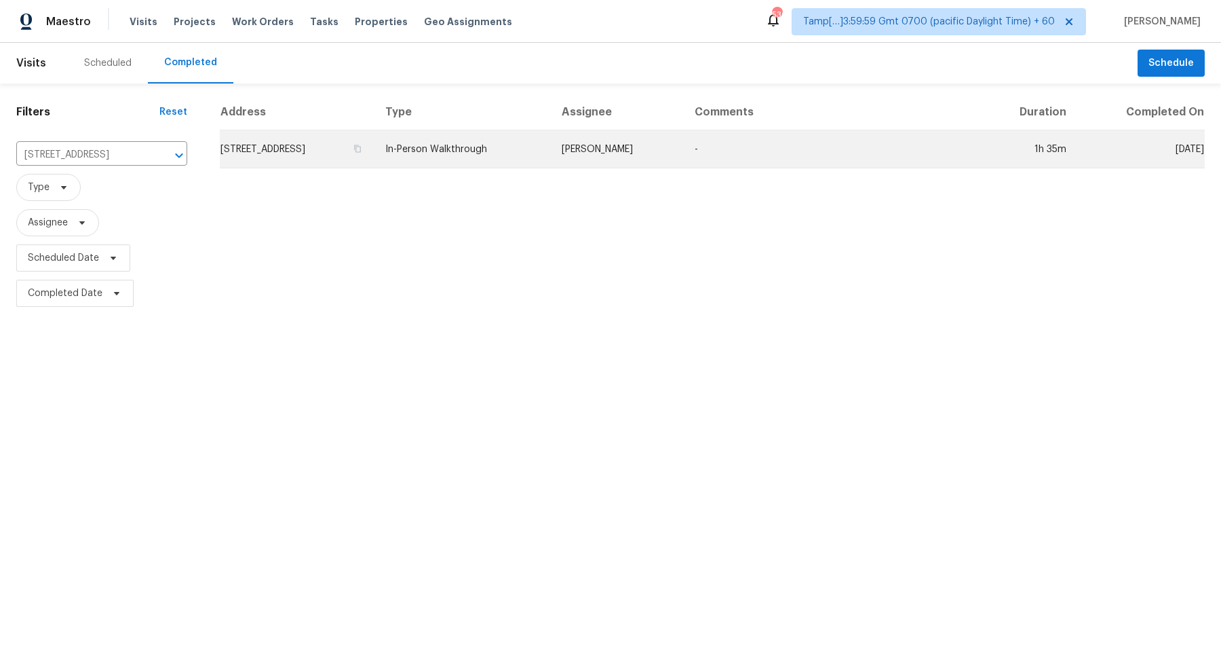
click at [366, 157] on td "2949 S Corona St, Englewood, CO 80113" at bounding box center [297, 149] width 155 height 38
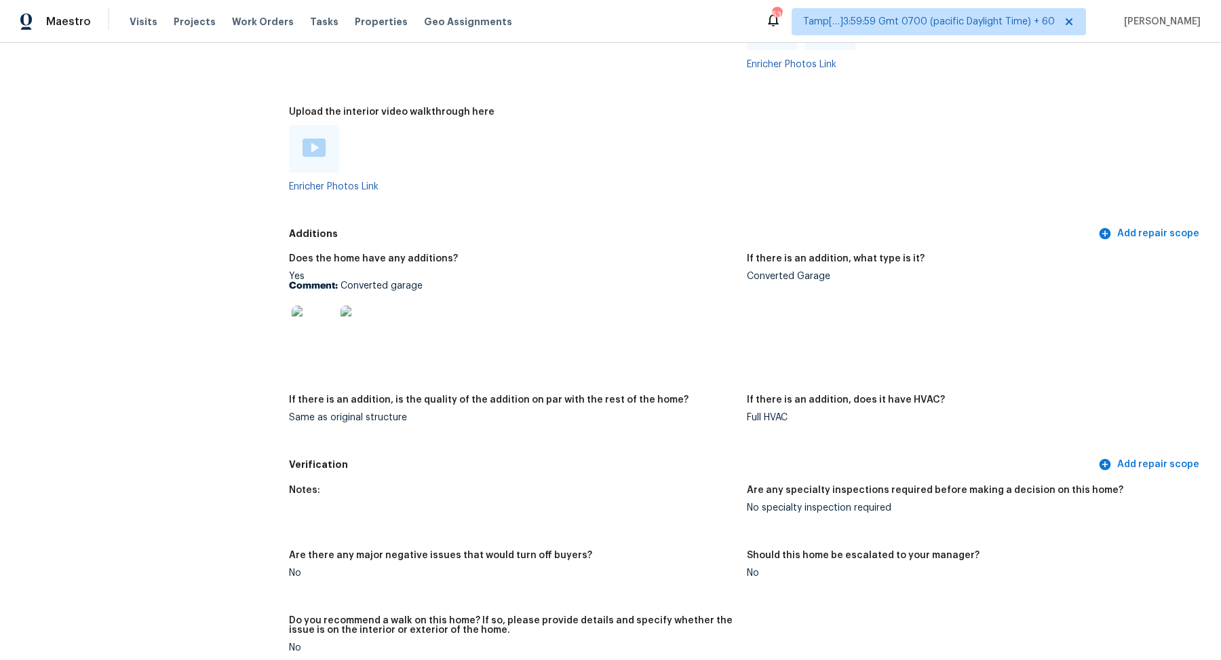
scroll to position [2393, 0]
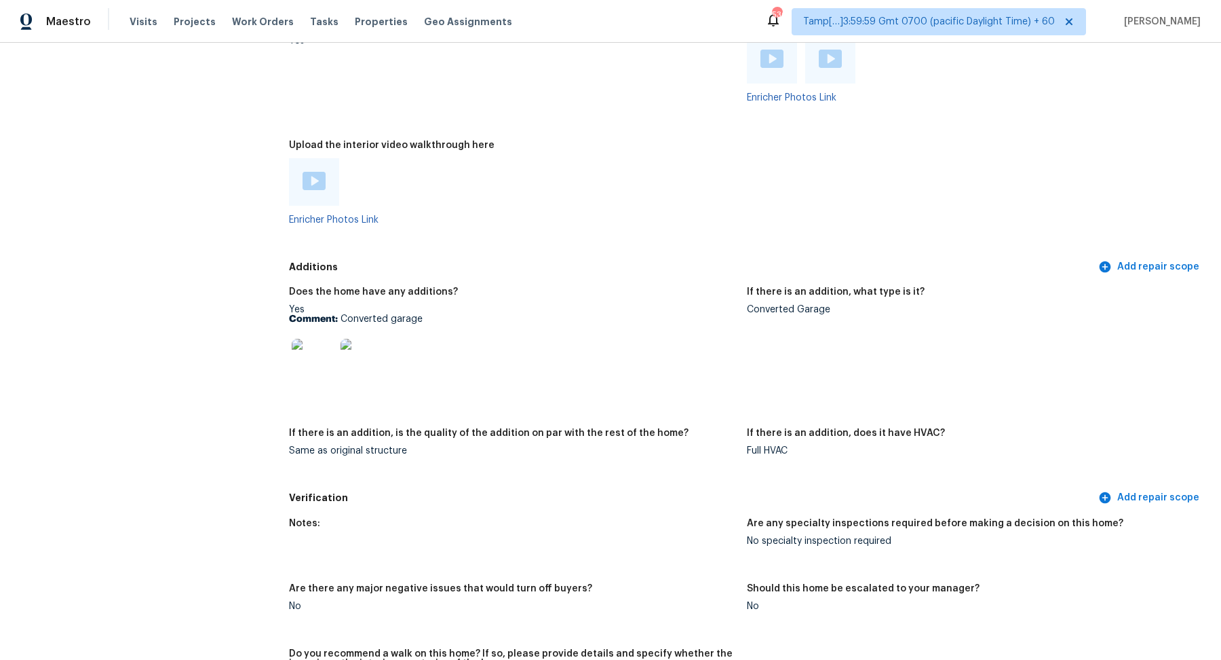
click at [307, 168] on div at bounding box center [314, 181] width 50 height 47
click at [314, 180] on img at bounding box center [314, 181] width 23 height 18
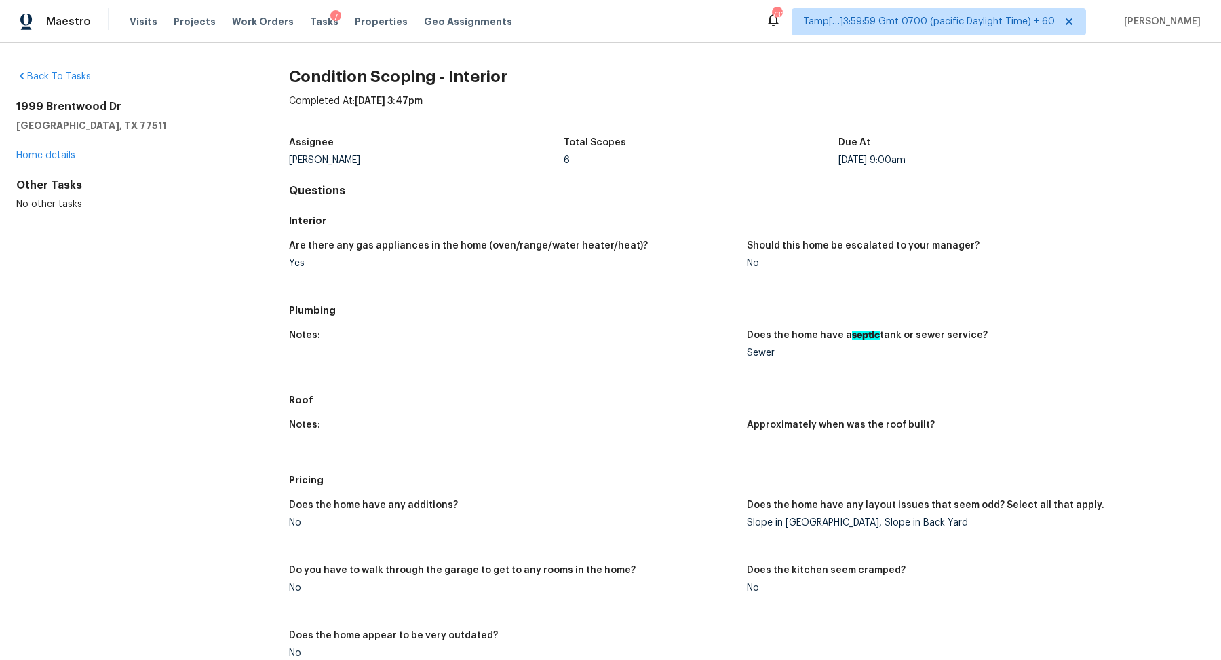
scroll to position [616, 0]
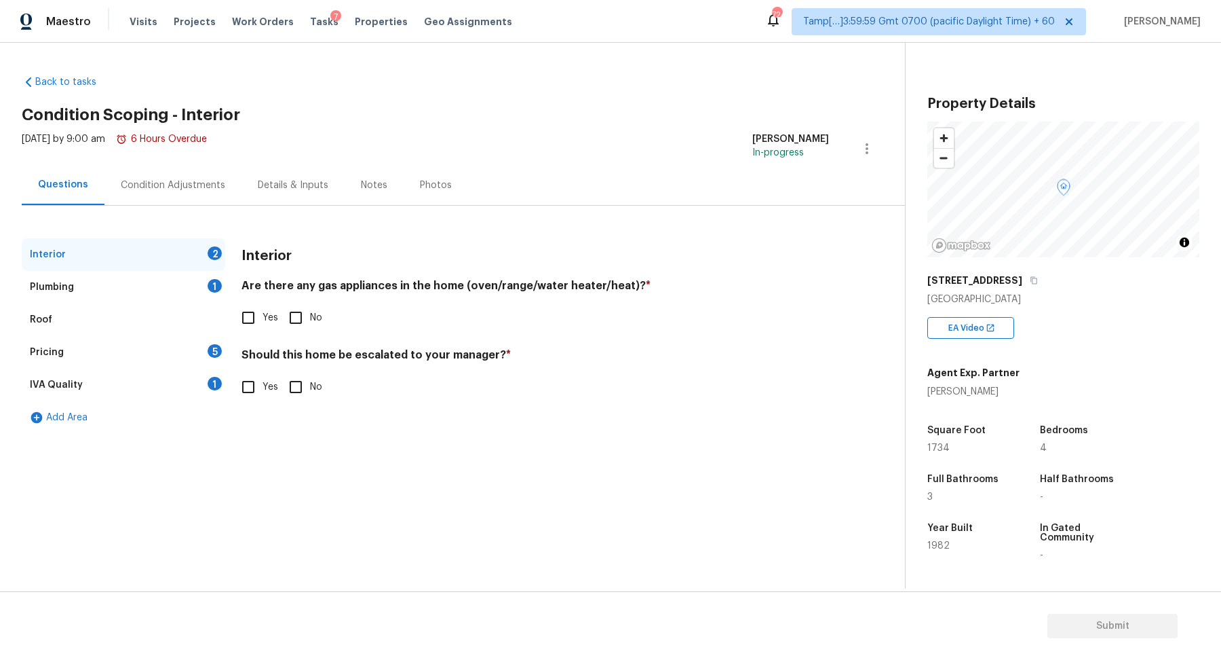
click at [254, 326] on input "Yes" at bounding box center [248, 317] width 28 height 28
checkbox input "true"
click at [305, 382] on input "No" at bounding box center [296, 388] width 28 height 28
checkbox input "true"
click at [188, 282] on div "Plumbing 1" at bounding box center [124, 287] width 204 height 33
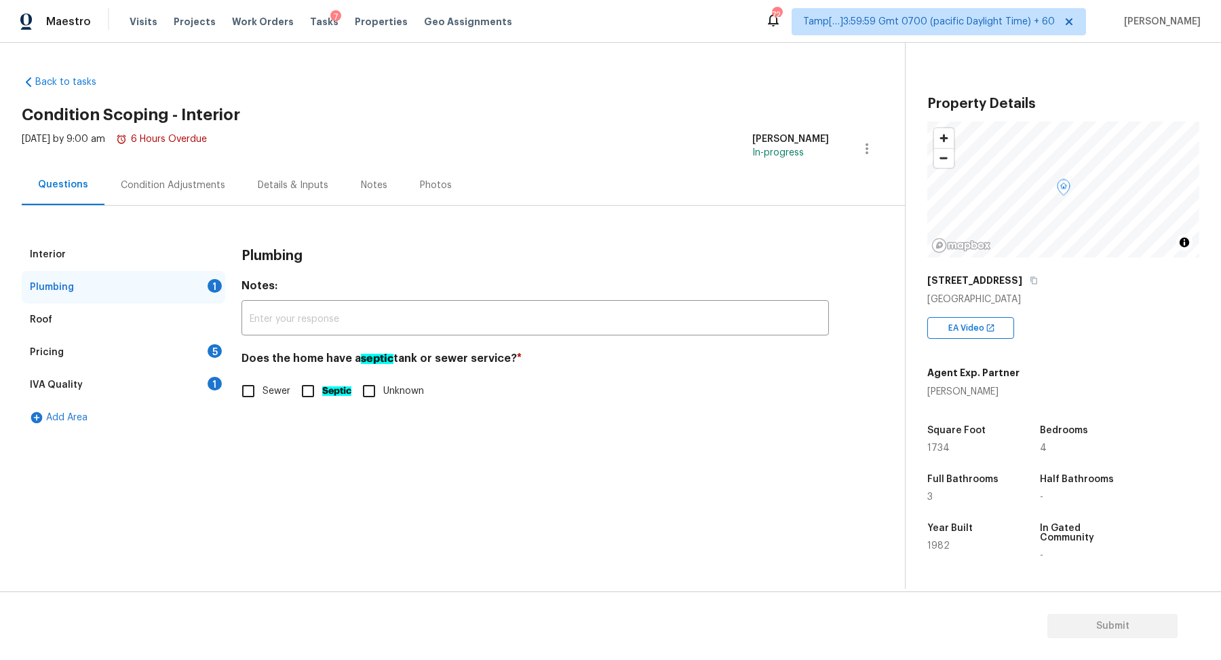
click at [312, 390] on input "Septic" at bounding box center [308, 391] width 28 height 28
checkbox input "true"
click at [230, 367] on div "Interior Plumbing Roof Pricing 5 IVA Quality 1 Add Area Plumbing Notes: ​ Does …" at bounding box center [447, 335] width 851 height 195
click at [196, 348] on div "Pricing 5" at bounding box center [124, 352] width 204 height 33
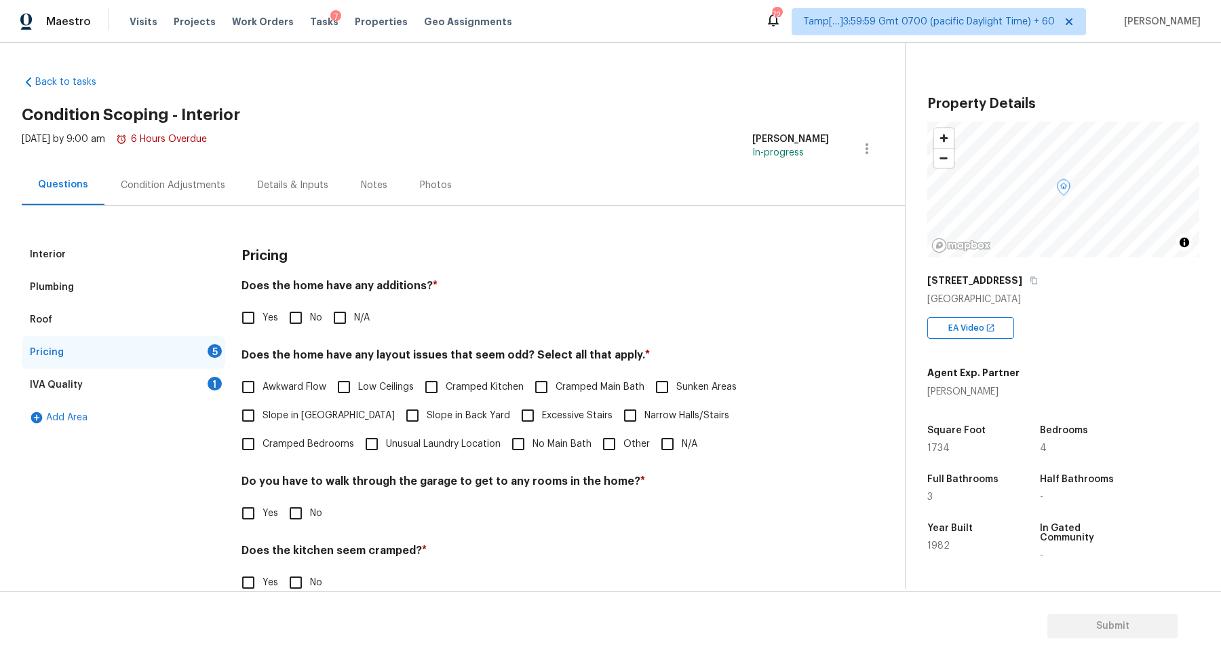
click at [316, 313] on span "No" at bounding box center [316, 318] width 12 height 14
click at [310, 313] on input "No" at bounding box center [296, 317] width 28 height 28
checkbox input "true"
click at [247, 314] on input "Yes" at bounding box center [248, 319] width 28 height 28
checkbox input "true"
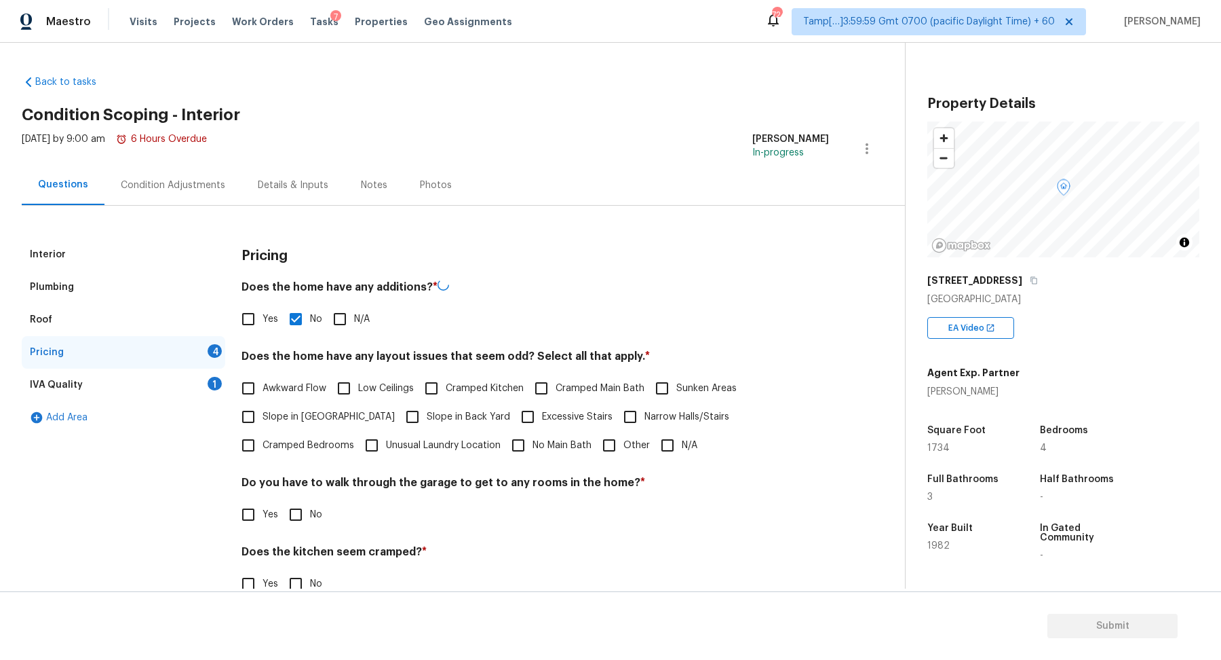
checkbox input "false"
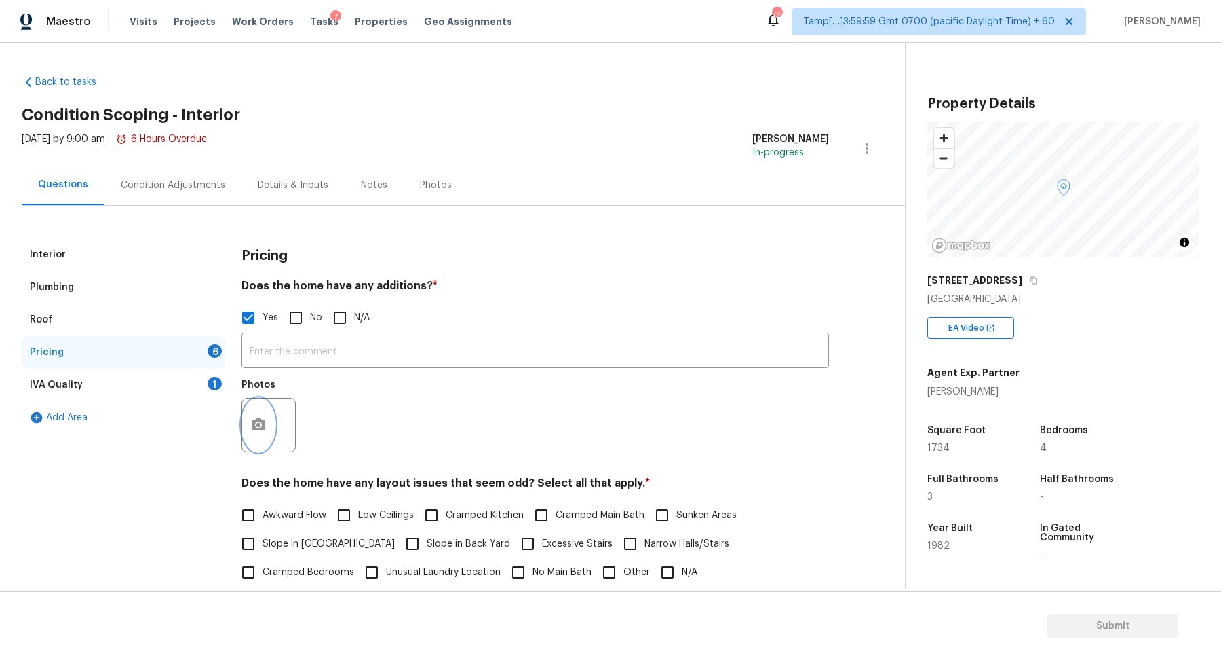
click at [258, 434] on button "button" at bounding box center [258, 424] width 33 height 53
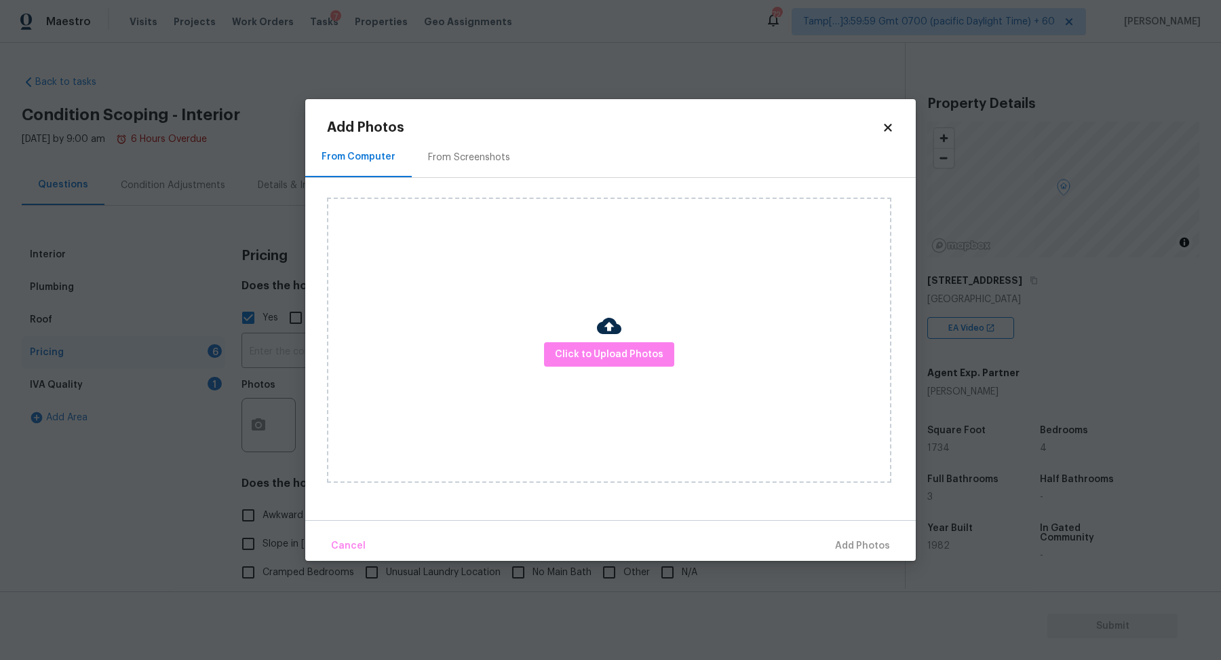
click at [551, 340] on div "Click to Upload Photos" at bounding box center [609, 339] width 565 height 285
click at [612, 357] on span "Click to Upload Photos" at bounding box center [609, 354] width 109 height 17
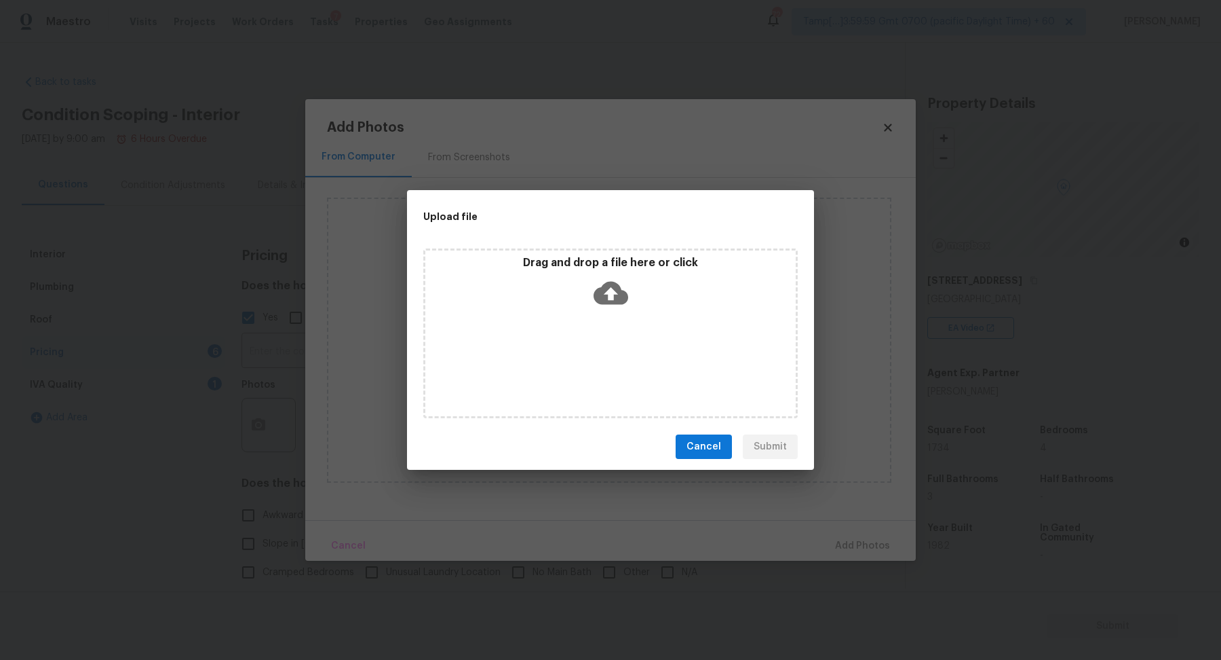
click at [647, 299] on div "Drag and drop a file here or click" at bounding box center [610, 285] width 370 height 58
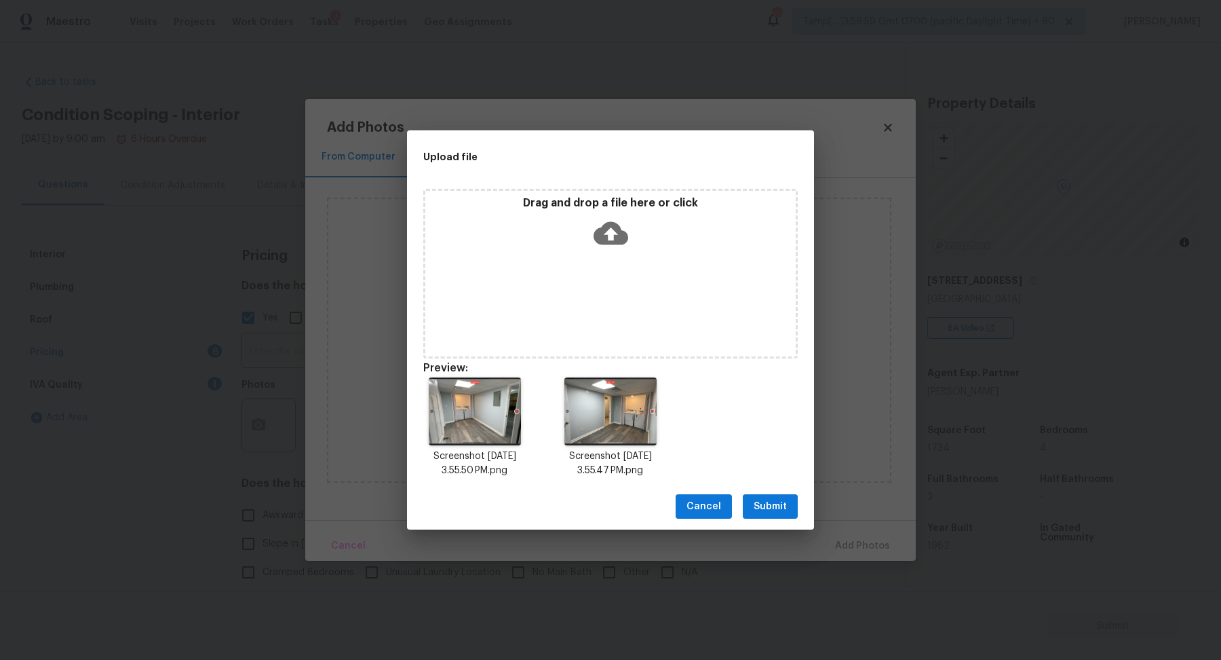
click at [772, 495] on button "Submit" at bounding box center [770, 506] width 55 height 25
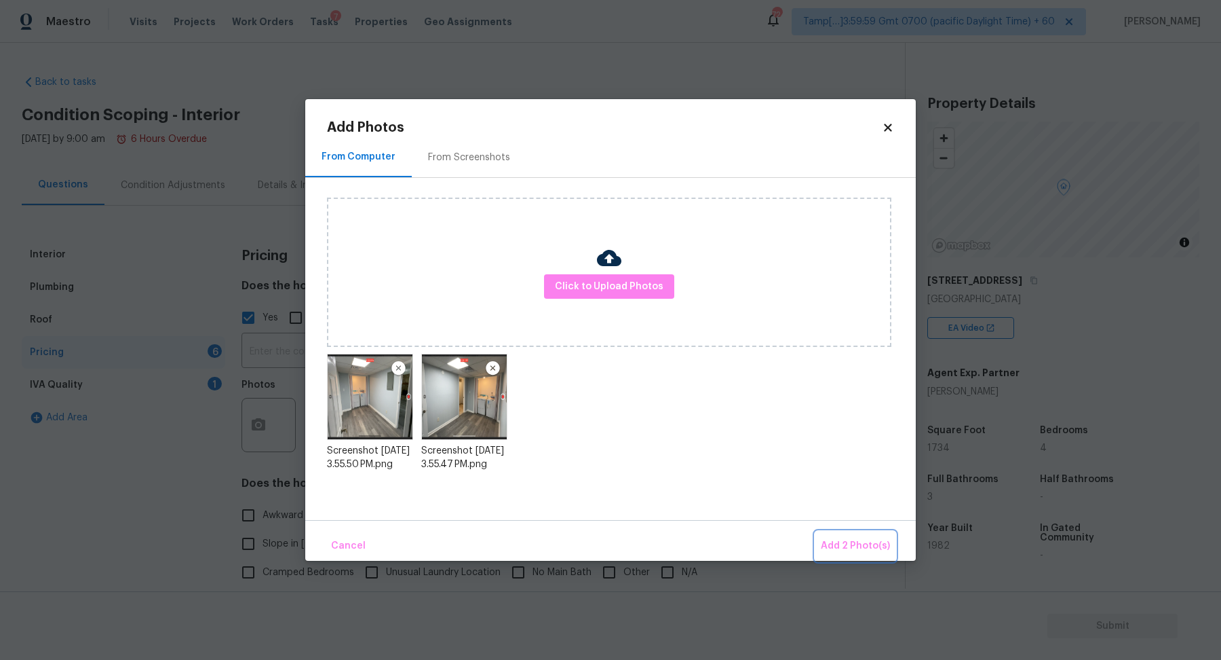
click at [850, 540] on span "Add 2 Photo(s)" at bounding box center [855, 545] width 69 height 17
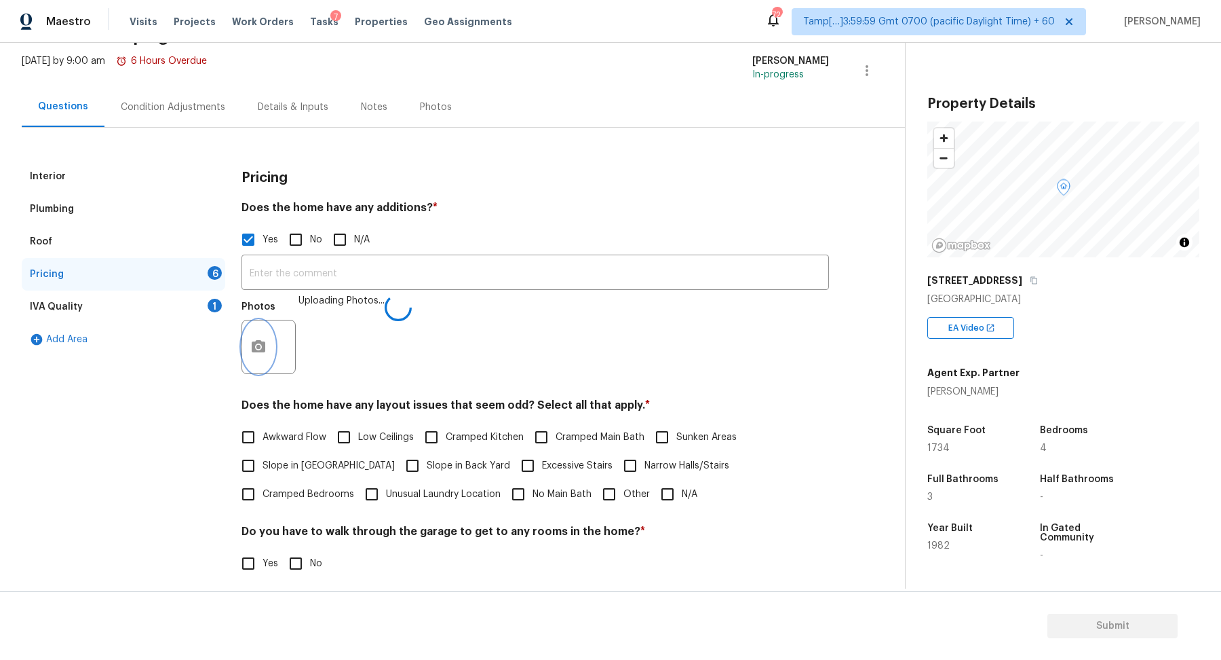
scroll to position [155, 0]
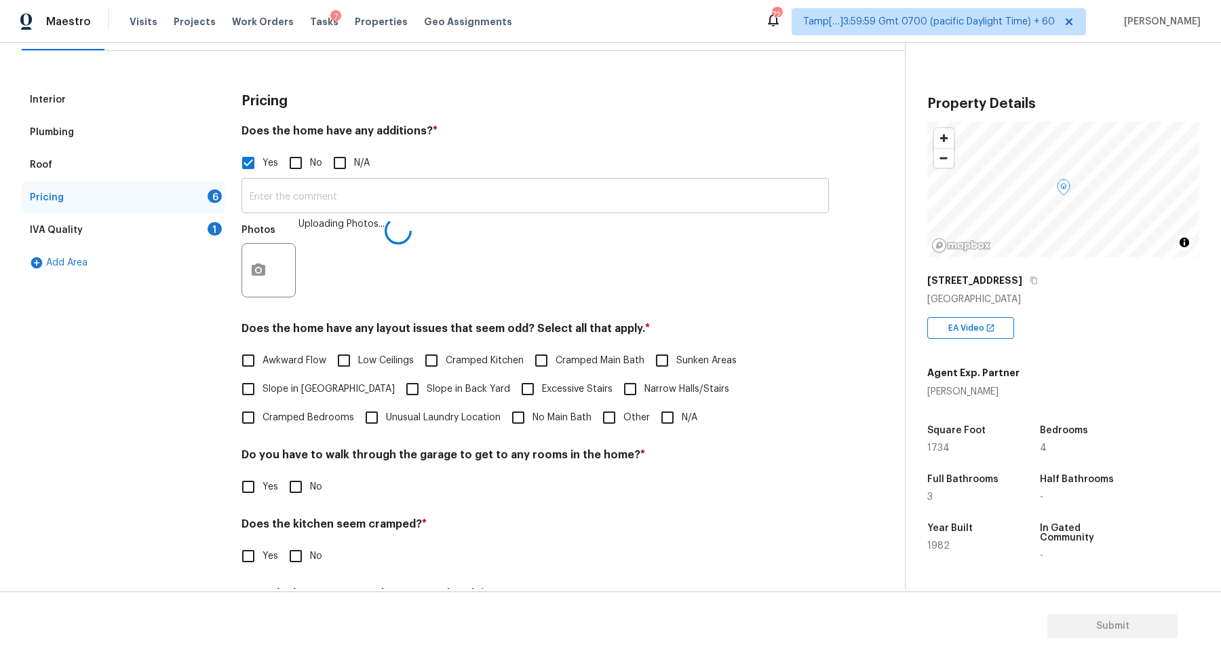
click at [387, 196] on input "text" at bounding box center [536, 197] width 588 height 32
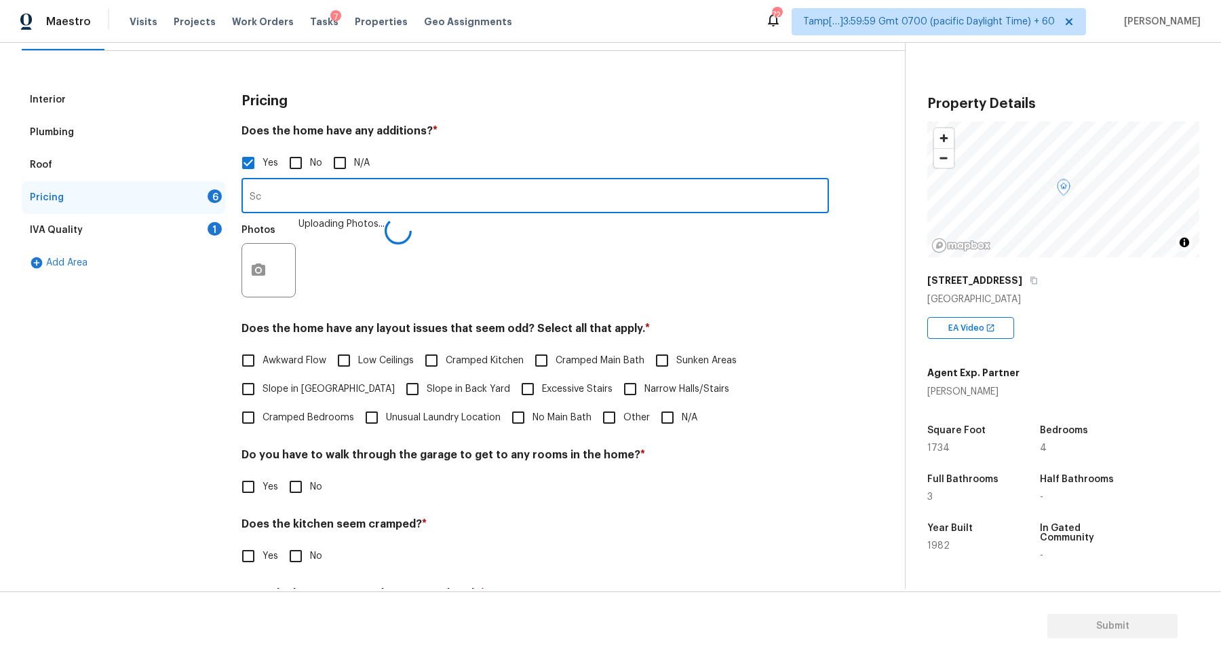
type input "S"
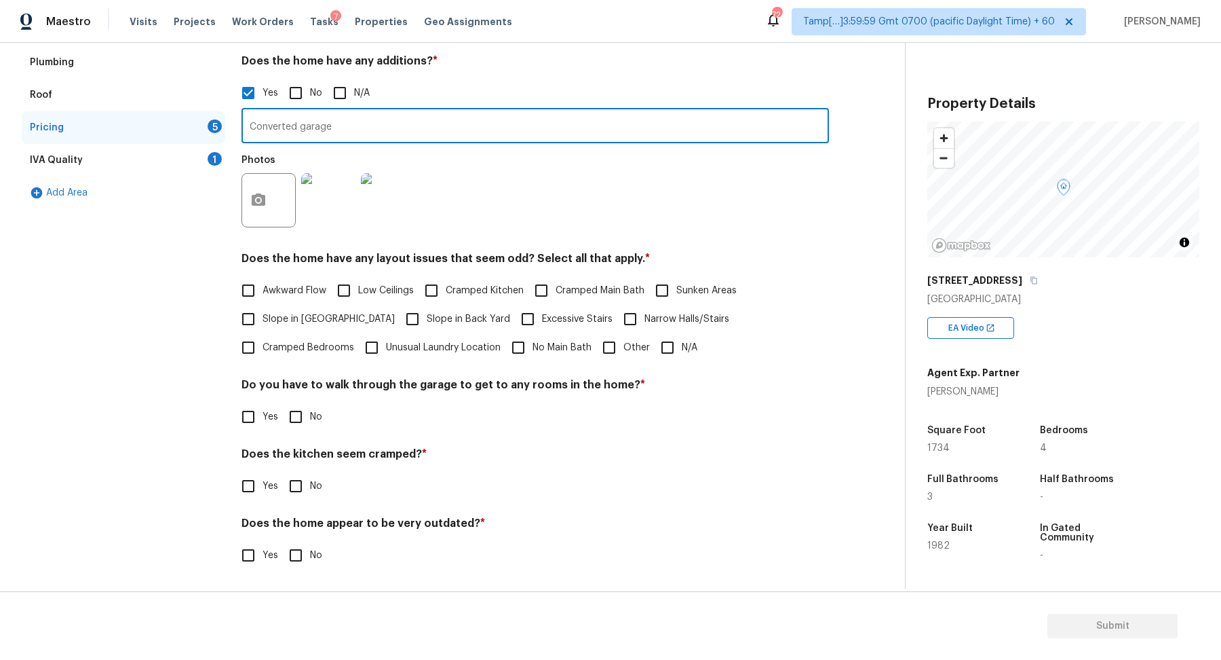
type input "Converted garage"
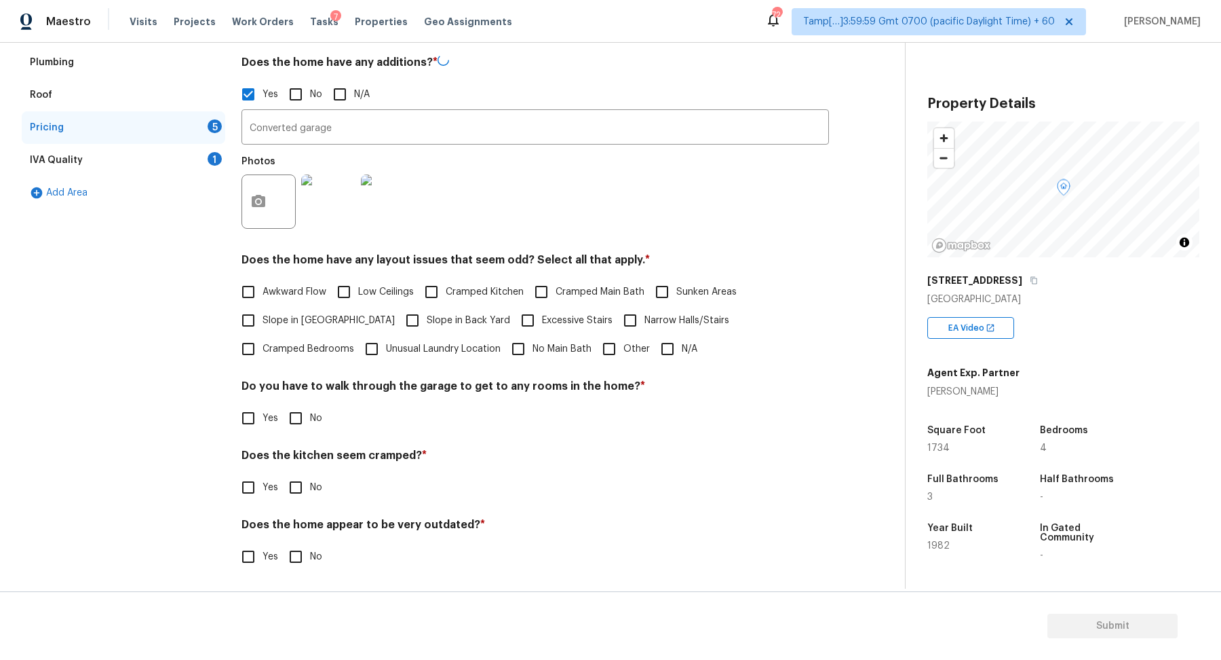
click at [273, 307] on label "Slope in Front Yard" at bounding box center [314, 320] width 161 height 28
click at [263, 307] on input "Slope in Front Yard" at bounding box center [248, 320] width 28 height 28
checkbox input "true"
click at [398, 320] on input "Slope in Back Yard" at bounding box center [412, 321] width 28 height 28
checkbox input "true"
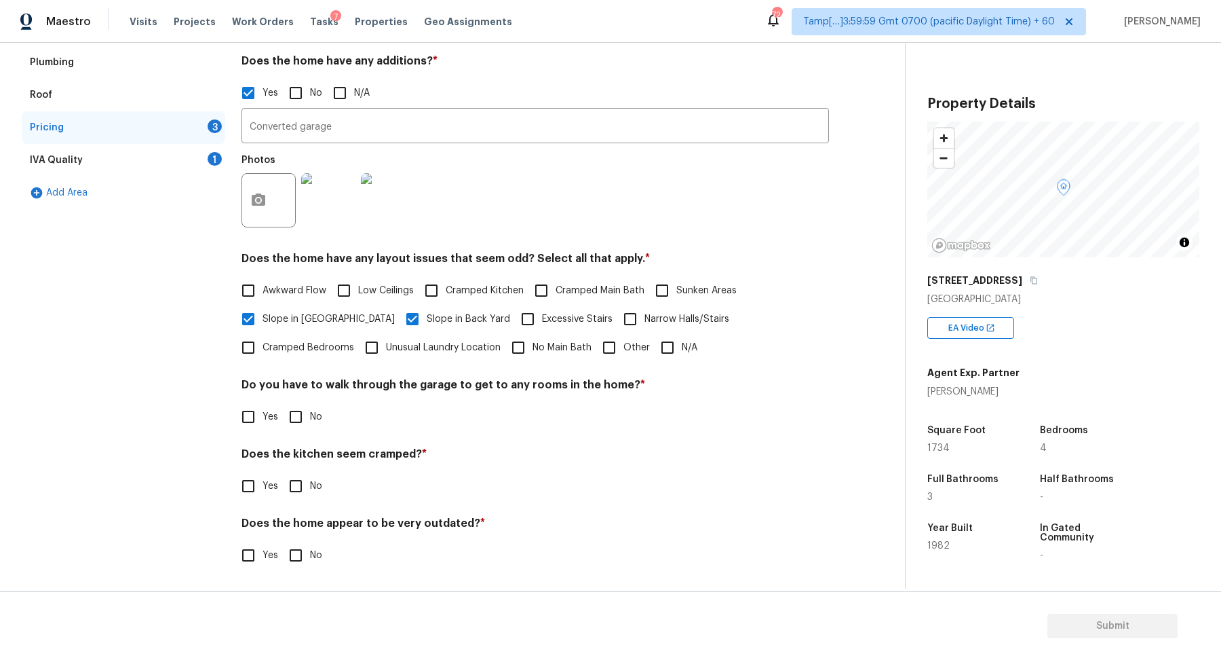
click at [624, 343] on span "Other" at bounding box center [637, 348] width 26 height 14
click at [595, 343] on input "Other" at bounding box center [609, 347] width 28 height 28
checkbox input "true"
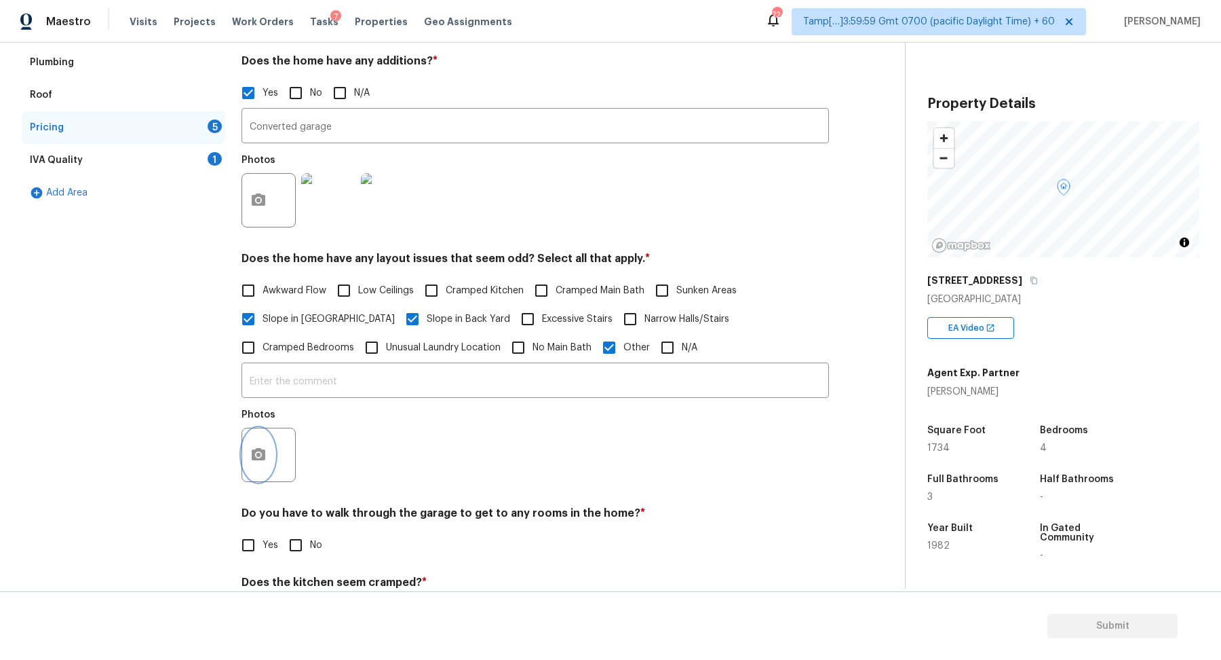
click at [267, 459] on button "button" at bounding box center [258, 454] width 33 height 53
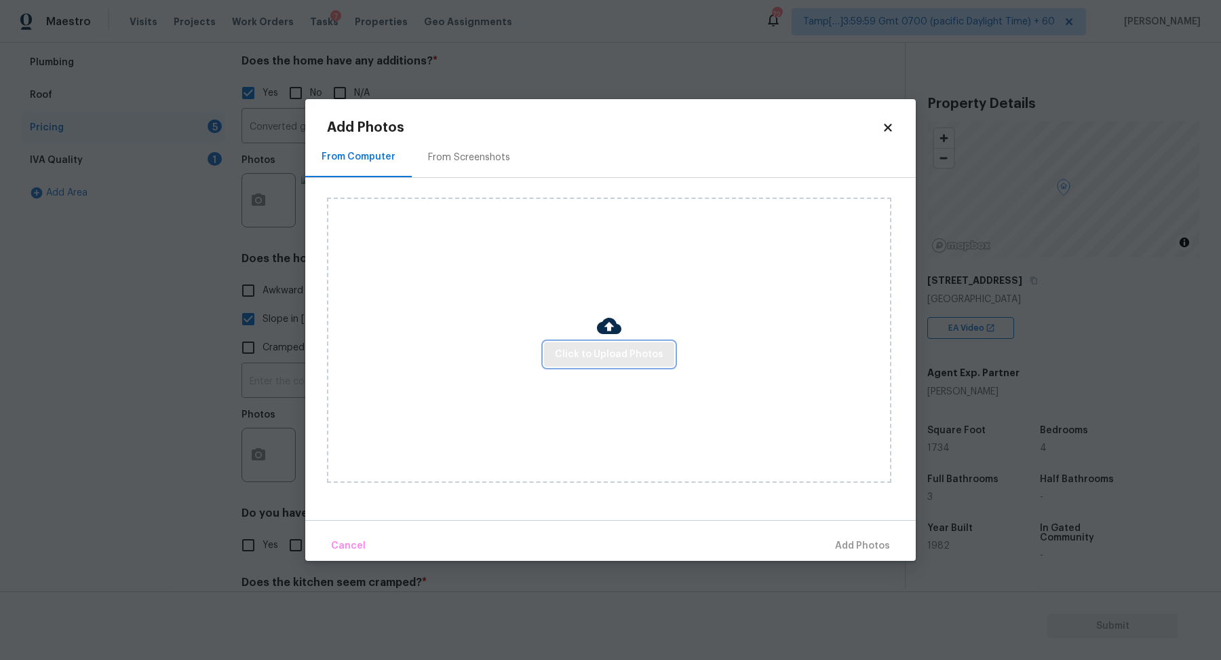
click at [556, 343] on button "Click to Upload Photos" at bounding box center [609, 354] width 130 height 25
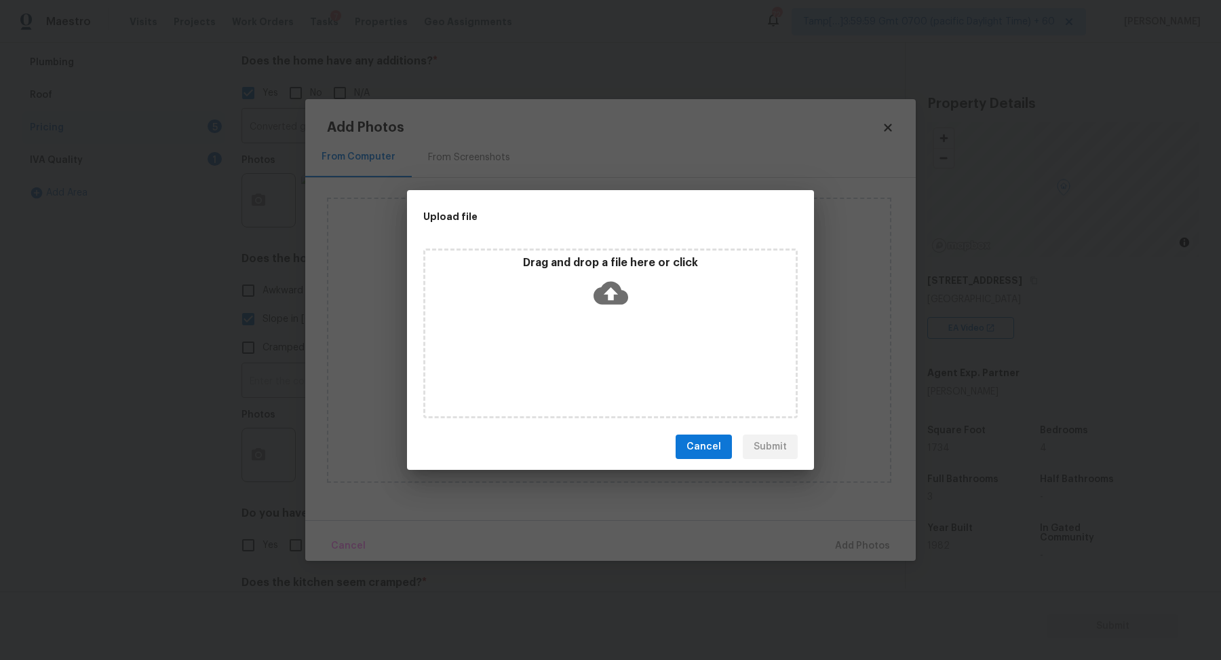
click at [622, 299] on icon at bounding box center [611, 293] width 35 height 23
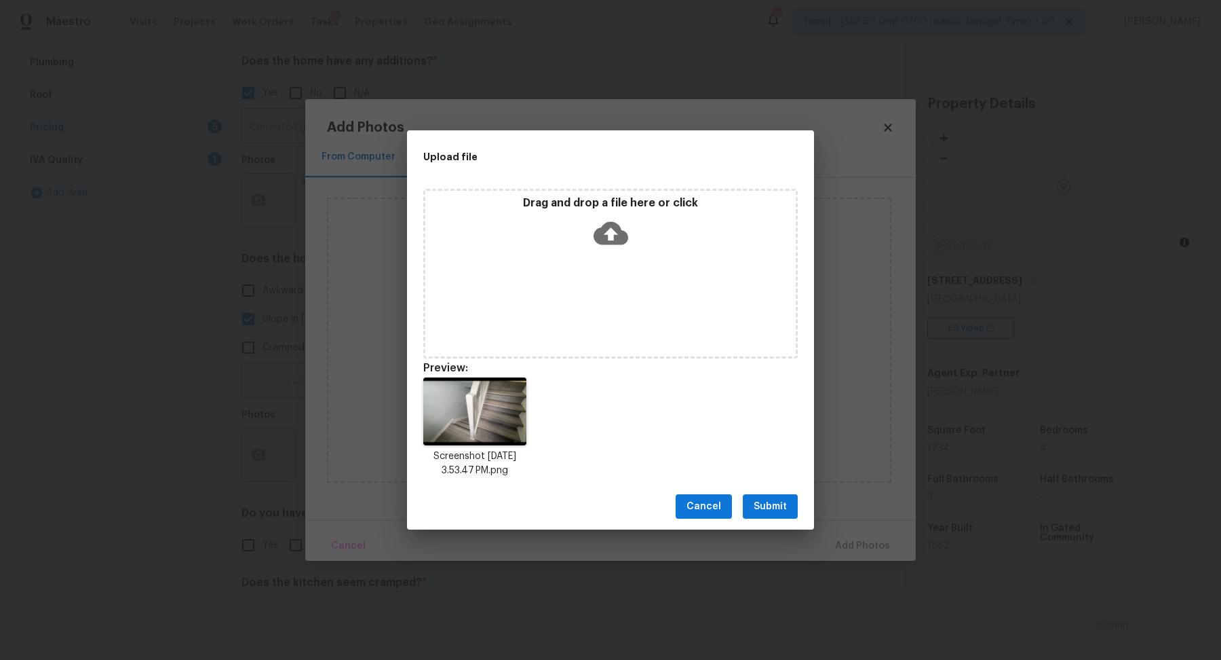
click at [777, 510] on span "Submit" at bounding box center [770, 506] width 33 height 17
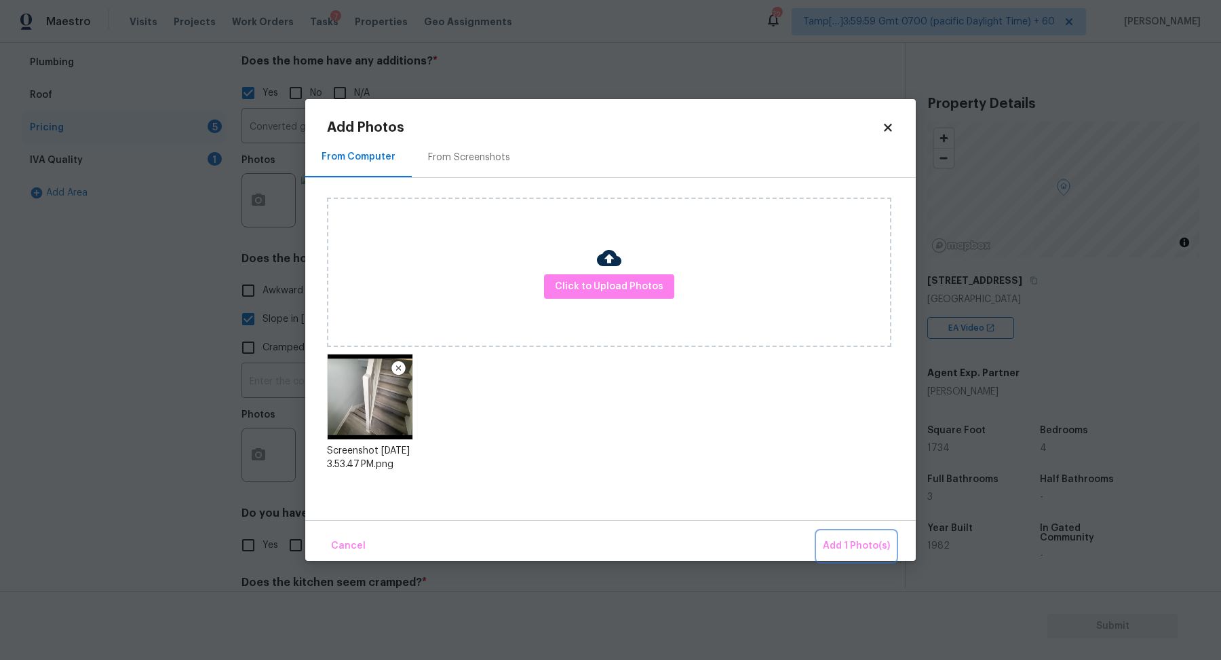
click at [855, 535] on button "Add 1 Photo(s)" at bounding box center [857, 545] width 78 height 29
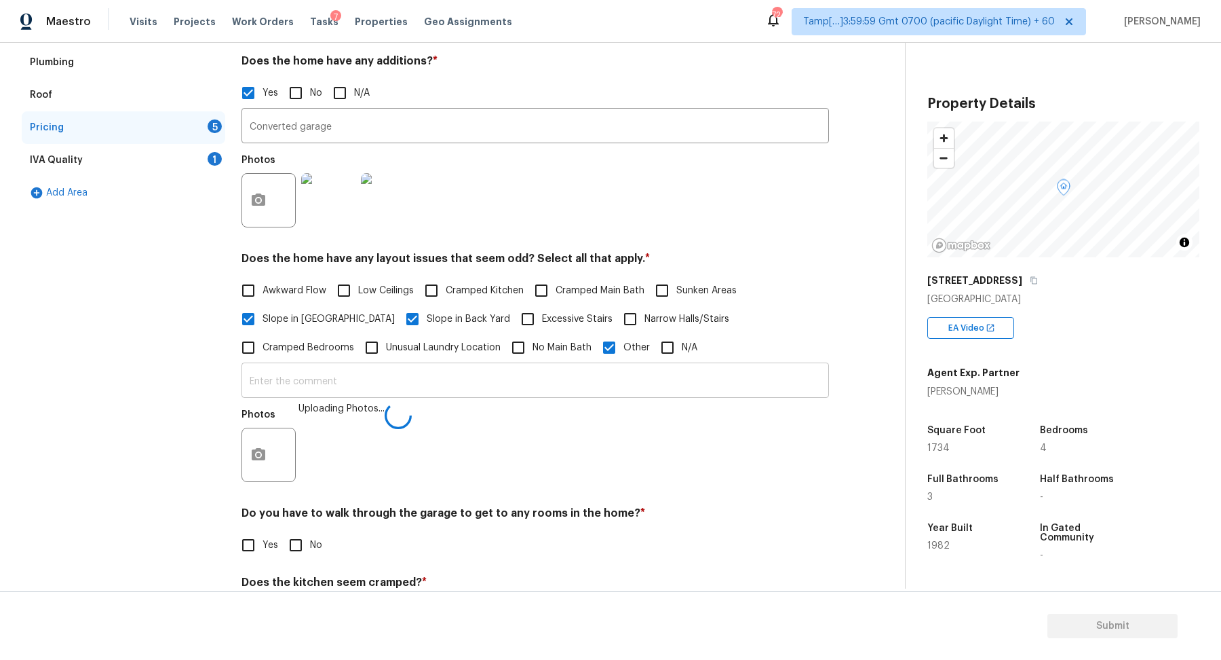
click at [484, 394] on input "text" at bounding box center [536, 382] width 588 height 32
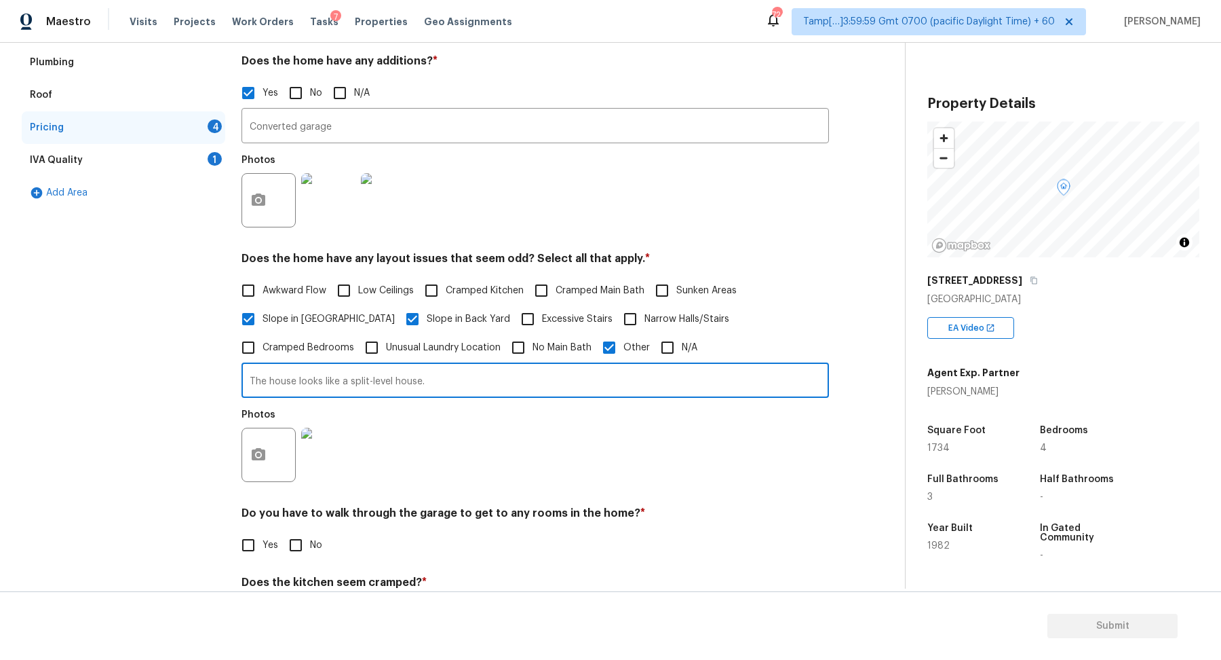
type input "The house looks like a split-level house."
click at [478, 456] on div "Photos" at bounding box center [536, 446] width 588 height 88
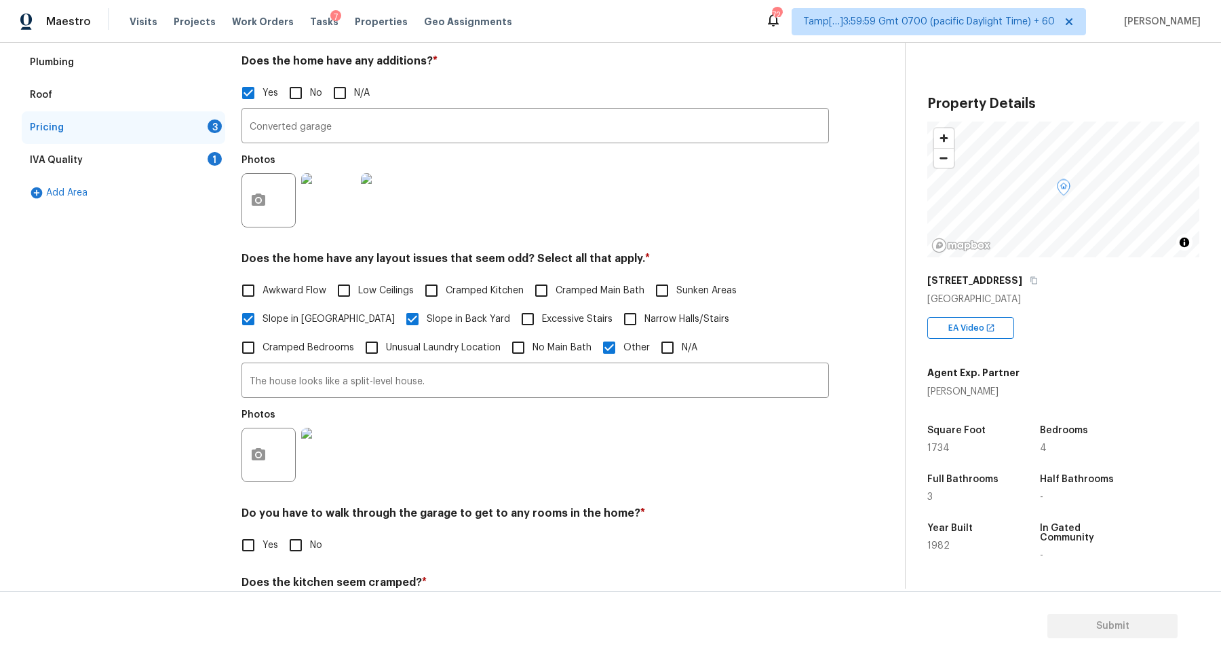
scroll to position [353, 0]
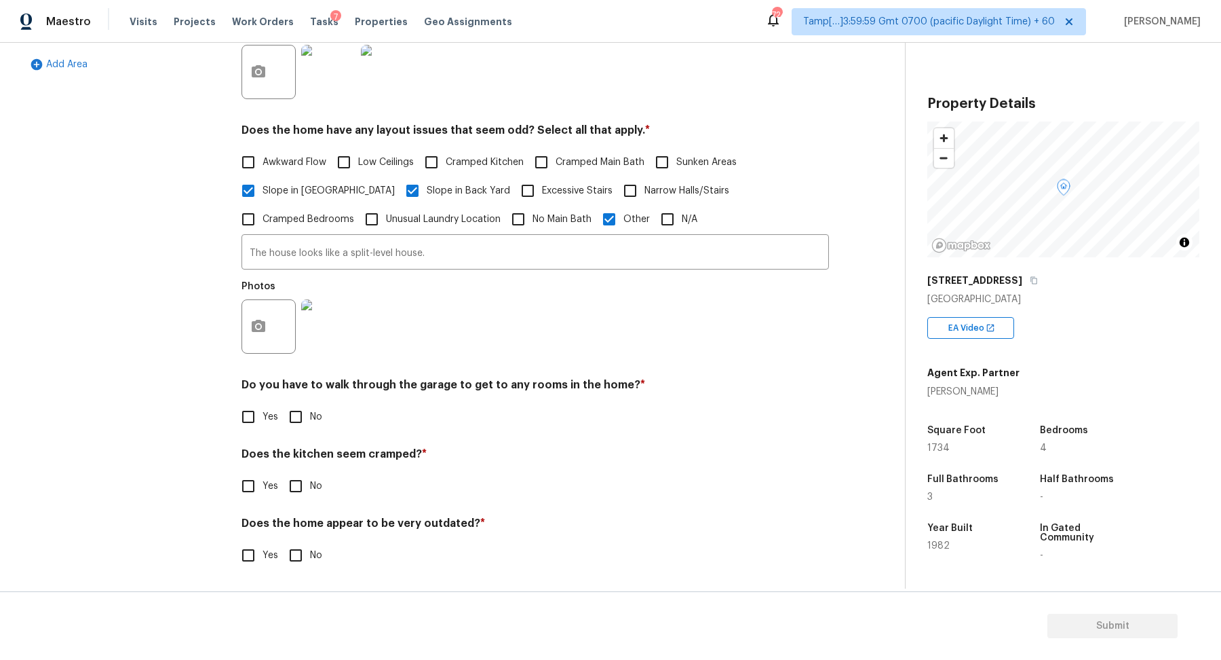
click at [305, 409] on input "No" at bounding box center [296, 416] width 28 height 28
checkbox input "true"
click at [282, 472] on input "No" at bounding box center [296, 486] width 28 height 28
checkbox input "true"
click at [282, 541] on input "No" at bounding box center [296, 555] width 28 height 28
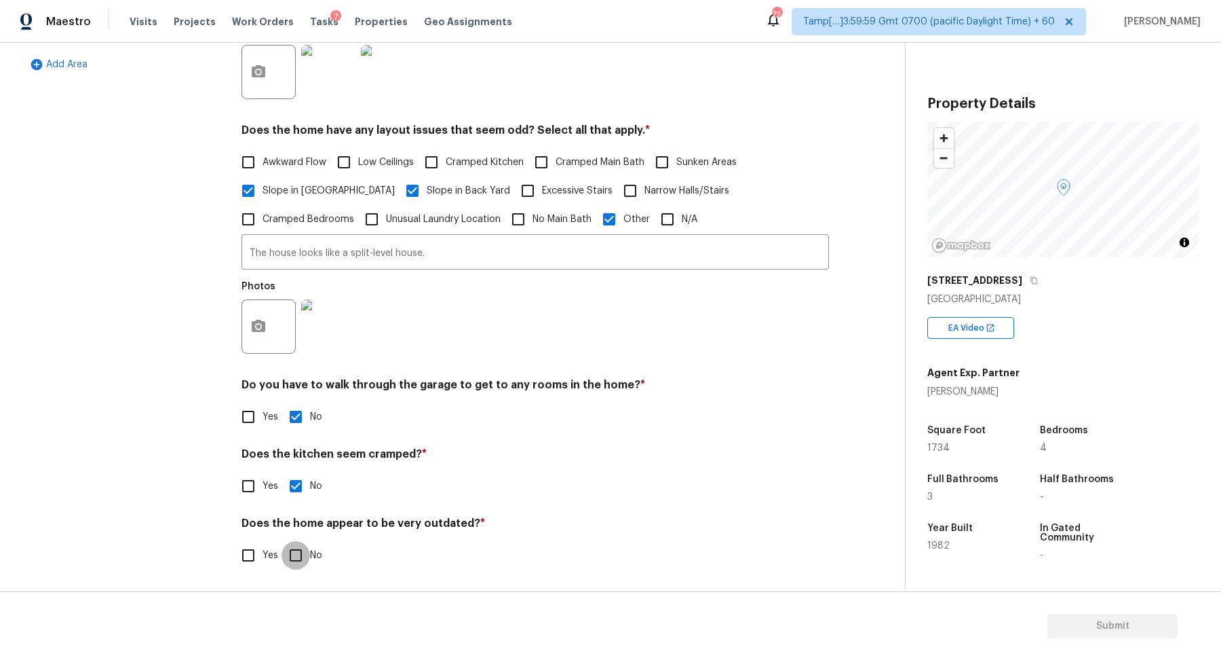
checkbox input "true"
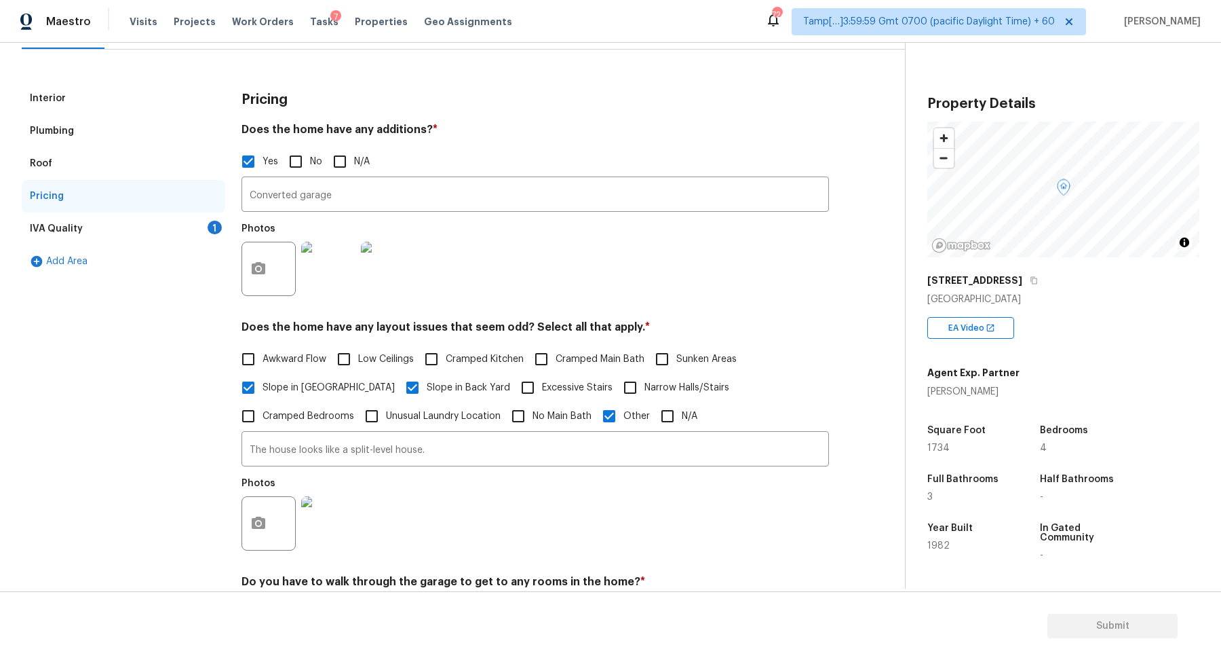
scroll to position [119, 0]
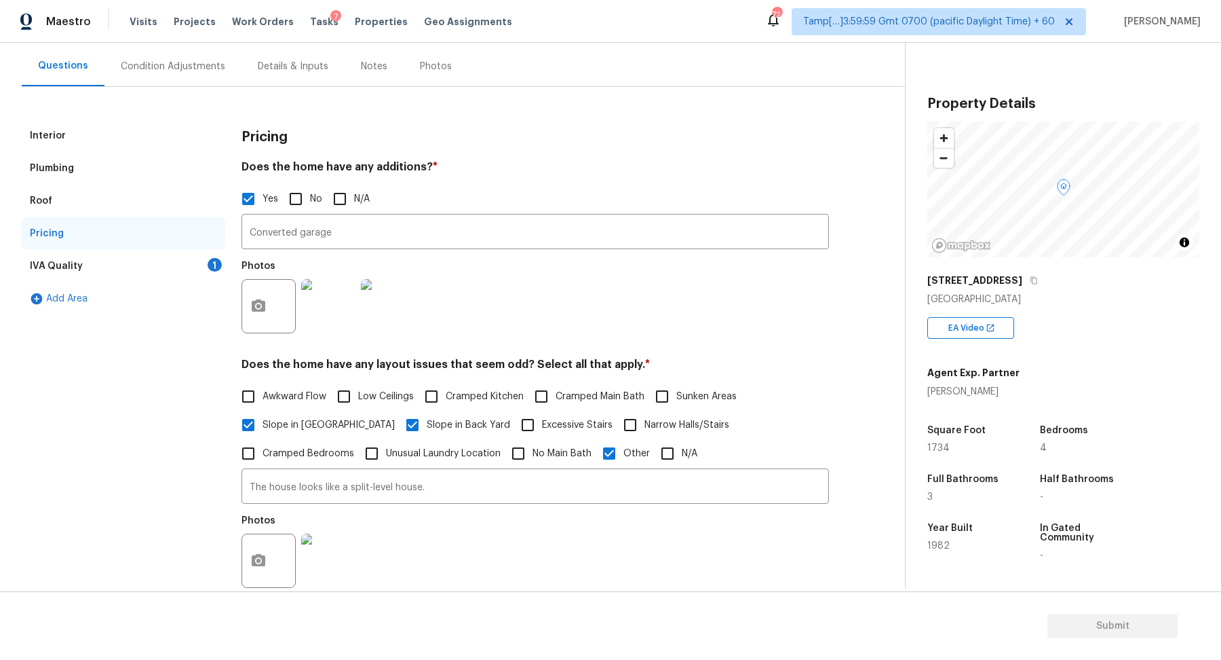
click at [470, 385] on label "Cramped Kitchen" at bounding box center [470, 396] width 107 height 28
click at [446, 385] on input "Cramped Kitchen" at bounding box center [431, 396] width 28 height 28
checkbox input "true"
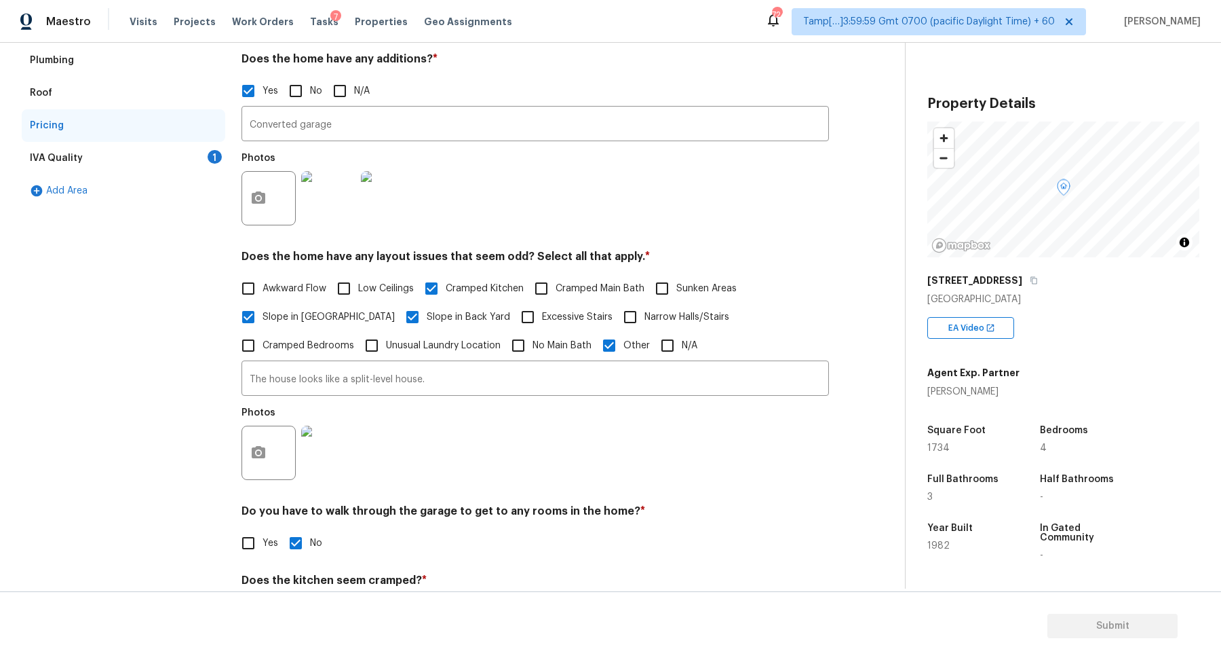
scroll to position [353, 0]
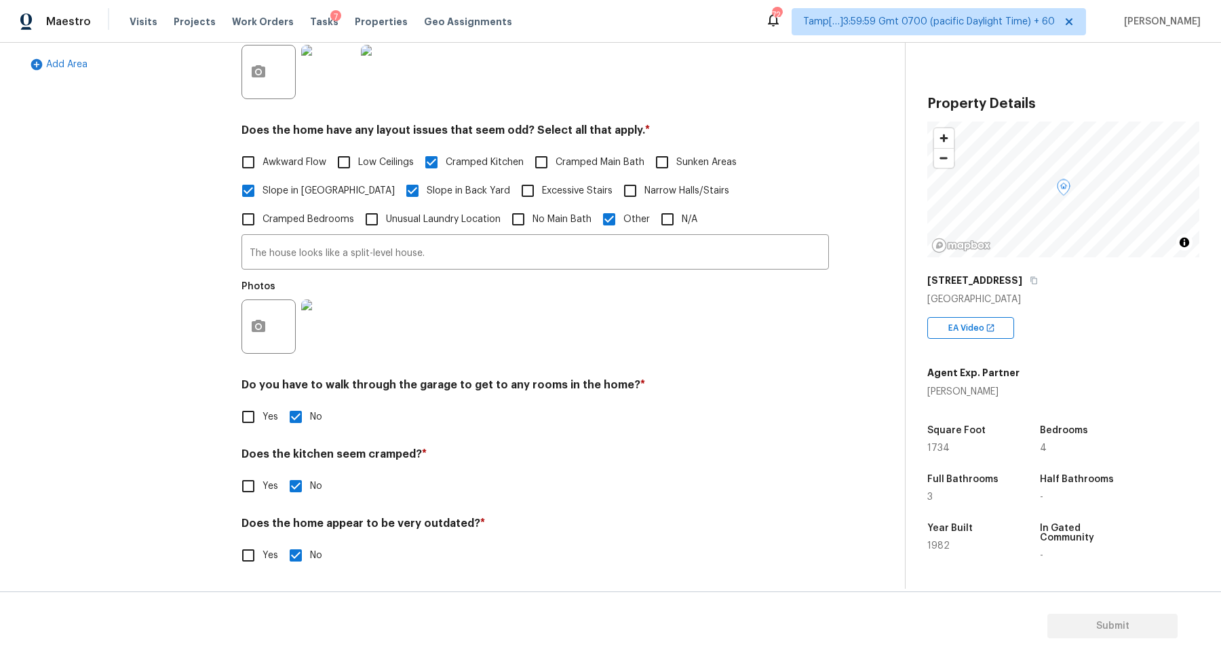
click at [251, 479] on input "Yes" at bounding box center [248, 486] width 28 height 28
checkbox input "true"
checkbox input "false"
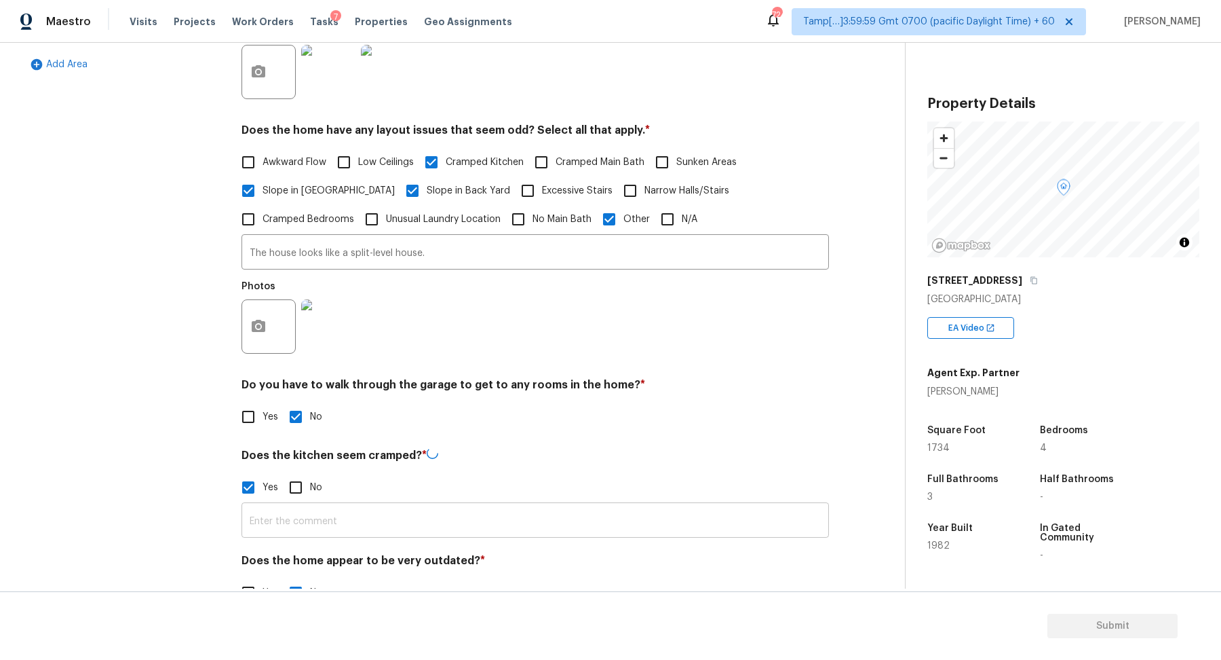
click at [286, 506] on input "text" at bounding box center [536, 522] width 588 height 32
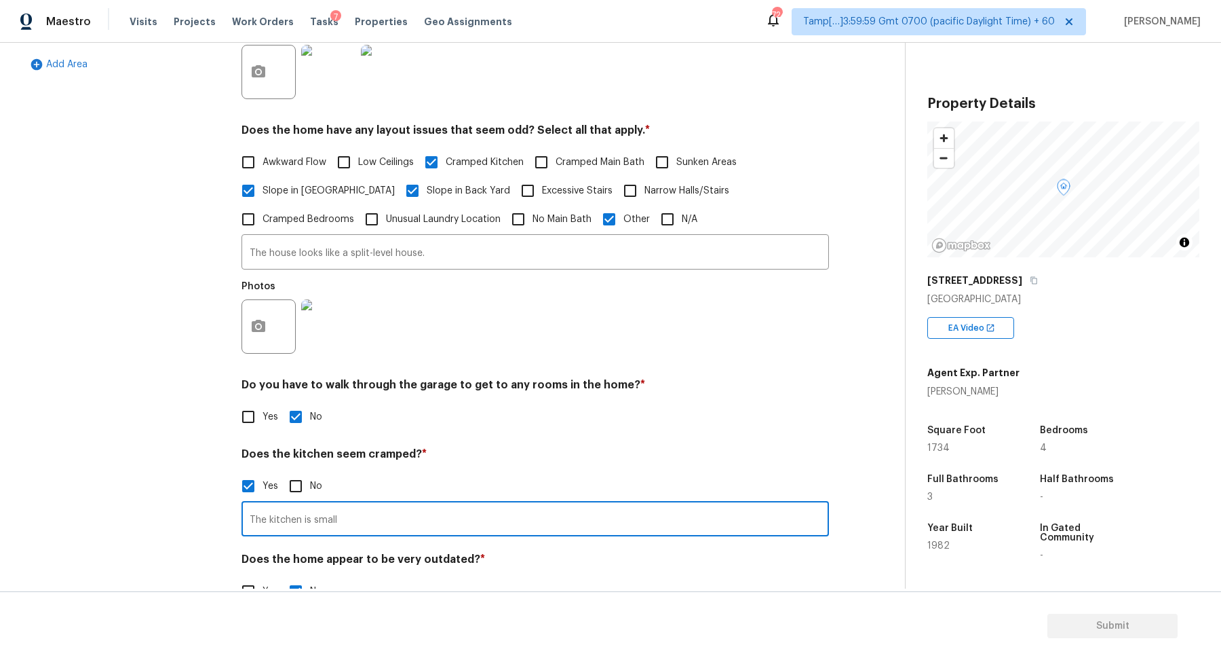
type input "The kitchen is small"
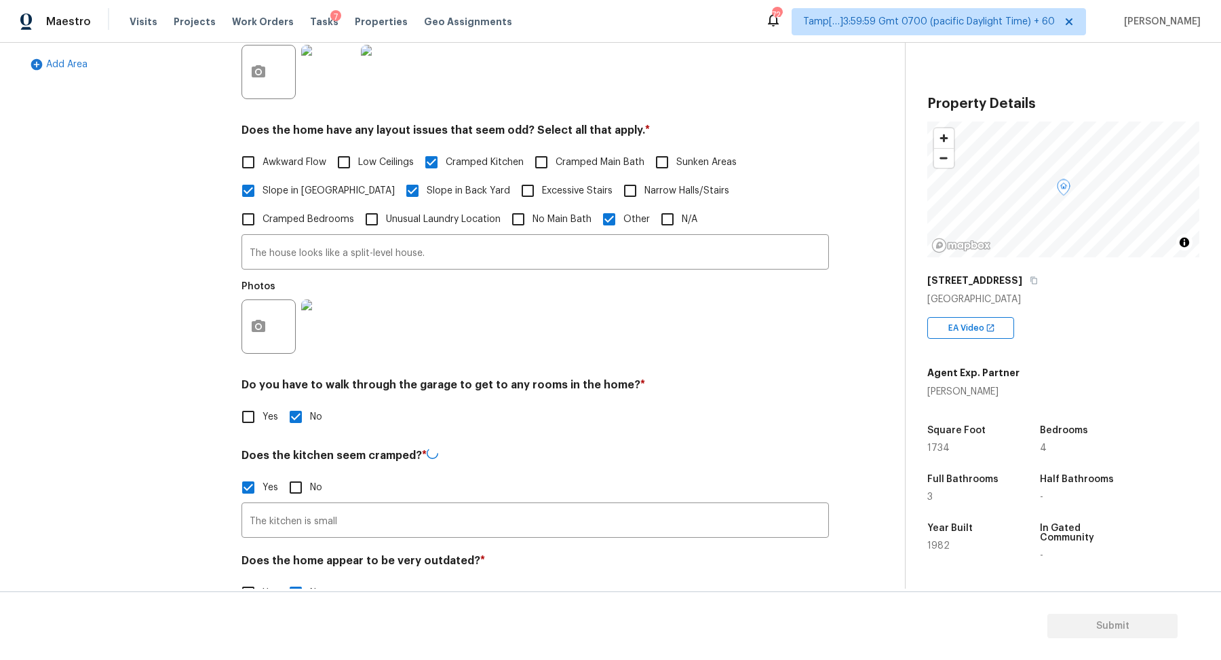
click at [582, 354] on div "Photos" at bounding box center [536, 317] width 588 height 88
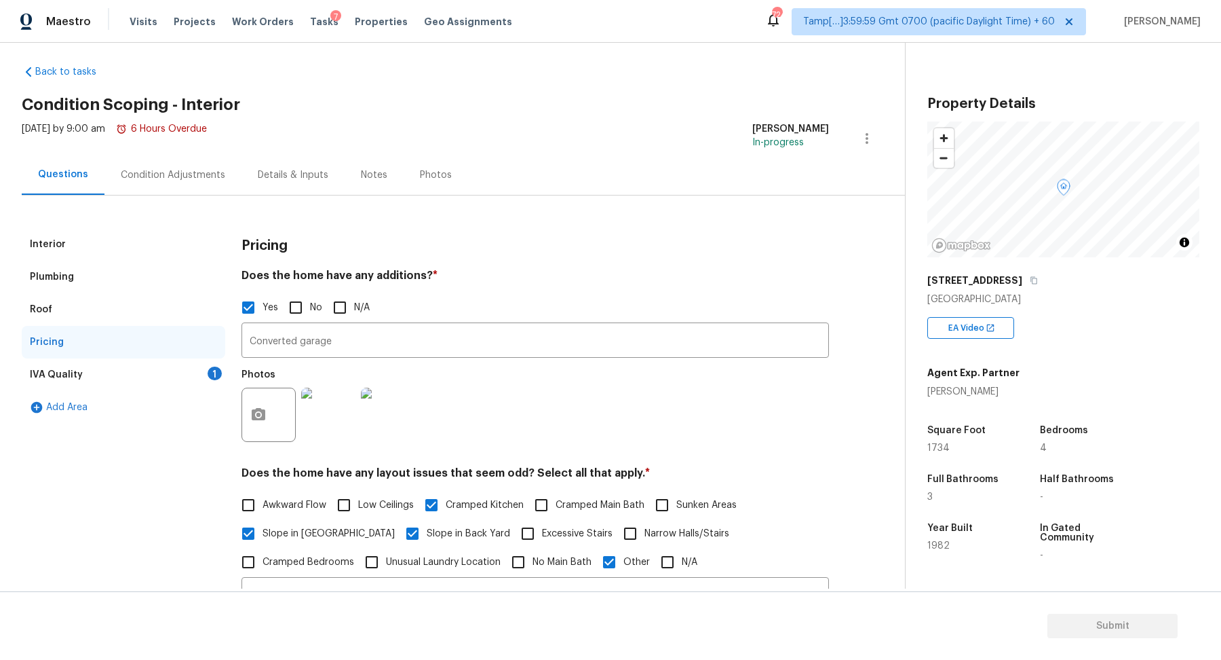
scroll to position [0, 0]
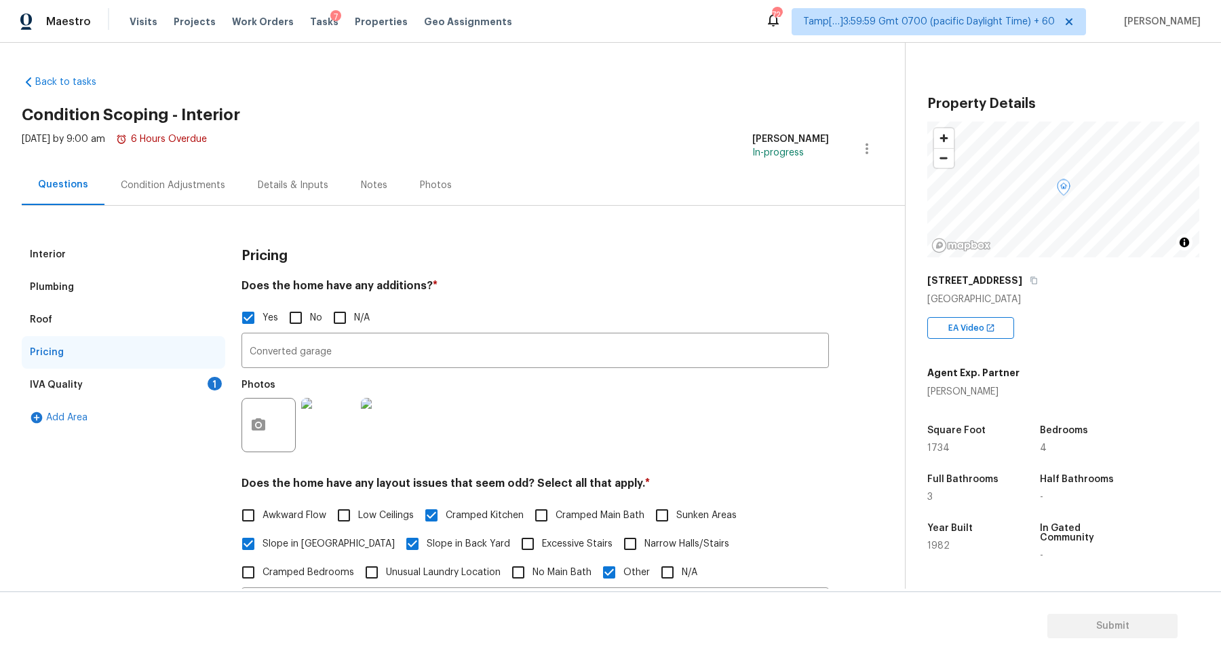
click at [207, 374] on div "IVA Quality 1" at bounding box center [124, 384] width 204 height 33
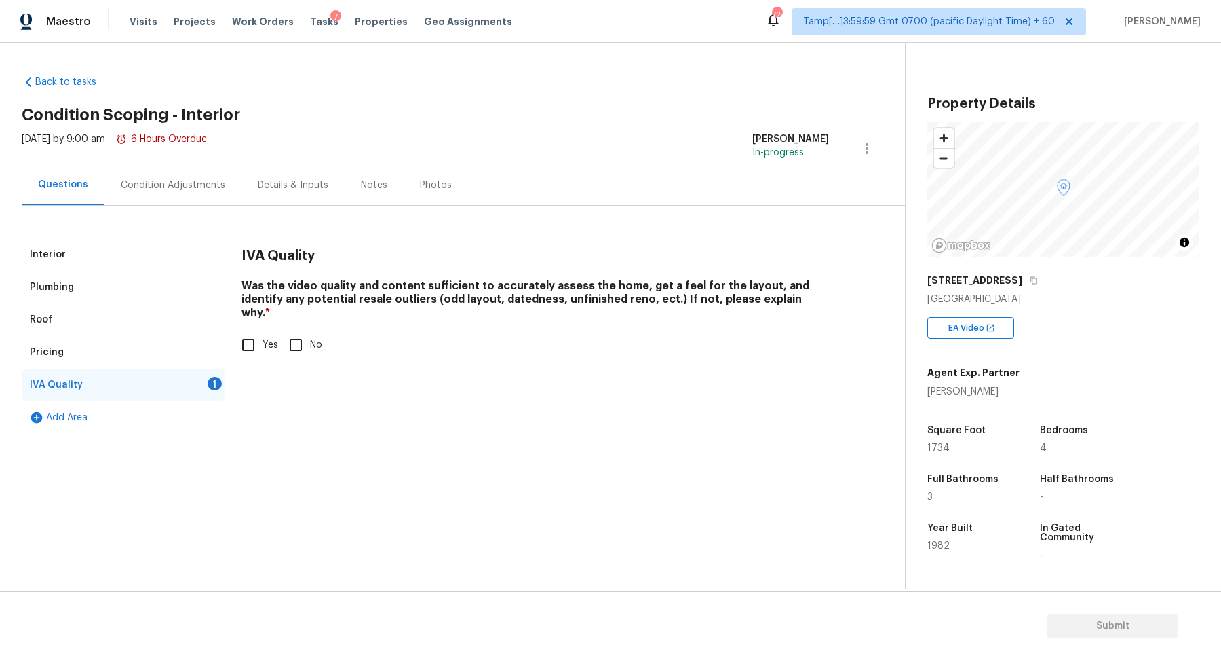
click at [261, 343] on input "Yes" at bounding box center [248, 344] width 28 height 28
checkbox input "true"
click at [207, 180] on div "Condition Adjustments" at bounding box center [173, 185] width 104 height 14
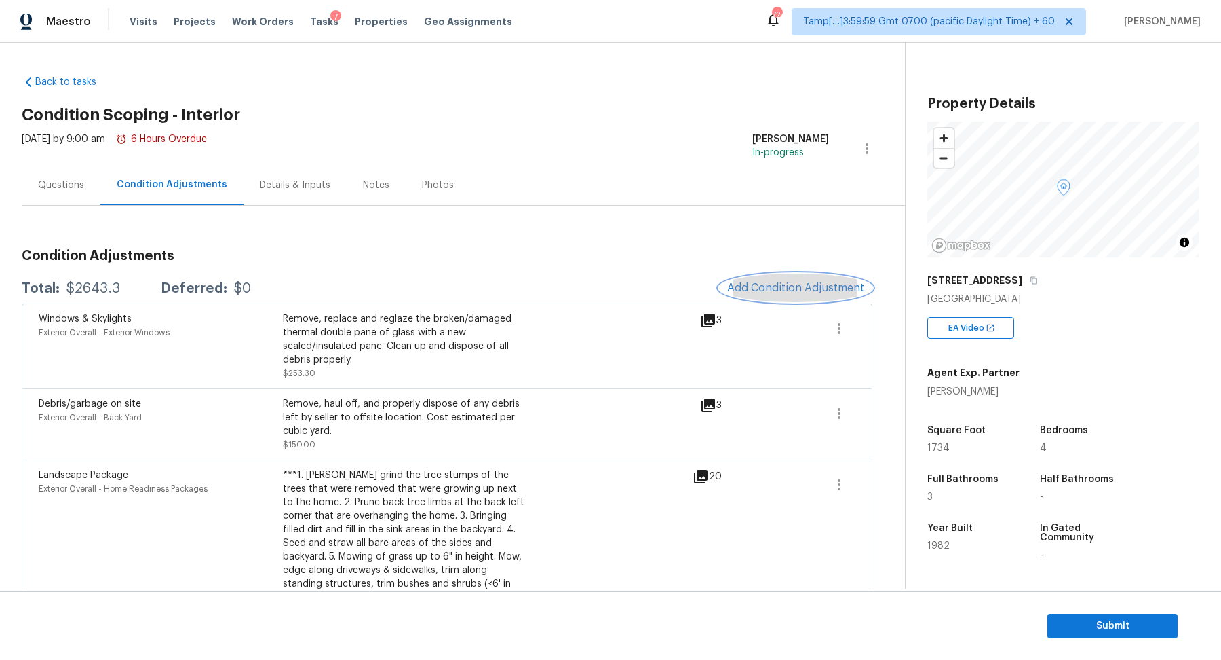
click at [767, 297] on button "Add Condition Adjustment" at bounding box center [795, 287] width 153 height 28
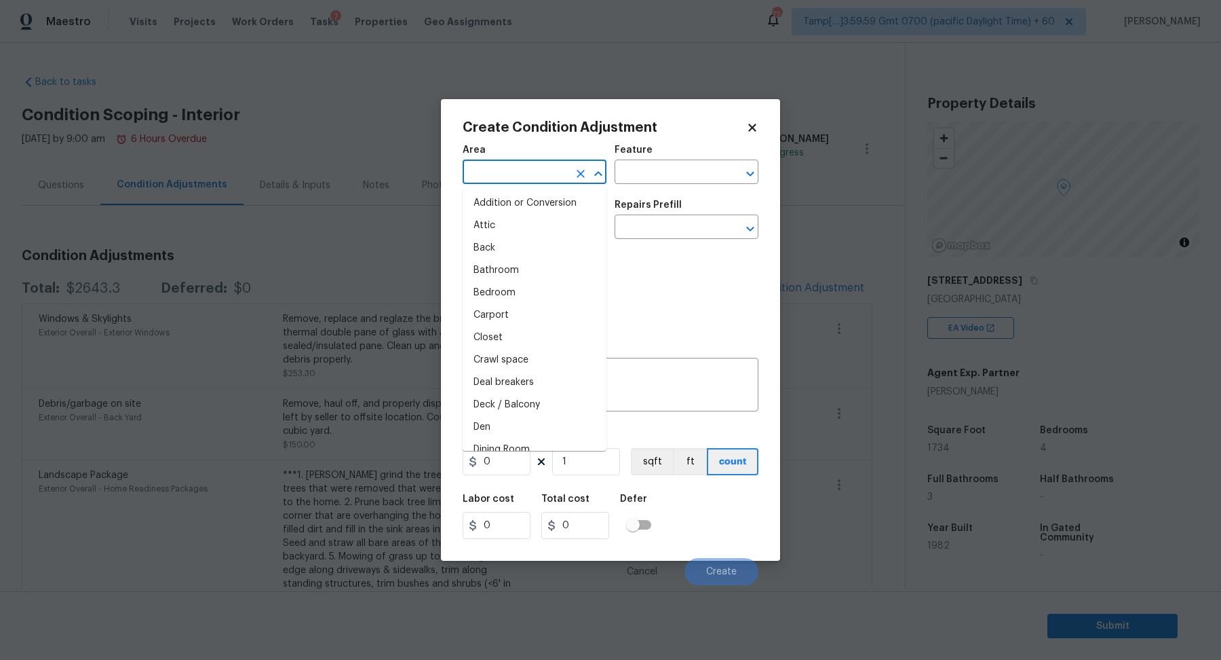
click at [495, 173] on input "text" at bounding box center [516, 173] width 106 height 21
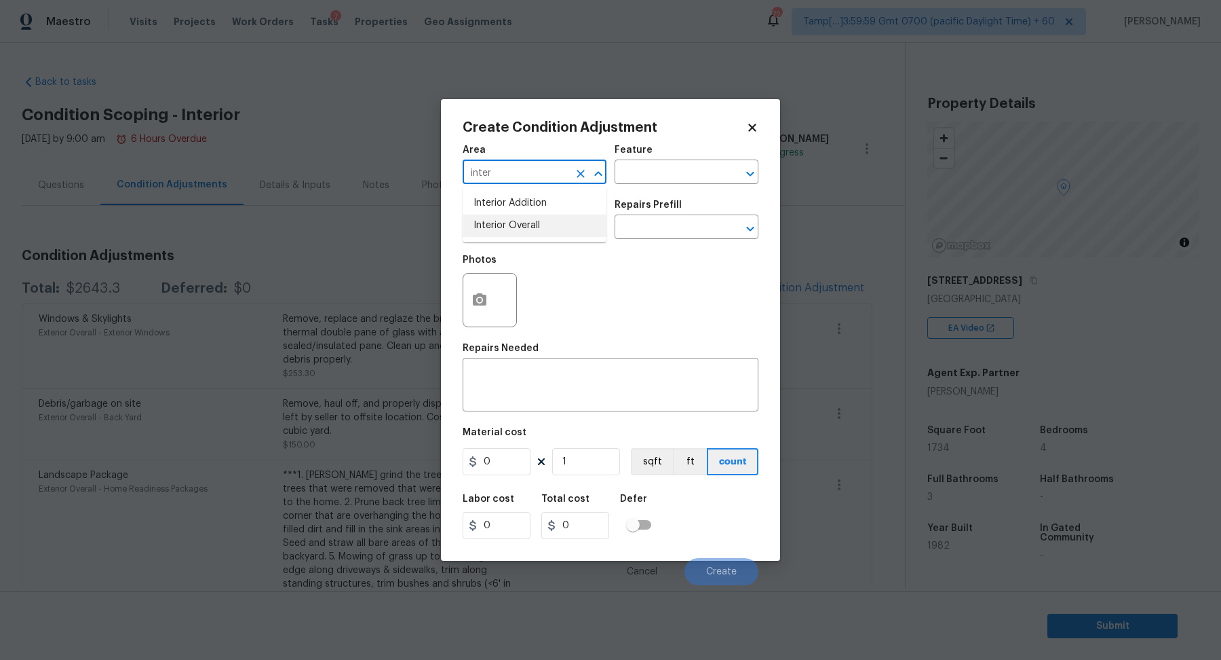
click at [530, 228] on li "Interior Overall" at bounding box center [535, 225] width 144 height 22
type input "Interior Overall"
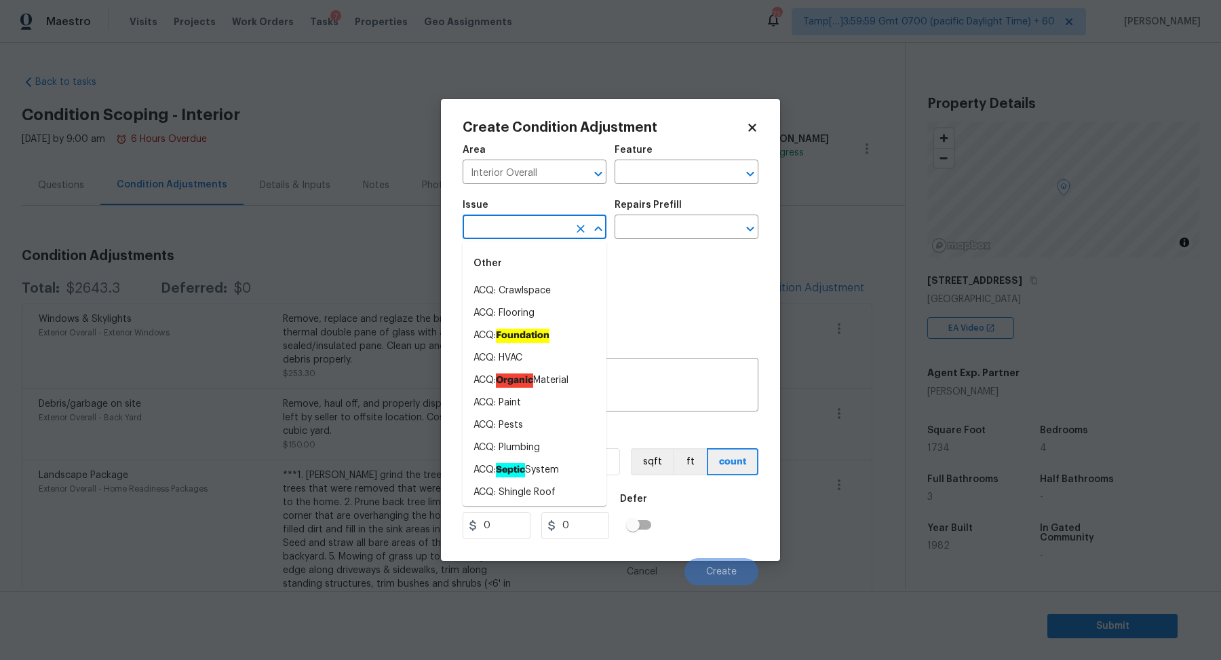
click at [530, 228] on input "text" at bounding box center [516, 228] width 106 height 21
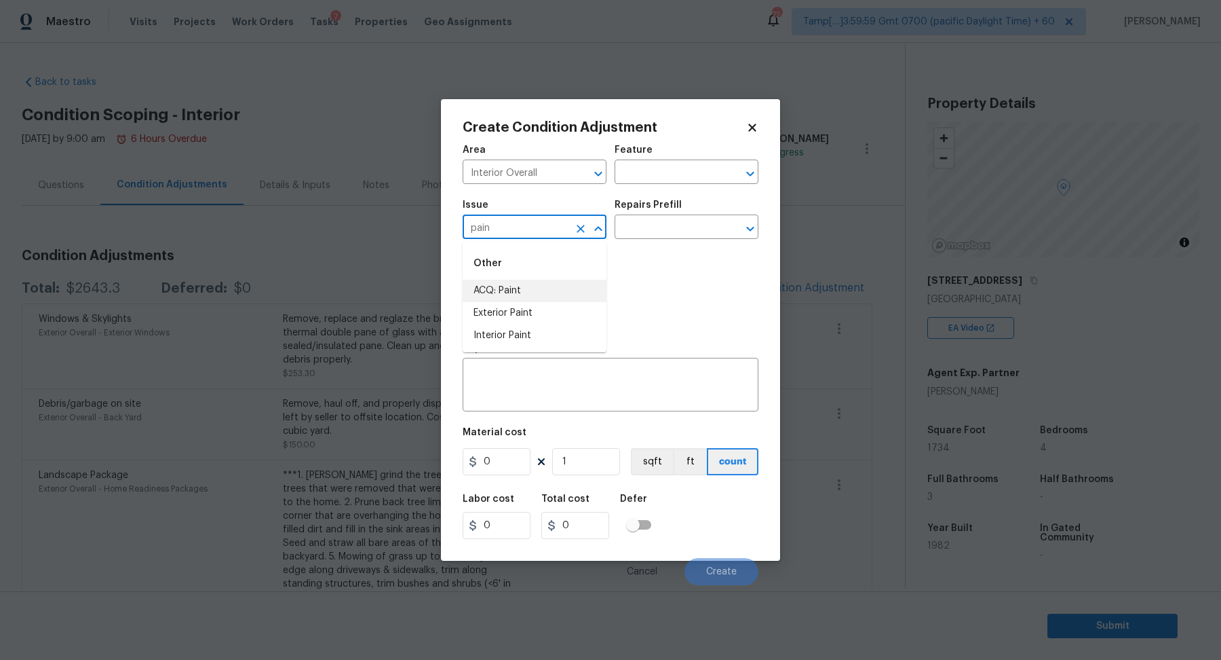
click at [559, 292] on li "ACQ: Paint" at bounding box center [535, 291] width 144 height 22
type input "ACQ: Paint"
click at [637, 235] on input "text" at bounding box center [668, 228] width 106 height 21
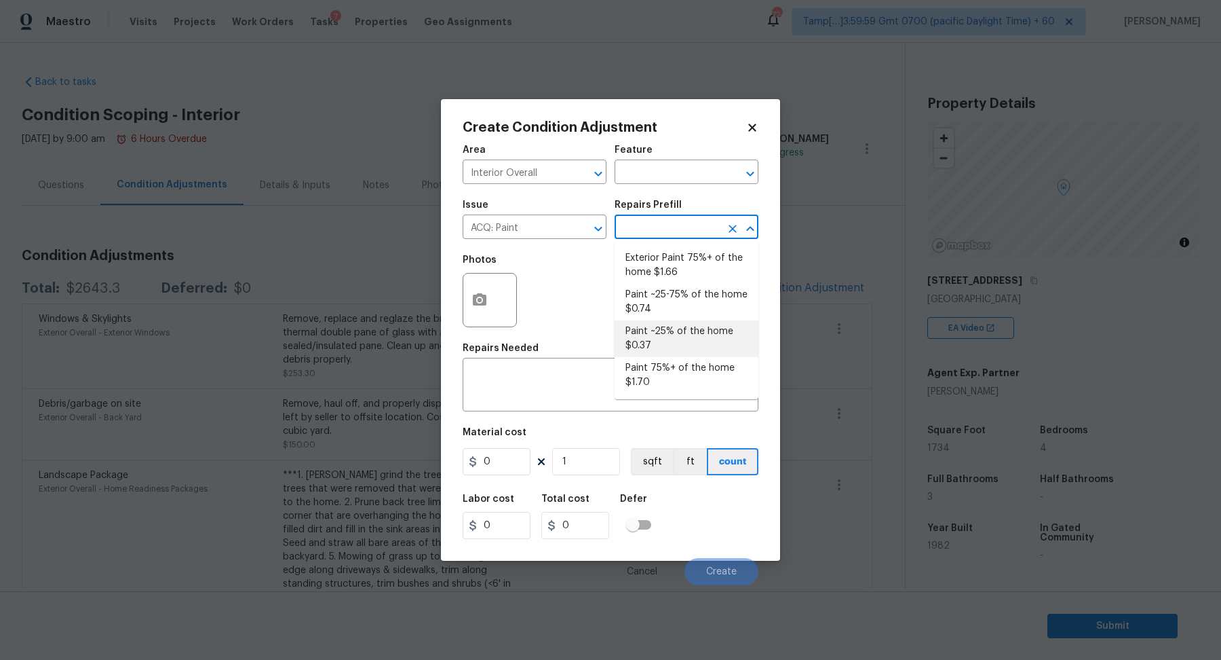
click at [679, 331] on li "Paint ~25% of the home $0.37" at bounding box center [687, 338] width 144 height 37
type input "Acquisition"
type textarea "Acquisition Scope: ~25% of the home needs interior paint"
type input "0.37"
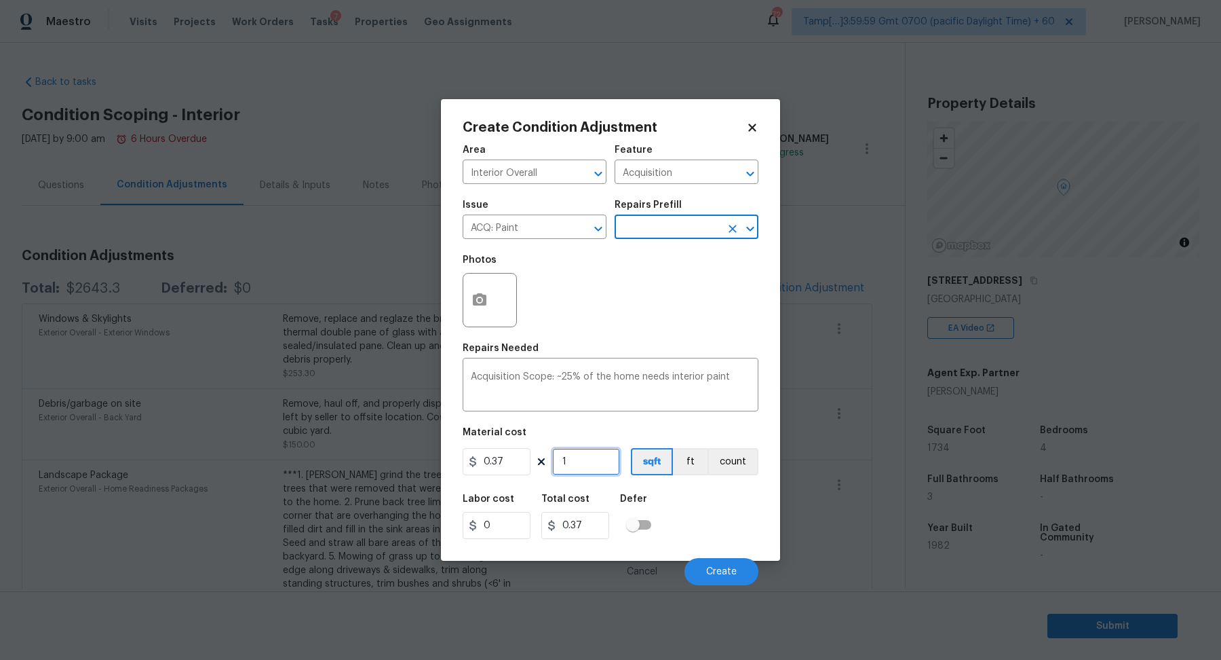
click at [576, 468] on input "1" at bounding box center [586, 461] width 68 height 27
type input "17"
type input "6.29"
type input "173"
type input "64.01"
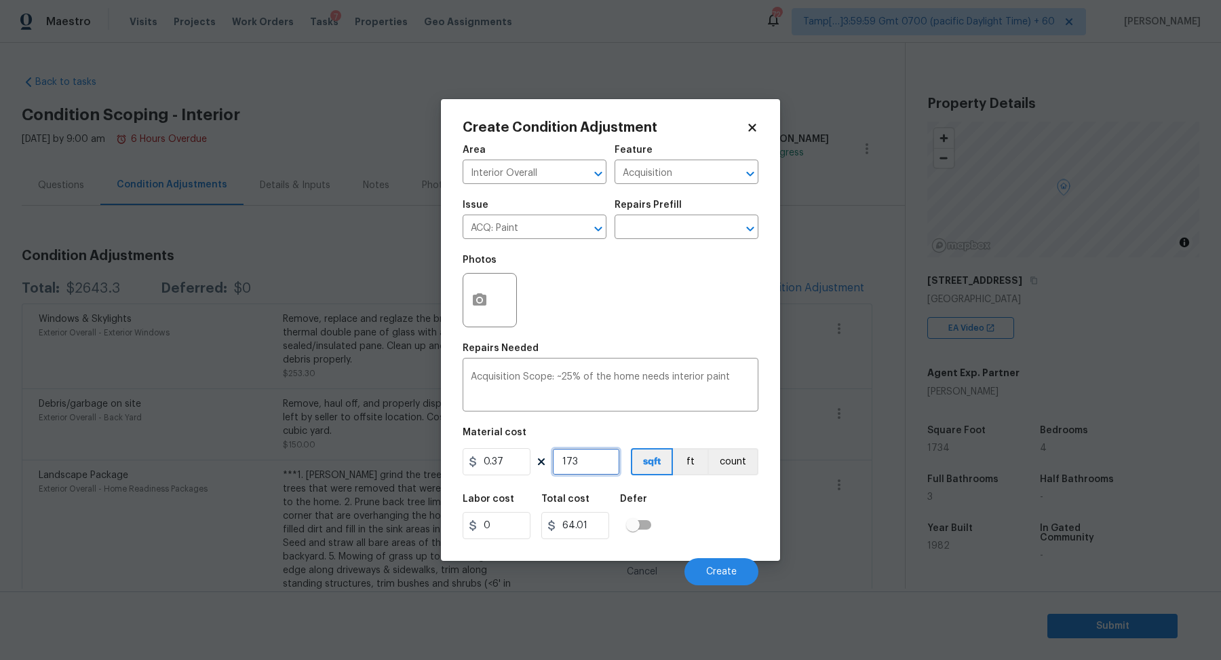
type input "1734"
type input "641.58"
type input "1734"
click at [730, 564] on button "Create" at bounding box center [722, 571] width 74 height 27
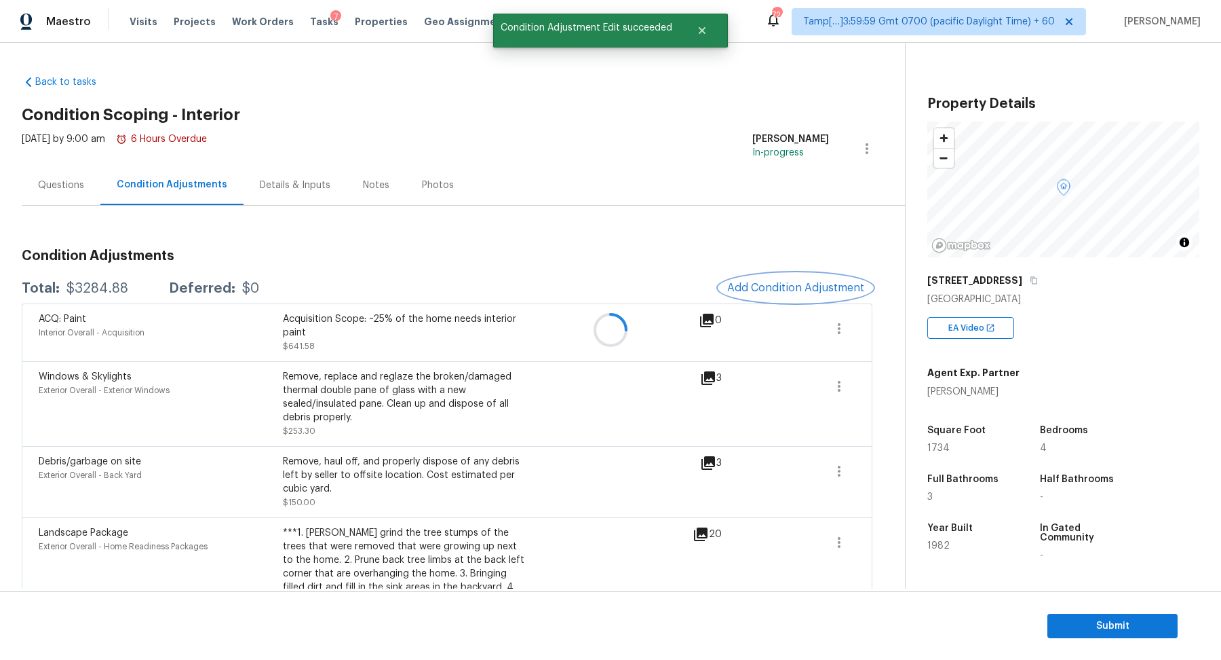
click at [750, 297] on button "Add Condition Adjustment" at bounding box center [795, 287] width 153 height 28
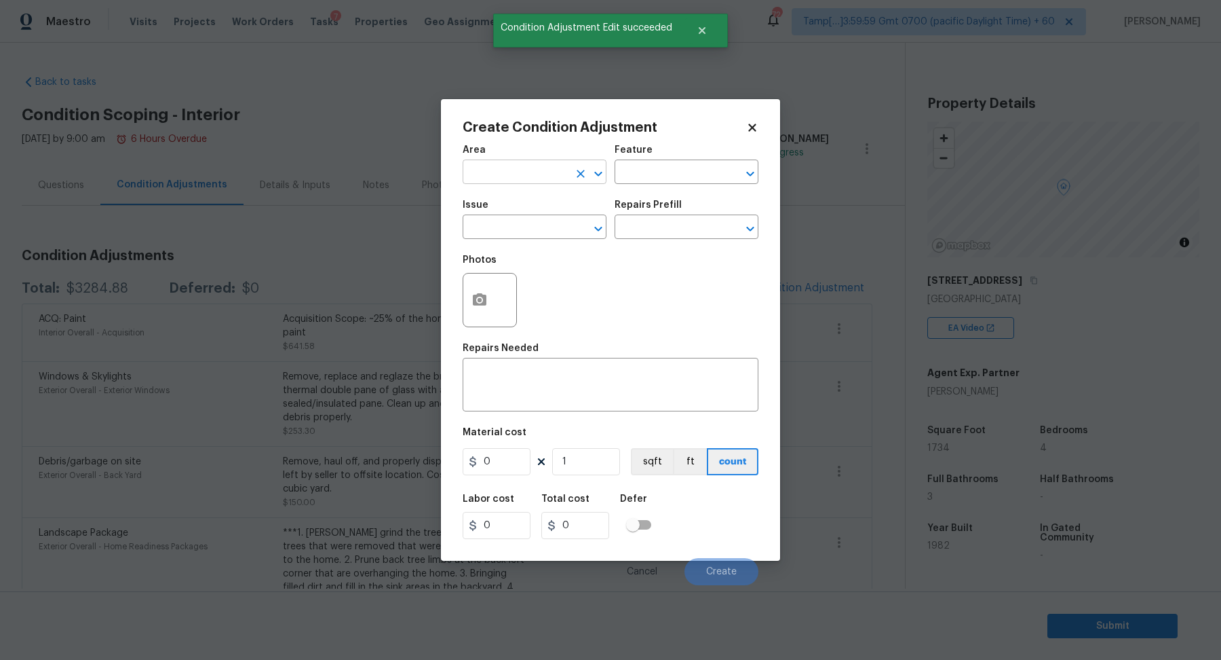
click at [525, 180] on input "text" at bounding box center [516, 173] width 106 height 21
type input "i"
click at [533, 232] on li "Interior Overall" at bounding box center [535, 225] width 144 height 22
type input "Interior Overall"
click at [533, 232] on input "text" at bounding box center [516, 228] width 106 height 21
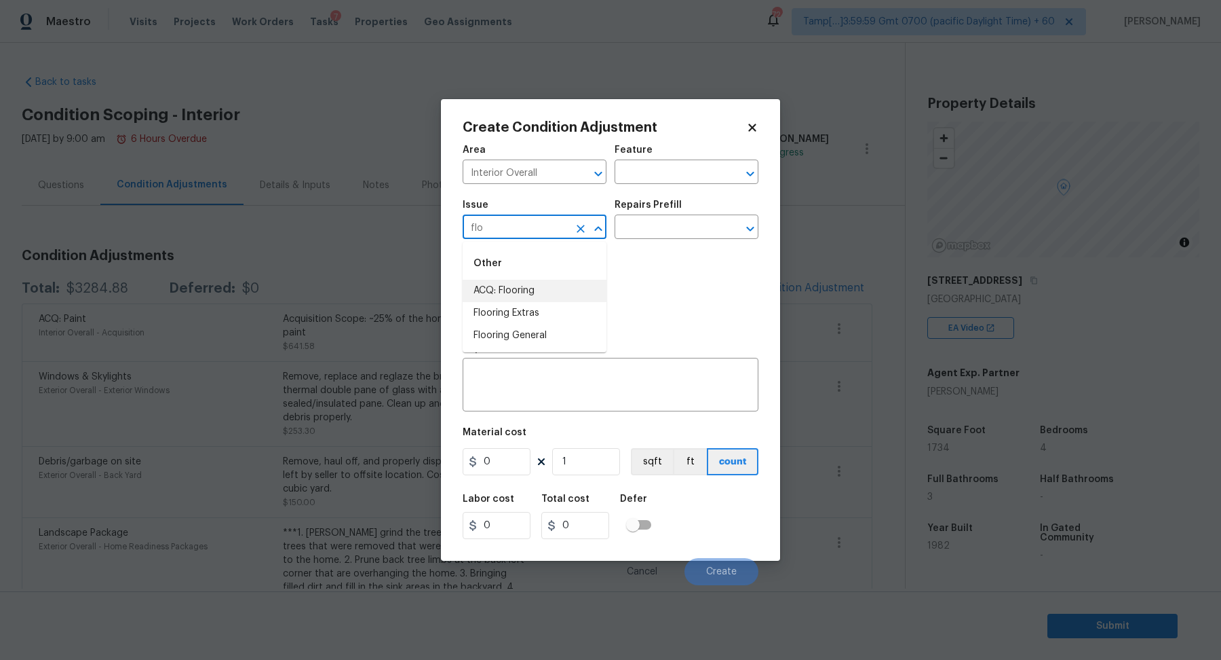
click at [561, 281] on li "ACQ: Flooring" at bounding box center [535, 291] width 144 height 22
type input "ACQ: Flooring"
click at [666, 239] on div "Issue ACQ: Flooring ​ Repairs Prefill ​" at bounding box center [611, 219] width 296 height 55
click at [677, 232] on input "text" at bounding box center [668, 228] width 106 height 21
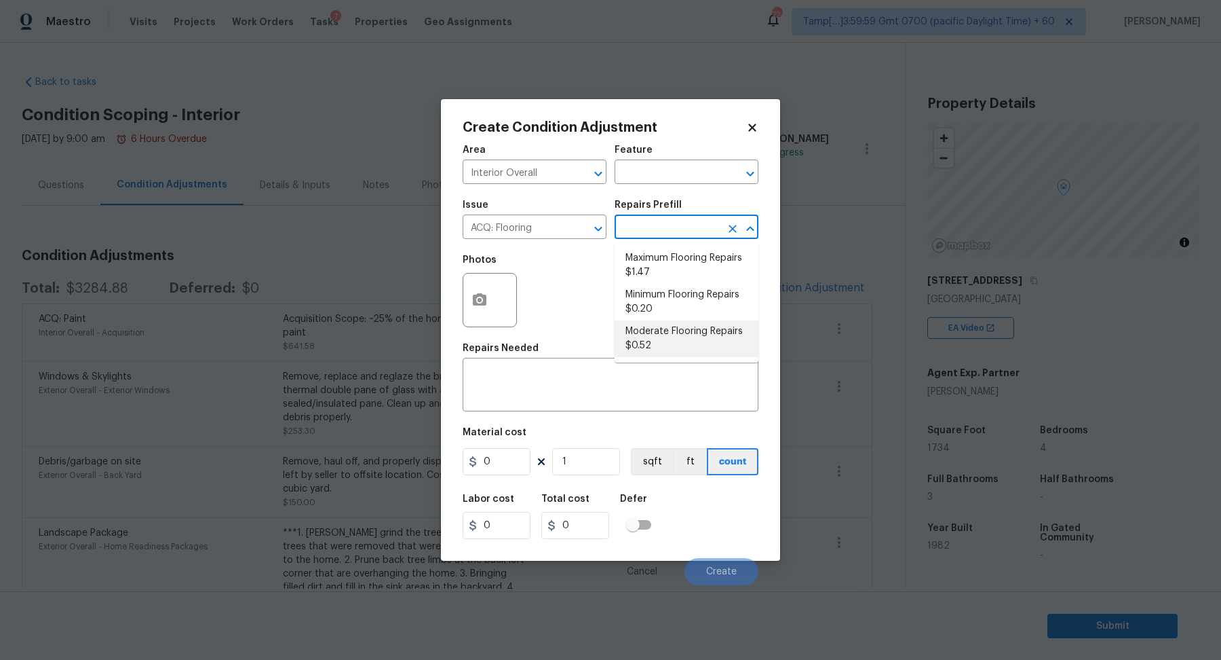
click at [676, 322] on li "Moderate Flooring Repairs $0.52" at bounding box center [687, 338] width 144 height 37
type input "Acquisition"
type textarea "Acquisition Scope: Moderate flooring repairs"
type input "0.52"
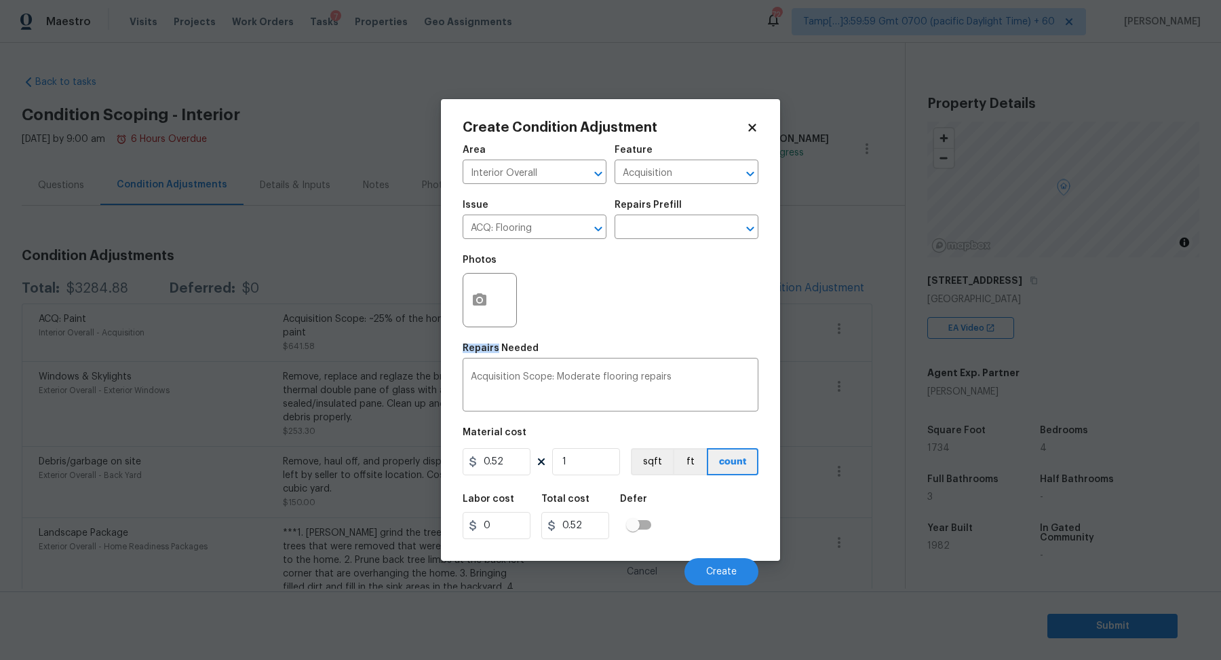
click at [676, 322] on div "Photos" at bounding box center [611, 291] width 296 height 88
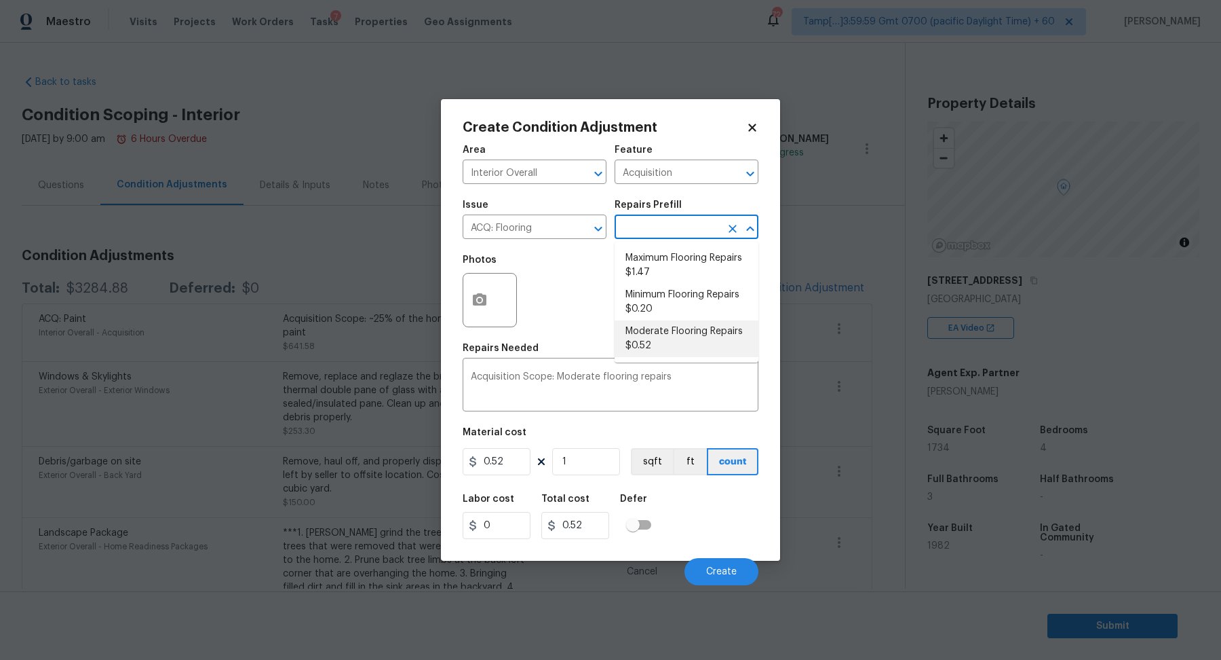
click at [676, 225] on input "text" at bounding box center [668, 228] width 106 height 21
click at [676, 303] on li "Minimum Flooring Repairs $0.20" at bounding box center [687, 302] width 144 height 37
type textarea "Acquisition Scope: Minimum flooring repairs"
type input "0.2"
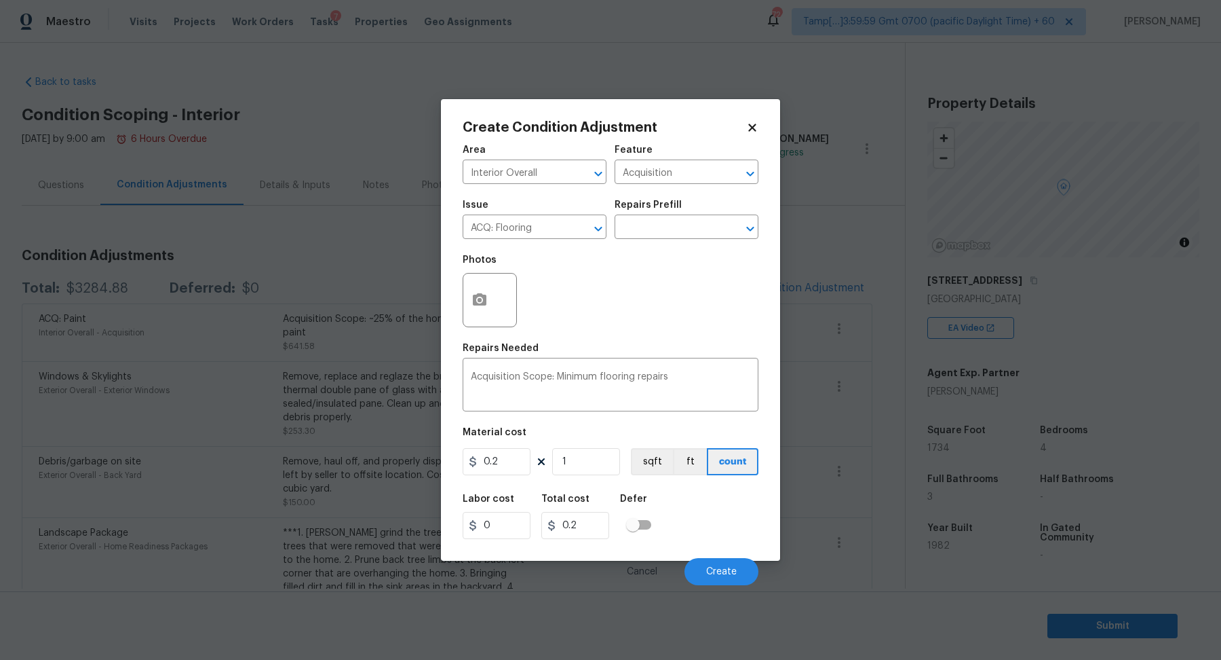
click at [567, 477] on figure "Material cost 0.2 1 sqft ft count" at bounding box center [611, 452] width 296 height 50
click at [571, 474] on input "1" at bounding box center [586, 461] width 68 height 27
click at [573, 474] on input "1" at bounding box center [586, 461] width 68 height 27
type input "17"
type input "3.4"
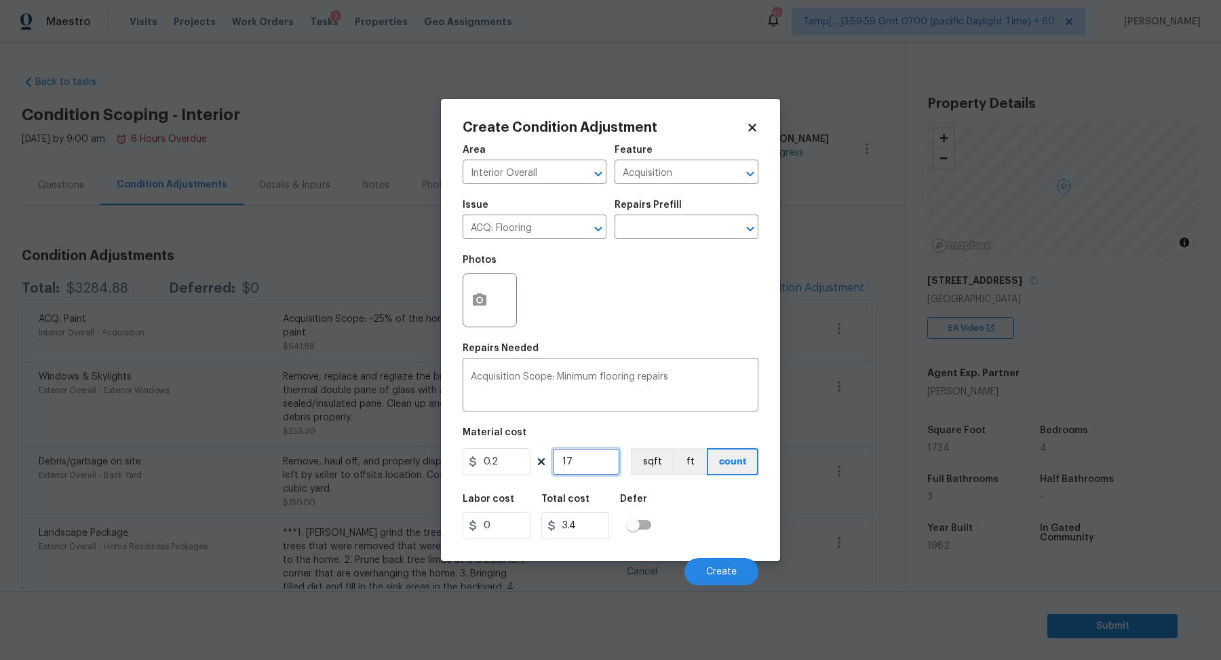
type input "173"
type input "34.6"
type input "1734"
type input "346.8"
type input "1734"
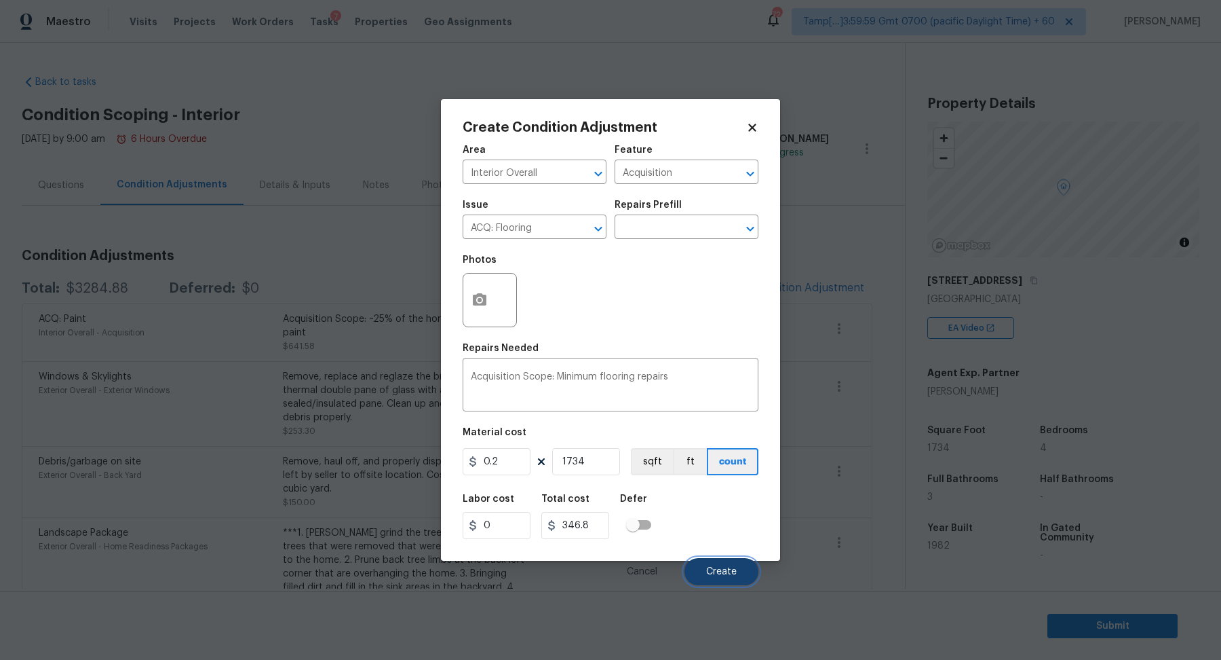
click at [700, 565] on button "Create" at bounding box center [722, 571] width 74 height 27
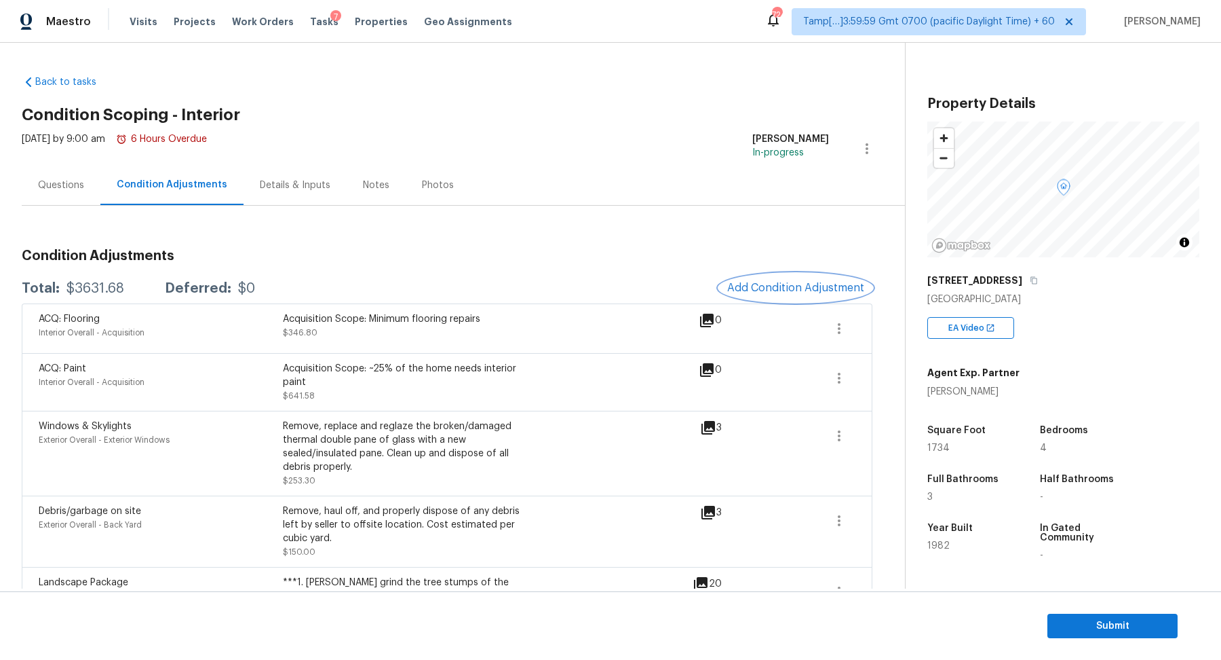
click at [772, 293] on button "Add Condition Adjustment" at bounding box center [795, 287] width 153 height 28
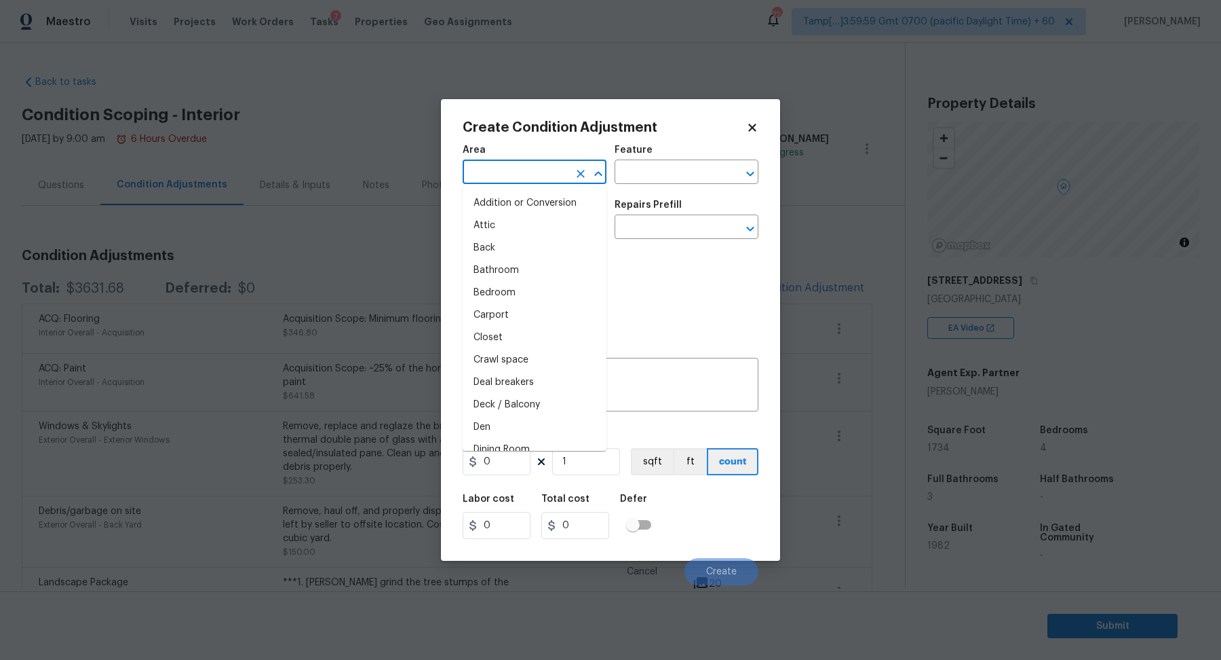
click at [515, 168] on input "text" at bounding box center [516, 173] width 106 height 21
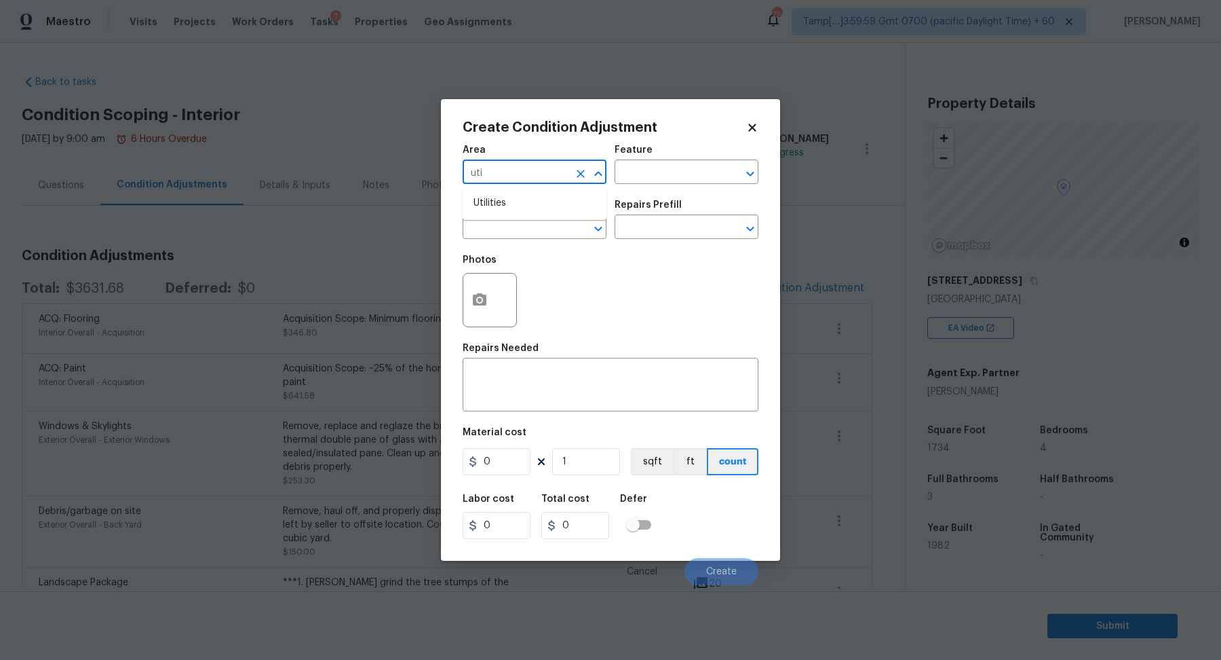
click at [527, 206] on li "Utilities" at bounding box center [535, 203] width 144 height 22
type input "Utilities"
click at [533, 250] on div "Photos" at bounding box center [611, 291] width 296 height 88
click at [535, 238] on body "Maestro Visits Projects Work Orders Tasks 7 Properties Geo Assignments 724 Tamp…" at bounding box center [610, 330] width 1221 height 660
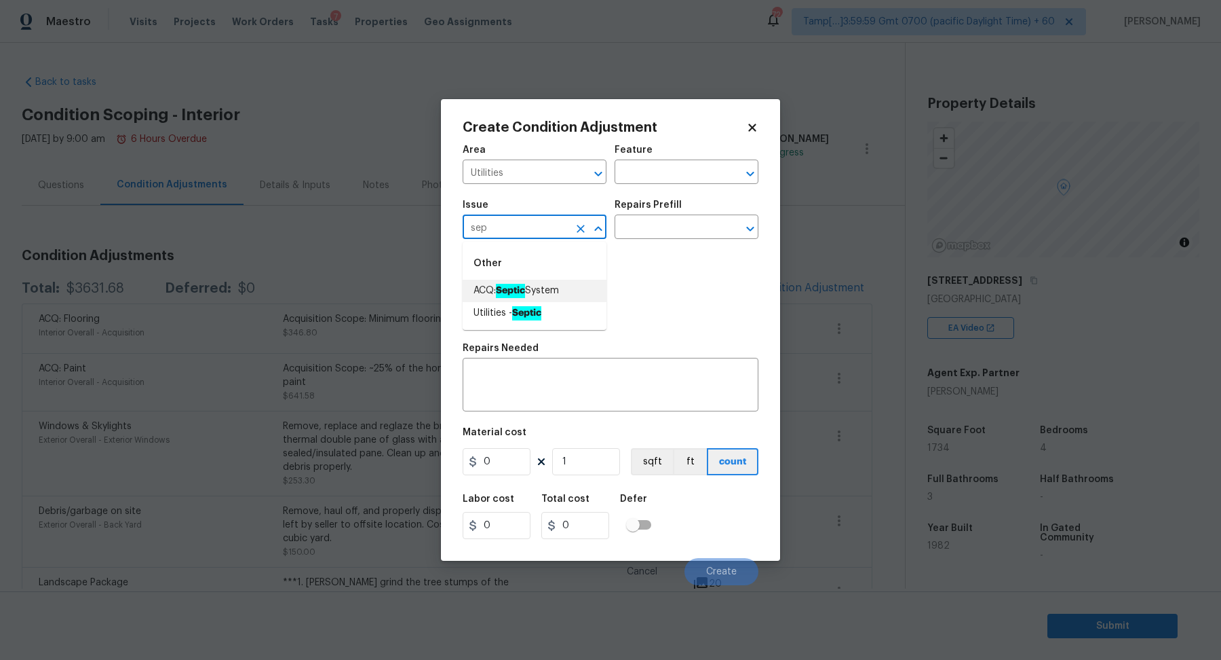
click at [563, 290] on li "ACQ: Septic System" at bounding box center [535, 291] width 144 height 22
type input "ACQ: Septic System"
click at [644, 250] on div "Photos" at bounding box center [611, 291] width 296 height 88
click at [646, 248] on div "Photos" at bounding box center [611, 291] width 296 height 88
click at [656, 237] on input "text" at bounding box center [668, 228] width 106 height 21
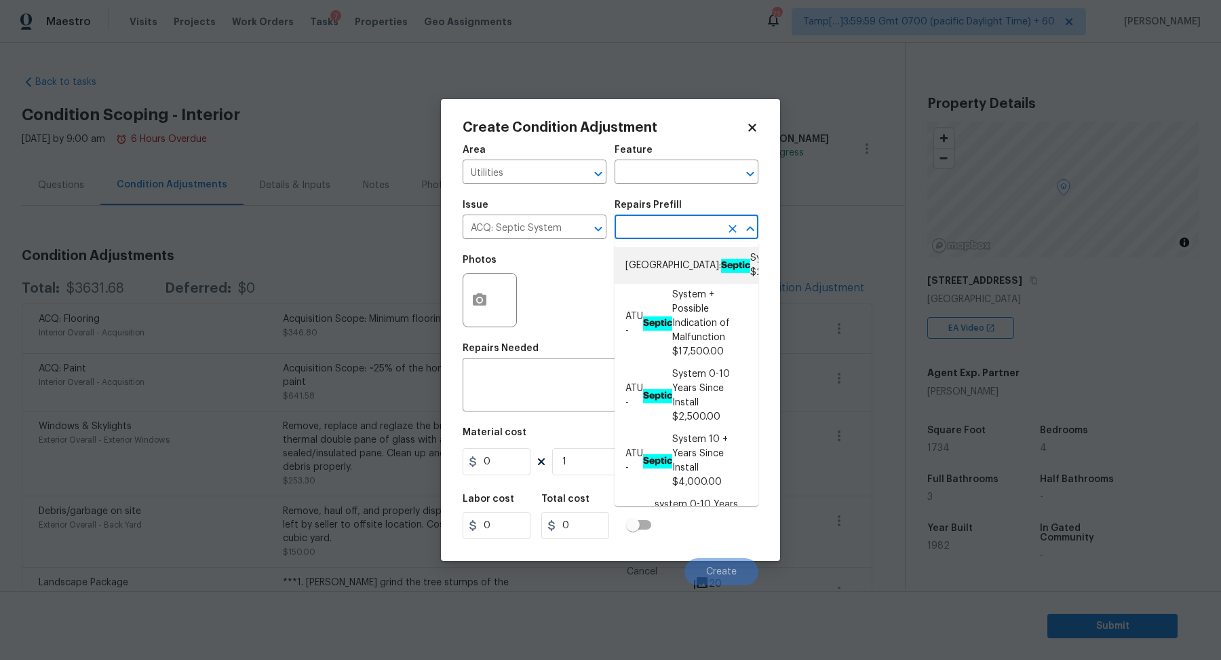
click at [656, 271] on li "Atlanta: Septic System $2,500.00" at bounding box center [687, 265] width 144 height 37
type input "Acquisition"
type textarea "Septic system repairs and certification charge. **Charge can be reviewed if sel…"
type input "2500"
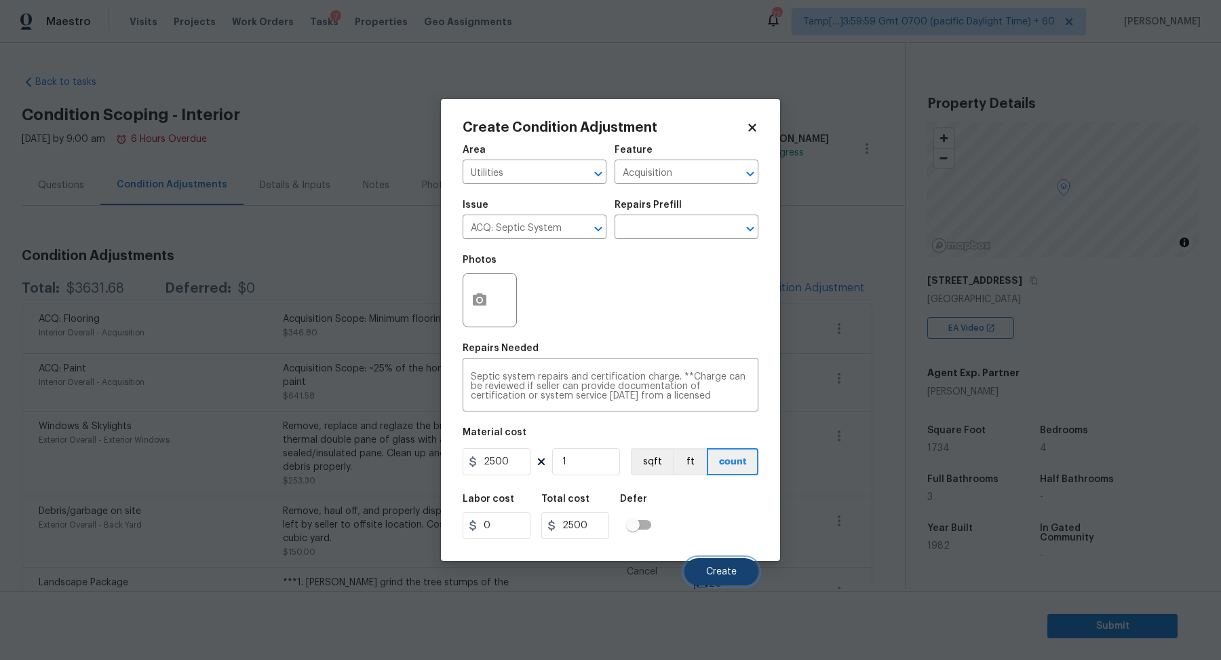
click at [703, 568] on button "Create" at bounding box center [722, 571] width 74 height 27
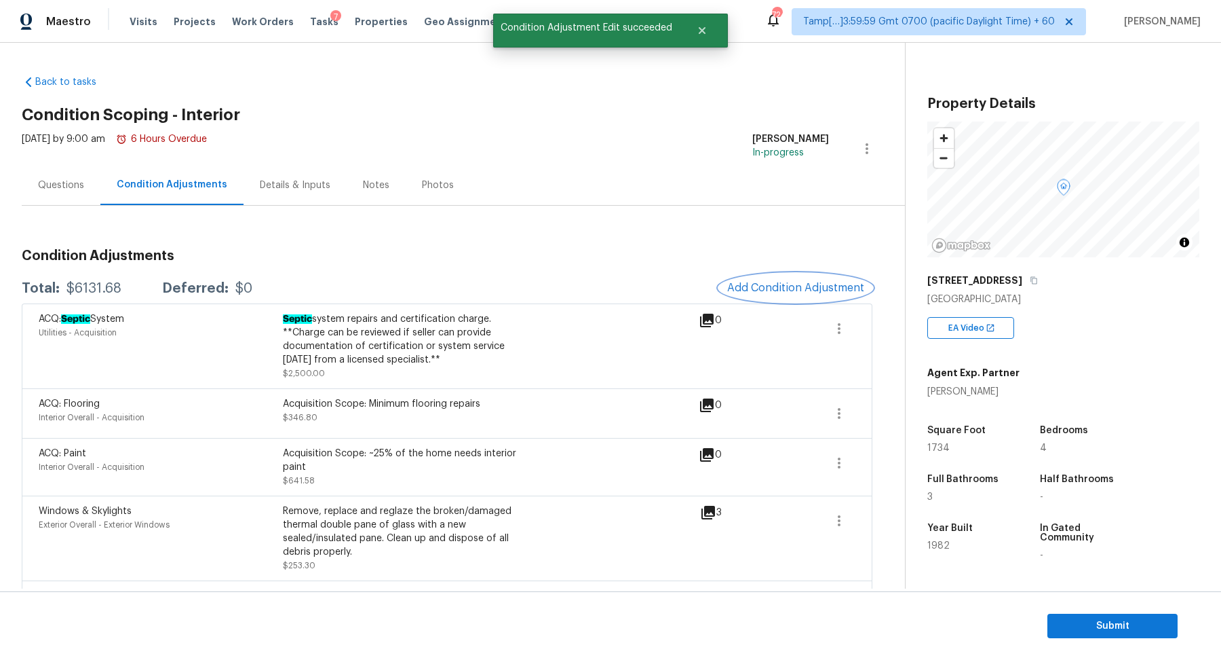
click at [807, 285] on span "Add Condition Adjustment" at bounding box center [795, 288] width 137 height 12
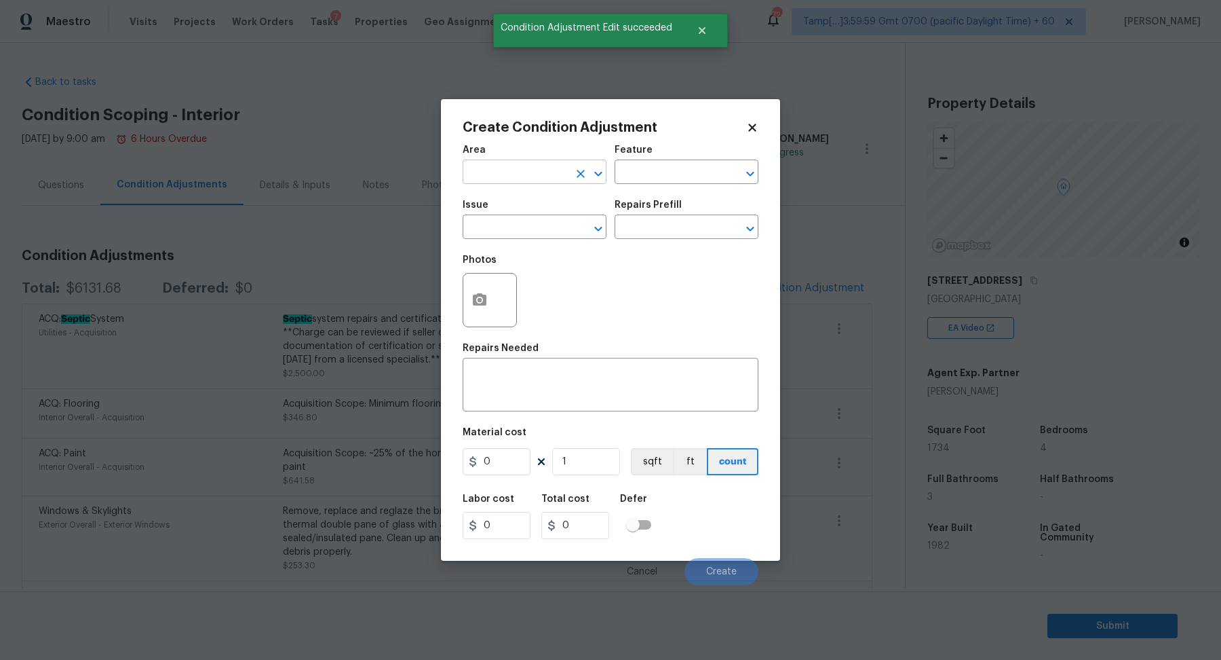
click at [533, 180] on input "text" at bounding box center [516, 173] width 106 height 21
click at [483, 236] on li "Interior Overall" at bounding box center [535, 225] width 144 height 22
type input "Interior Overall"
click at [483, 236] on input "text" at bounding box center [516, 228] width 106 height 21
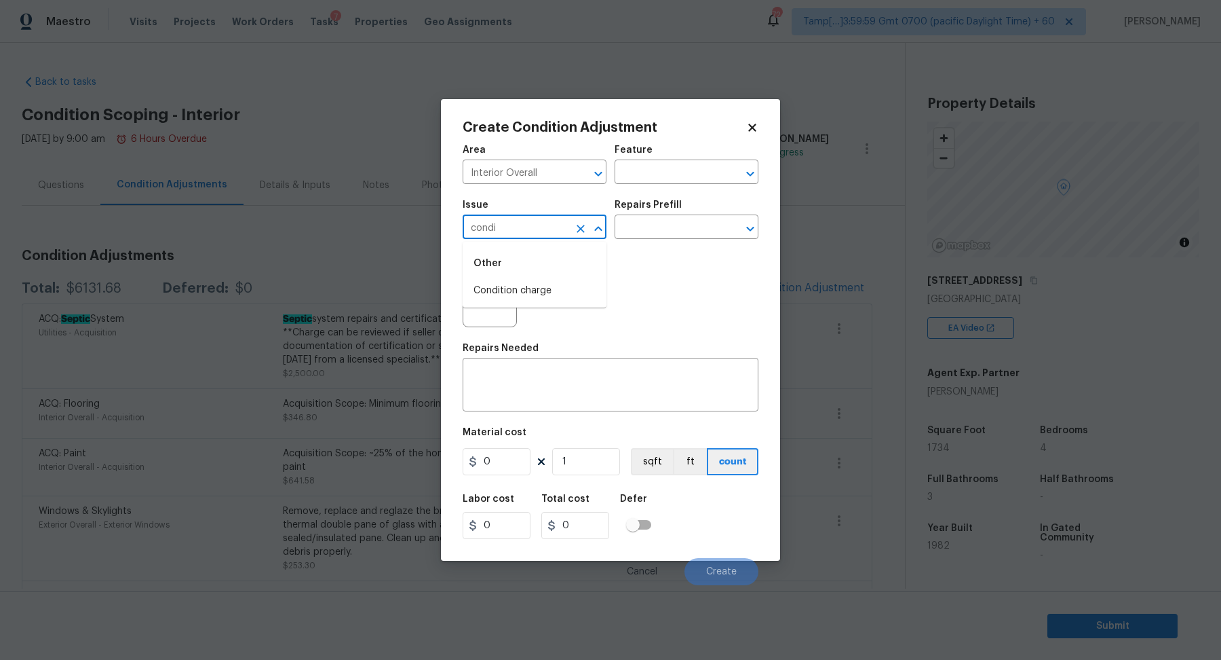
click at [532, 276] on div "Other" at bounding box center [535, 263] width 144 height 33
click at [532, 278] on div "Other" at bounding box center [535, 263] width 144 height 33
click at [532, 291] on li "Condition charge" at bounding box center [535, 291] width 144 height 22
type input "Condition charge"
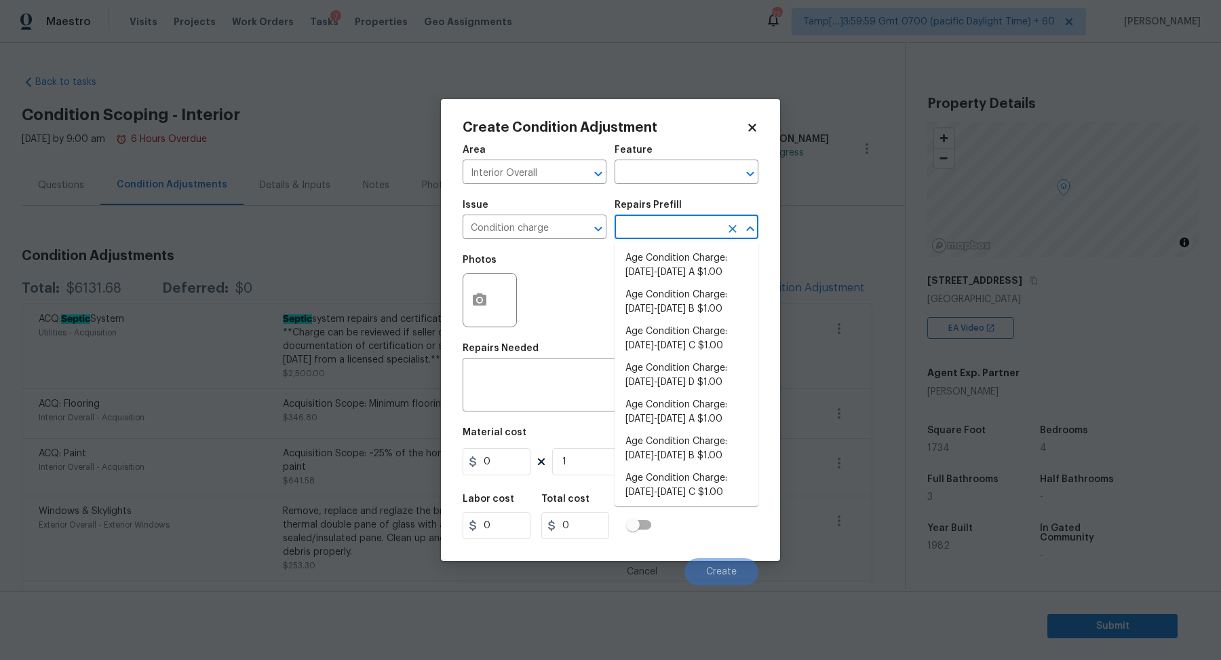
click at [679, 230] on input "text" at bounding box center [668, 228] width 106 height 21
type input "1992"
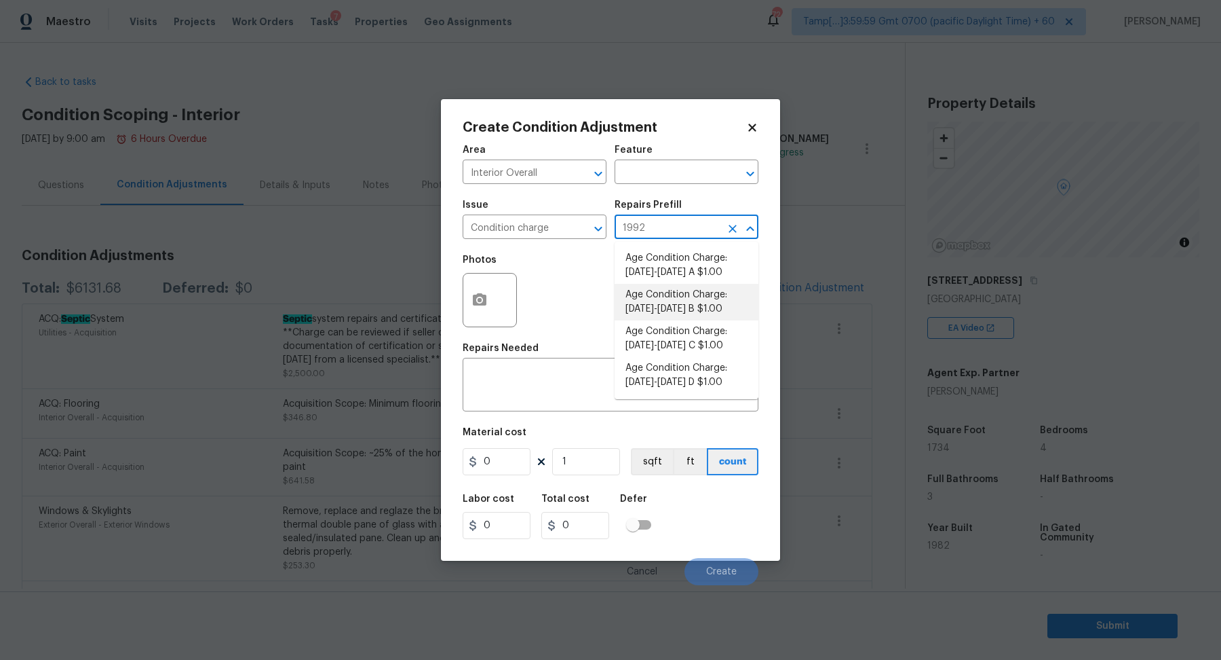
click at [667, 310] on li "Age Condition Charge: 1979-1992 B $1.00" at bounding box center [687, 302] width 144 height 37
type input "Home Readiness Packages"
type textarea "Age Condition Charge: 1979-1992 B"
type input "1"
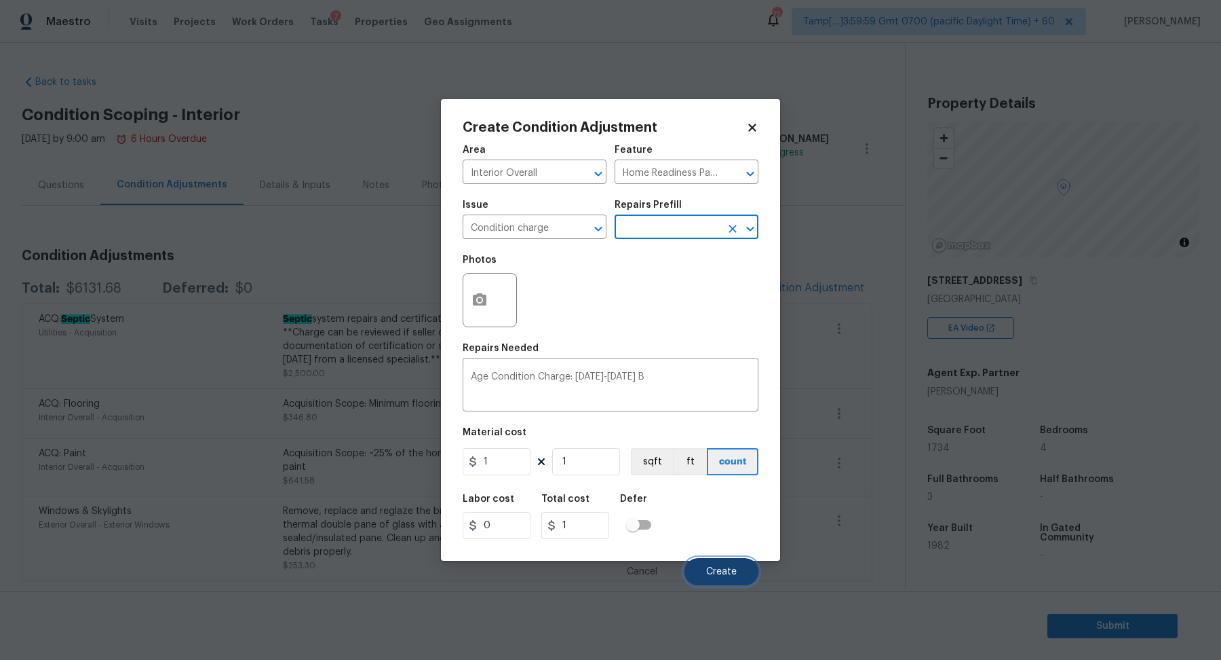
click at [717, 558] on button "Create" at bounding box center [722, 571] width 74 height 27
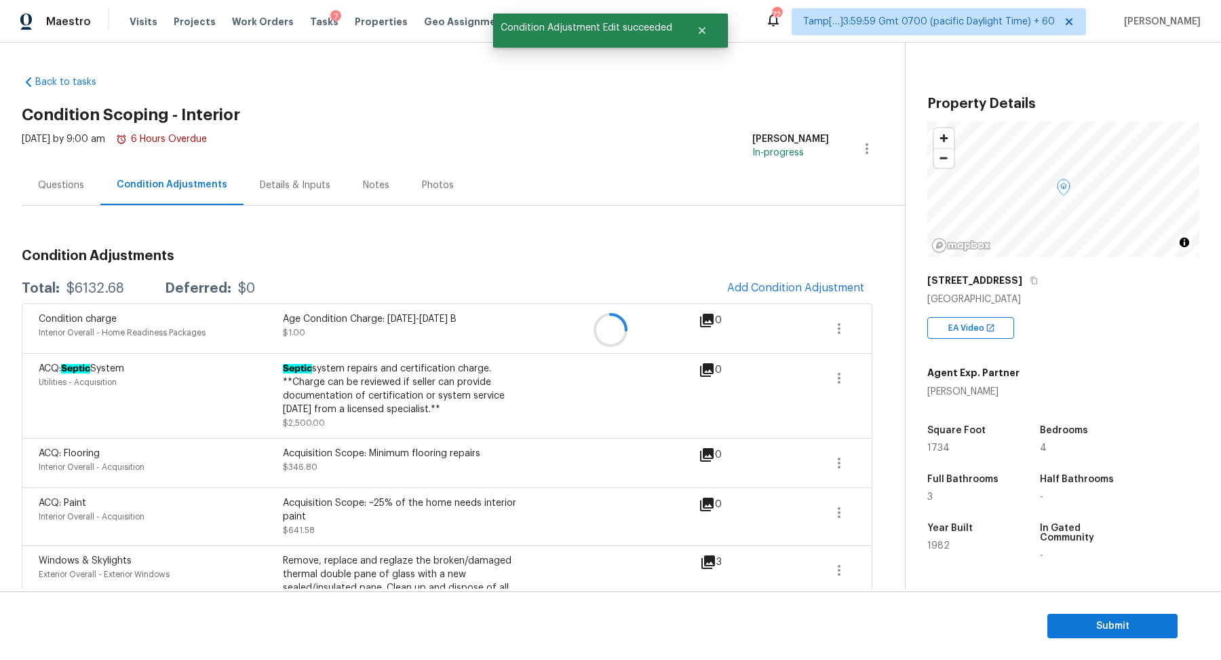
click at [97, 290] on div "$6132.68" at bounding box center [95, 289] width 58 height 14
copy div "$6132.68"
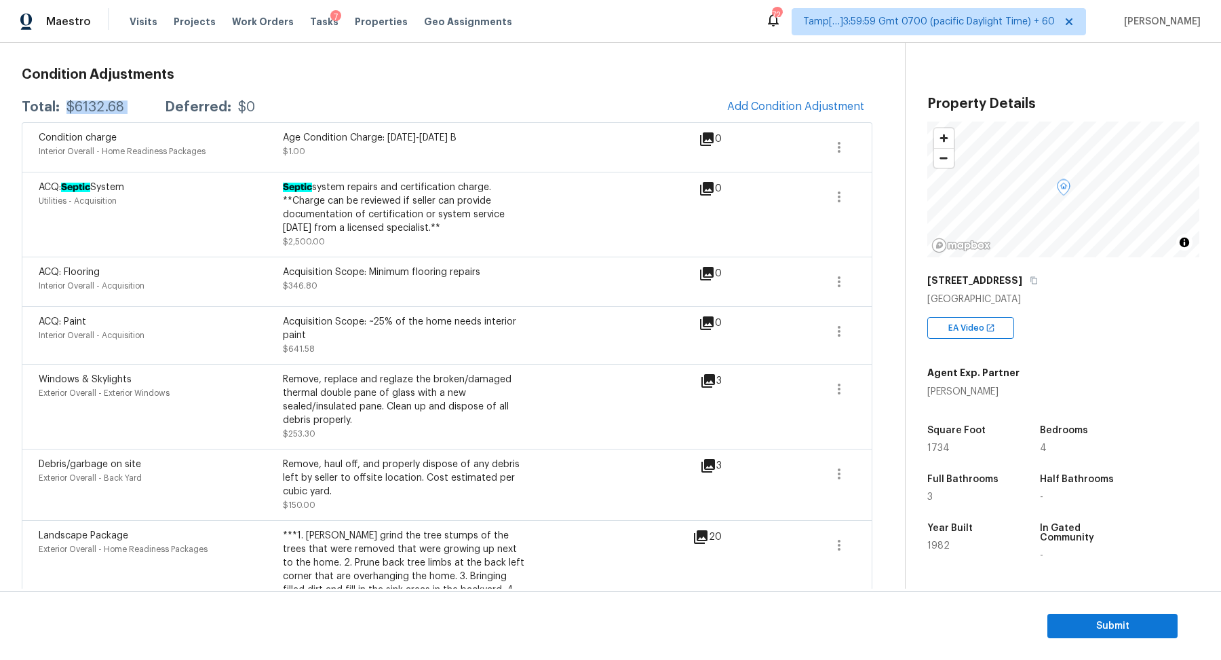
click at [113, 108] on div "$6132.68" at bounding box center [95, 107] width 58 height 14
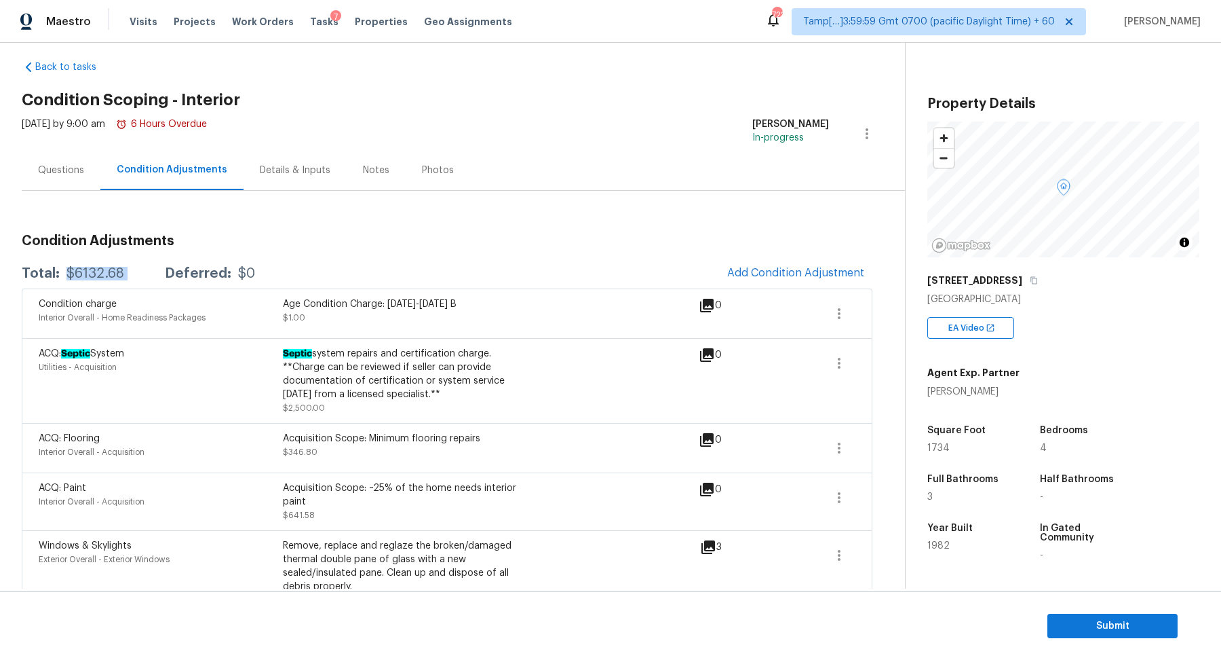
scroll to position [0, 0]
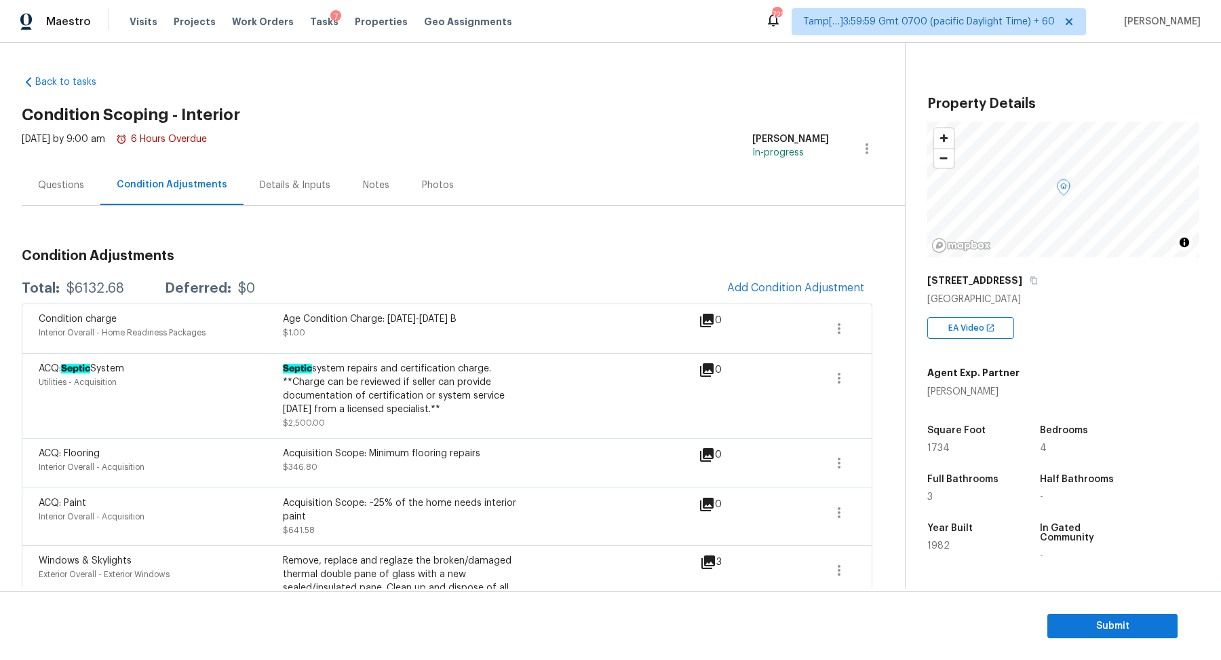
click at [72, 197] on div "Questions" at bounding box center [61, 185] width 79 height 40
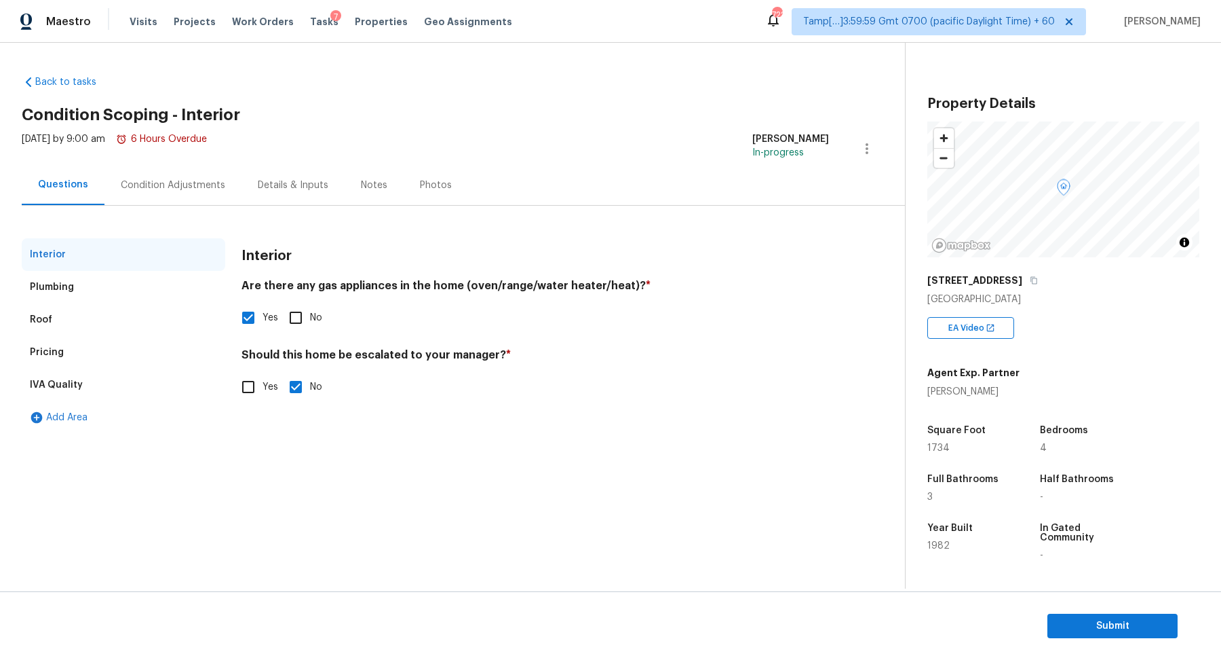
click at [92, 358] on div "Pricing" at bounding box center [124, 352] width 204 height 33
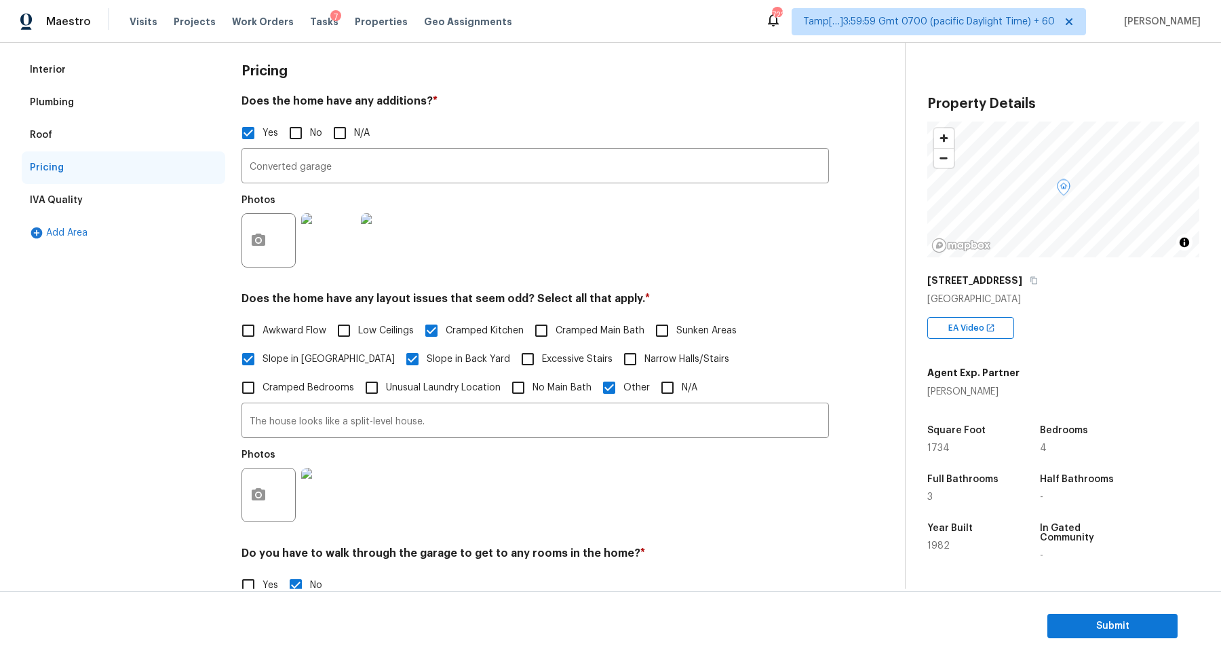
scroll to position [204, 0]
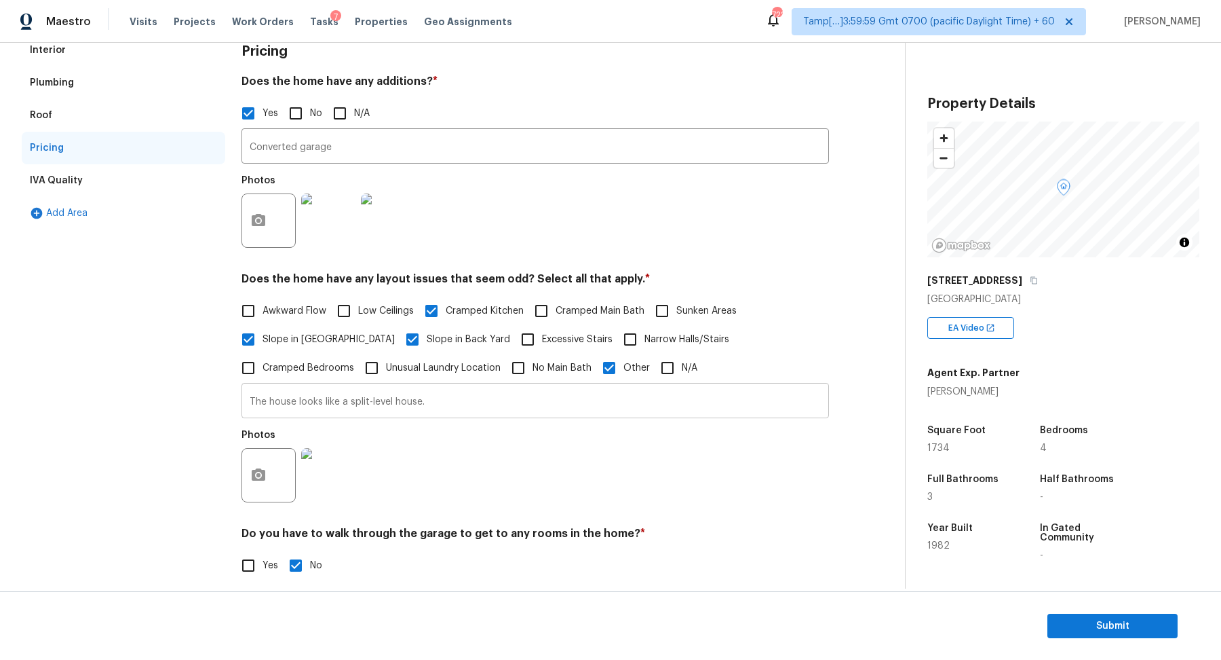
click at [280, 403] on input "The house looks like a split-level house." at bounding box center [536, 402] width 588 height 32
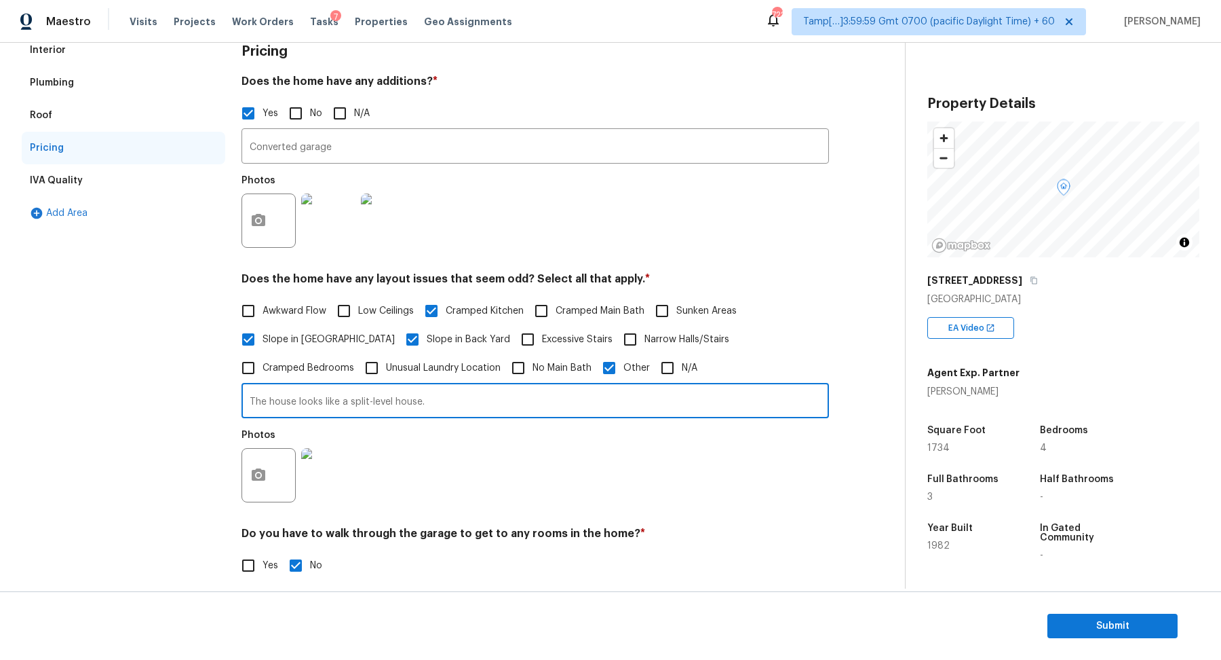
click at [280, 403] on input "The house looks like a split-level house." at bounding box center [536, 402] width 588 height 32
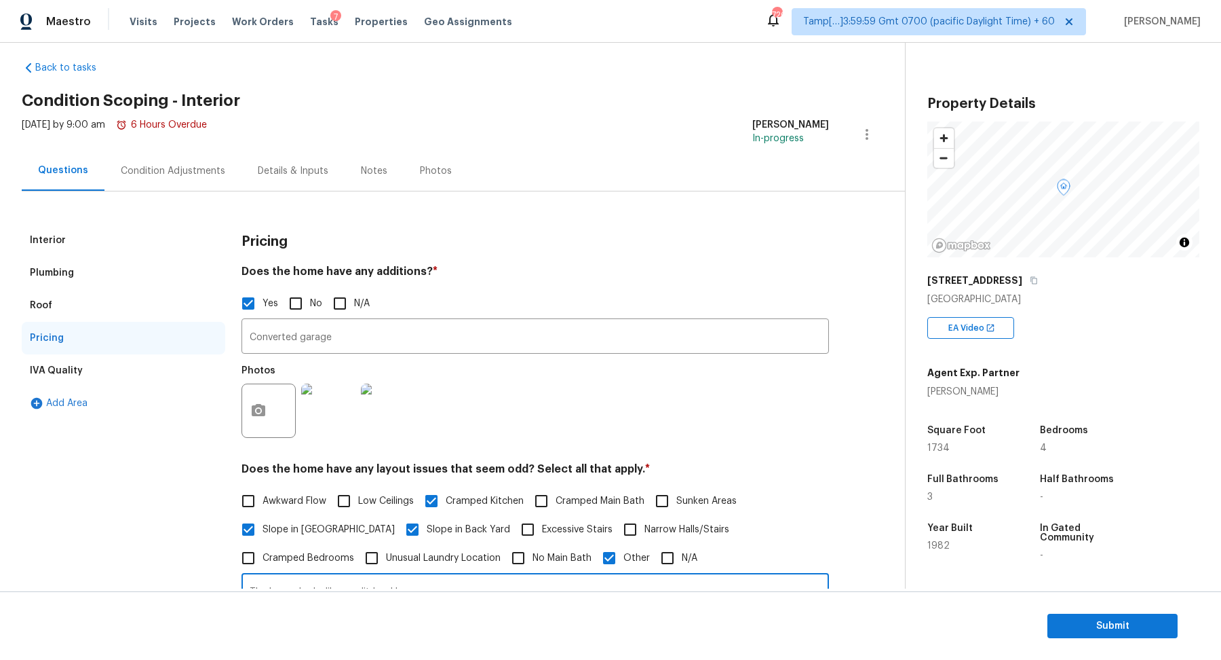
scroll to position [0, 0]
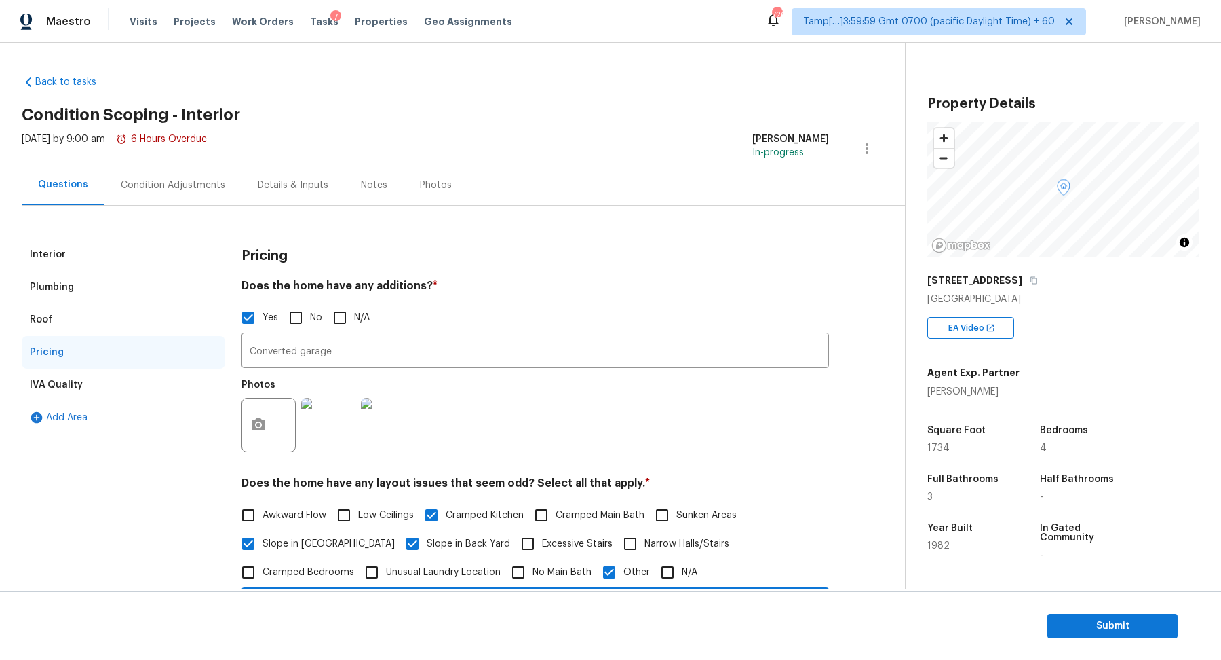
click at [100, 259] on div "Interior" at bounding box center [124, 254] width 204 height 33
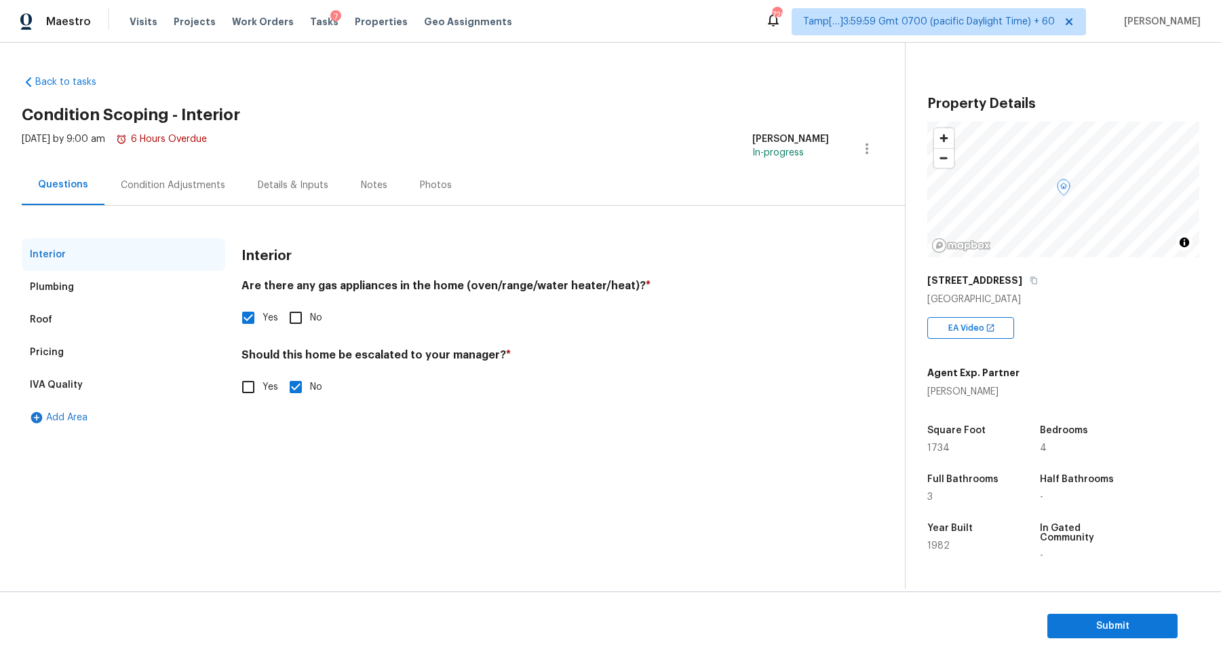
click at [210, 172] on div "Condition Adjustments" at bounding box center [172, 185] width 137 height 40
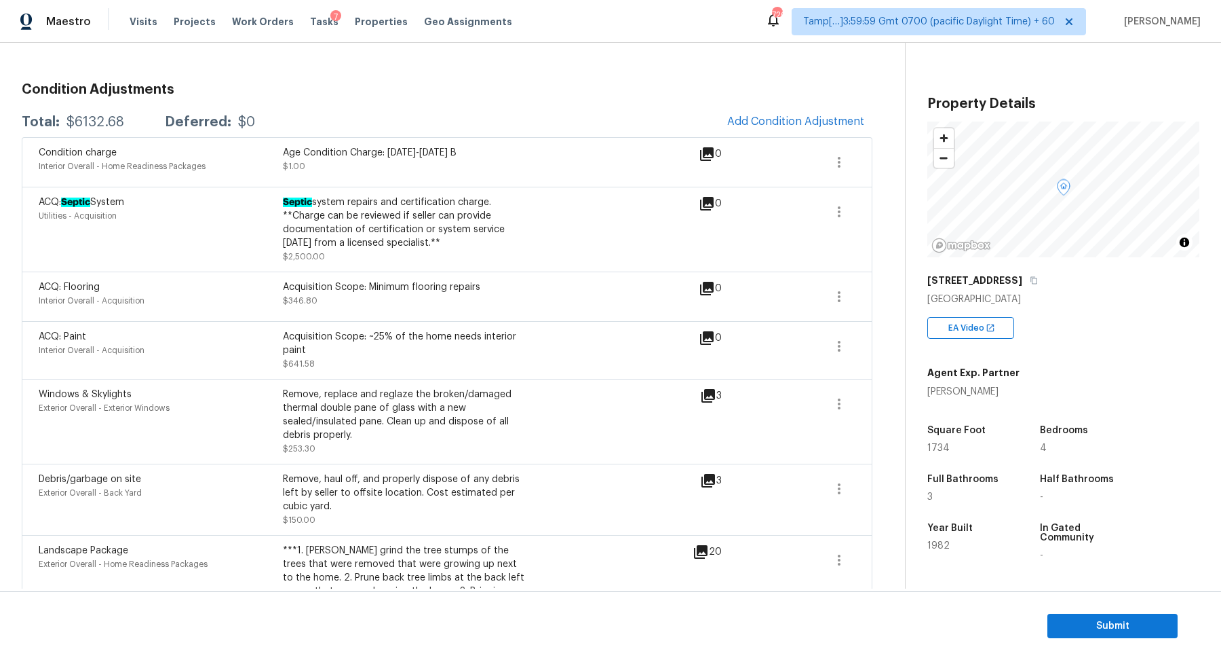
scroll to position [254, 0]
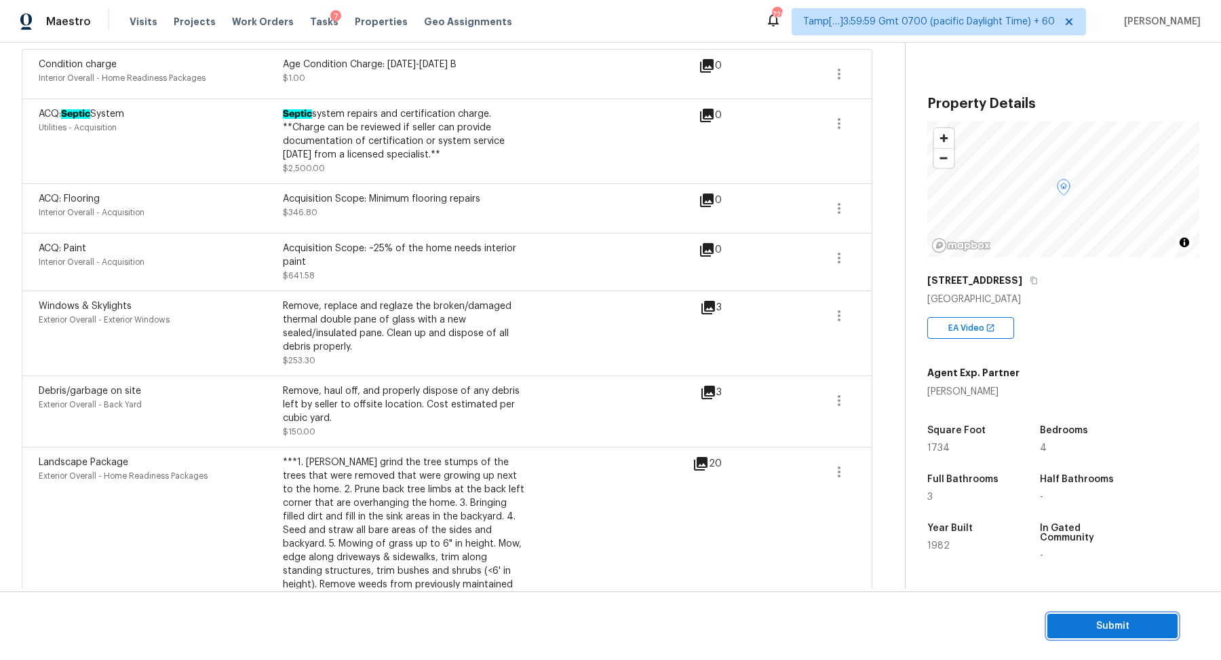
click at [1088, 633] on span "Submit" at bounding box center [1113, 625] width 109 height 17
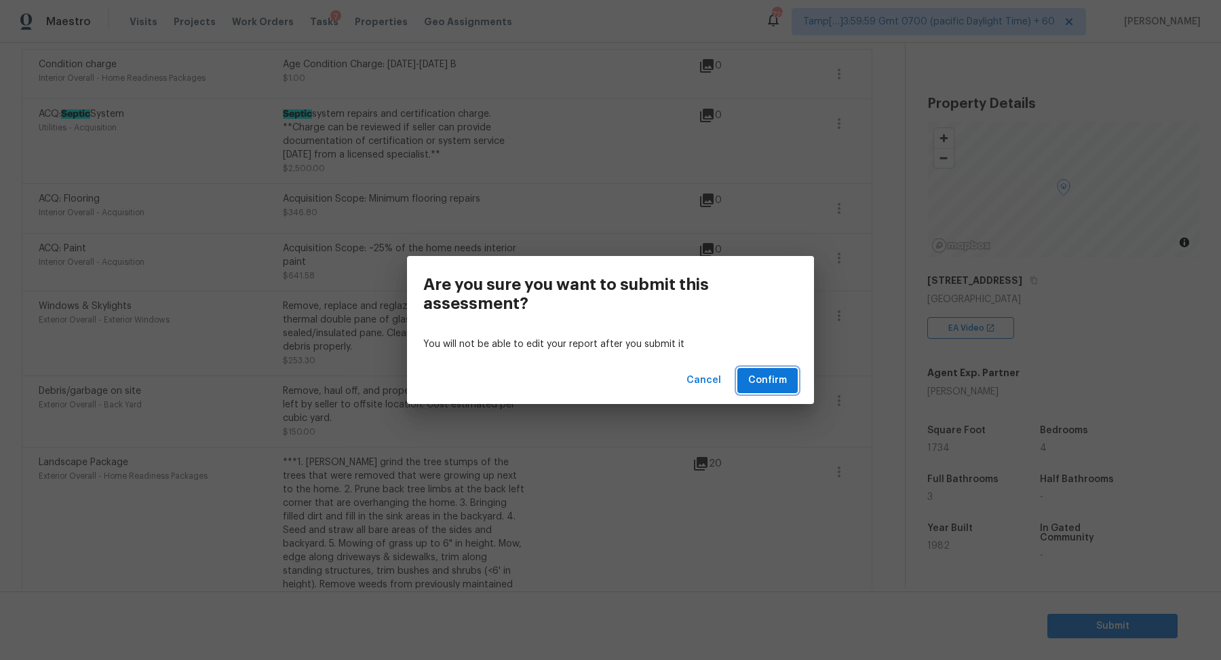
click at [786, 384] on span "Confirm" at bounding box center [767, 380] width 39 height 17
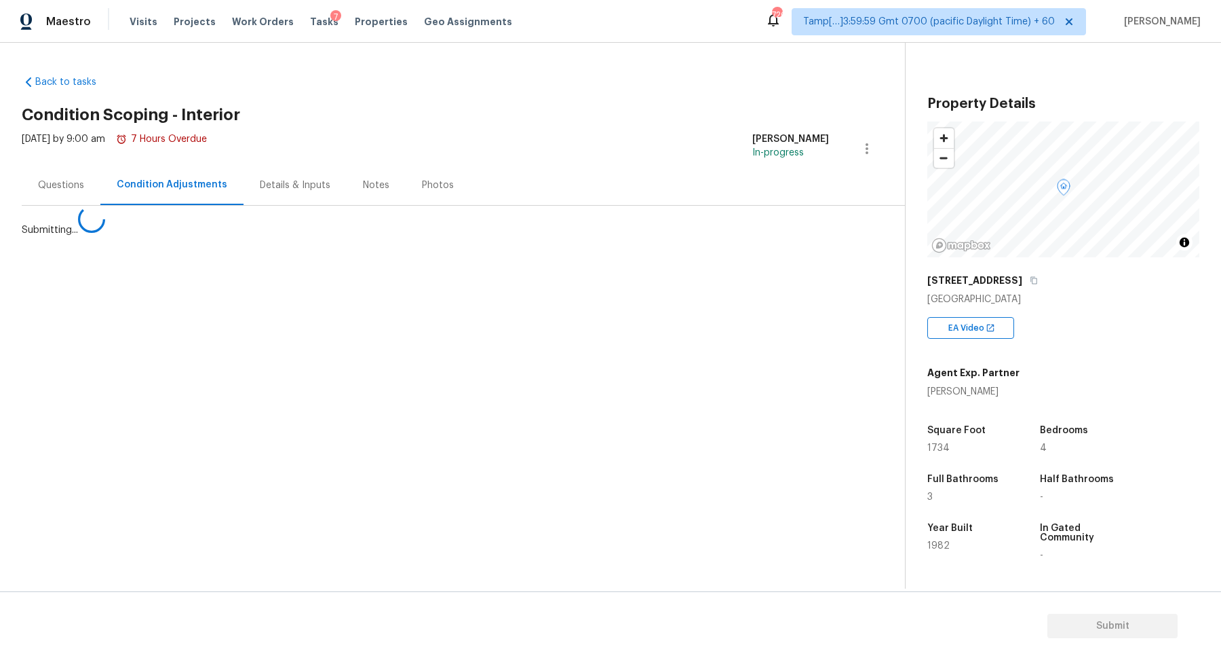
scroll to position [0, 0]
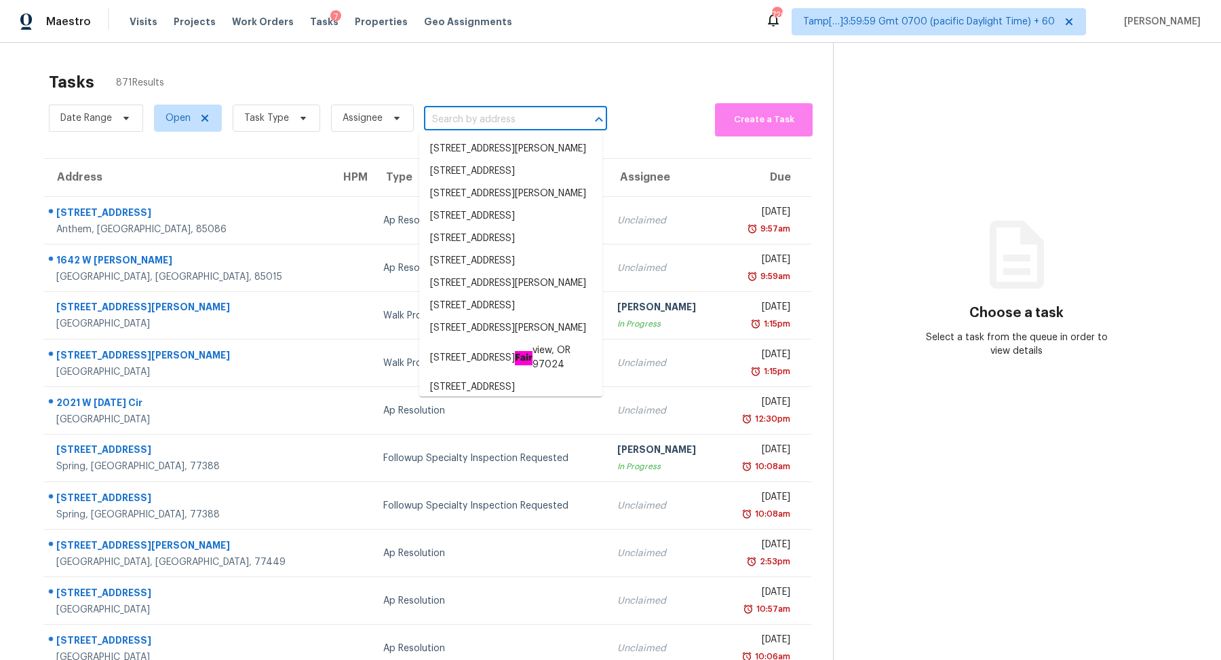
click at [486, 114] on input "text" at bounding box center [496, 119] width 145 height 21
paste input "15728 SW 69th Ln Miami, FL, 33193"
type input "15728 SW 69th Ln Miami, FL, 33193"
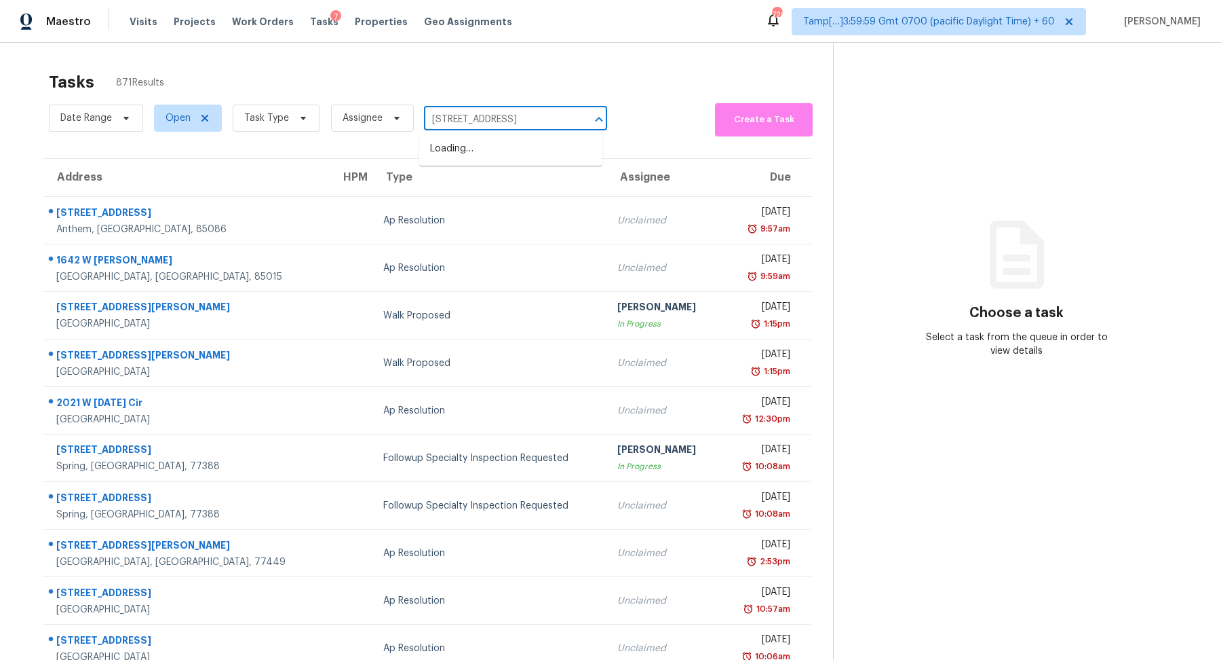
scroll to position [0, 18]
click at [491, 159] on li "15728 SW 69th Ln, Miami, FL 33193" at bounding box center [510, 149] width 183 height 22
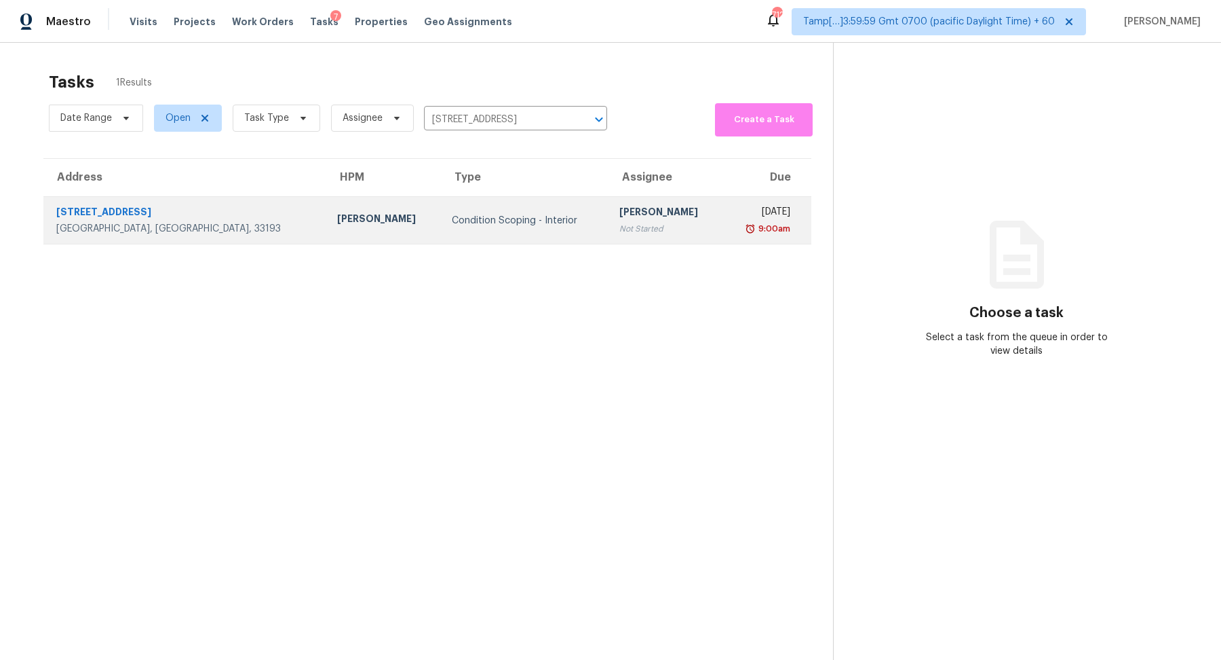
click at [620, 232] on div "Not Started" at bounding box center [666, 229] width 93 height 14
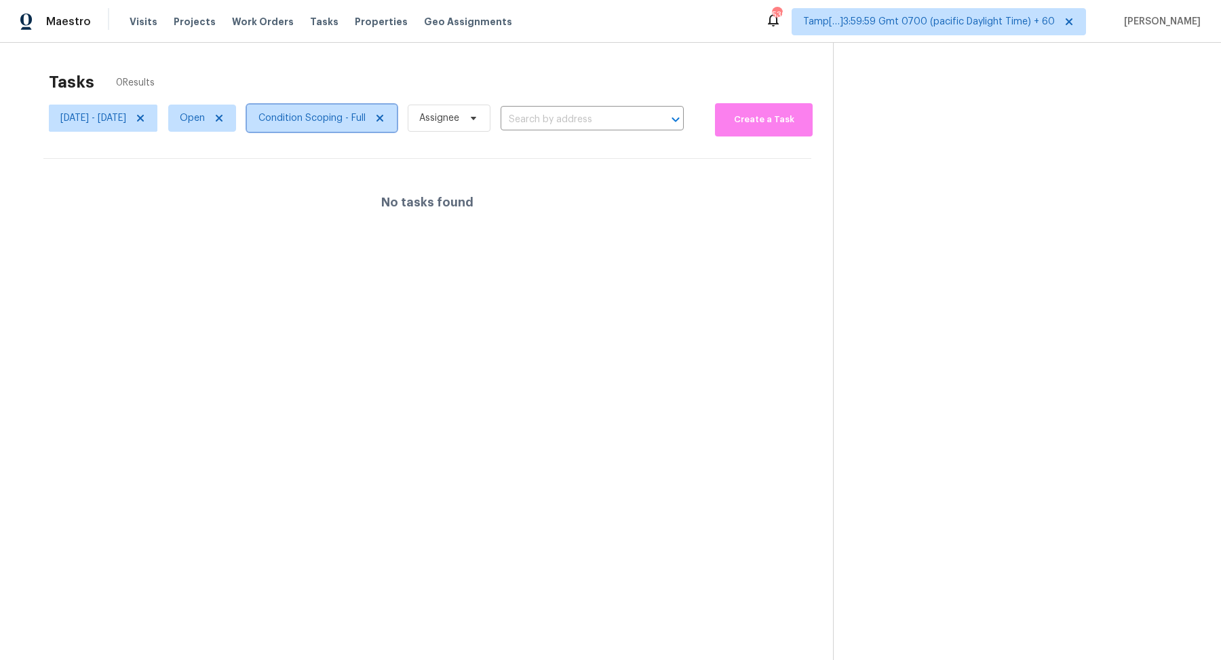
click at [353, 125] on span "Condition Scoping - Full" at bounding box center [322, 117] width 150 height 27
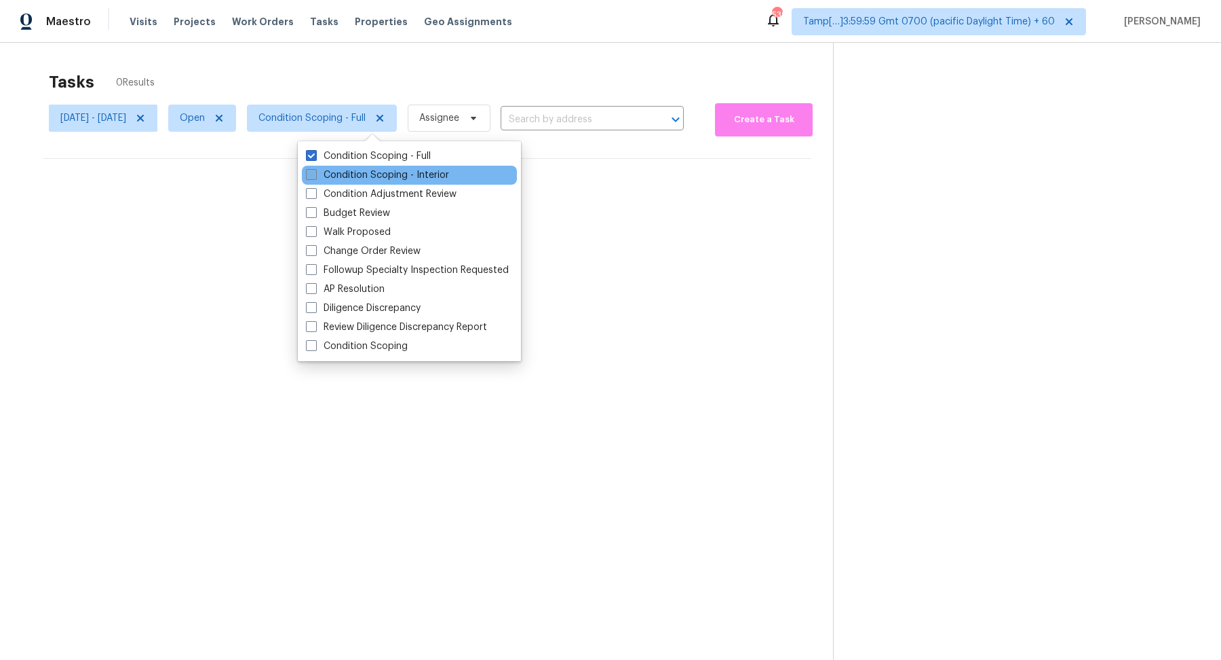
click at [374, 176] on label "Condition Scoping - Interior" at bounding box center [377, 175] width 143 height 14
click at [315, 176] on input "Condition Scoping - Interior" at bounding box center [310, 172] width 9 height 9
click at [374, 177] on label "Condition Scoping - Interior" at bounding box center [377, 175] width 143 height 14
click at [315, 177] on input "Condition Scoping - Interior" at bounding box center [310, 172] width 9 height 9
checkbox input "false"
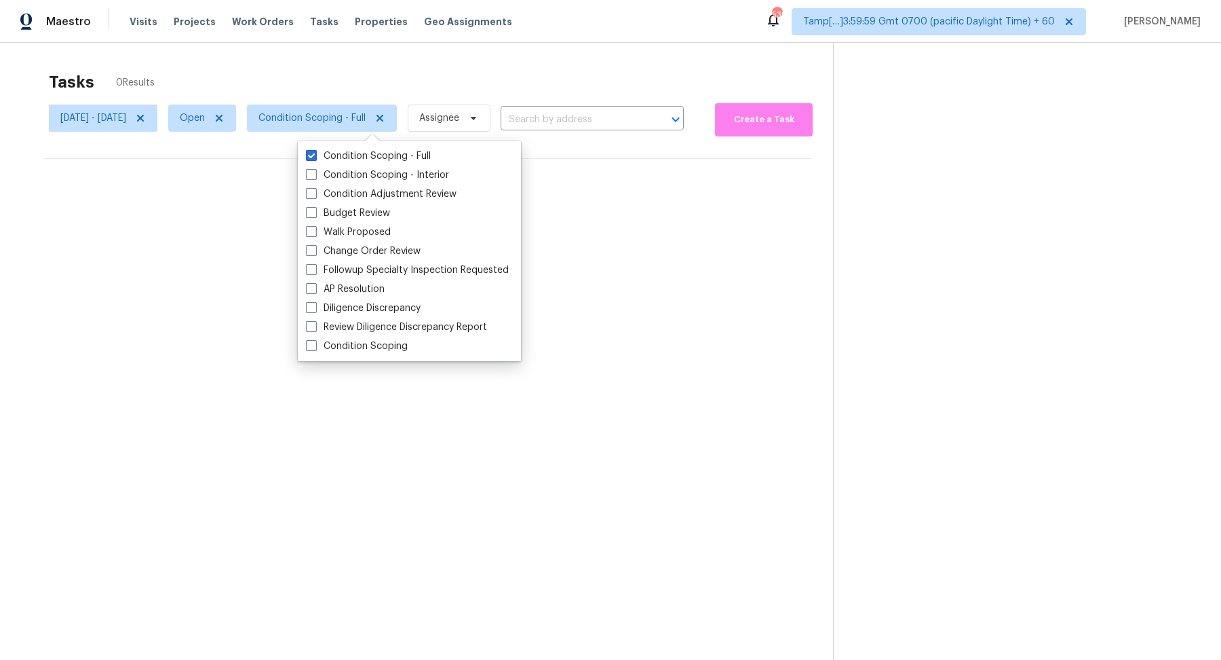
click at [579, 77] on div "Tasks 0 Results" at bounding box center [441, 81] width 784 height 35
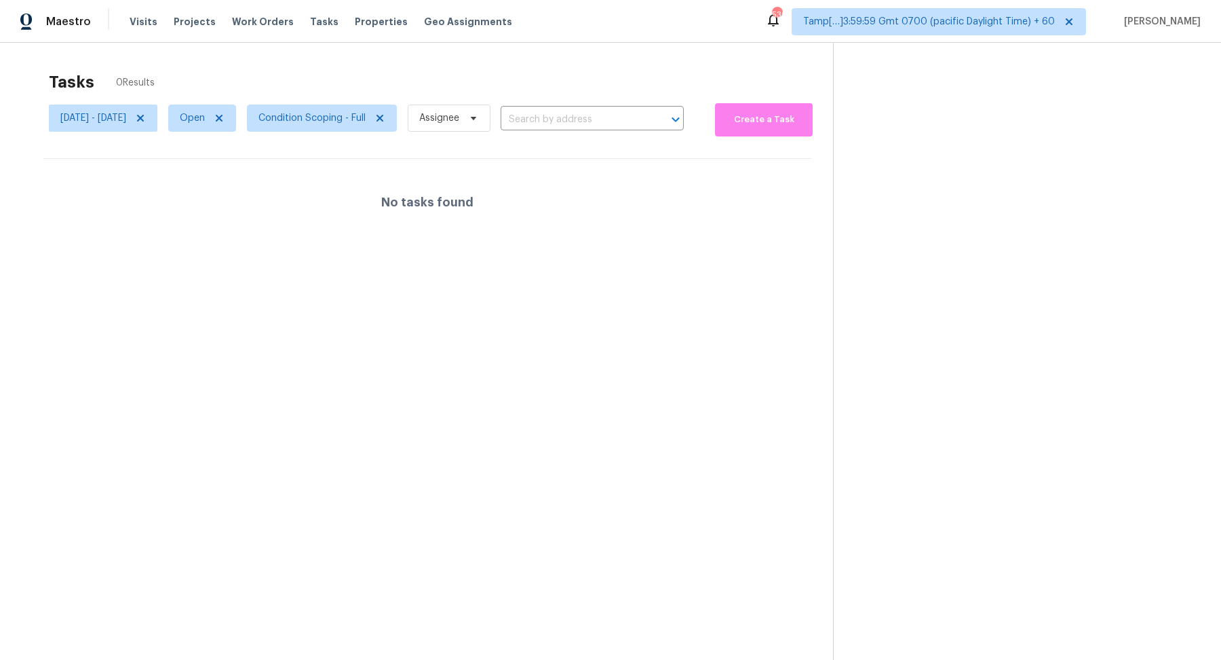
click at [380, 135] on div "Wed, Aug 13 - Wed, Aug 13 Open Condition Scoping - Full Assignee ​" at bounding box center [366, 118] width 635 height 37
click at [366, 111] on span "Condition Scoping - Full" at bounding box center [312, 118] width 107 height 14
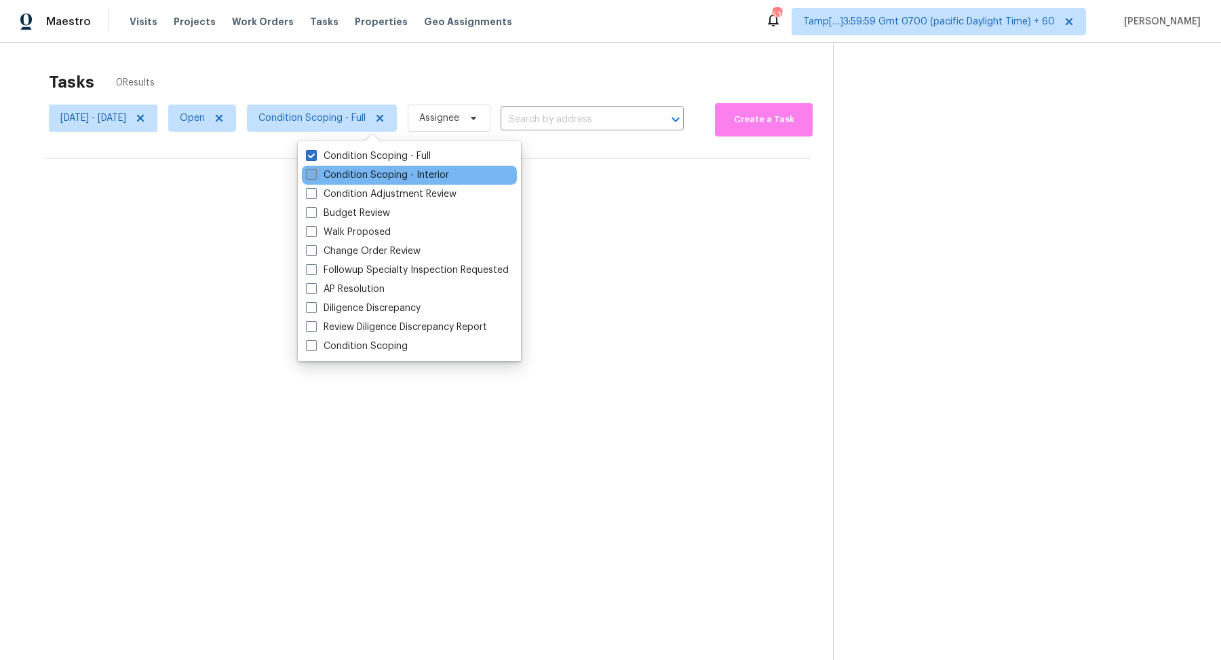
click at [389, 170] on label "Condition Scoping - Interior" at bounding box center [377, 175] width 143 height 14
click at [315, 170] on input "Condition Scoping - Interior" at bounding box center [310, 172] width 9 height 9
checkbox input "true"
